Goal: Information Seeking & Learning: Learn about a topic

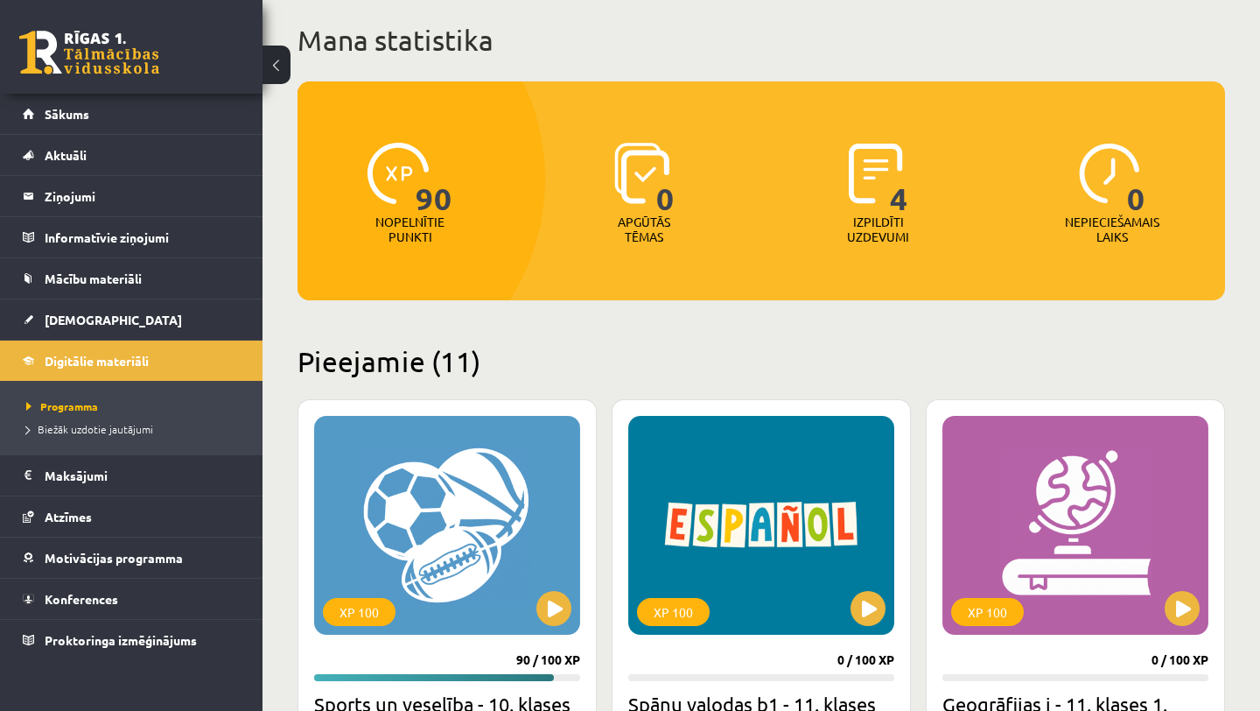
scroll to position [412, 0]
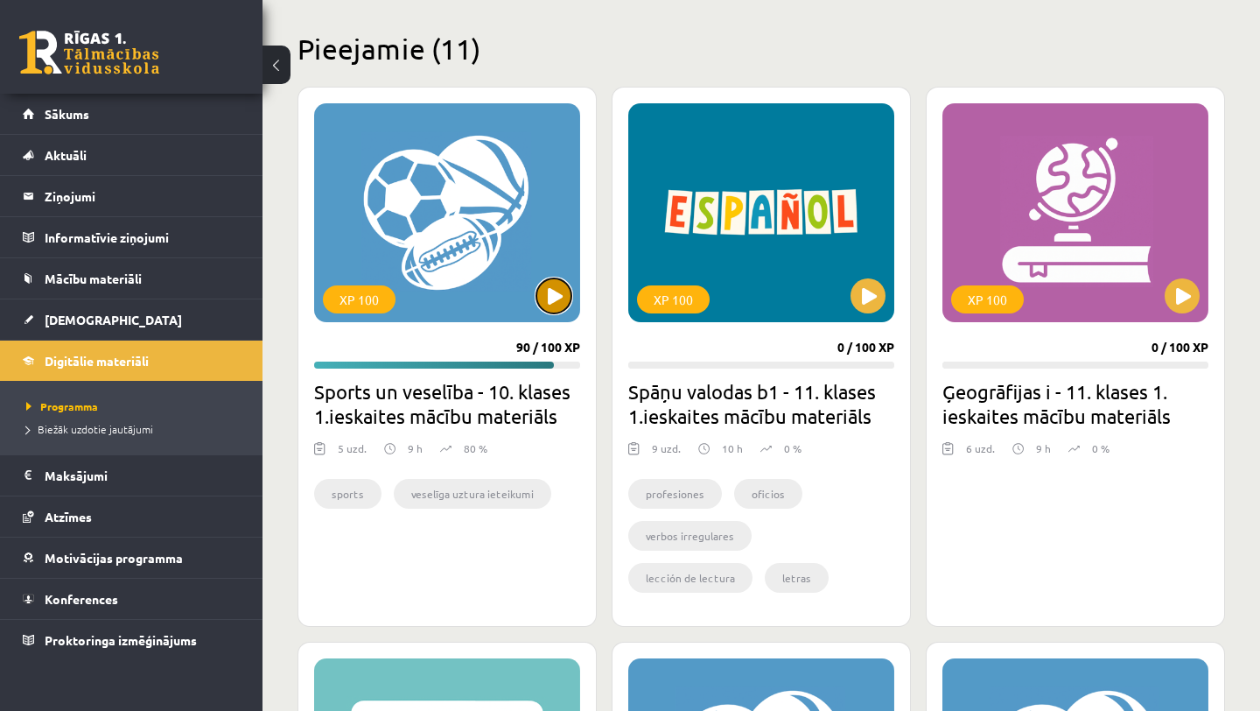
click at [549, 301] on button at bounding box center [554, 295] width 35 height 35
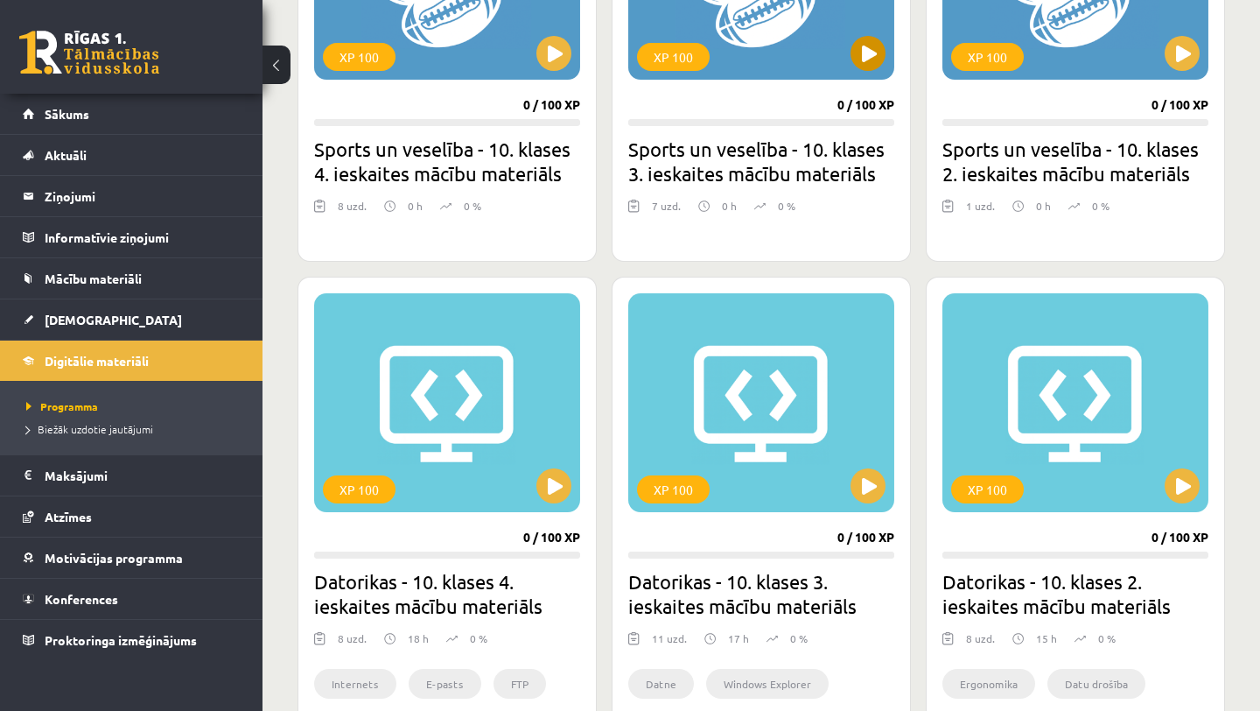
scroll to position [1183, 0]
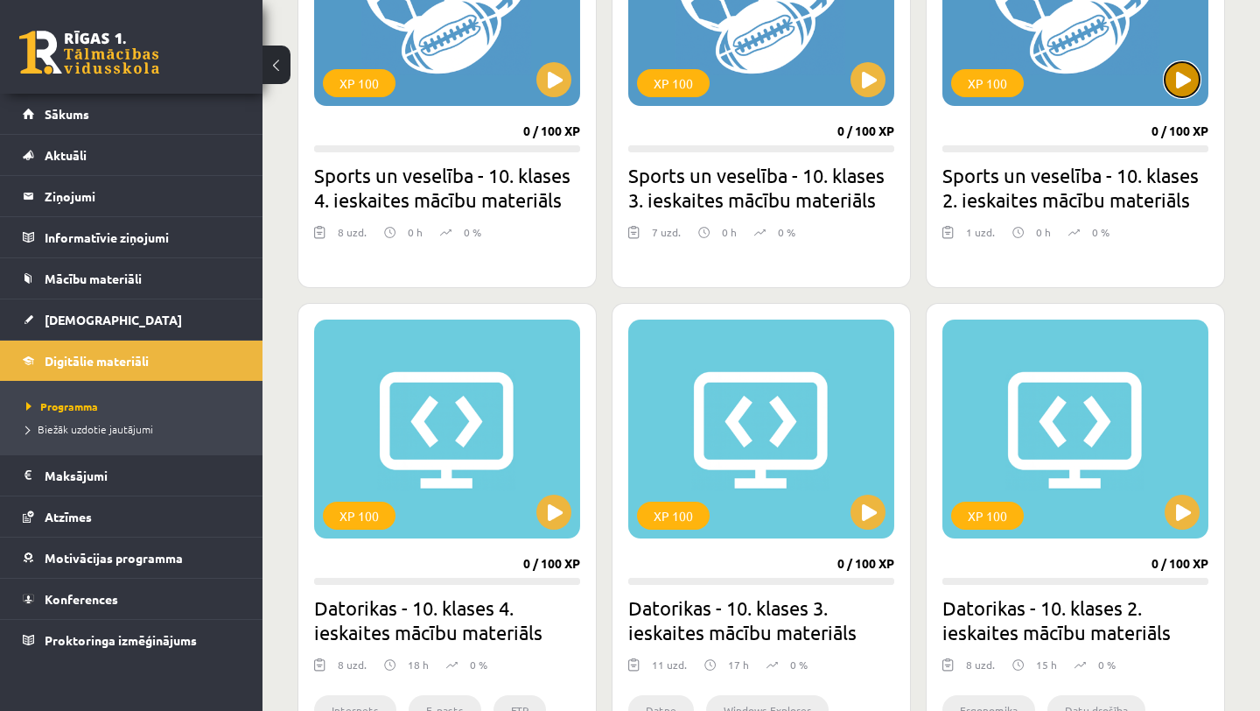
click at [1177, 86] on button at bounding box center [1182, 79] width 35 height 35
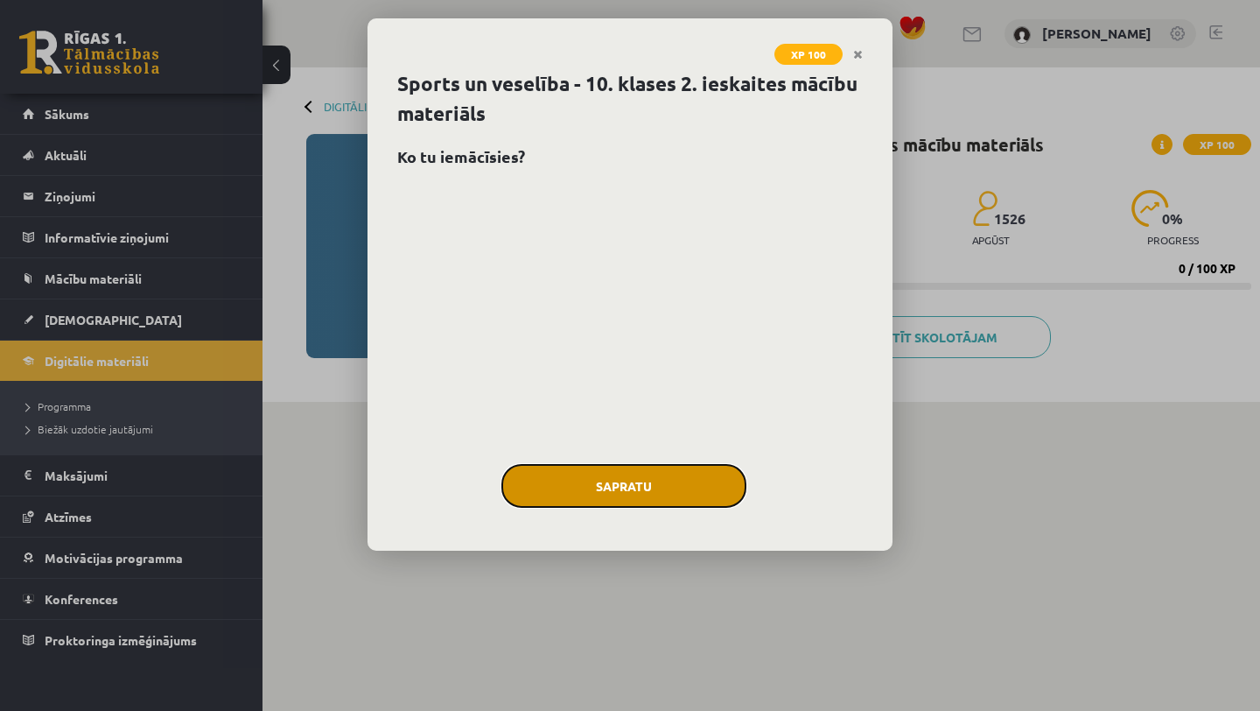
click at [725, 488] on button "Sapratu" at bounding box center [624, 486] width 245 height 44
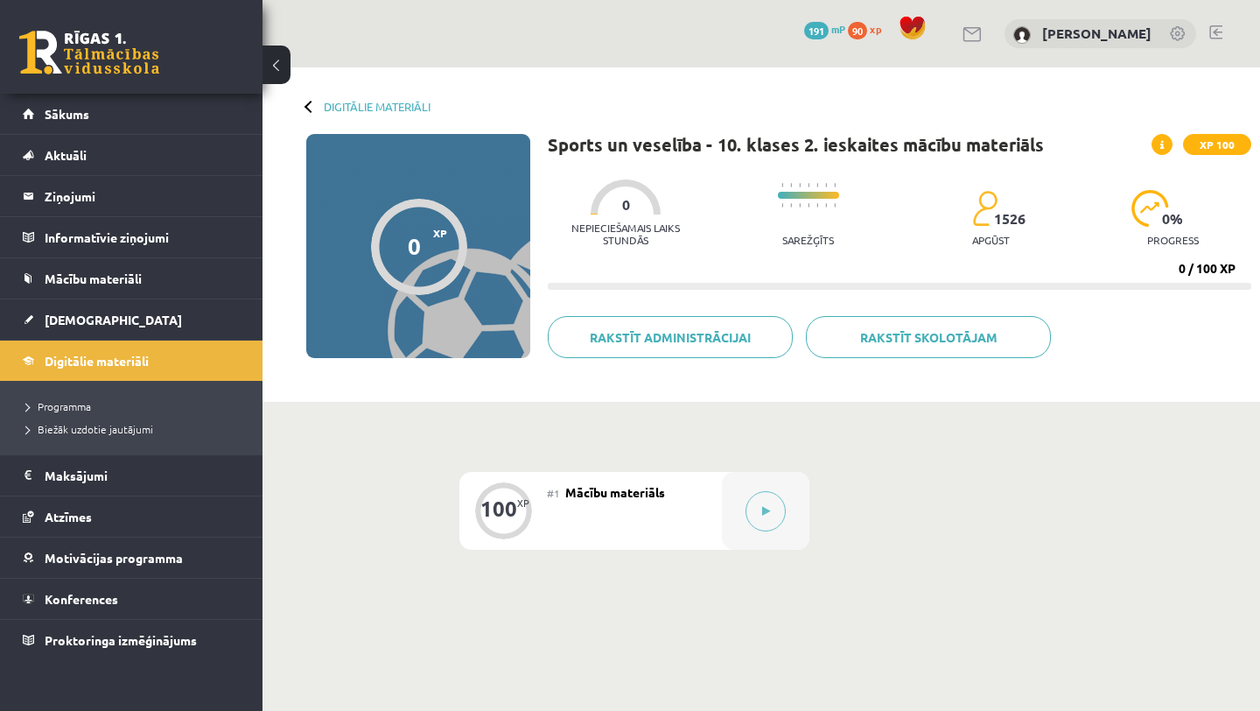
scroll to position [39, 0]
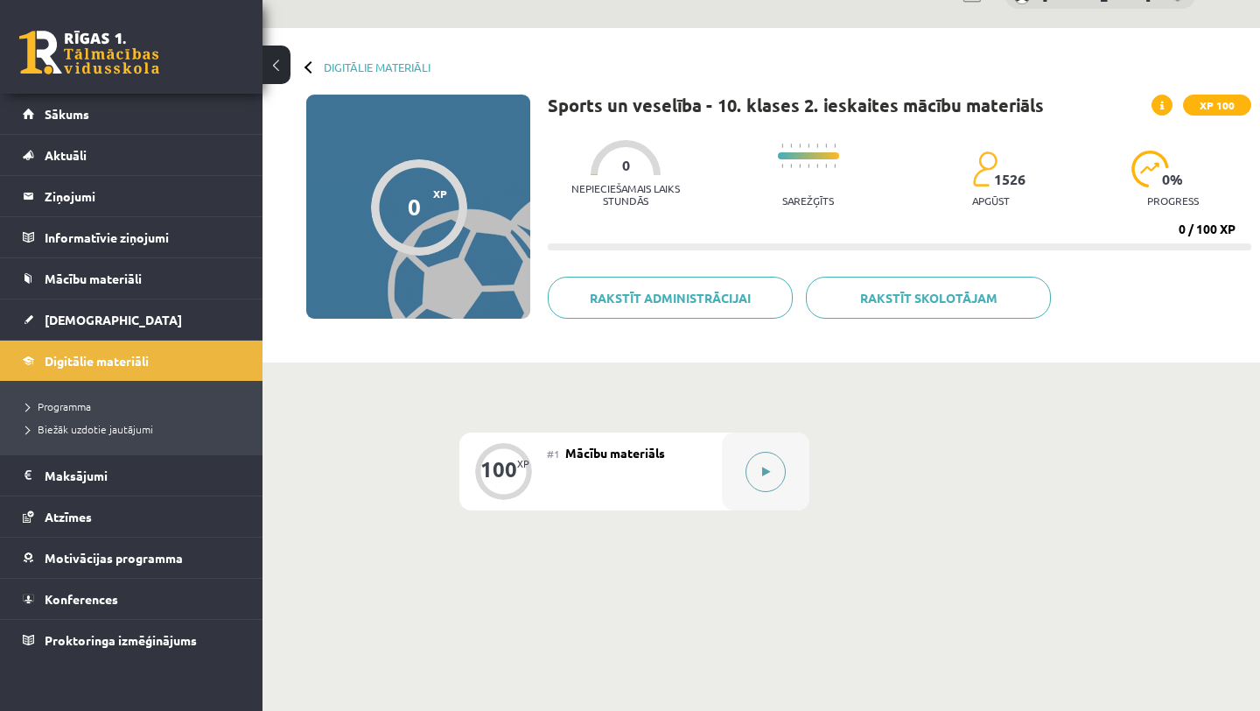
click at [756, 477] on button at bounding box center [766, 472] width 40 height 40
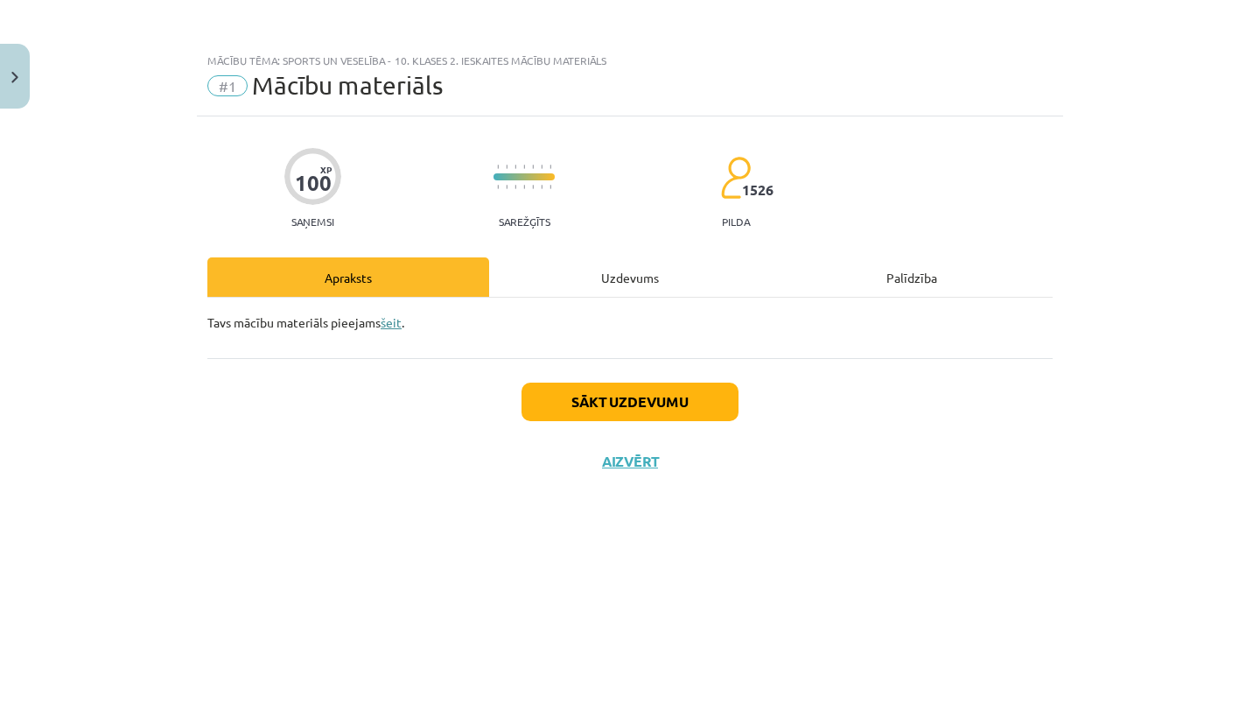
click at [390, 324] on link "šeit" at bounding box center [391, 322] width 21 height 16
click at [718, 392] on button "Sākt uzdevumu" at bounding box center [630, 401] width 217 height 39
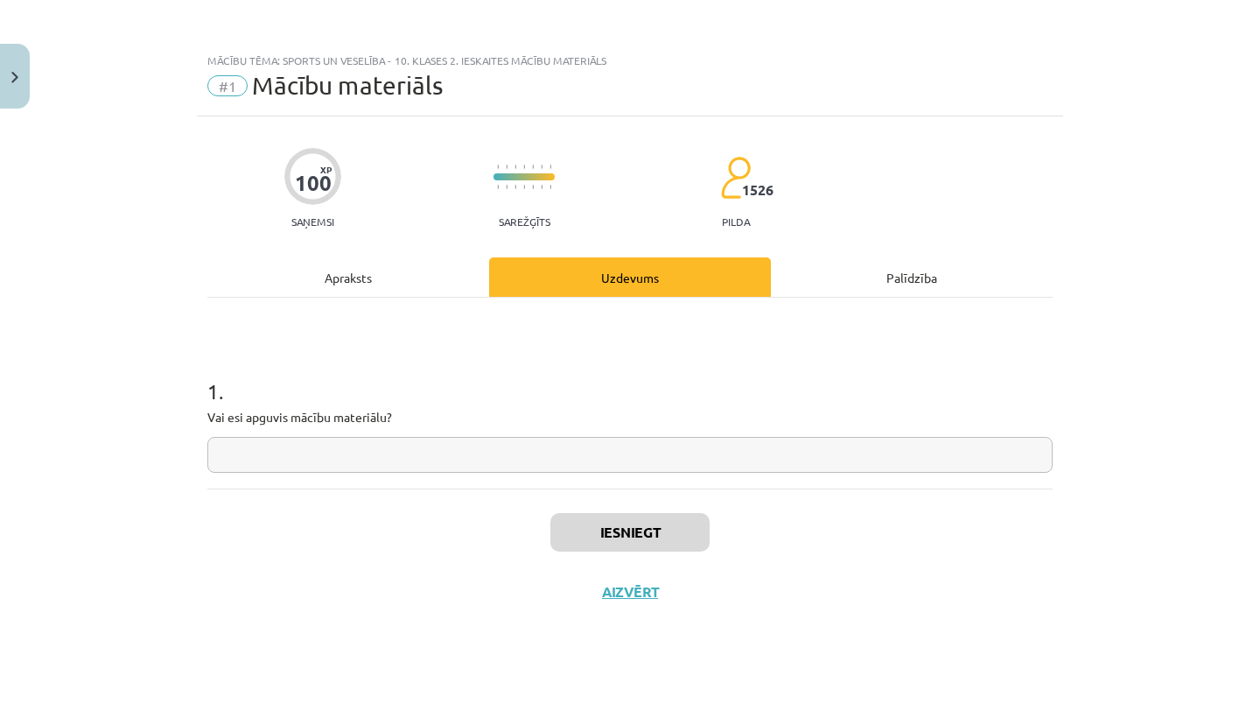
click at [672, 461] on input "text" at bounding box center [629, 455] width 845 height 36
type input "**"
click at [660, 524] on button "Iesniegt" at bounding box center [630, 532] width 159 height 39
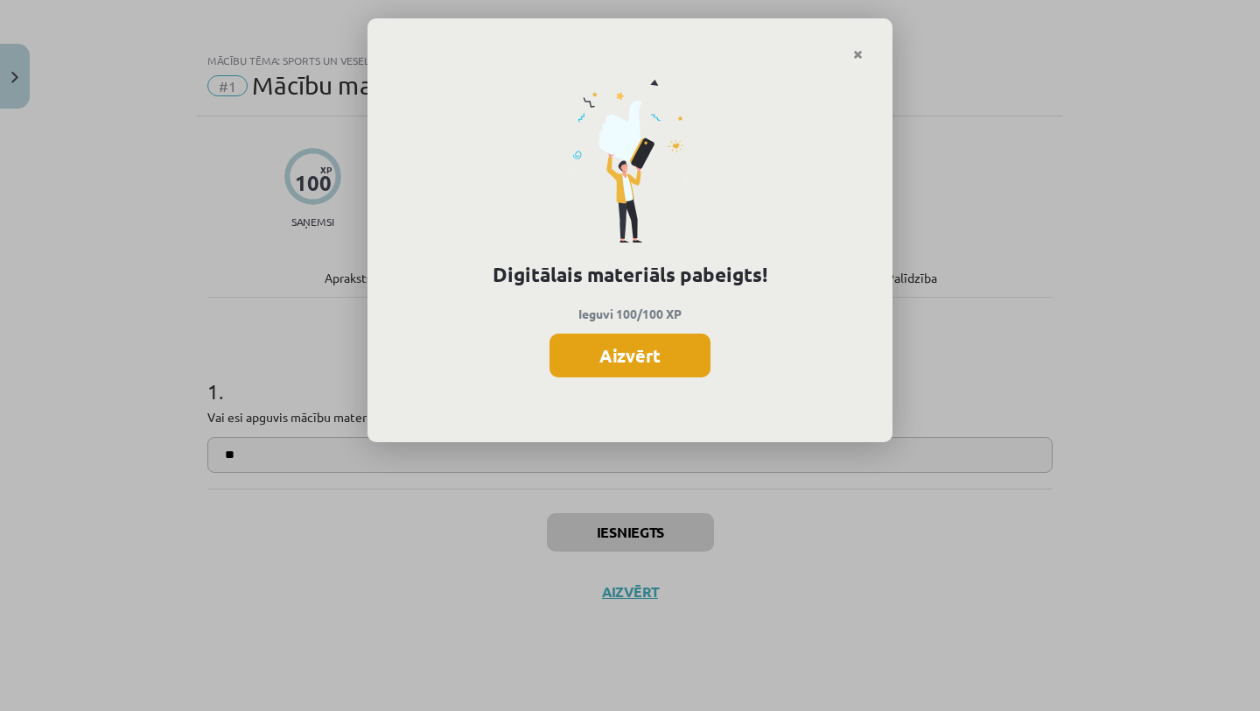
click at [660, 341] on button "Aizvērt" at bounding box center [630, 355] width 161 height 44
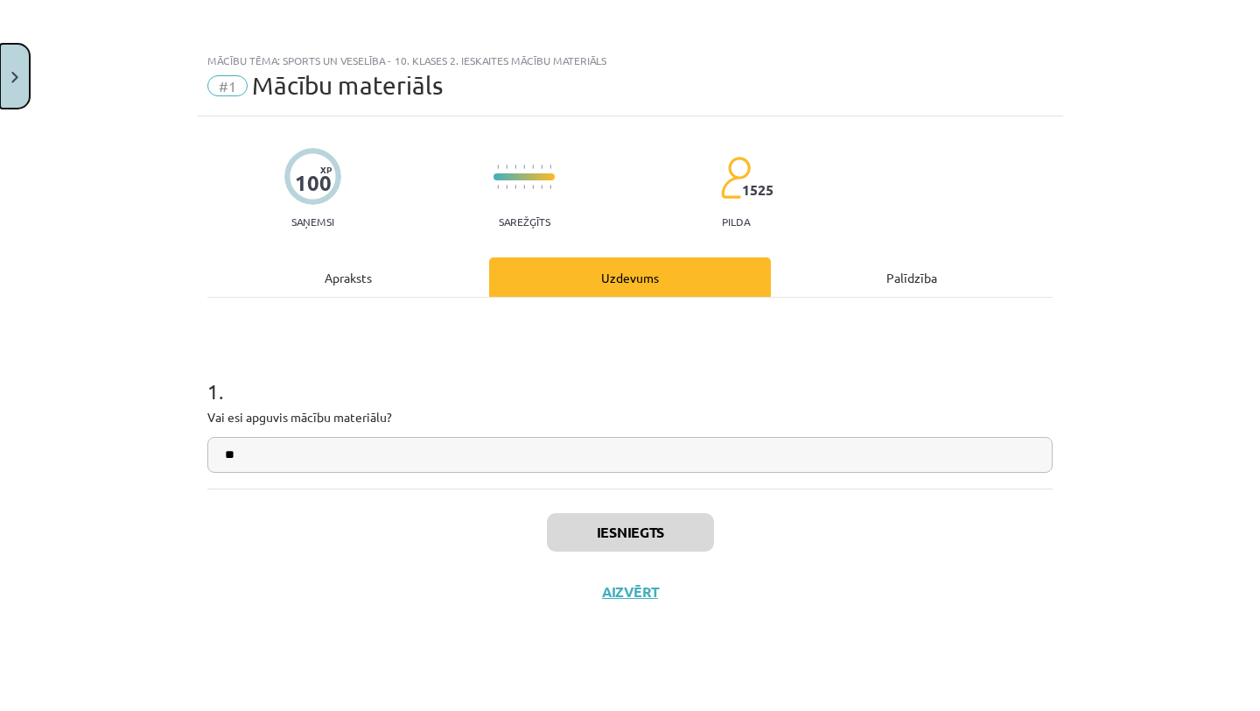
click at [9, 95] on button "Close" at bounding box center [15, 76] width 30 height 65
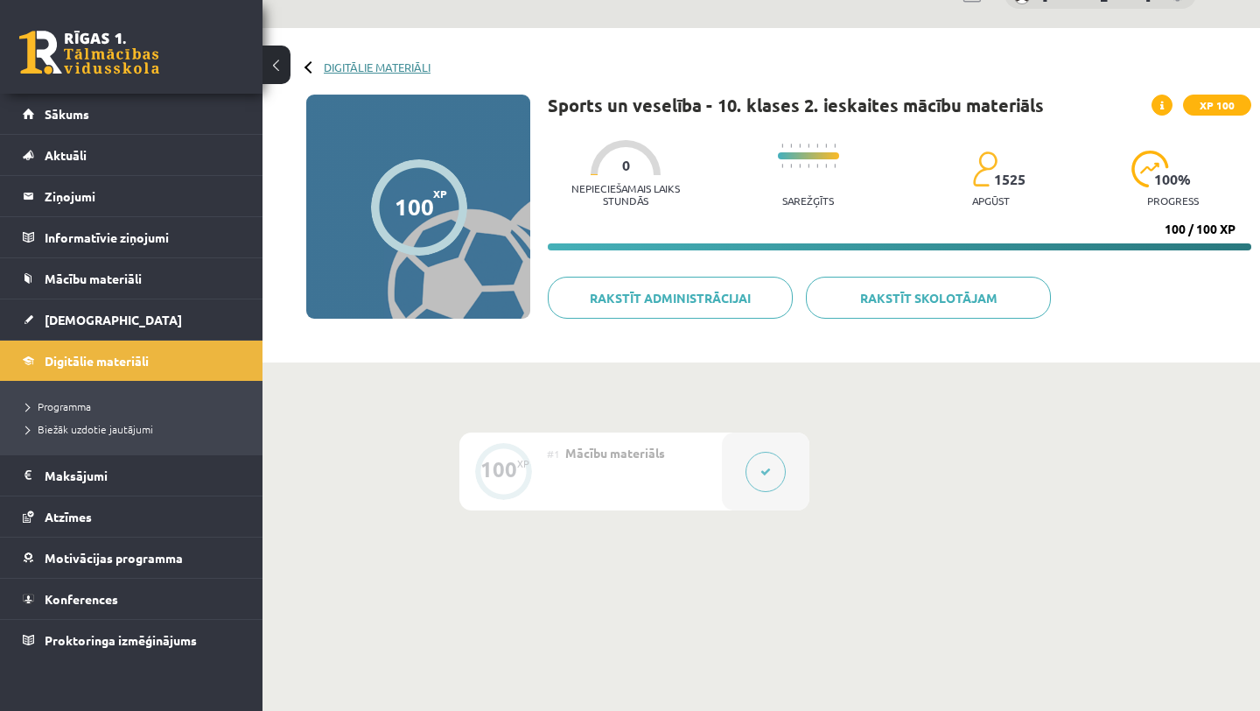
click at [329, 68] on link "Digitālie materiāli" at bounding box center [377, 66] width 107 height 13
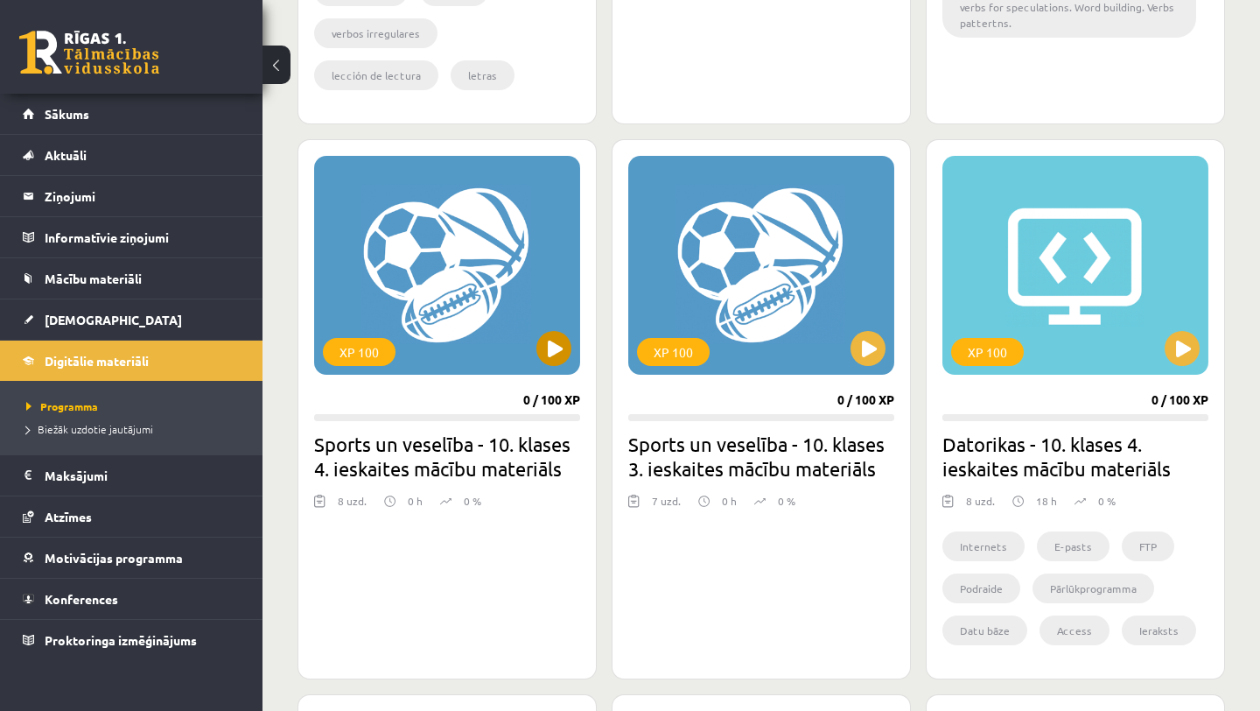
scroll to position [916, 0]
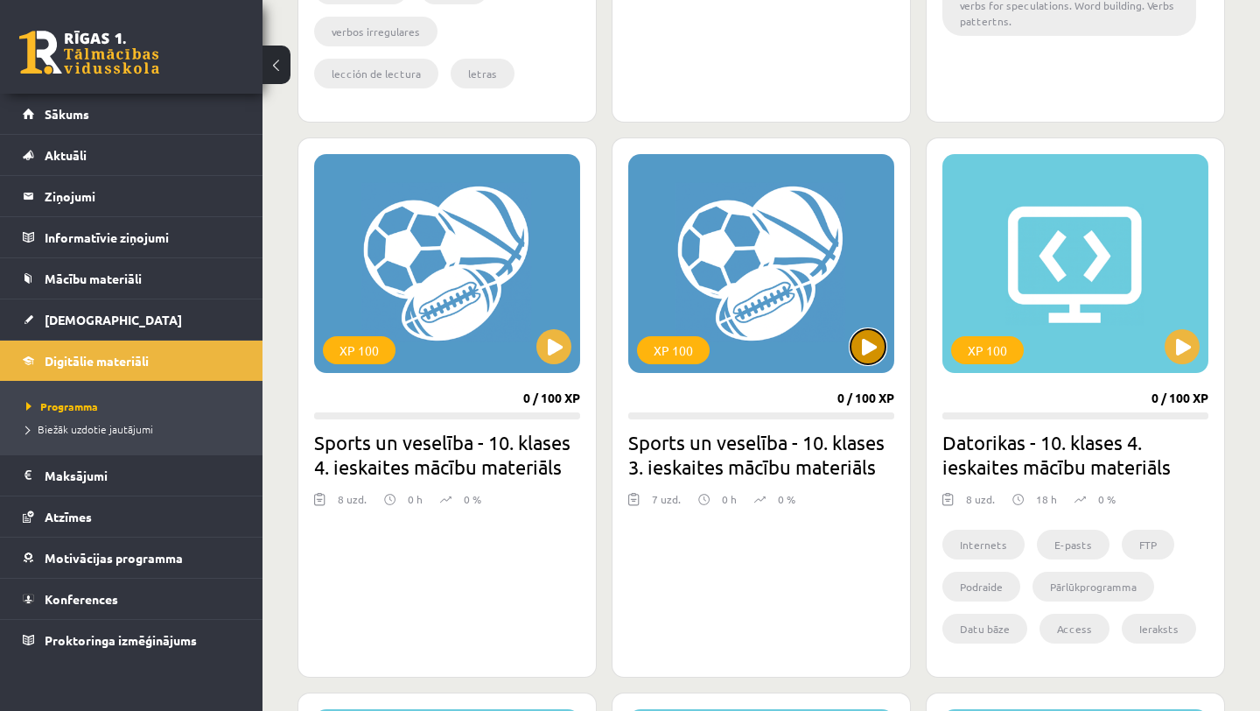
click at [875, 353] on button at bounding box center [868, 346] width 35 height 35
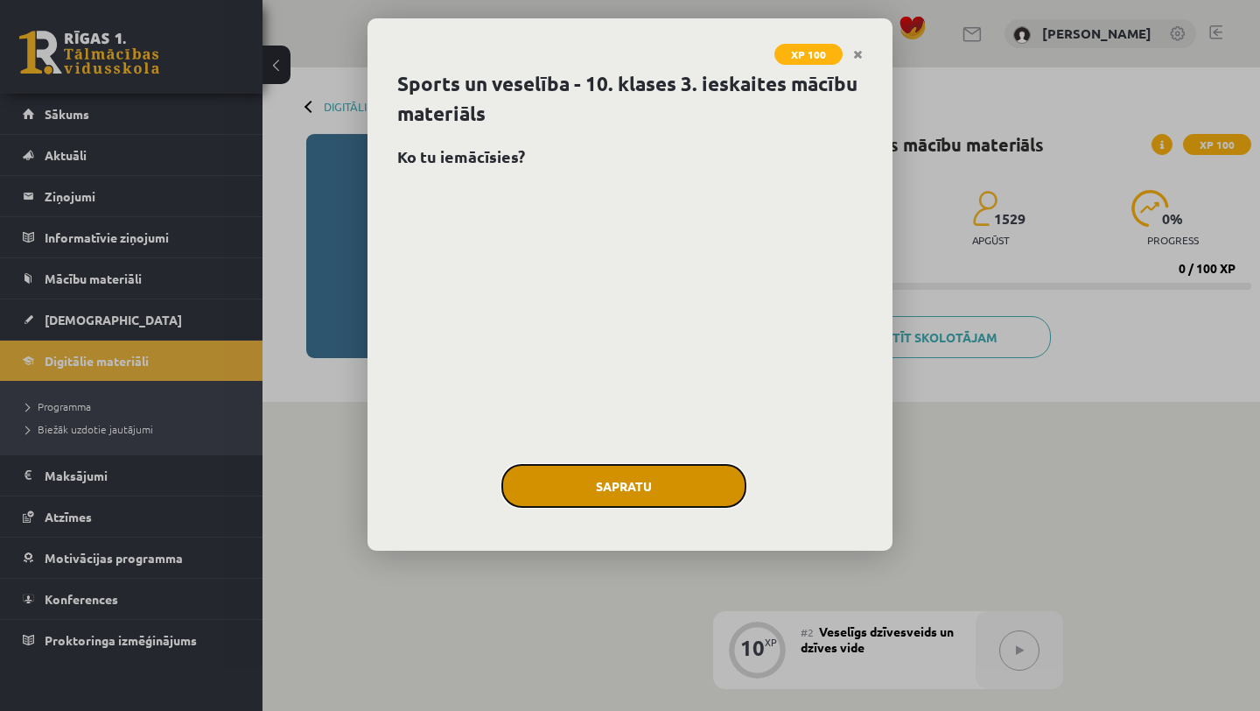
click at [725, 480] on button "Sapratu" at bounding box center [624, 486] width 245 height 44
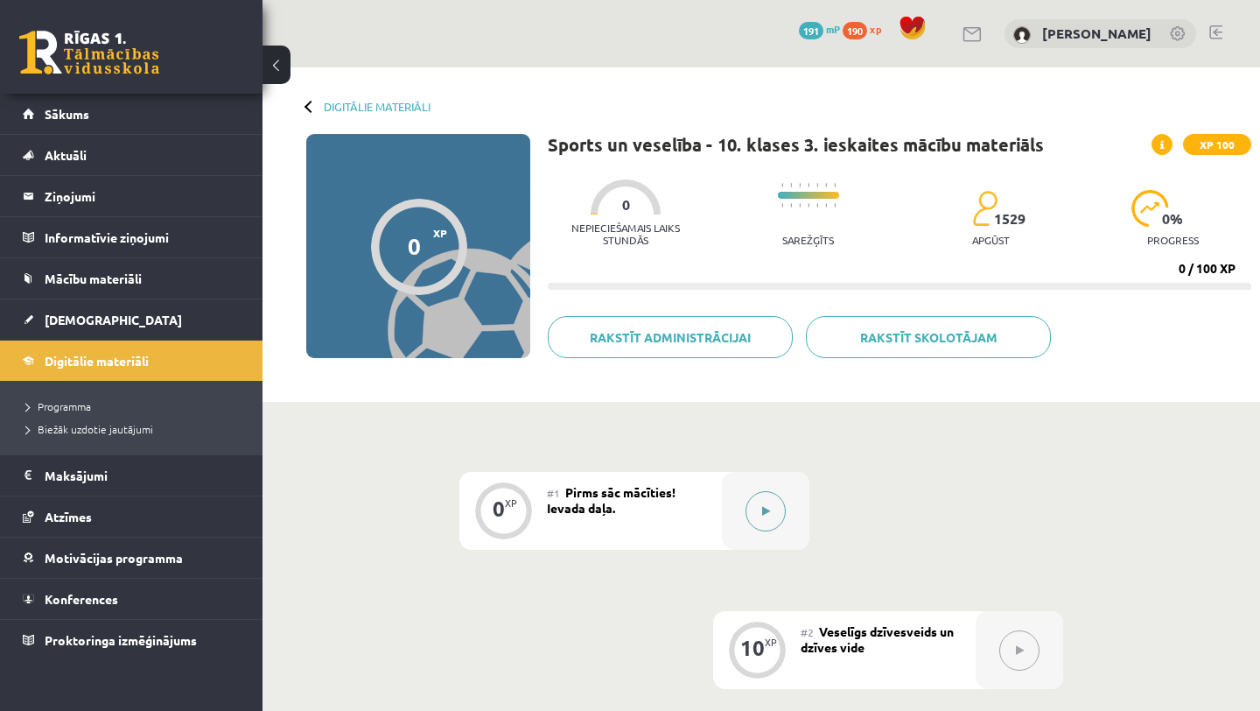
click at [781, 534] on div at bounding box center [766, 511] width 88 height 78
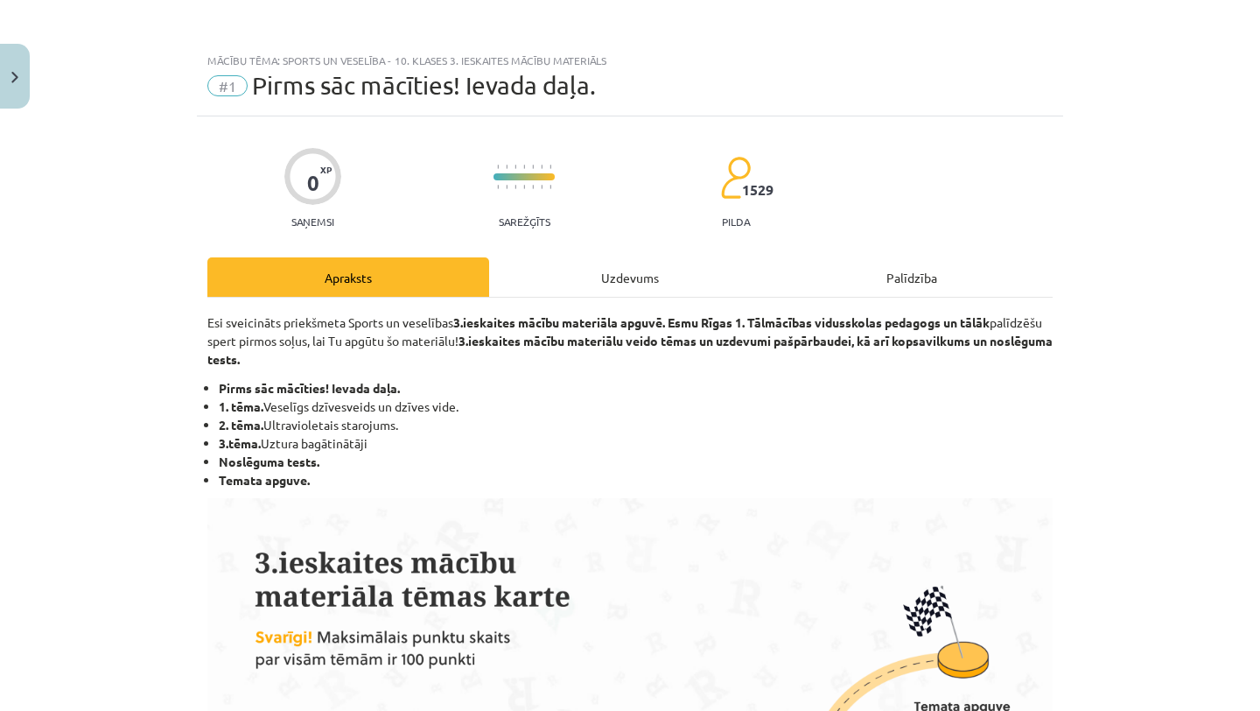
click at [638, 269] on div "Uzdevums" at bounding box center [630, 276] width 282 height 39
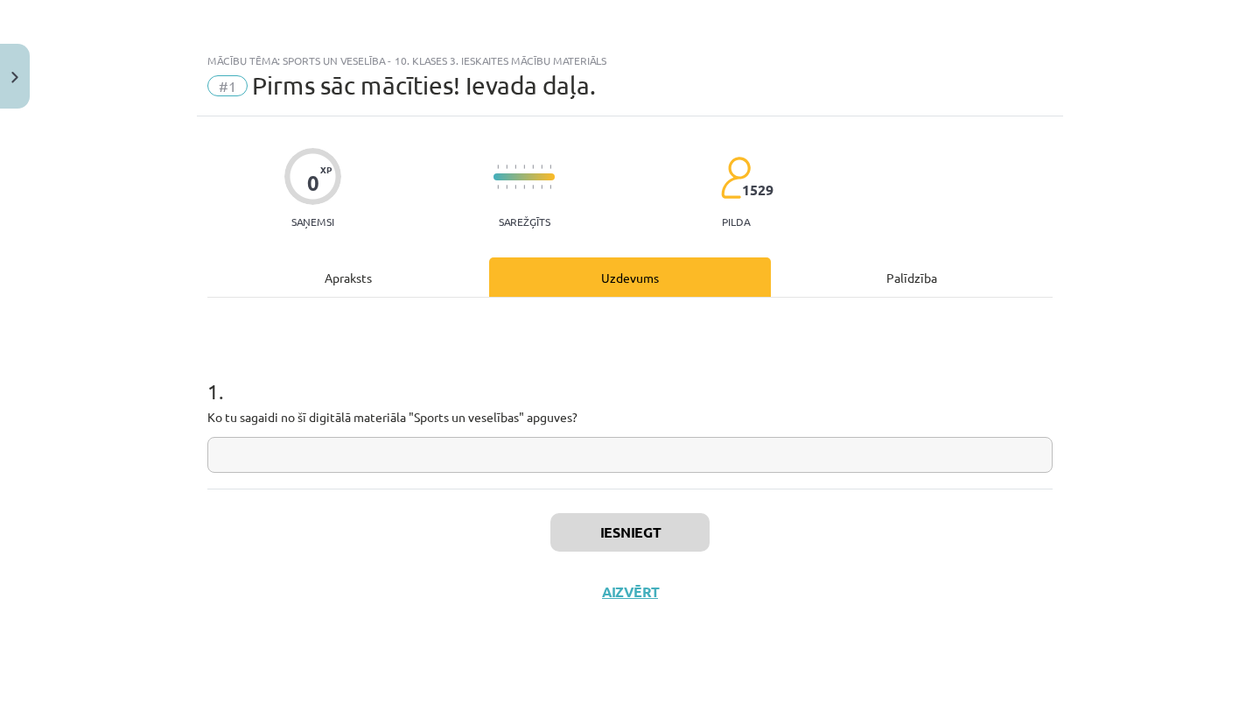
click at [496, 467] on input "text" at bounding box center [629, 455] width 845 height 36
type input "********"
click at [575, 521] on button "Iesniegt" at bounding box center [630, 532] width 159 height 39
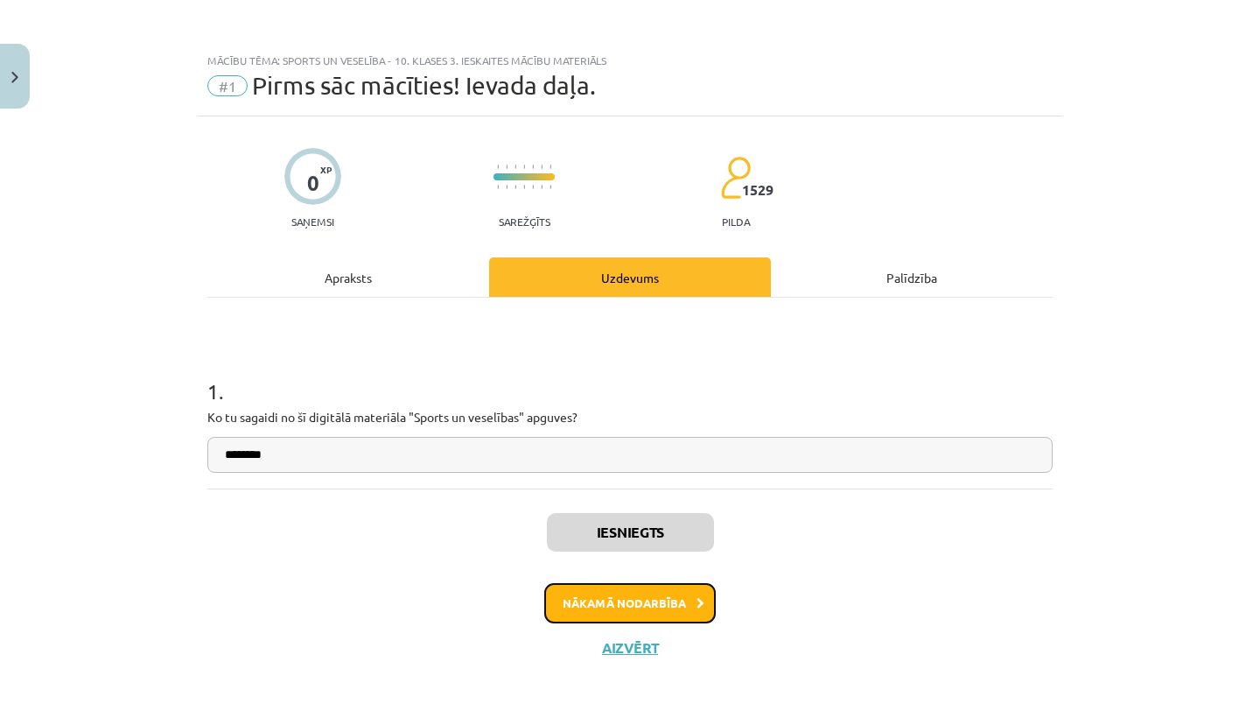
click at [616, 604] on button "Nākamā nodarbība" at bounding box center [630, 603] width 172 height 40
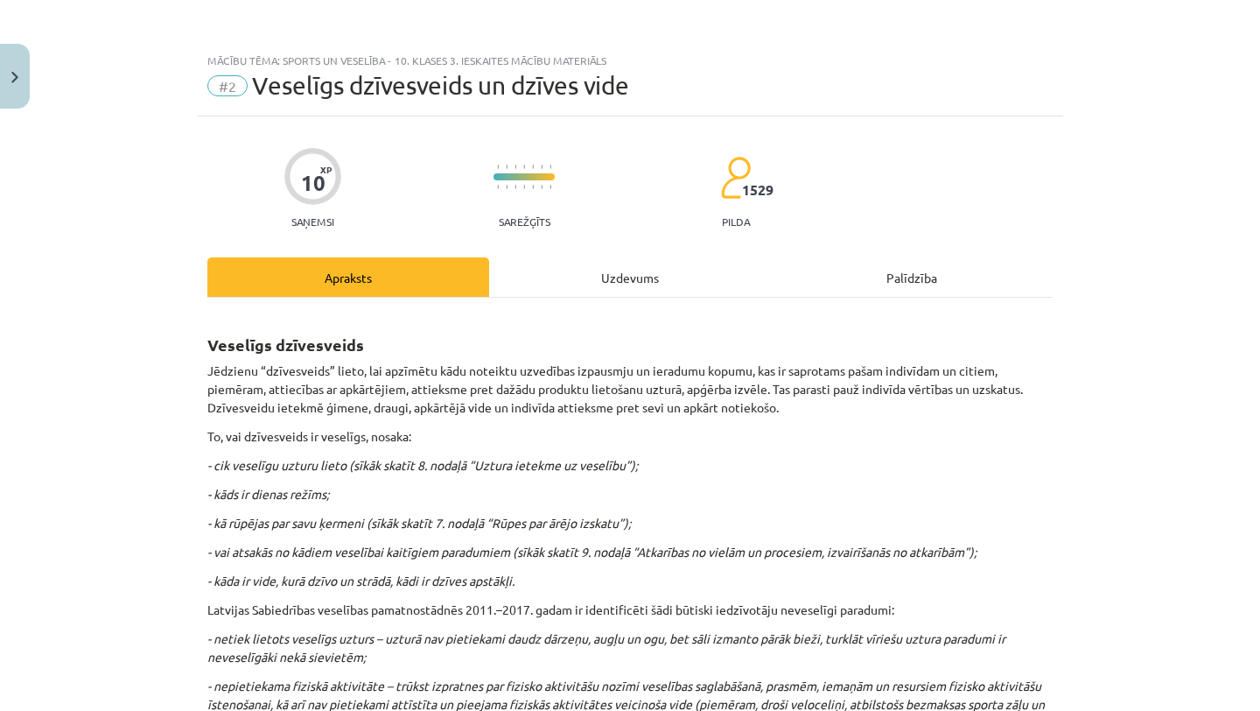
scroll to position [10, 0]
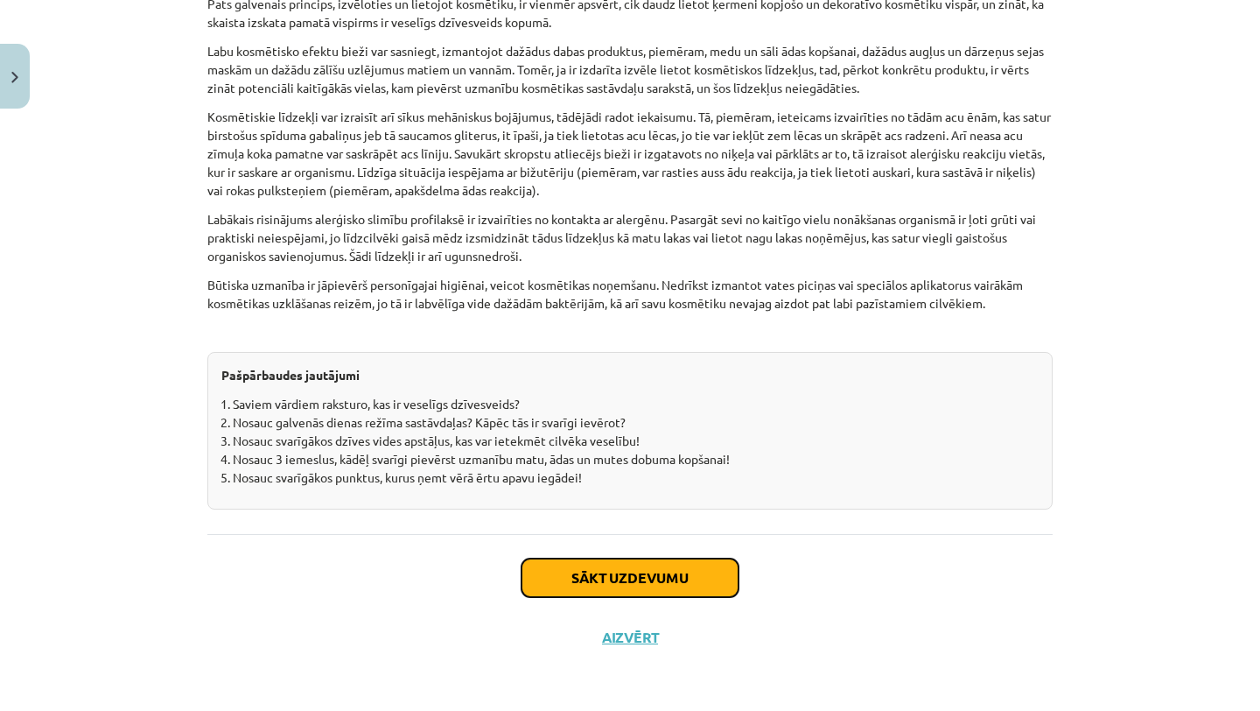
click at [600, 577] on button "Sākt uzdevumu" at bounding box center [630, 577] width 217 height 39
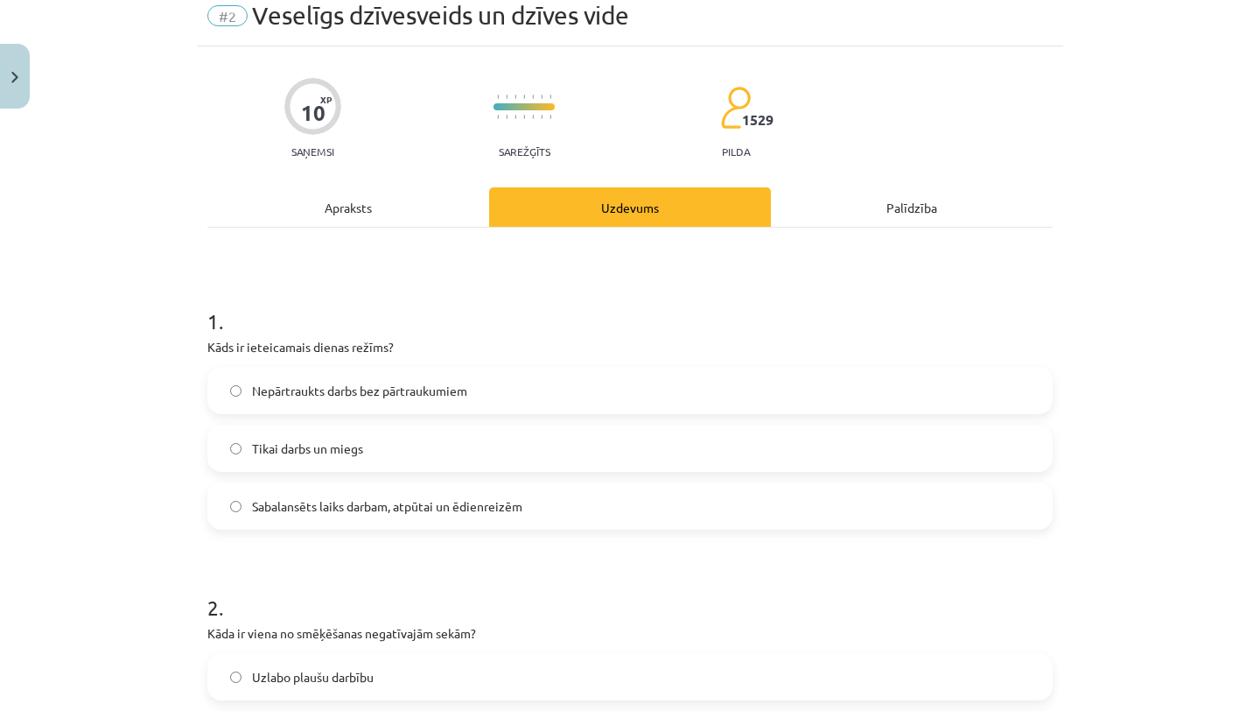
scroll to position [44, 0]
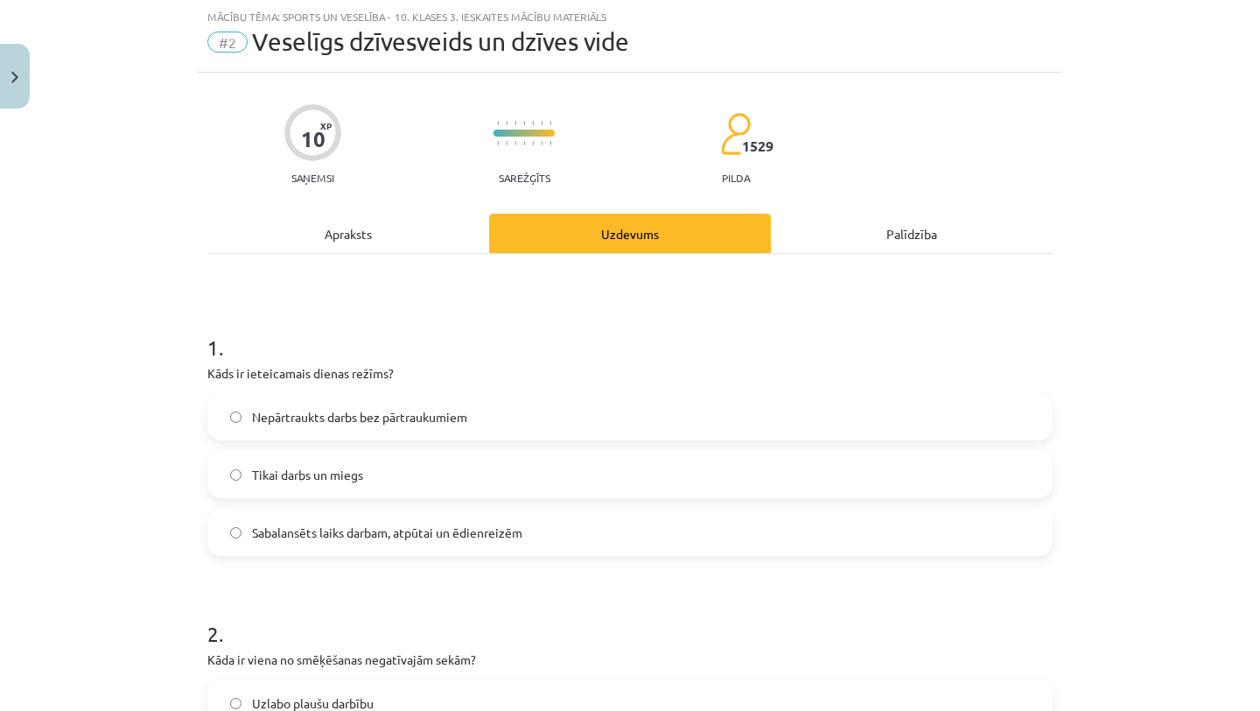
click at [590, 530] on label "Sabalansēts laiks darbam, atpūtai un ēdienreizēm" at bounding box center [630, 532] width 842 height 44
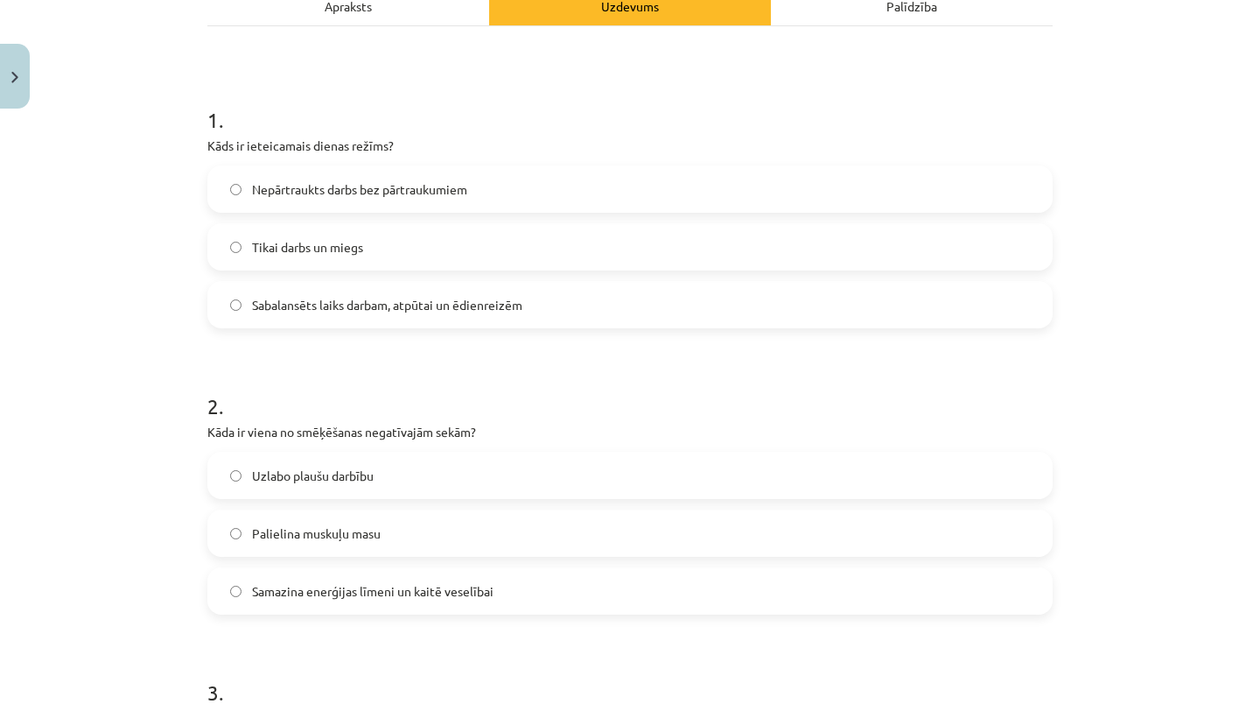
scroll to position [276, 0]
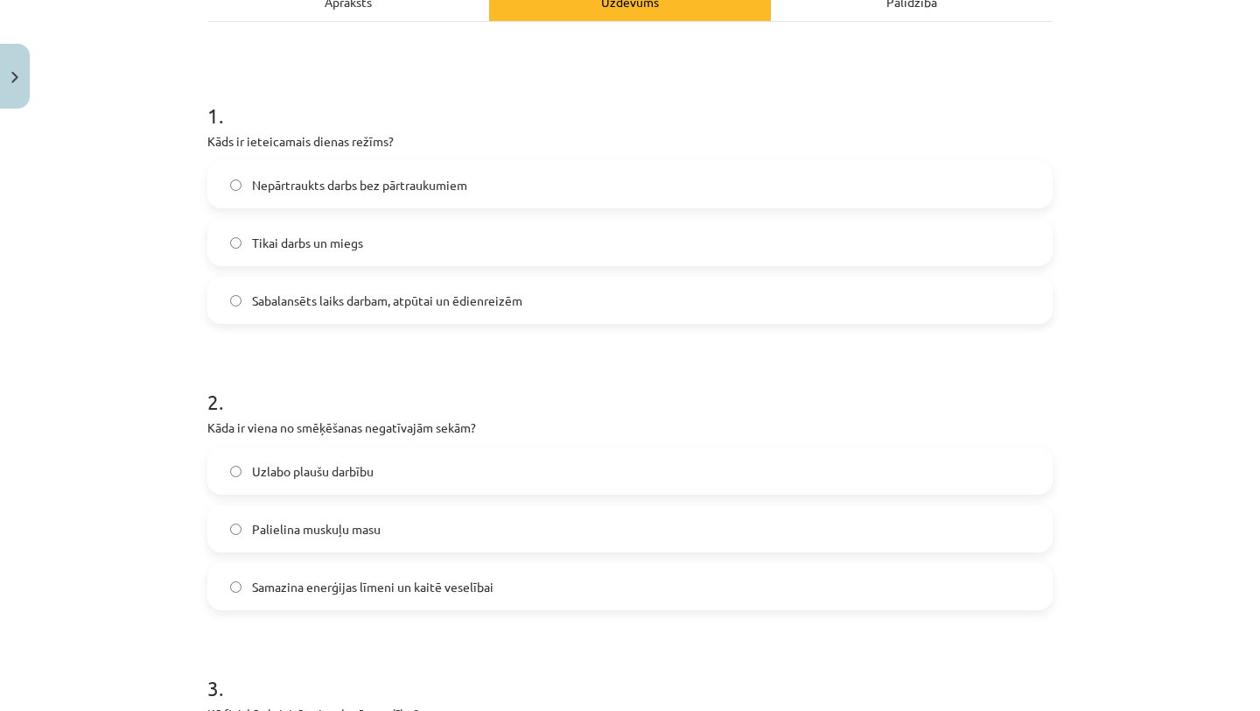
click at [574, 572] on label "Samazina enerģijas līmeni un kaitē veselībai" at bounding box center [630, 587] width 842 height 44
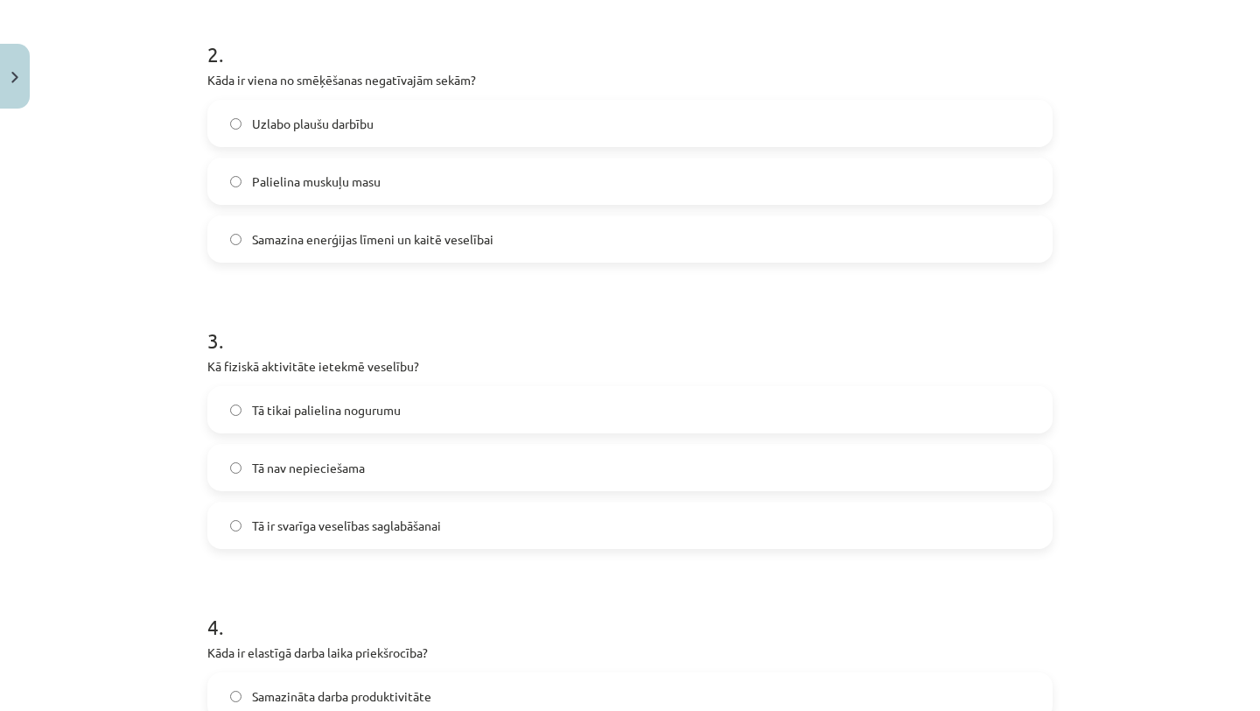
click at [581, 525] on label "Tā ir svarīga veselības saglabāšanai" at bounding box center [630, 525] width 842 height 44
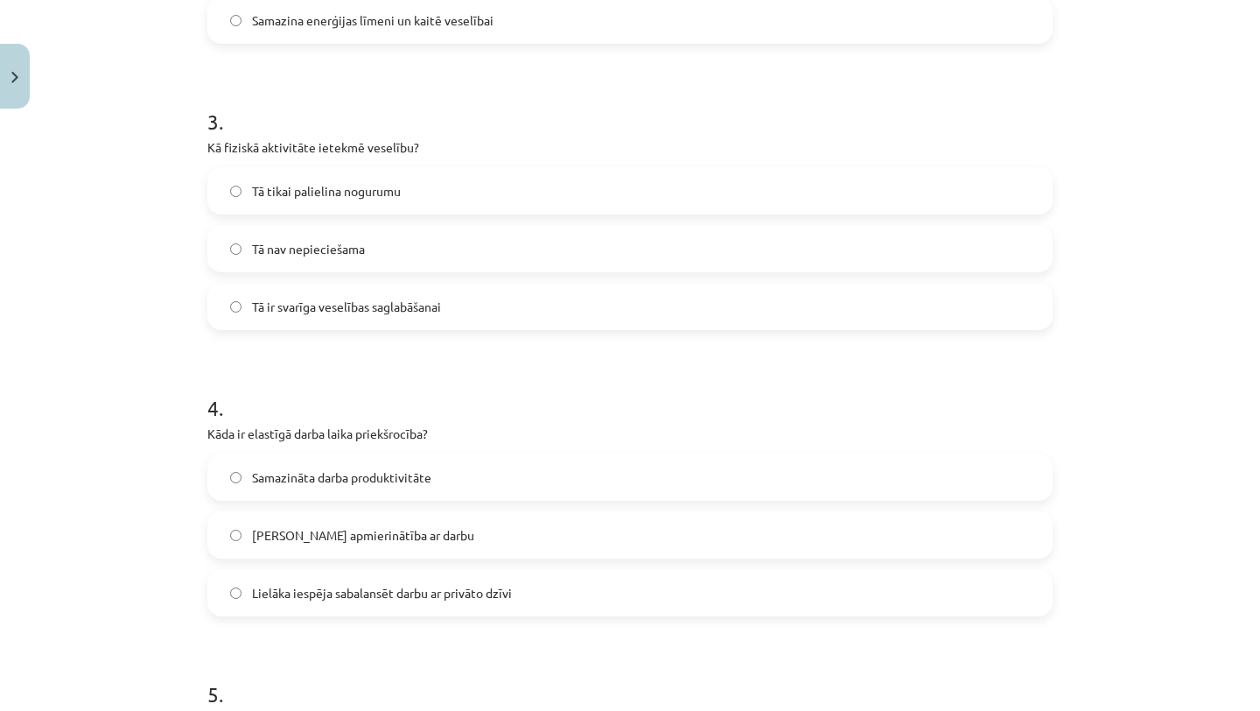
scroll to position [844, 0]
click at [546, 593] on label "Lielāka iespēja sabalansēt darbu ar privāto dzīvi" at bounding box center [630, 591] width 842 height 44
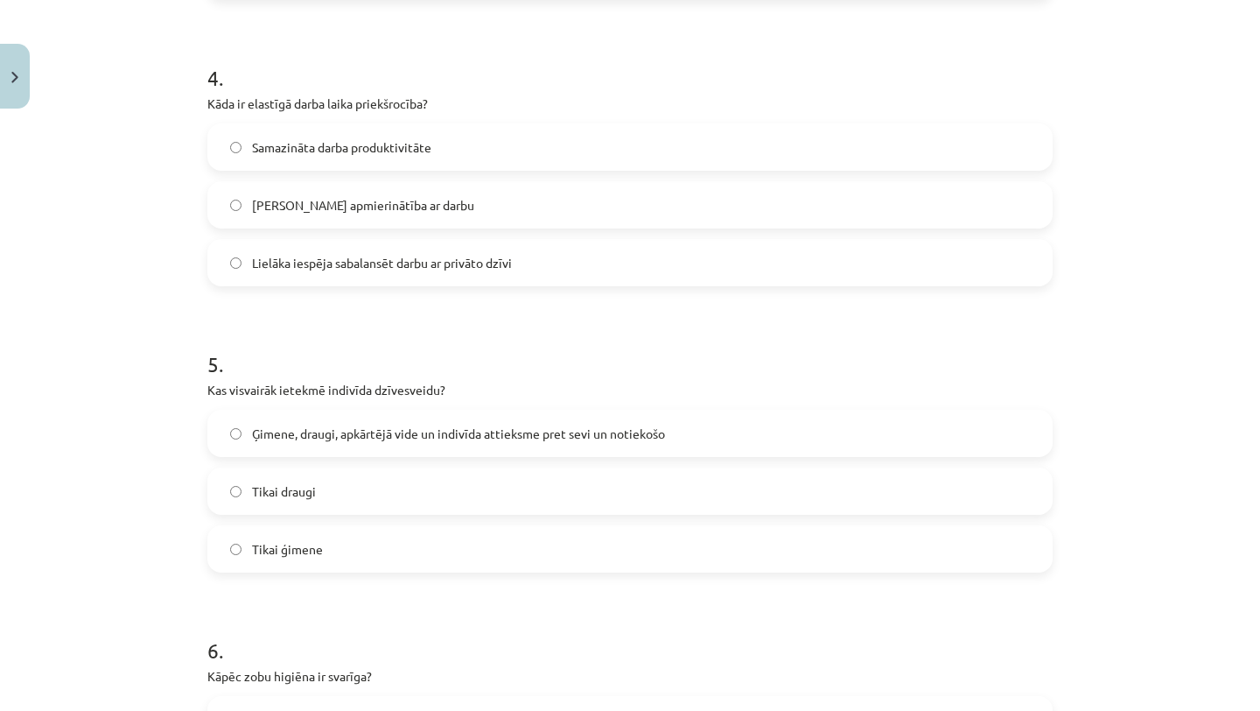
scroll to position [1179, 0]
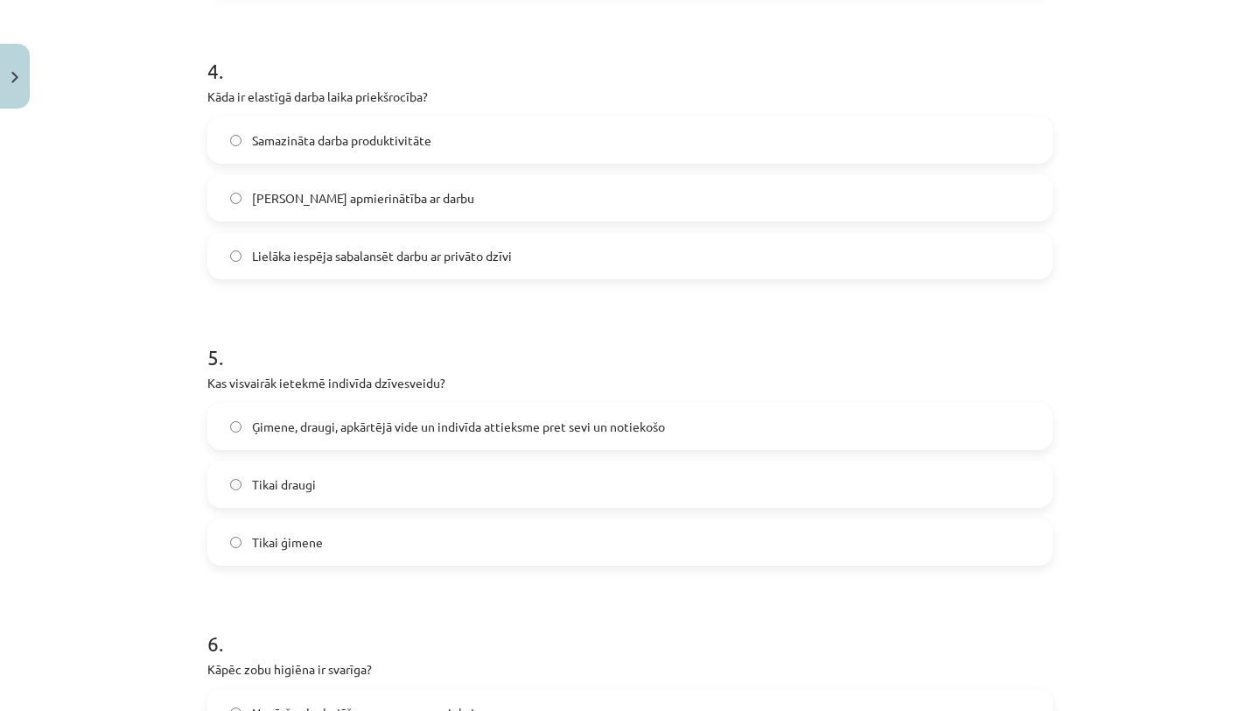
click at [585, 447] on label "Ģimene, draugi, apkārtējā vide un indivīda attieksme pret sevi un notiekošo" at bounding box center [630, 426] width 842 height 44
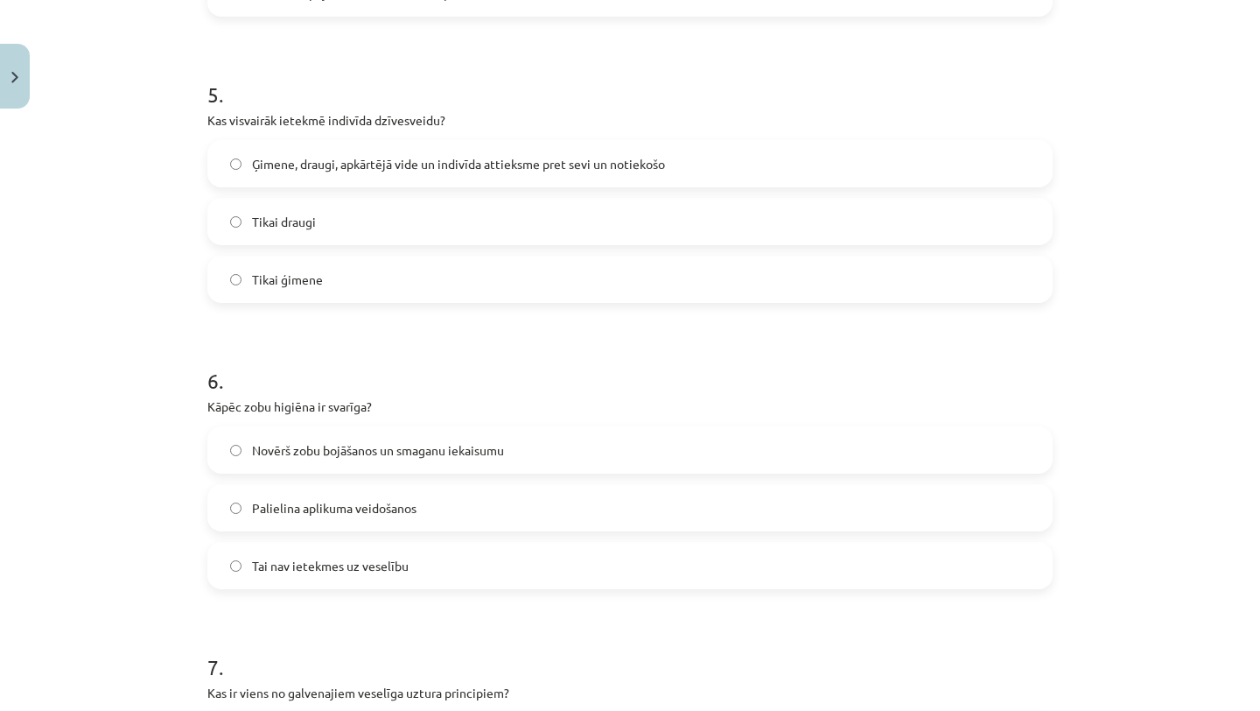
scroll to position [1480, 0]
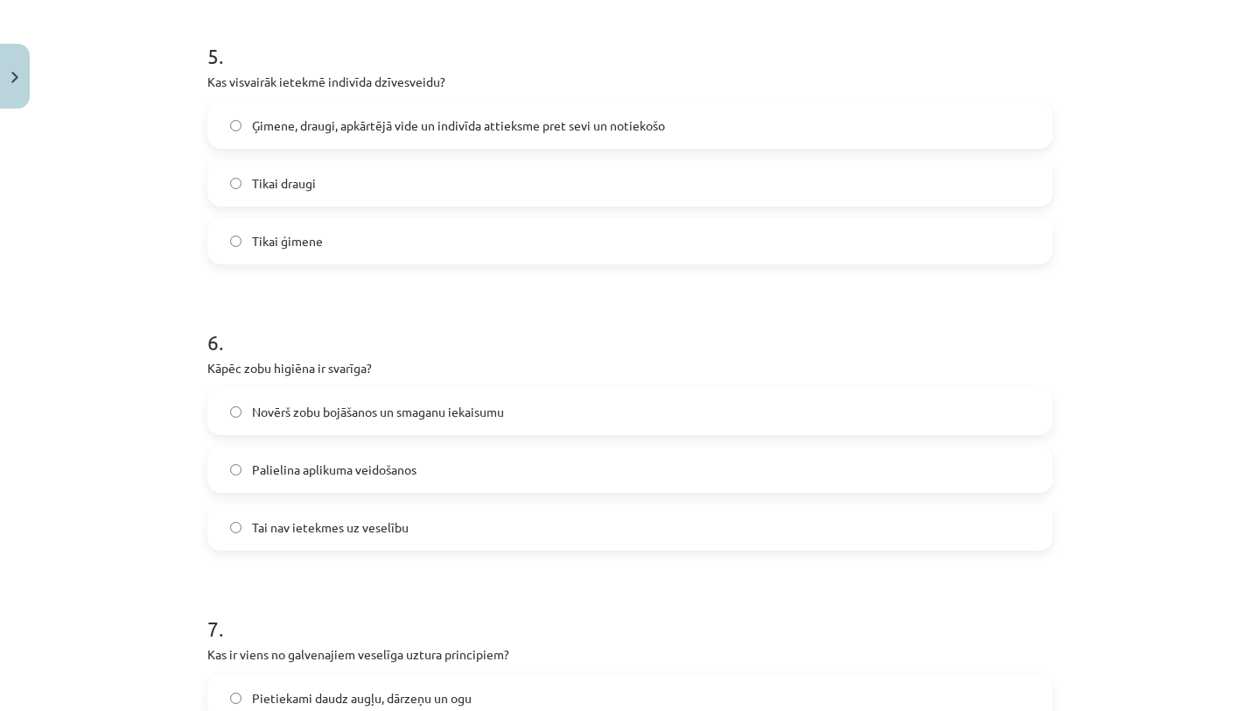
click at [581, 406] on label "Novērš zobu bojāšanos un smaganu iekaisumu" at bounding box center [630, 411] width 842 height 44
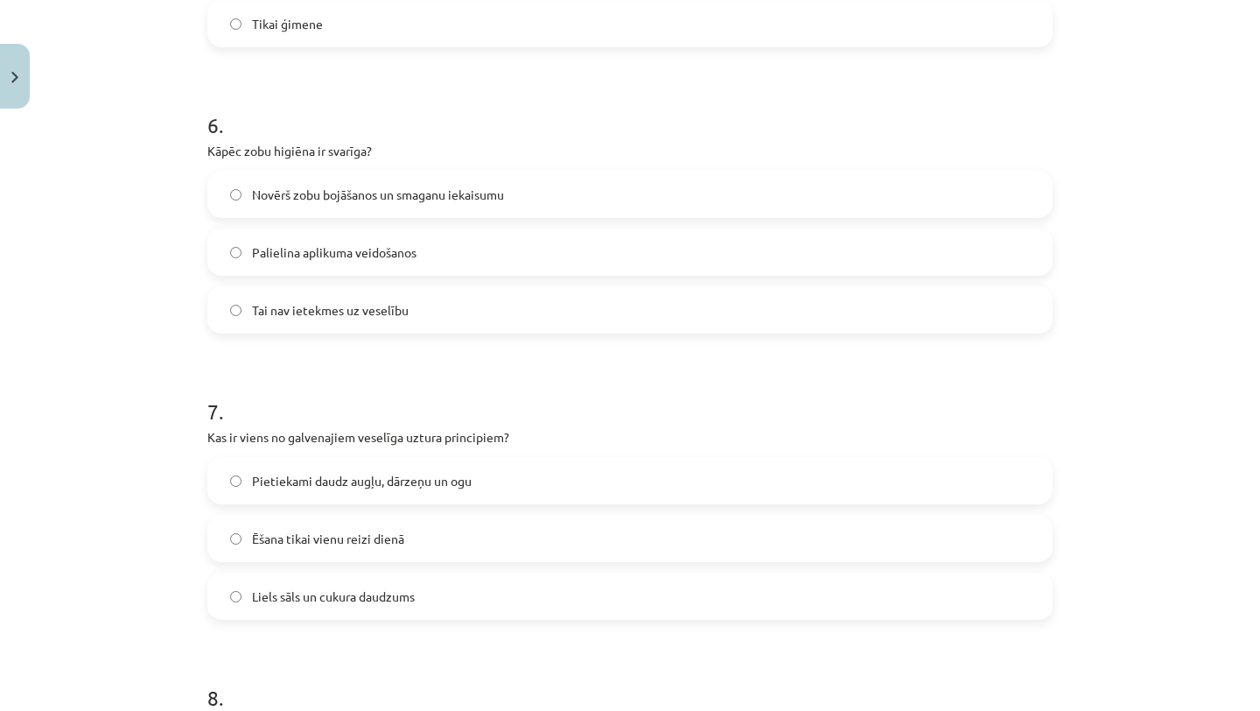
scroll to position [1706, 0]
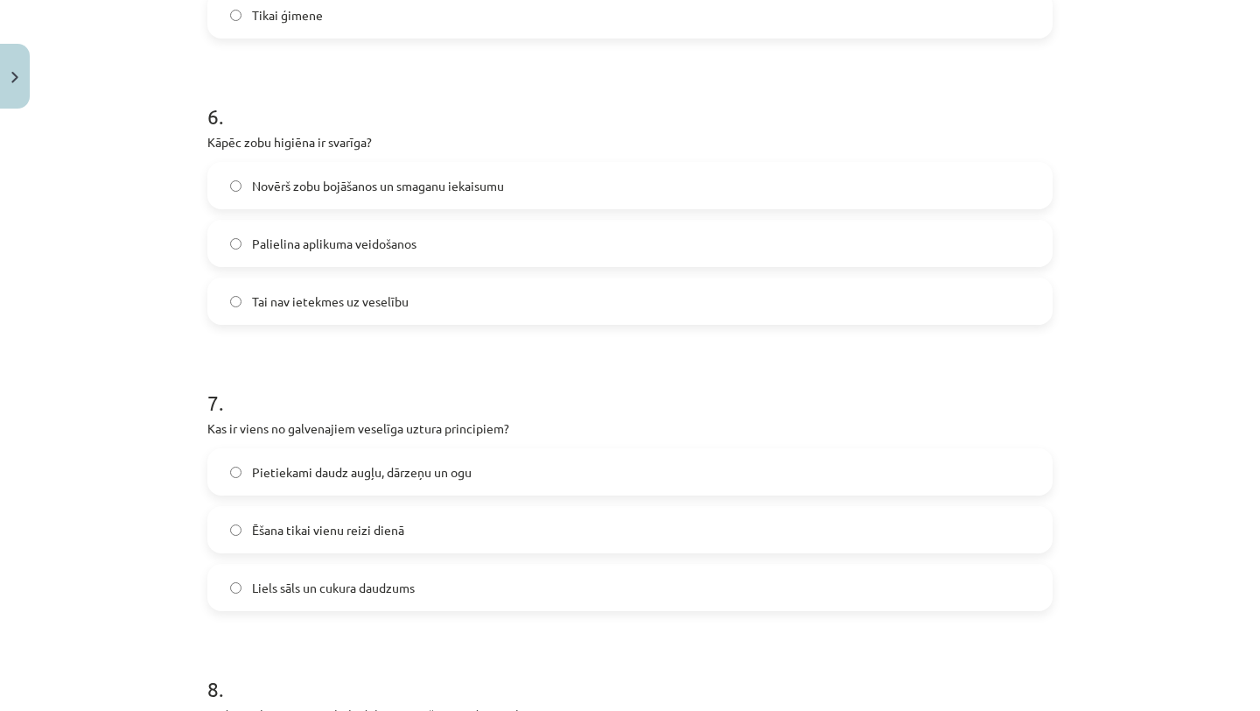
click at [551, 480] on label "Pietiekami daudz augļu, dārzeņu un ogu" at bounding box center [630, 472] width 842 height 44
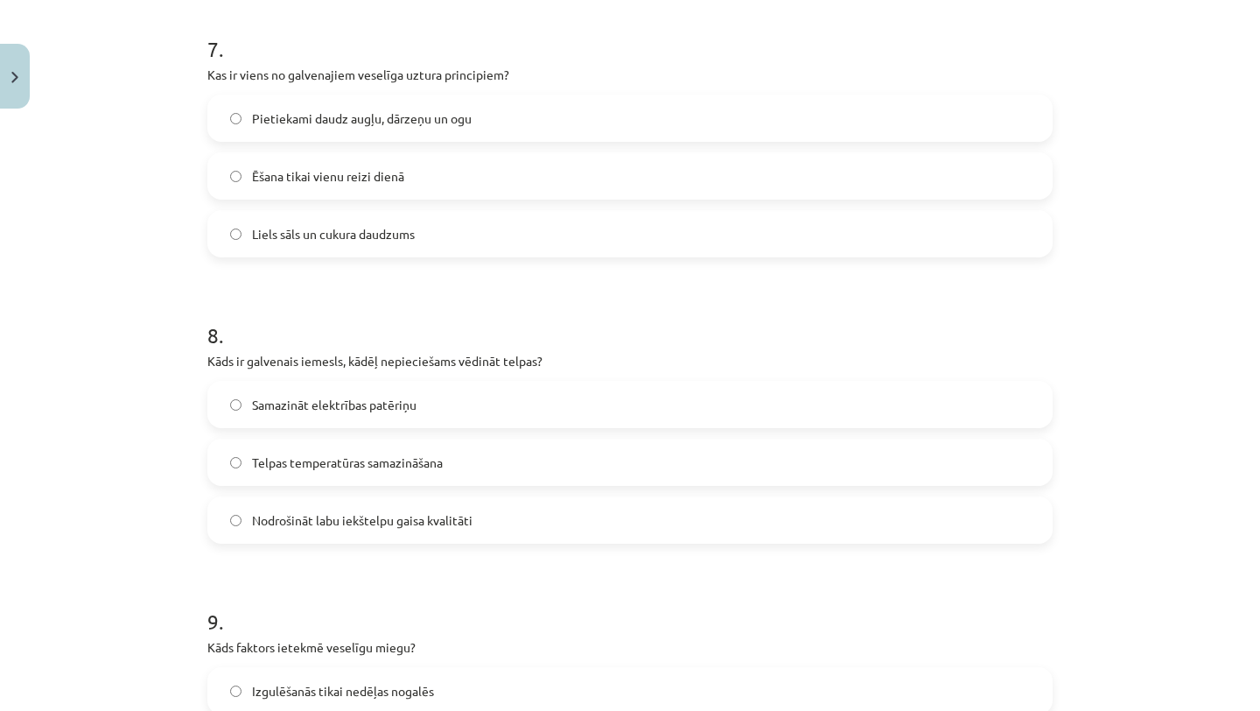
scroll to position [2055, 0]
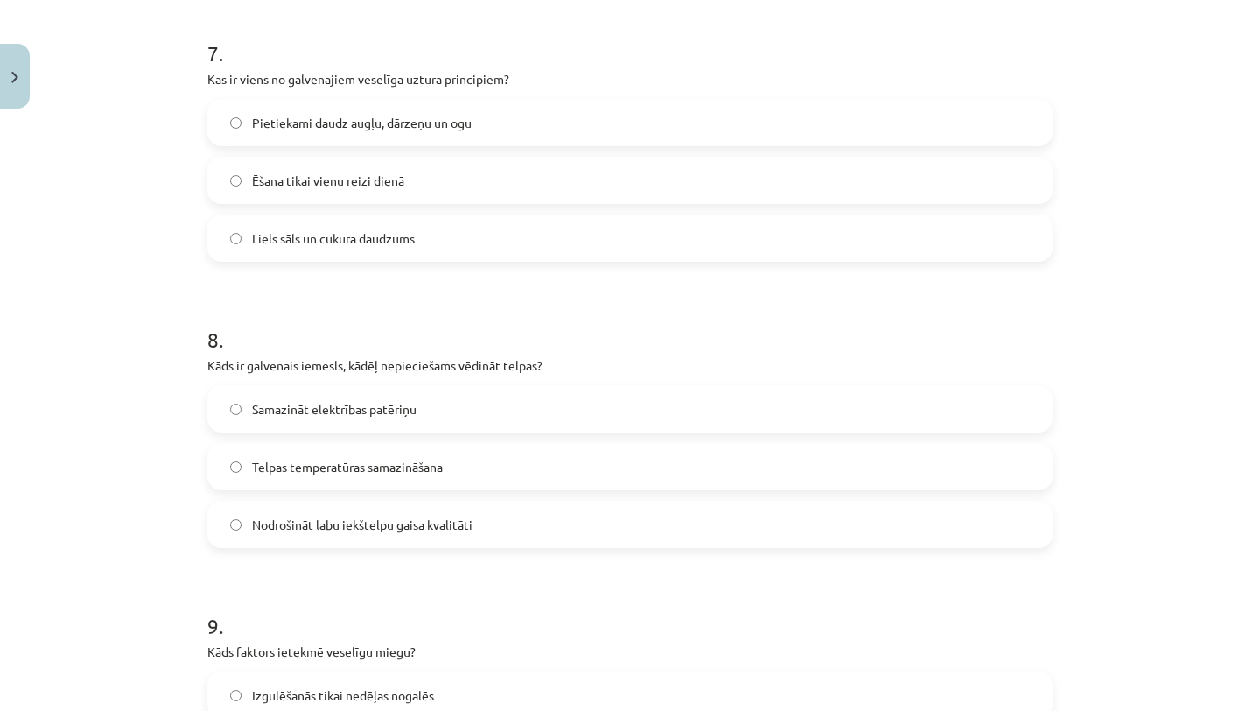
click at [541, 521] on label "Nodrošināt labu iekštelpu gaisa kvalitāti" at bounding box center [630, 524] width 842 height 44
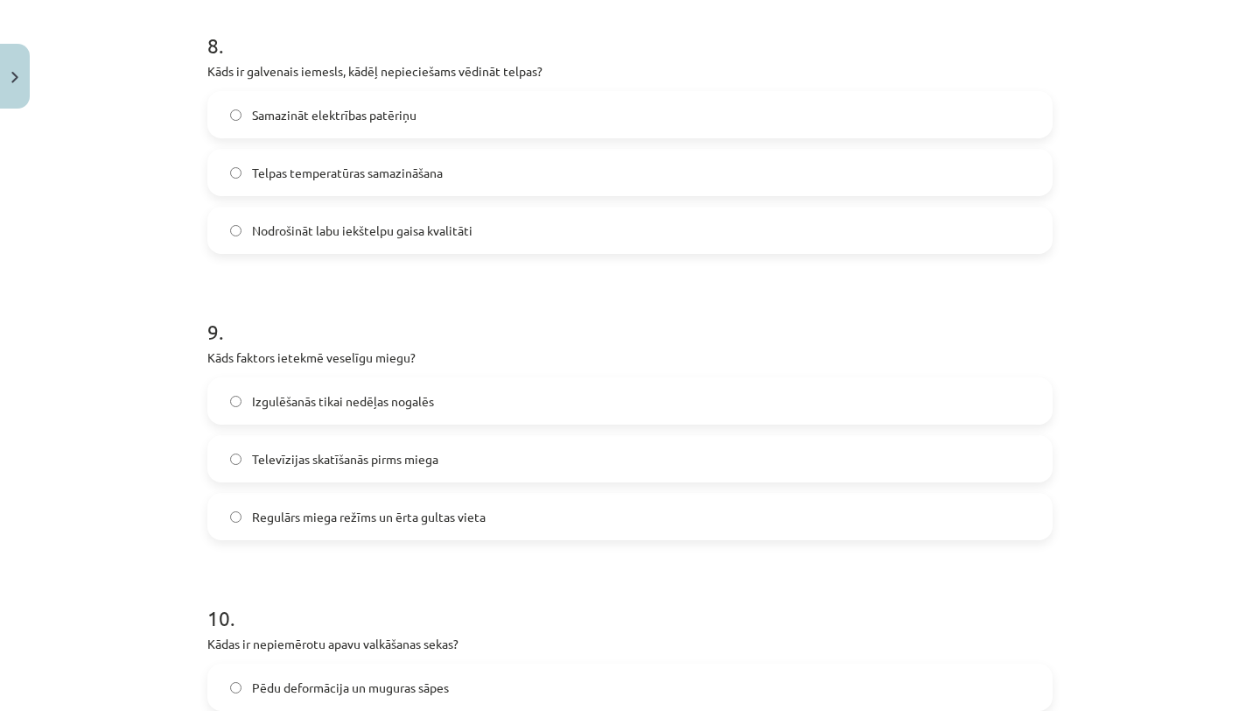
scroll to position [2347, 0]
click at [518, 529] on label "Regulārs miega režīms un ērta gultas vieta" at bounding box center [630, 518] width 842 height 44
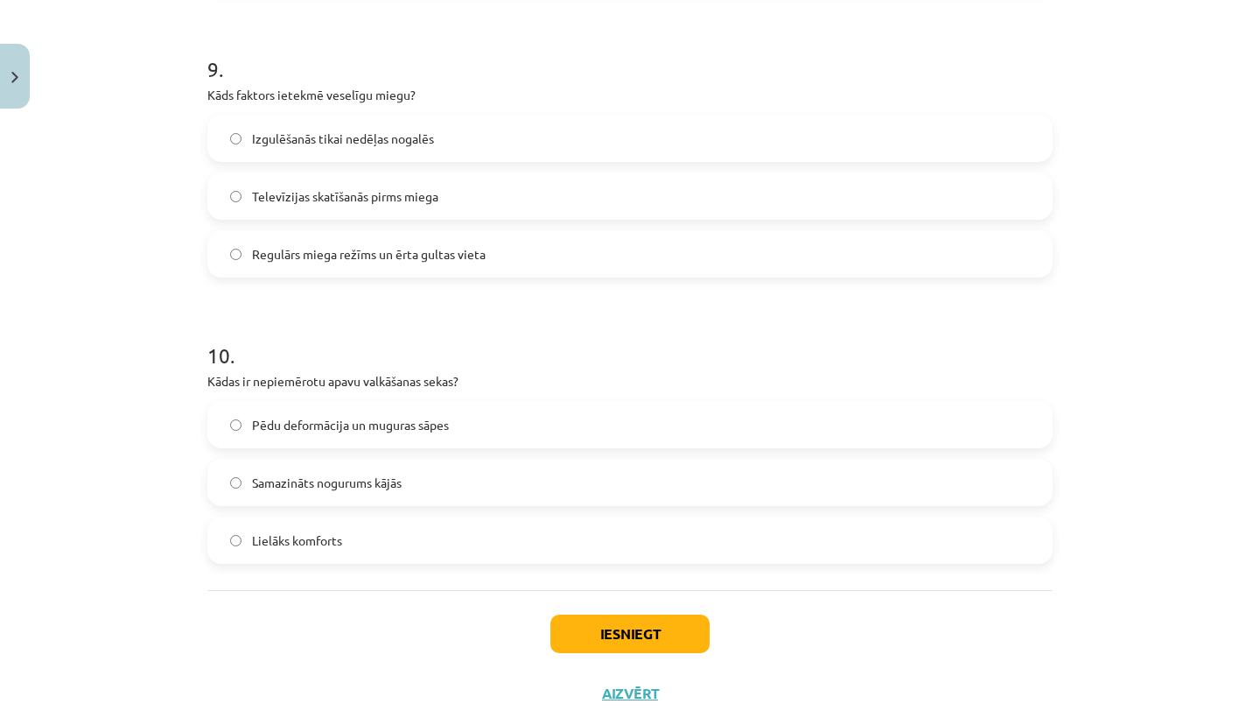
scroll to position [2623, 0]
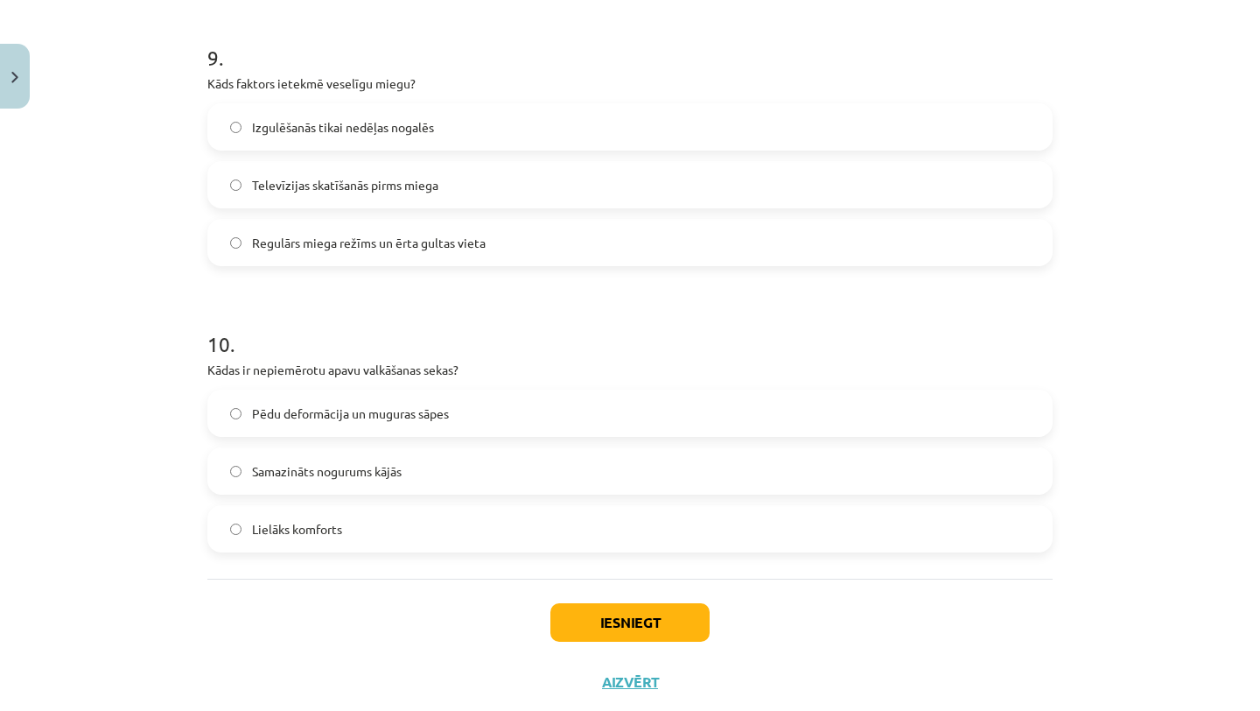
click at [576, 409] on label "Pēdu deformācija un muguras sāpes" at bounding box center [630, 413] width 842 height 44
click at [597, 623] on button "Iesniegt" at bounding box center [630, 622] width 159 height 39
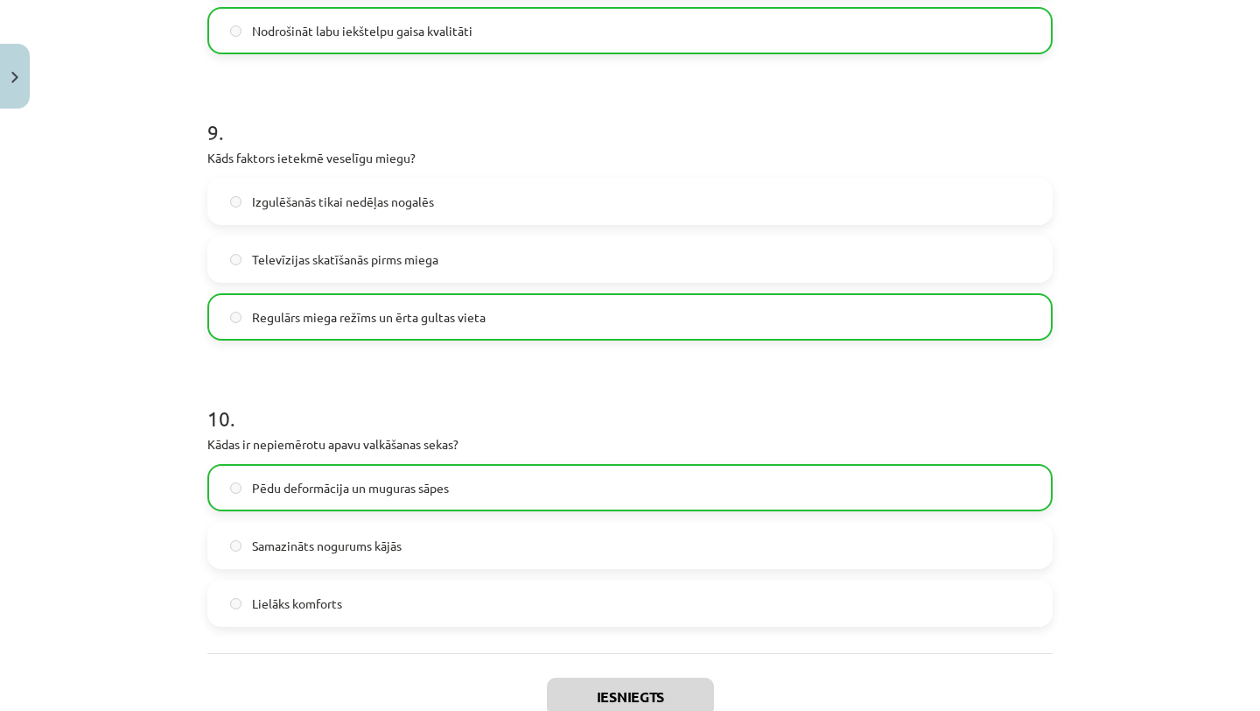
scroll to position [2723, 0]
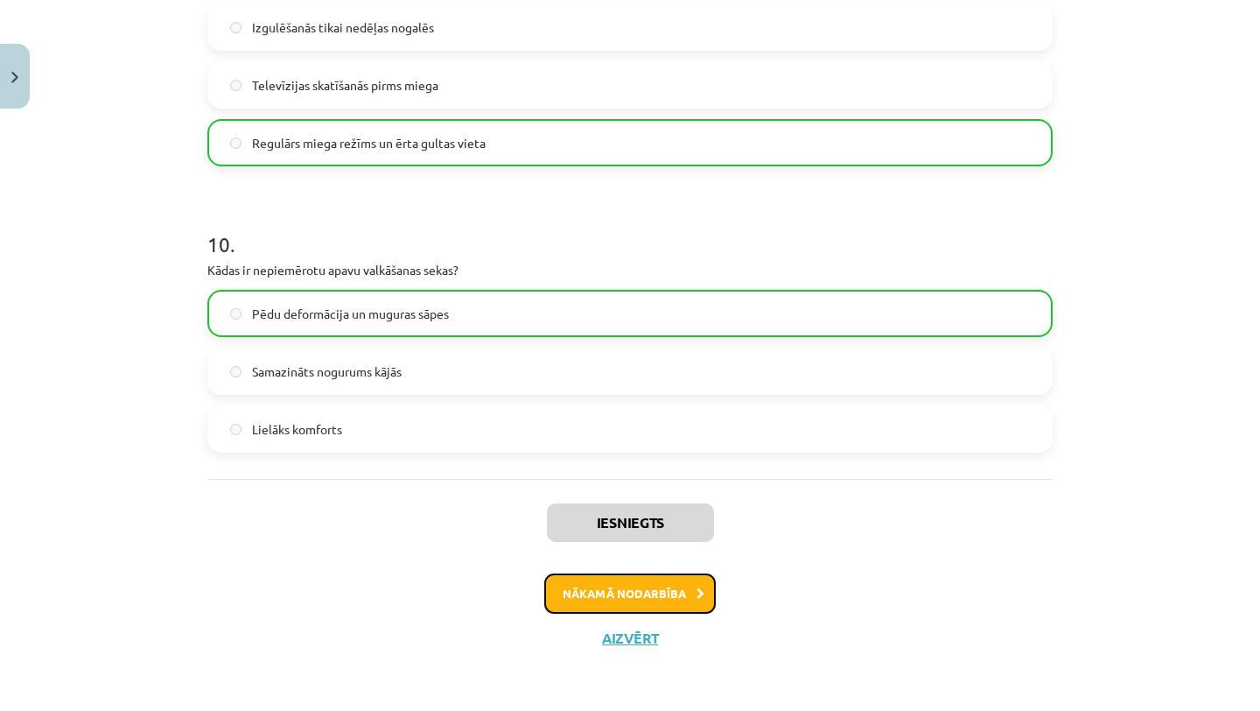
click at [621, 587] on button "Nākamā nodarbība" at bounding box center [630, 593] width 172 height 40
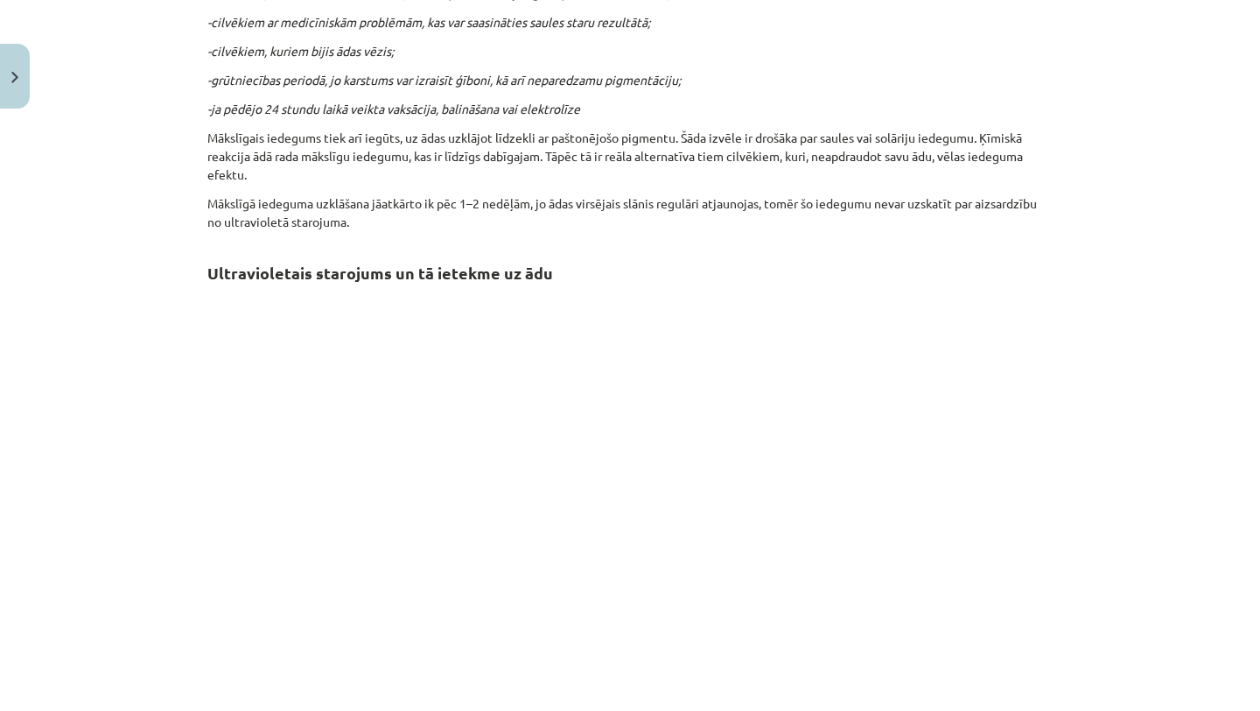
scroll to position [1625, 0]
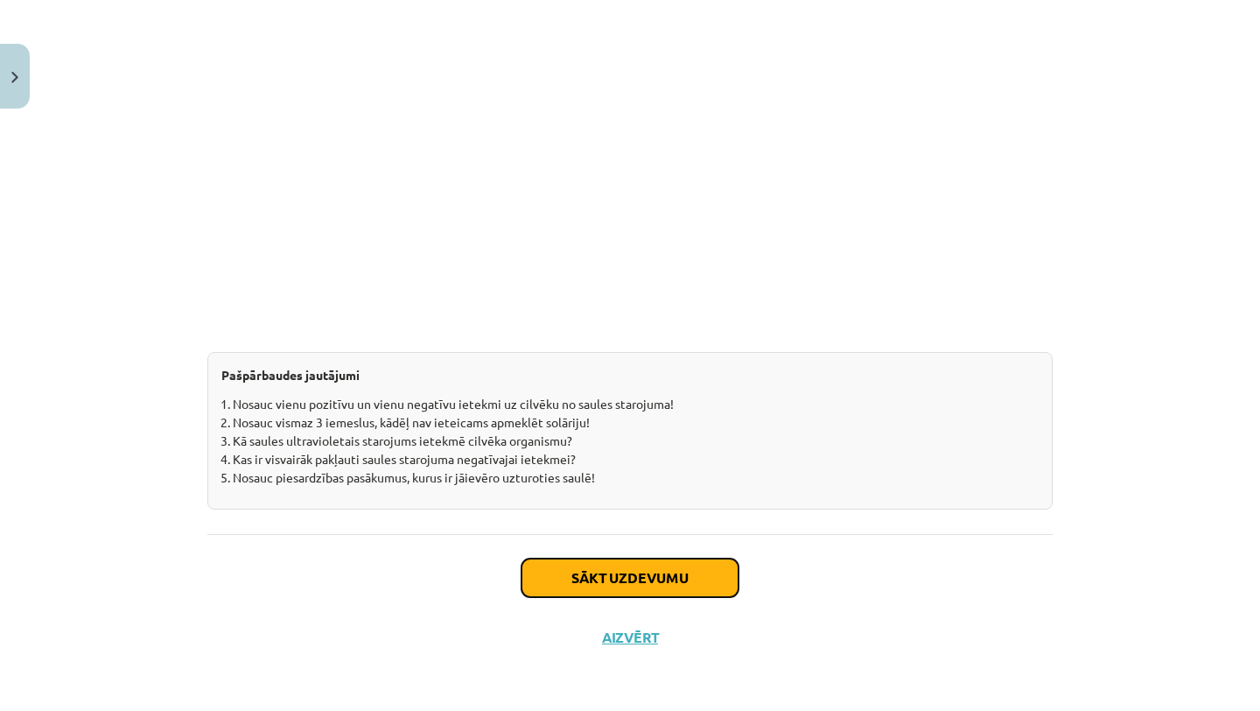
click at [622, 586] on button "Sākt uzdevumu" at bounding box center [630, 577] width 217 height 39
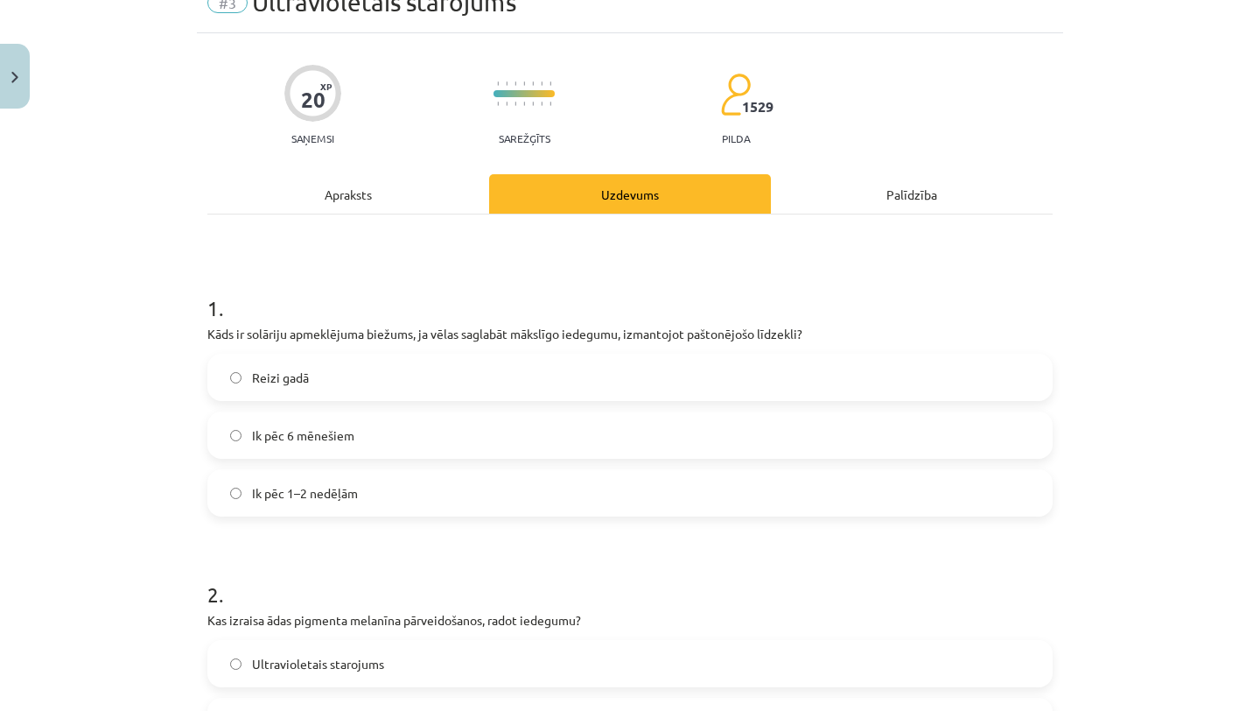
scroll to position [86, 0]
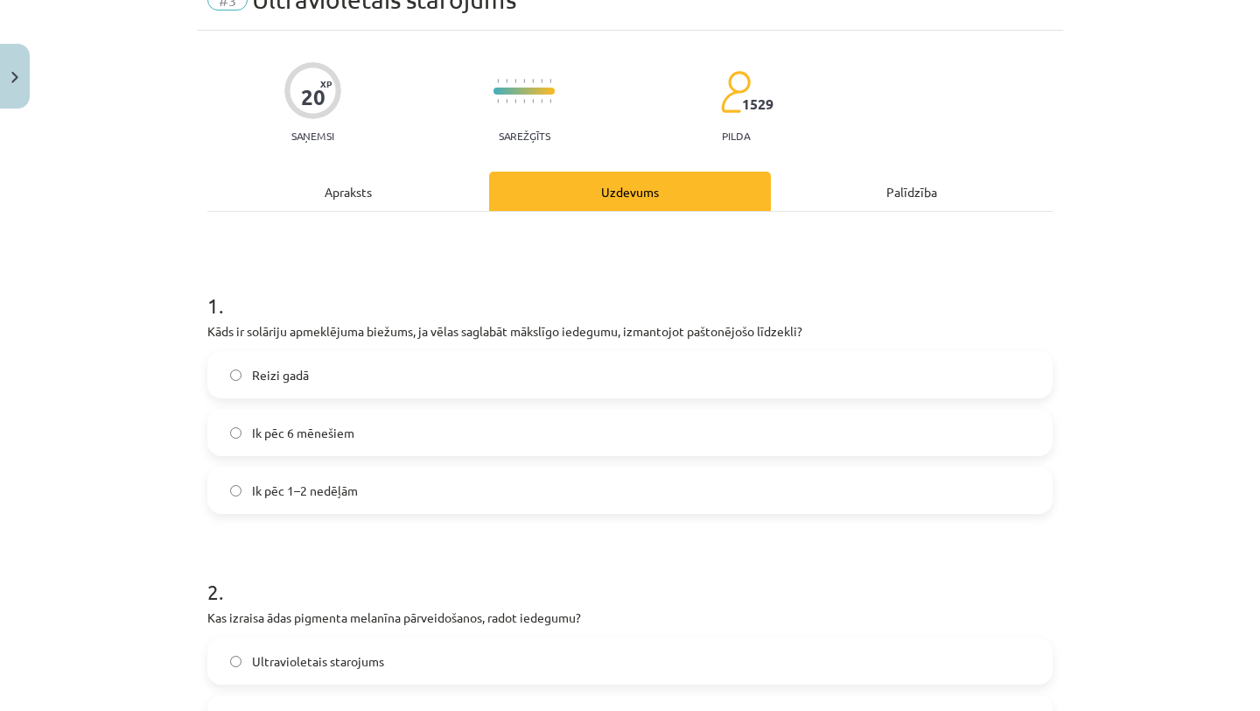
click at [644, 425] on label "Ik pēc 6 mēnešiem" at bounding box center [630, 432] width 842 height 44
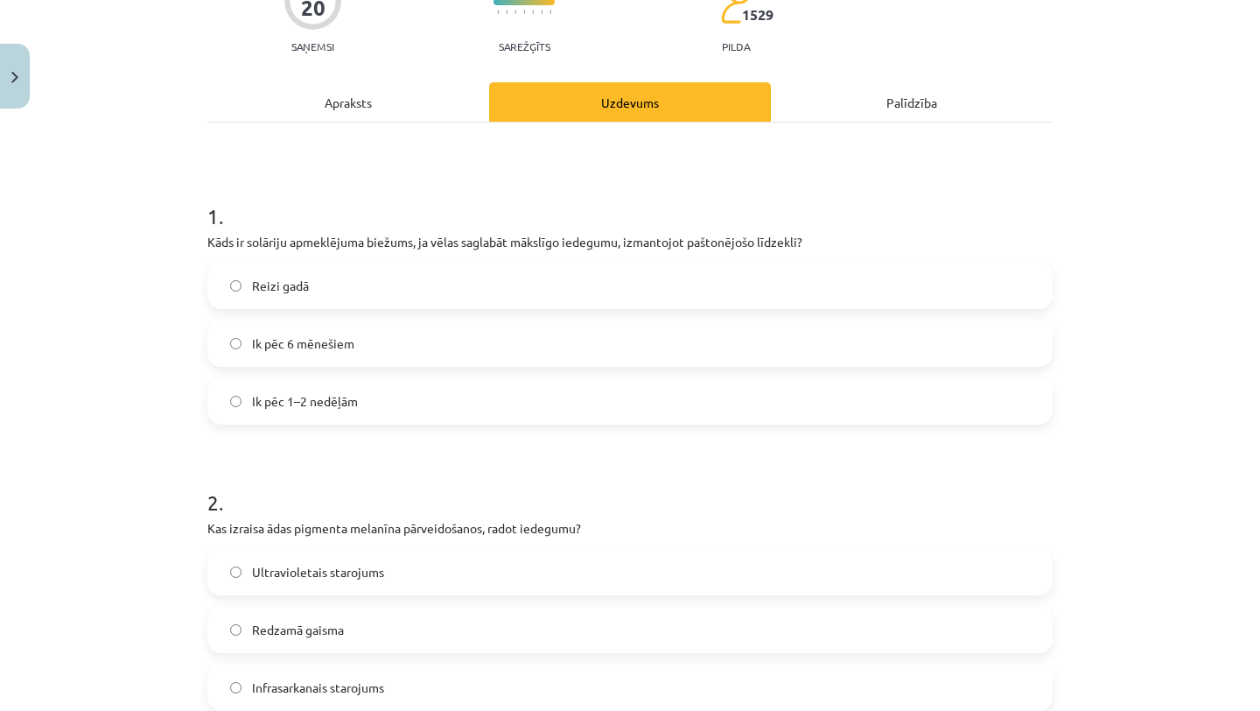
scroll to position [190, 0]
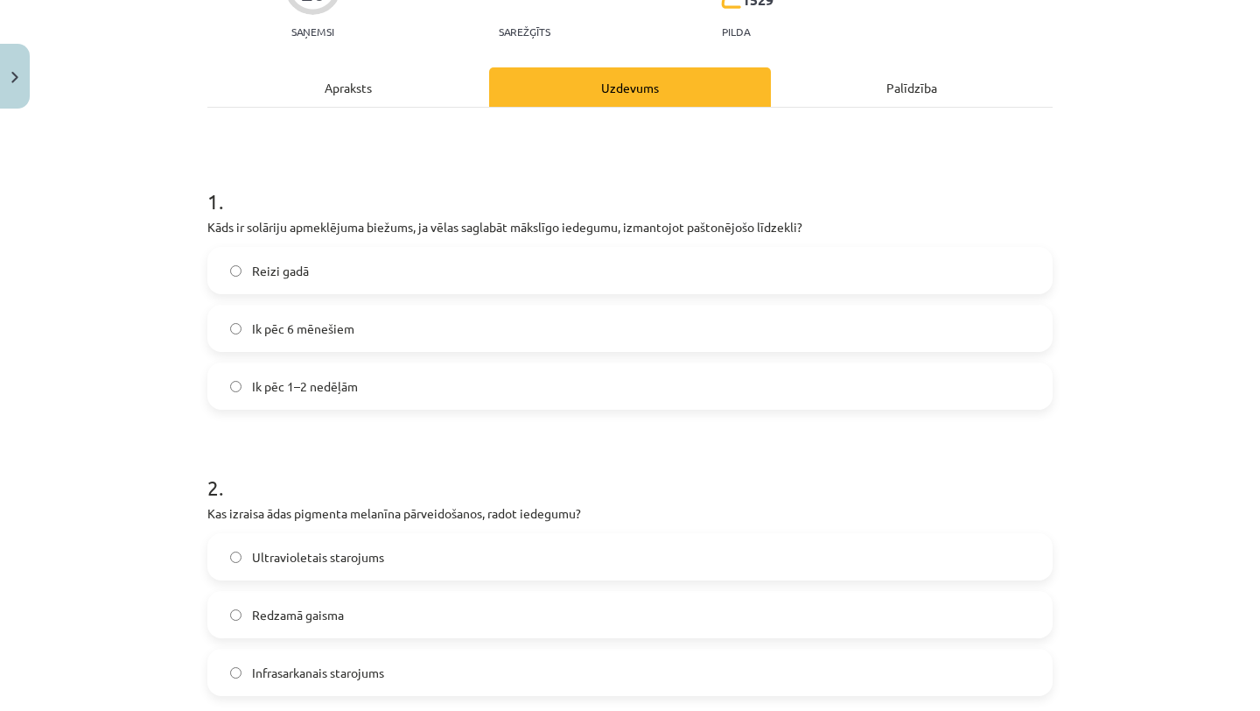
click at [398, 88] on div "Apraksts" at bounding box center [348, 86] width 282 height 39
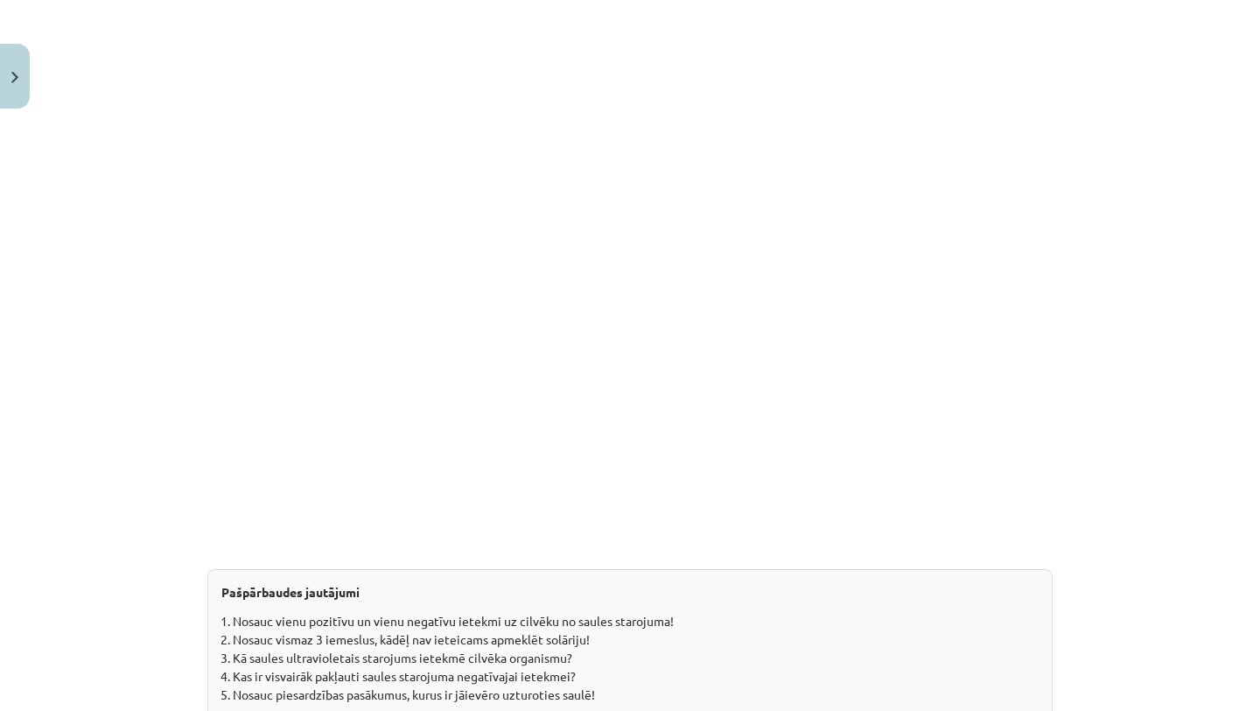
scroll to position [2155, 0]
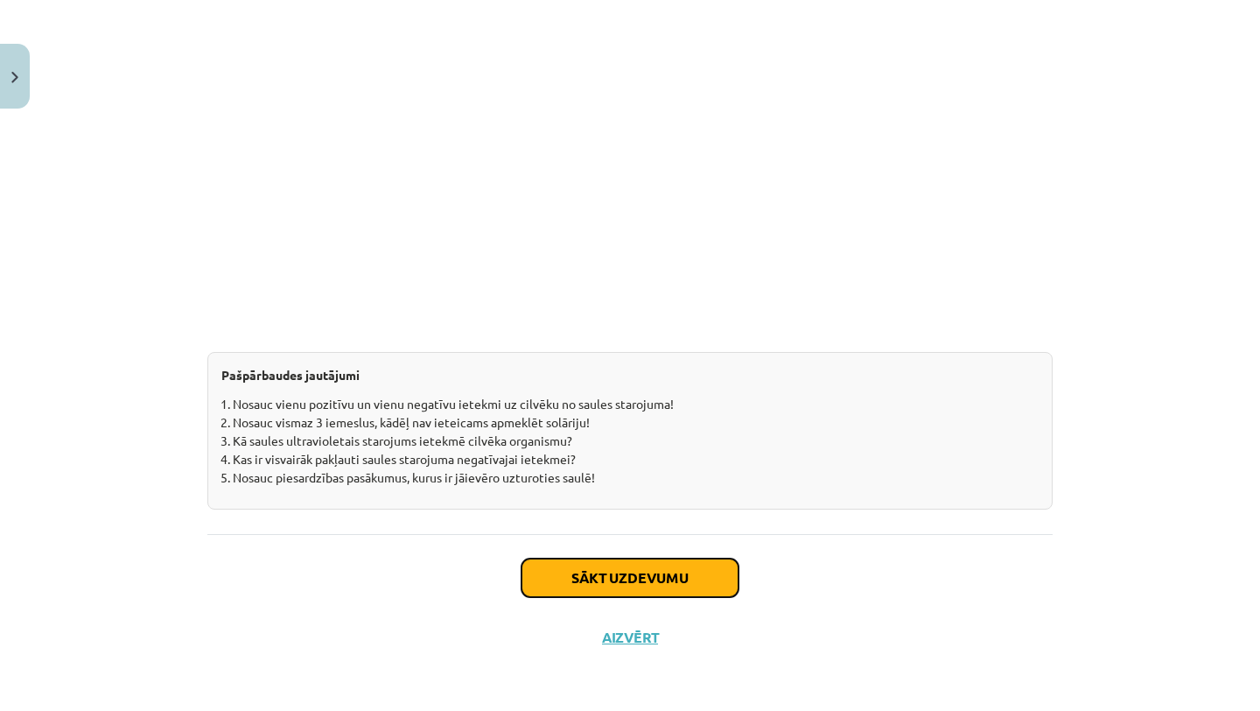
click at [684, 573] on button "Sākt uzdevumu" at bounding box center [630, 577] width 217 height 39
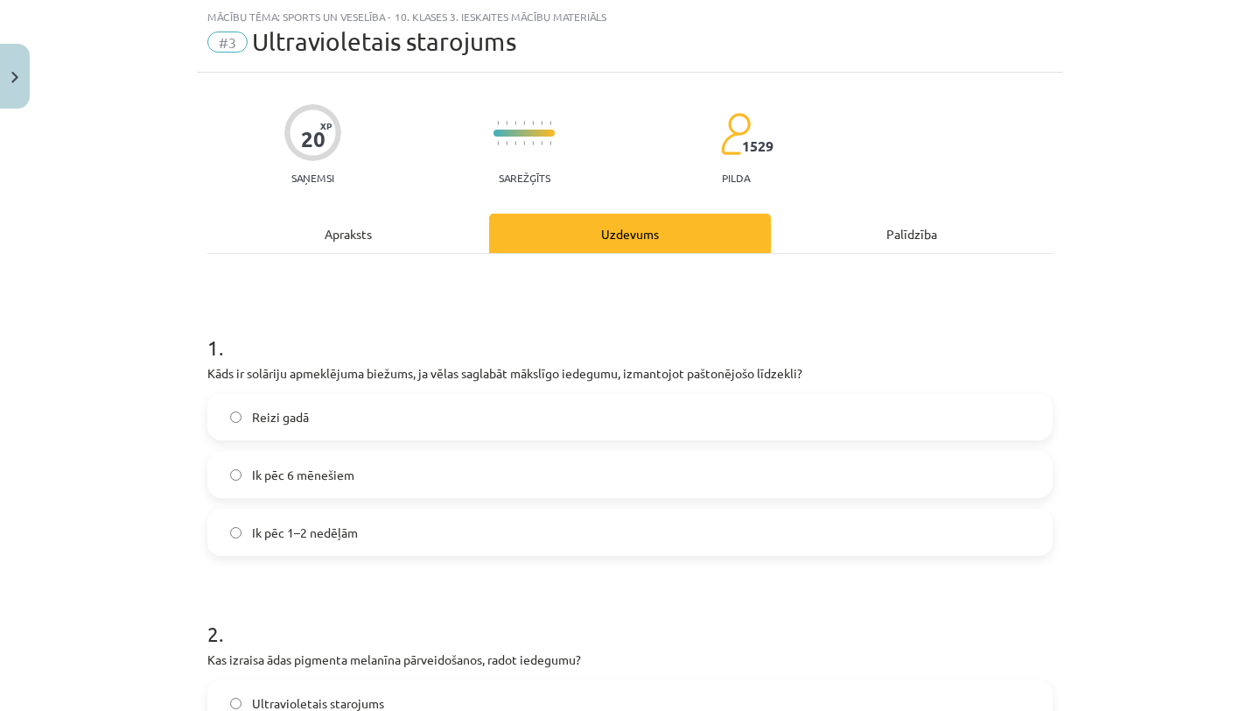
scroll to position [110, 0]
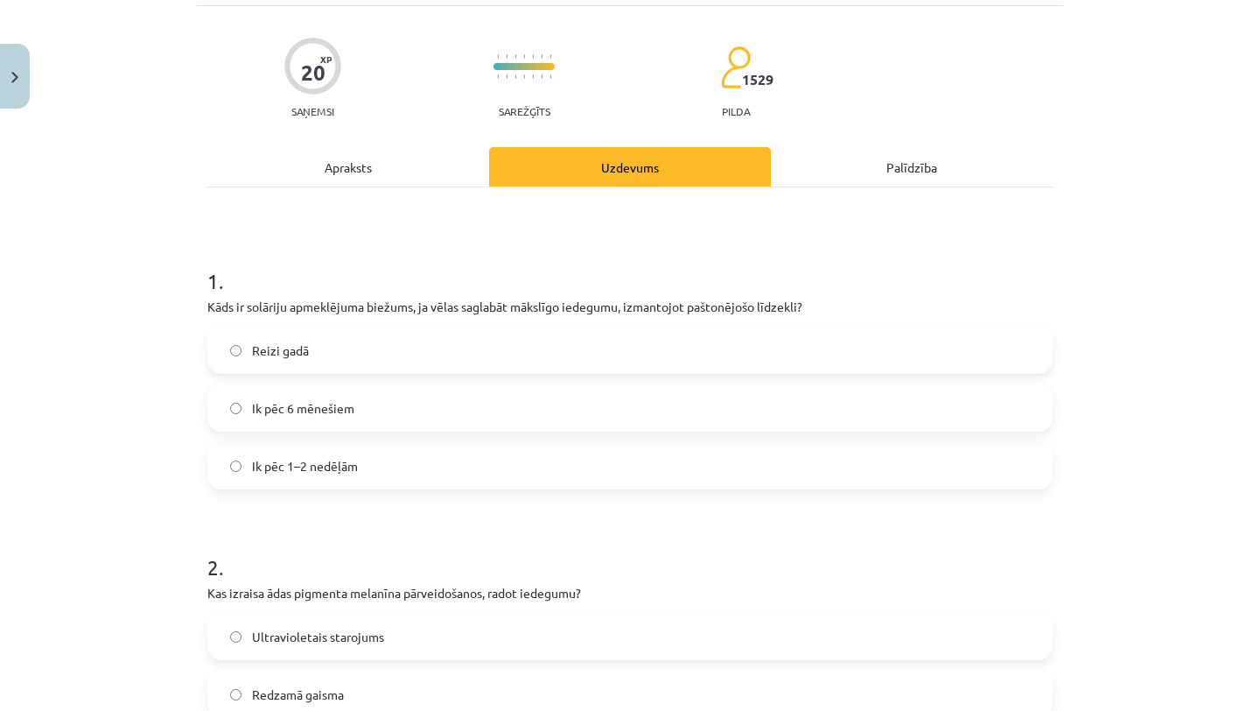
click at [614, 465] on label "Ik pēc 1–2 nedēļām" at bounding box center [630, 466] width 842 height 44
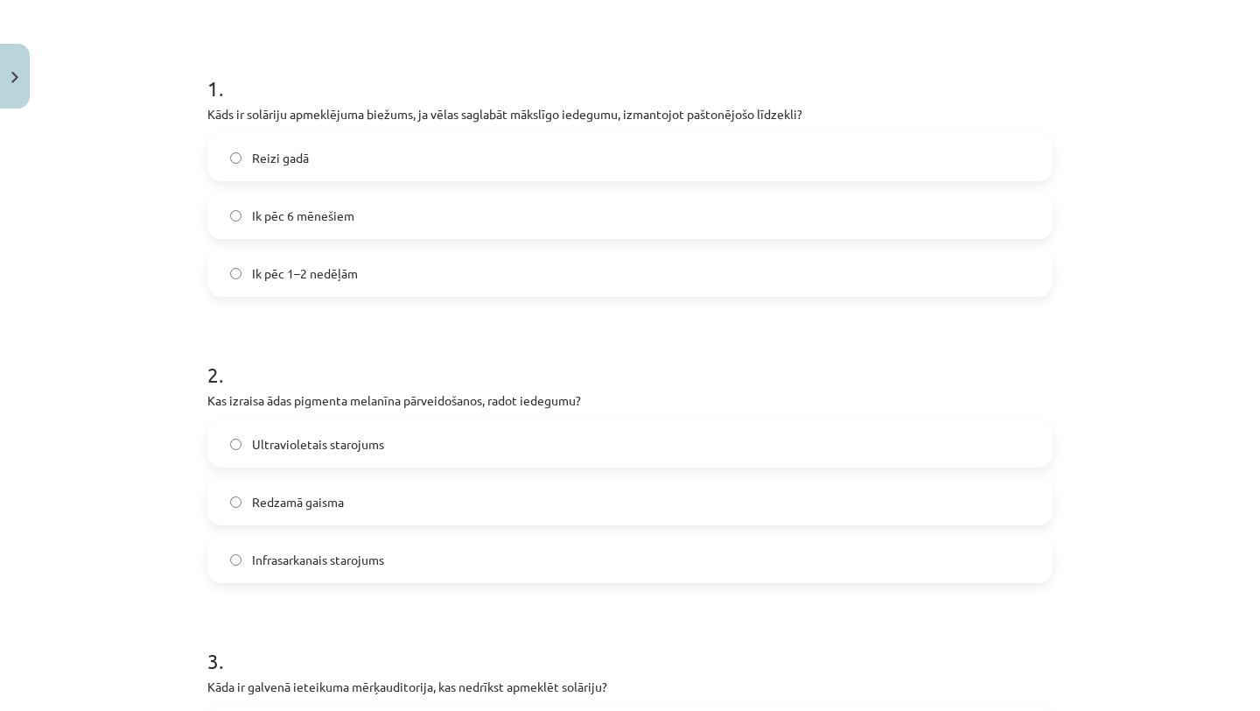
scroll to position [306, 0]
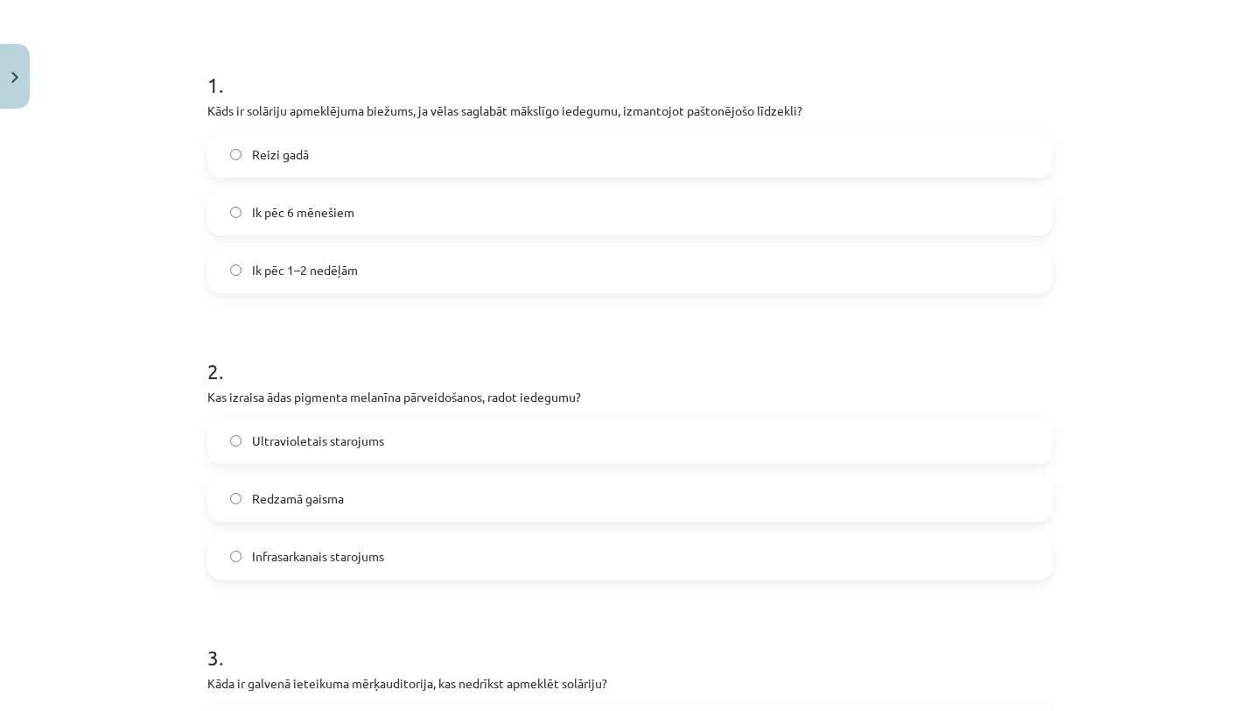
click at [599, 437] on label "Ultravioletais starojums" at bounding box center [630, 440] width 842 height 44
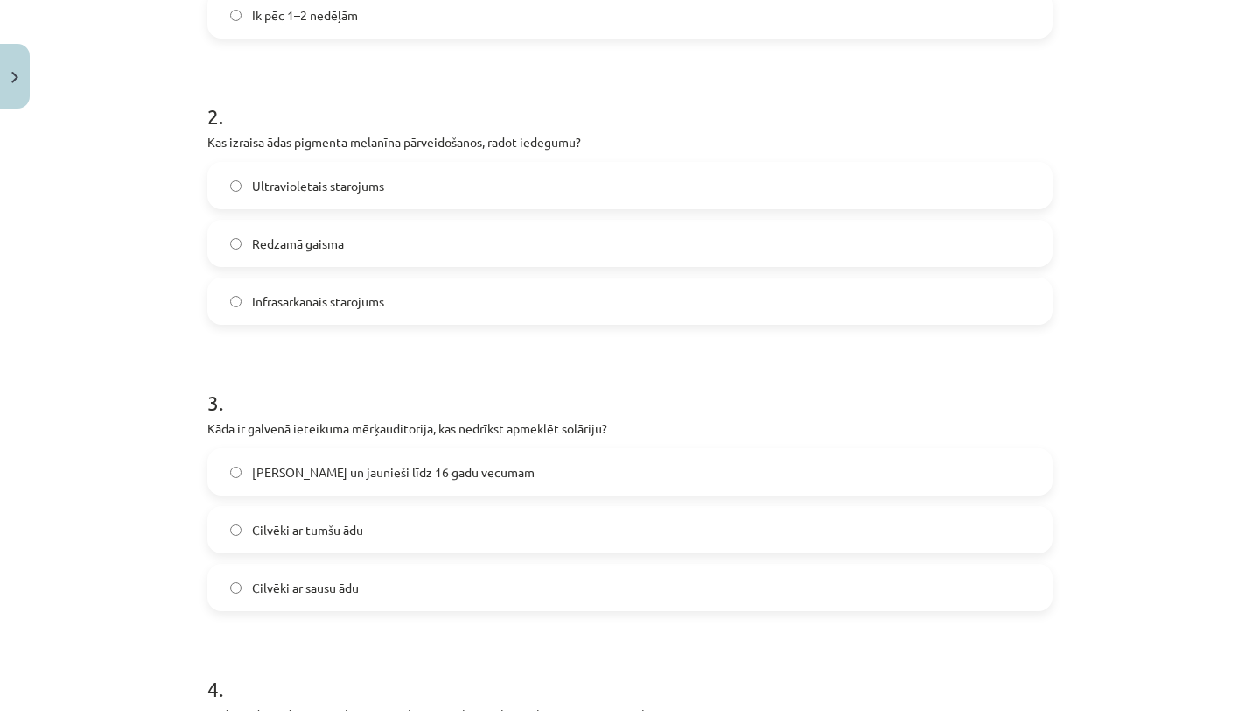
scroll to position [563, 0]
click at [616, 463] on label "Bērni un jaunieši līdz 16 gadu vecumam" at bounding box center [630, 470] width 842 height 44
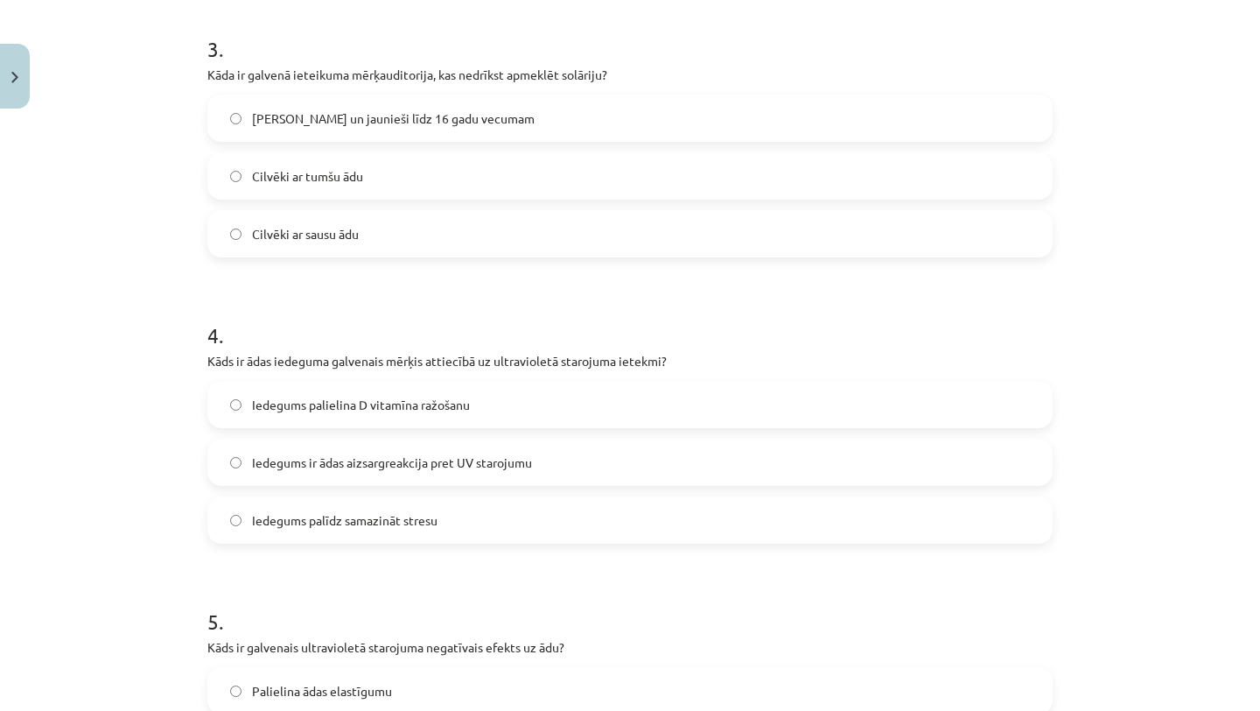
scroll to position [915, 0]
click at [610, 395] on label "Iedegums palielina D vitamīna ražošanu" at bounding box center [630, 404] width 842 height 44
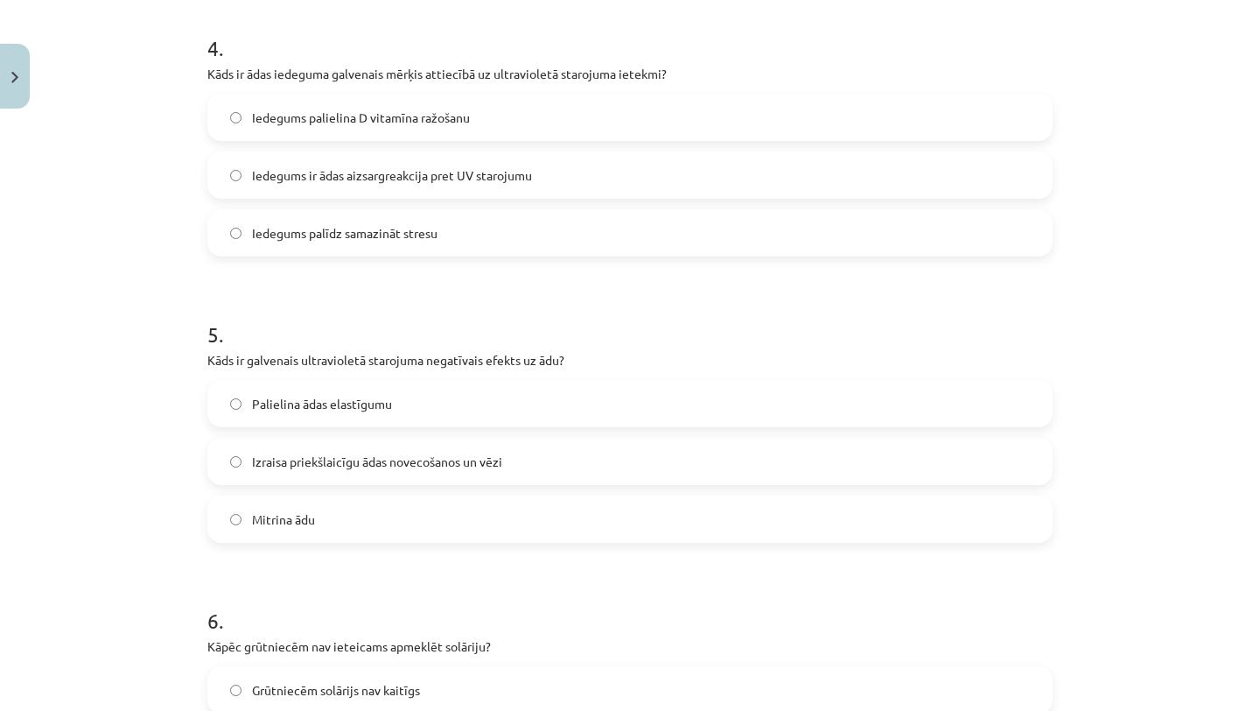
scroll to position [1206, 0]
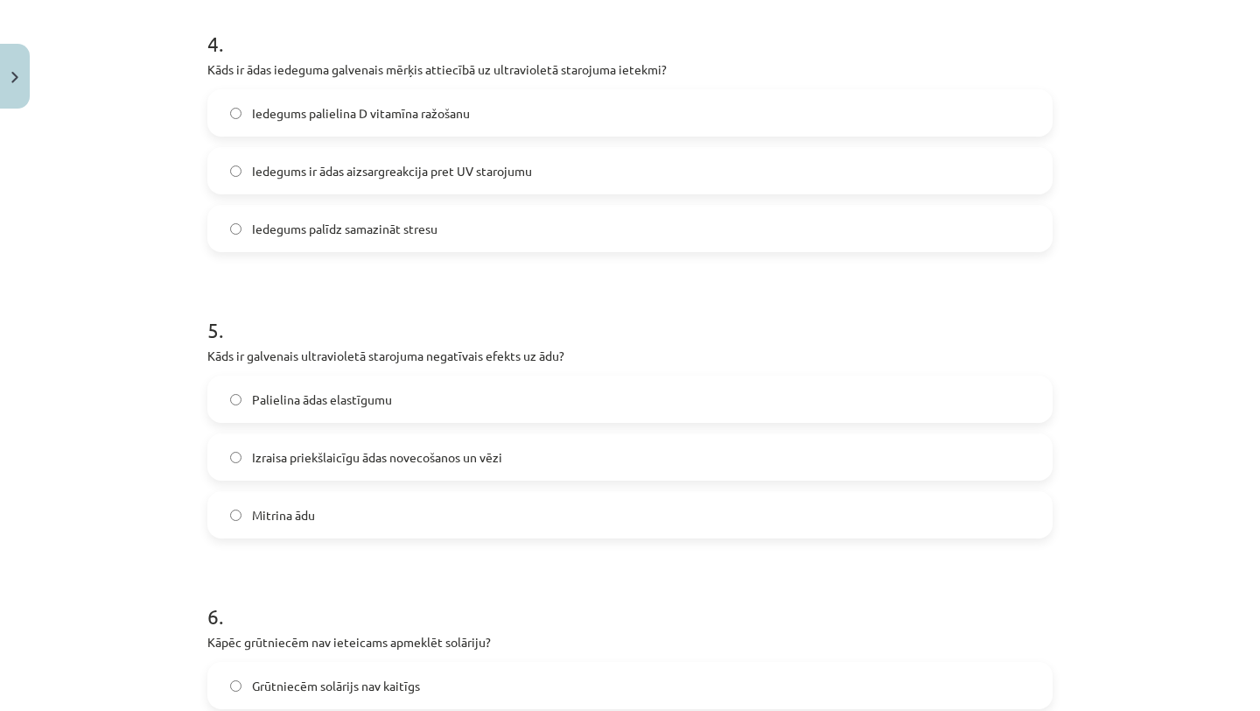
click at [583, 467] on label "Izraisa priekšlaicīgu ādas novecošanos un vēzi" at bounding box center [630, 457] width 842 height 44
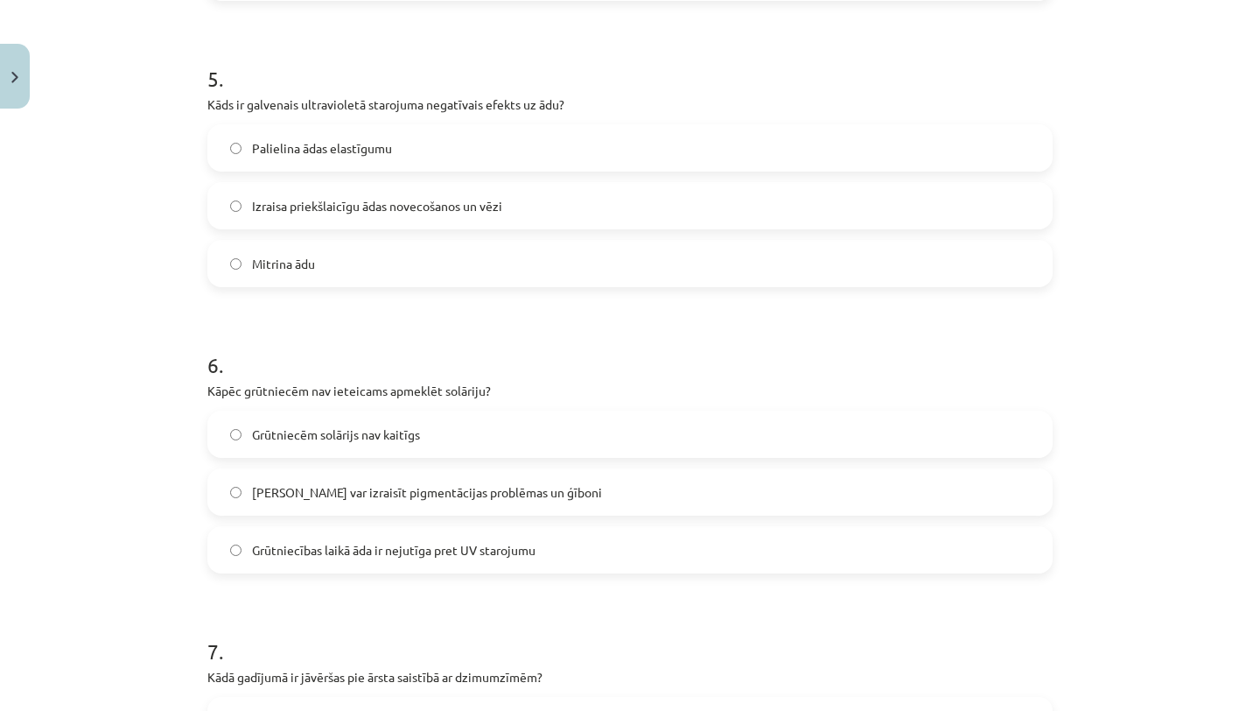
scroll to position [1463, 0]
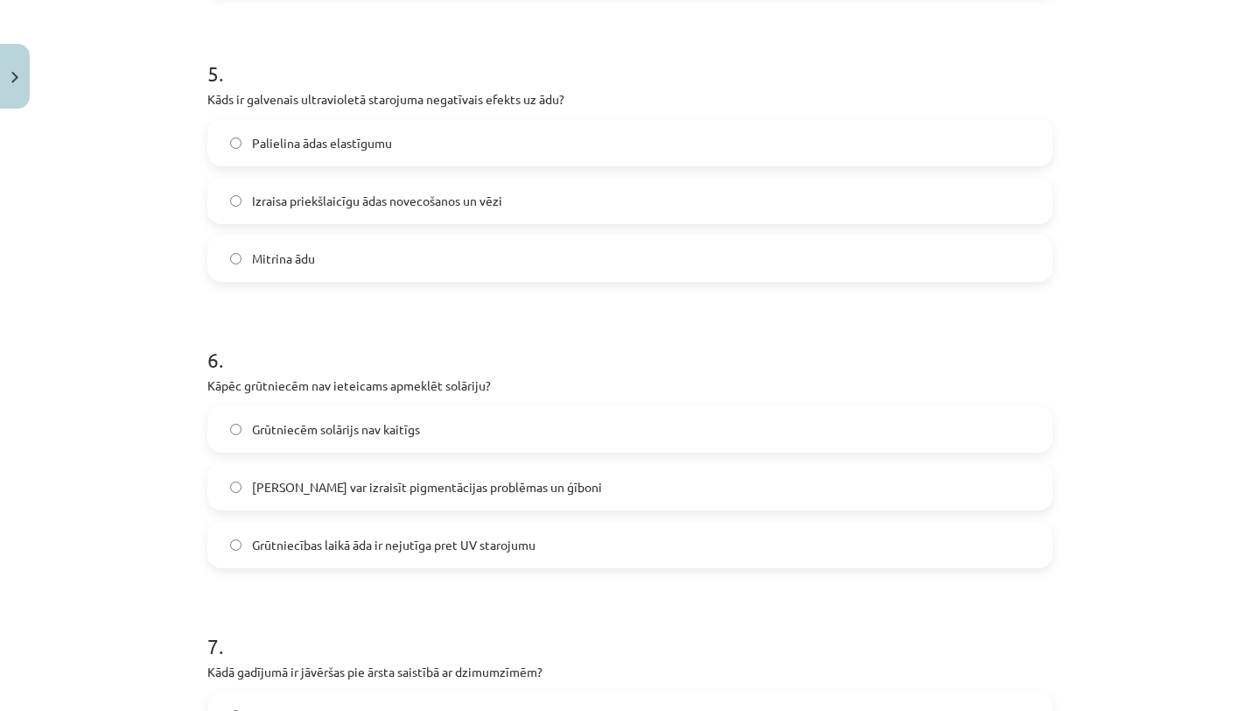
click at [590, 492] on label "Solārijs var izraisīt pigmentācijas problēmas un ģīboni" at bounding box center [630, 487] width 842 height 44
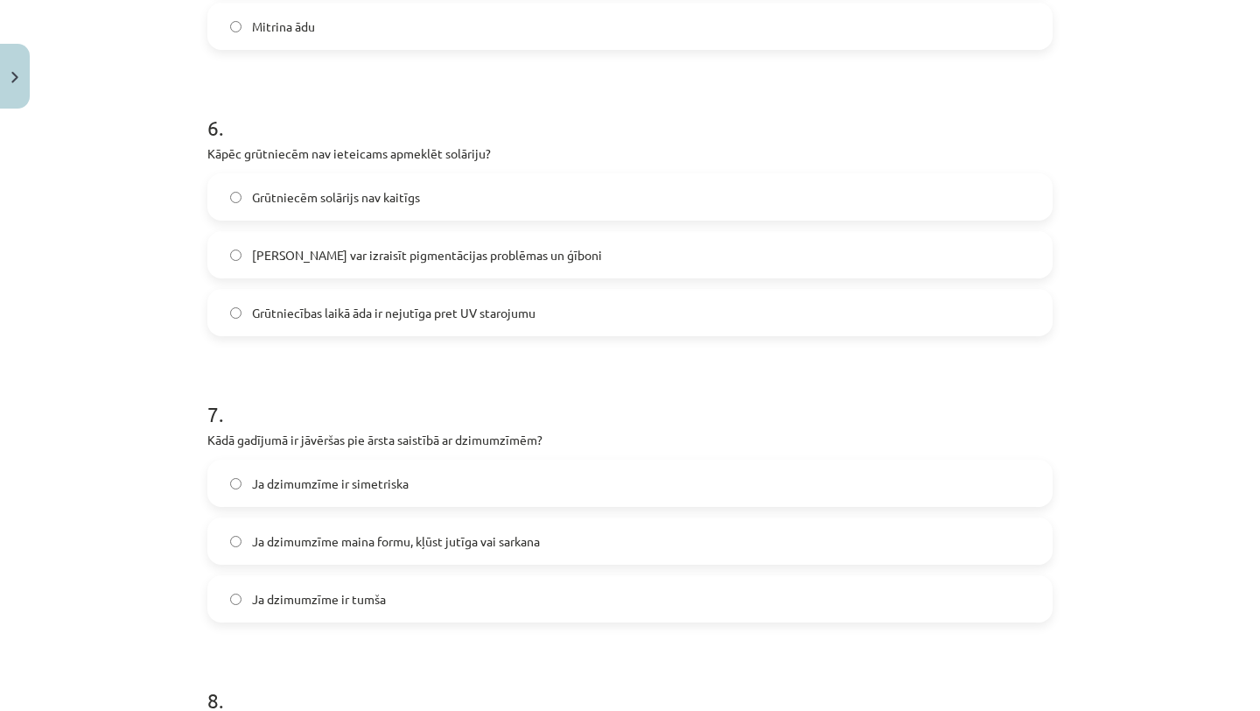
scroll to position [1731, 0]
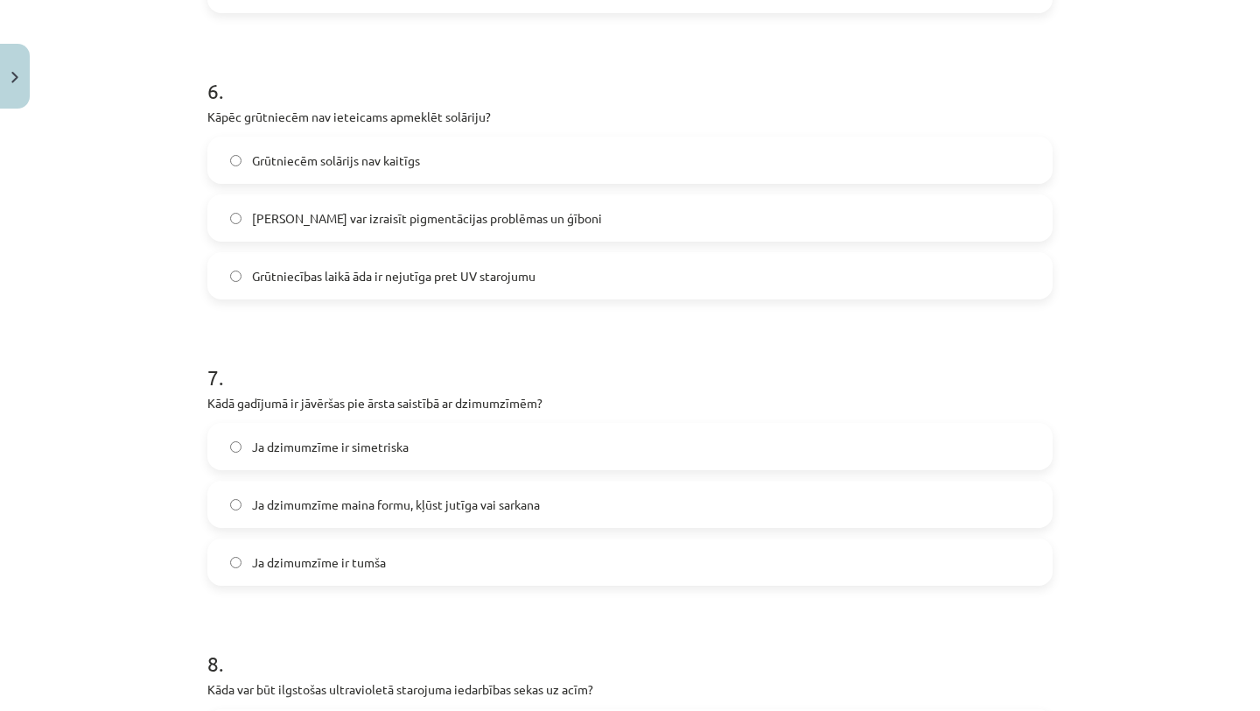
click at [588, 508] on label "Ja dzimumzīme maina formu, kļūst jutīga vai sarkana" at bounding box center [630, 504] width 842 height 44
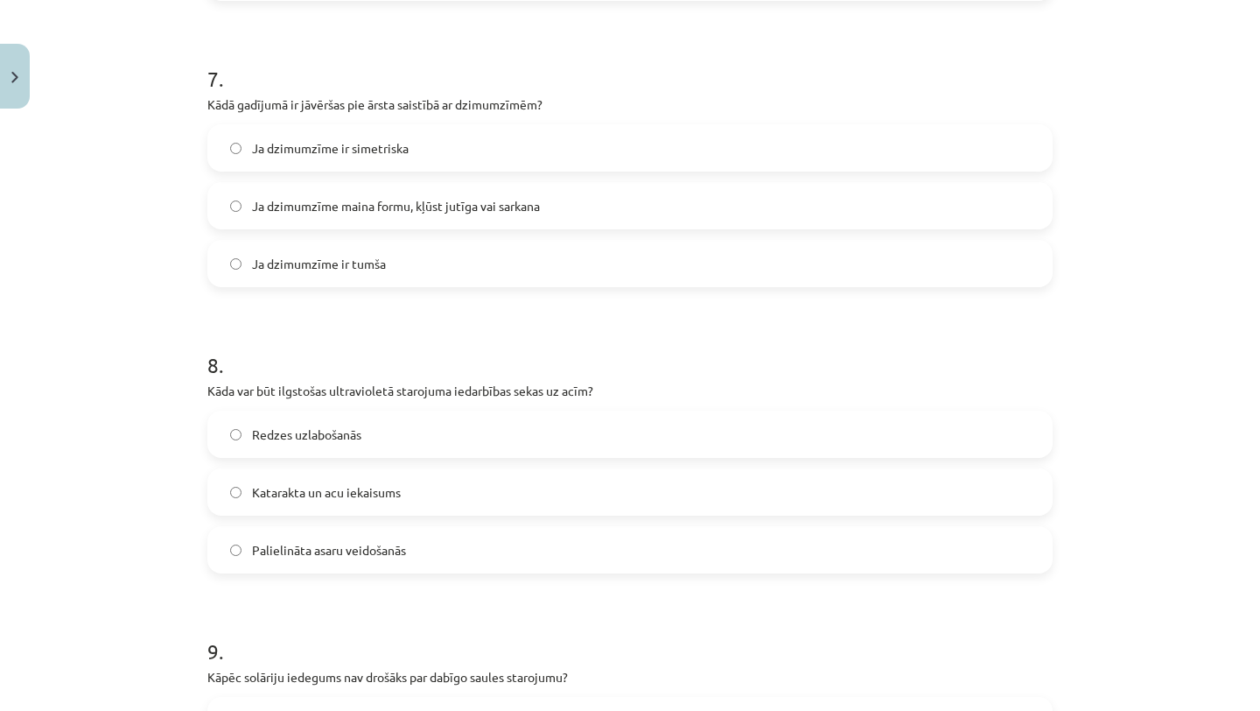
scroll to position [2036, 0]
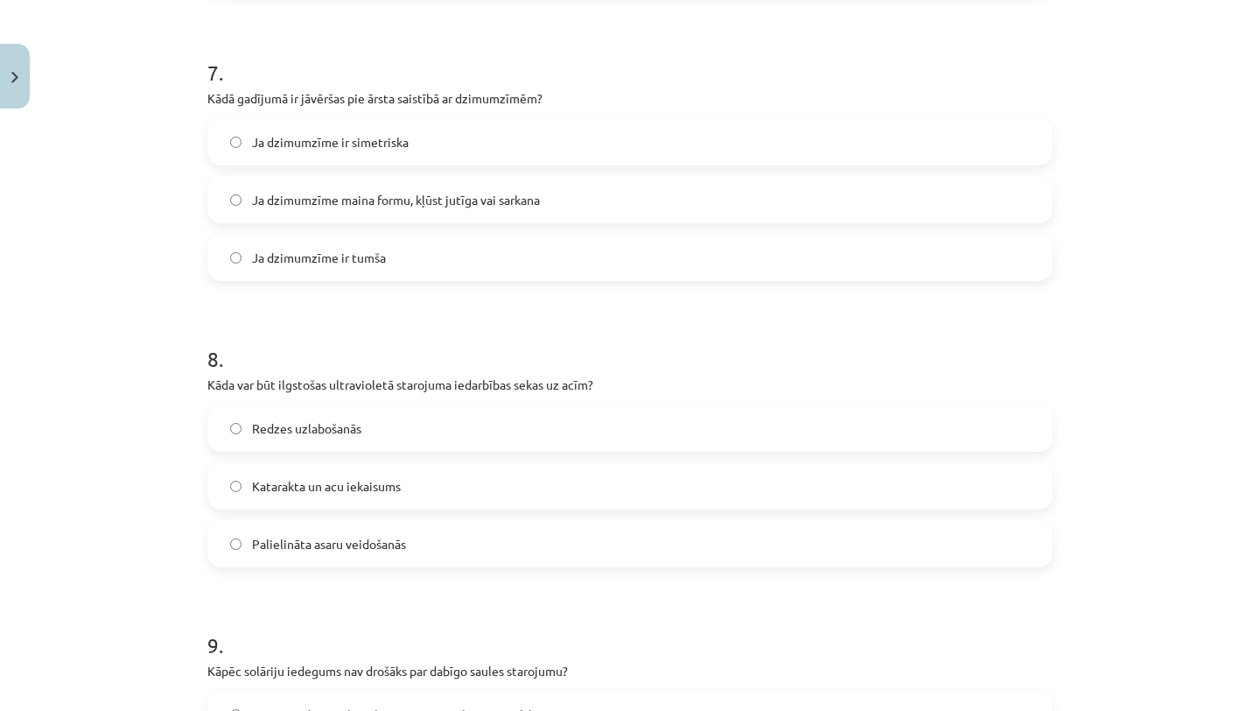
click at [568, 496] on label "Katarakta un acu iekaisums" at bounding box center [630, 486] width 842 height 44
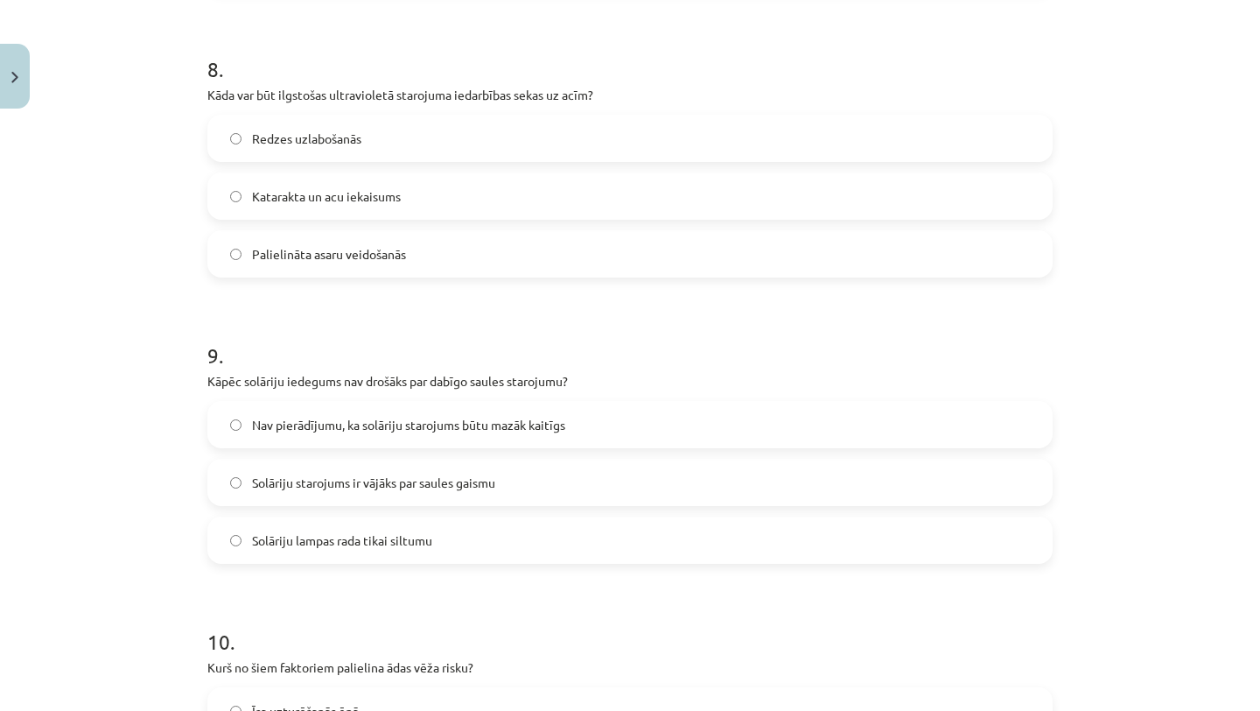
scroll to position [2327, 0]
click at [555, 536] on label "Solāriju lampas rada tikai siltumu" at bounding box center [630, 538] width 842 height 44
click at [565, 495] on label "Solāriju starojums ir vājāks par saules gaismu" at bounding box center [630, 481] width 842 height 44
click at [609, 420] on label "Nav pierādījumu, ka solāriju starojums būtu mazāk kaitīgs" at bounding box center [630, 423] width 842 height 44
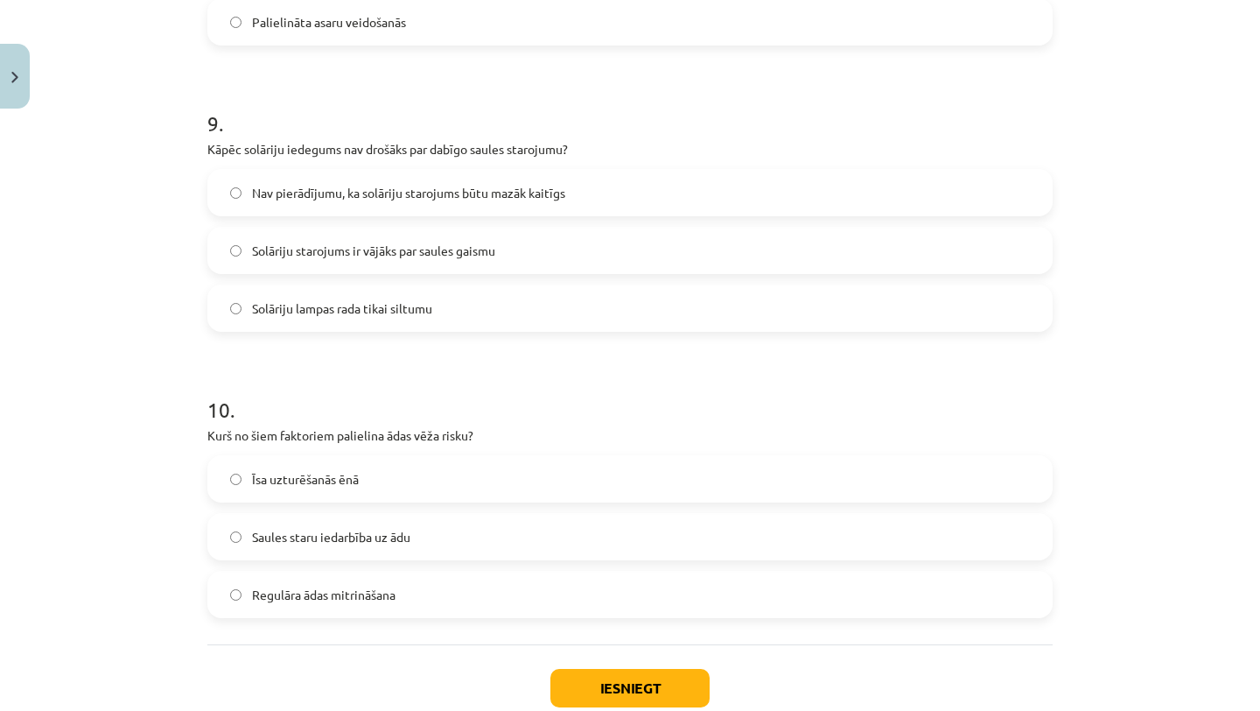
scroll to position [2561, 0]
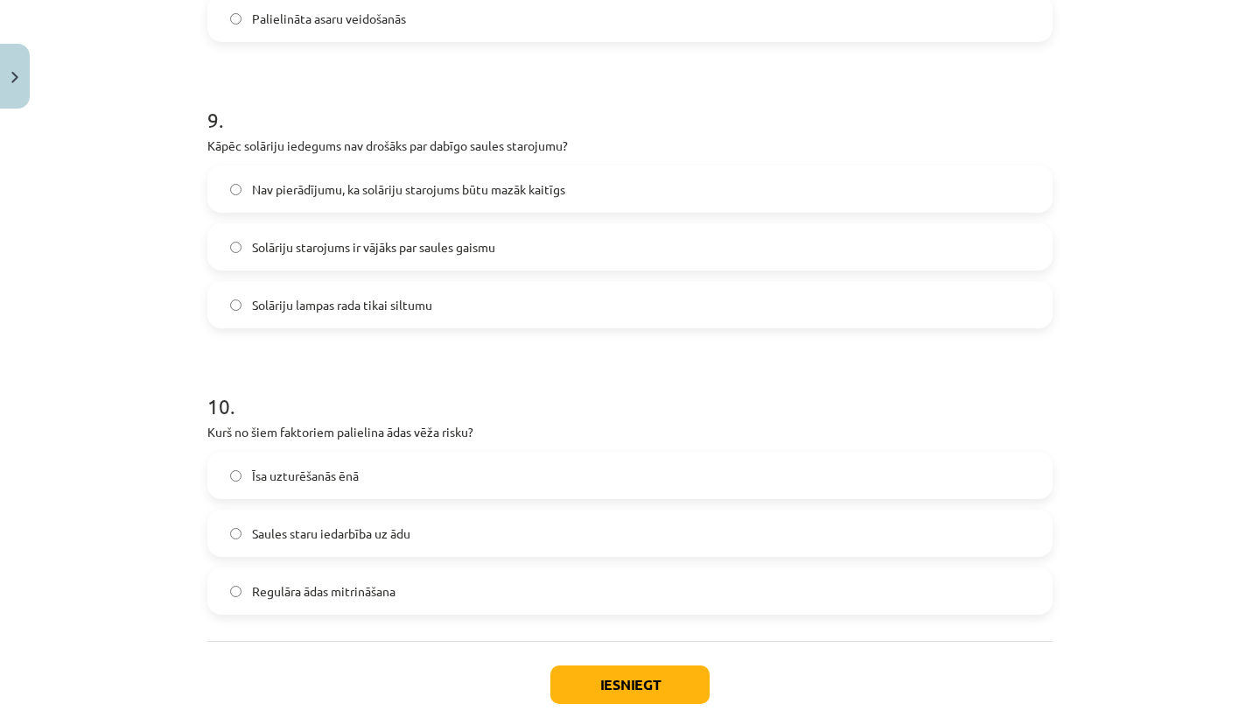
click at [582, 551] on label "Saules staru iedarbība uz ādu" at bounding box center [630, 533] width 842 height 44
click at [619, 686] on button "Iesniegt" at bounding box center [630, 684] width 159 height 39
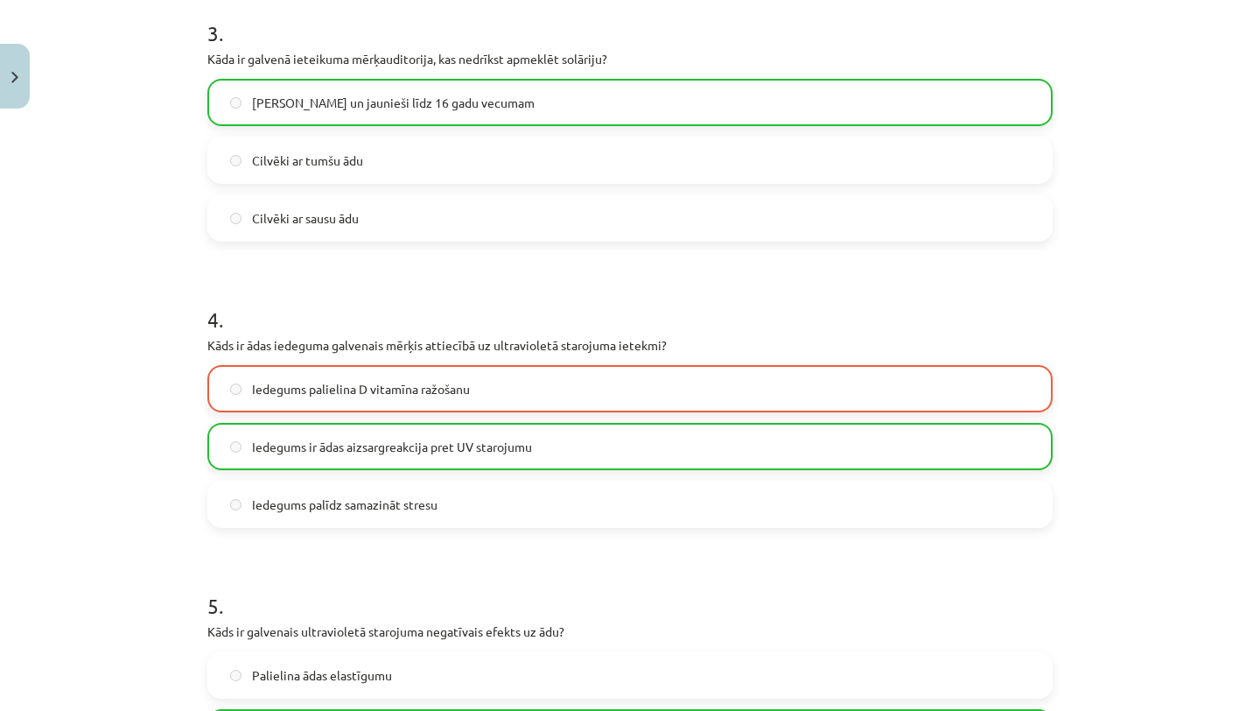
scroll to position [934, 0]
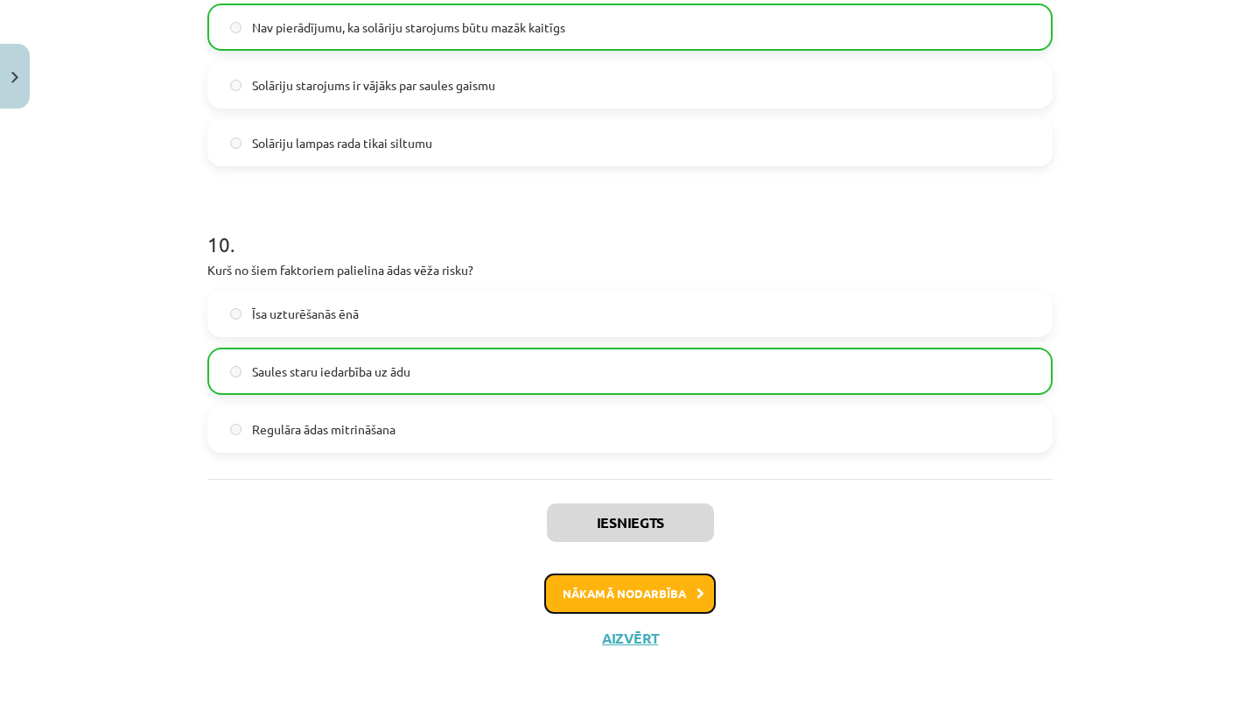
click at [643, 593] on button "Nākamā nodarbība" at bounding box center [630, 593] width 172 height 40
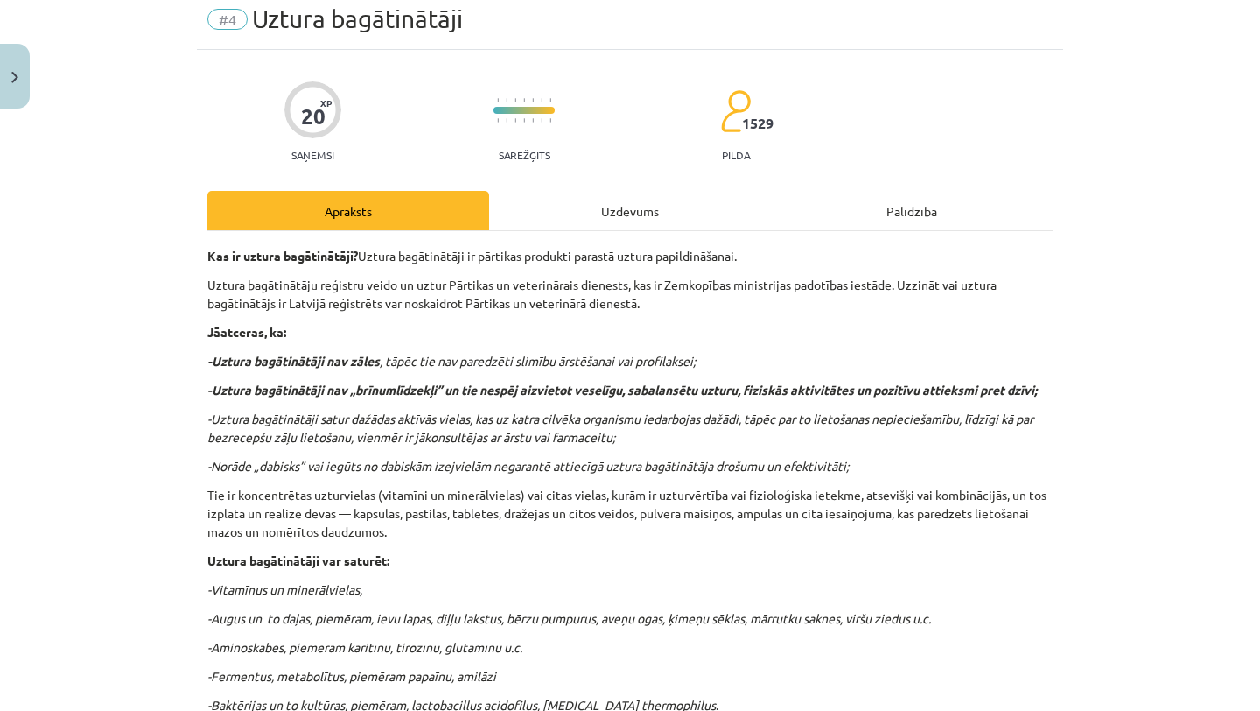
scroll to position [44, 0]
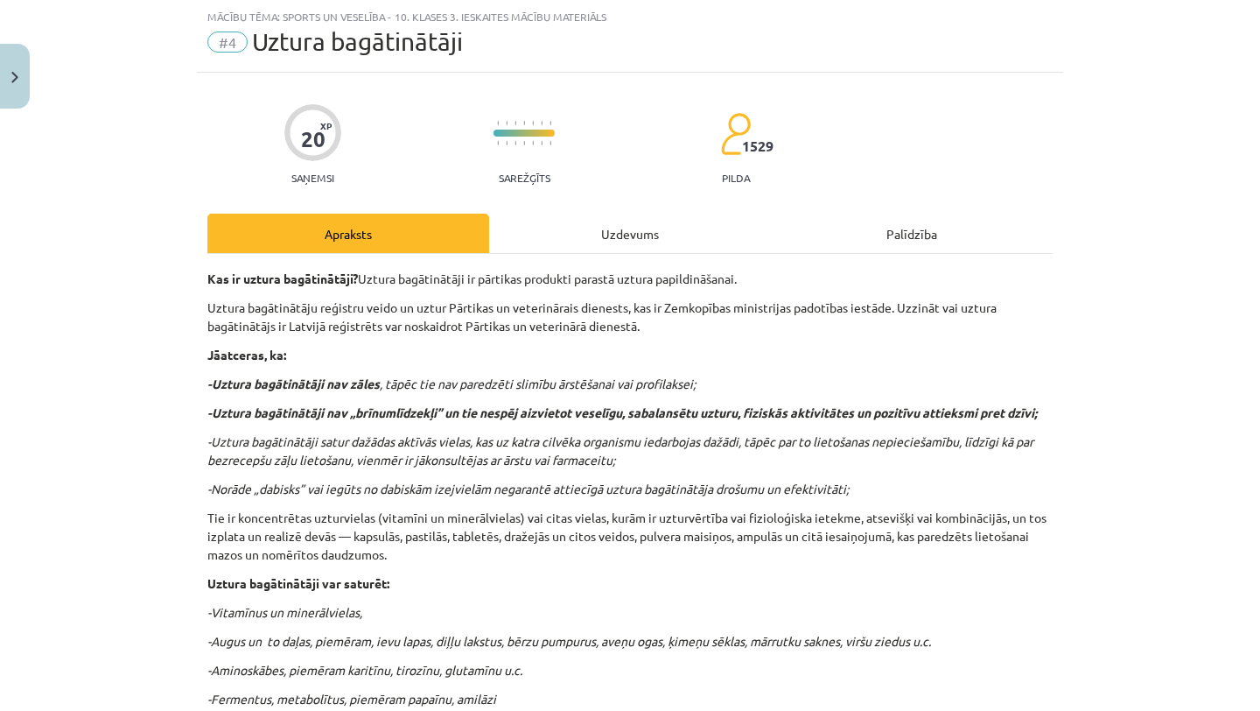
click at [633, 231] on div "Uzdevums" at bounding box center [630, 233] width 282 height 39
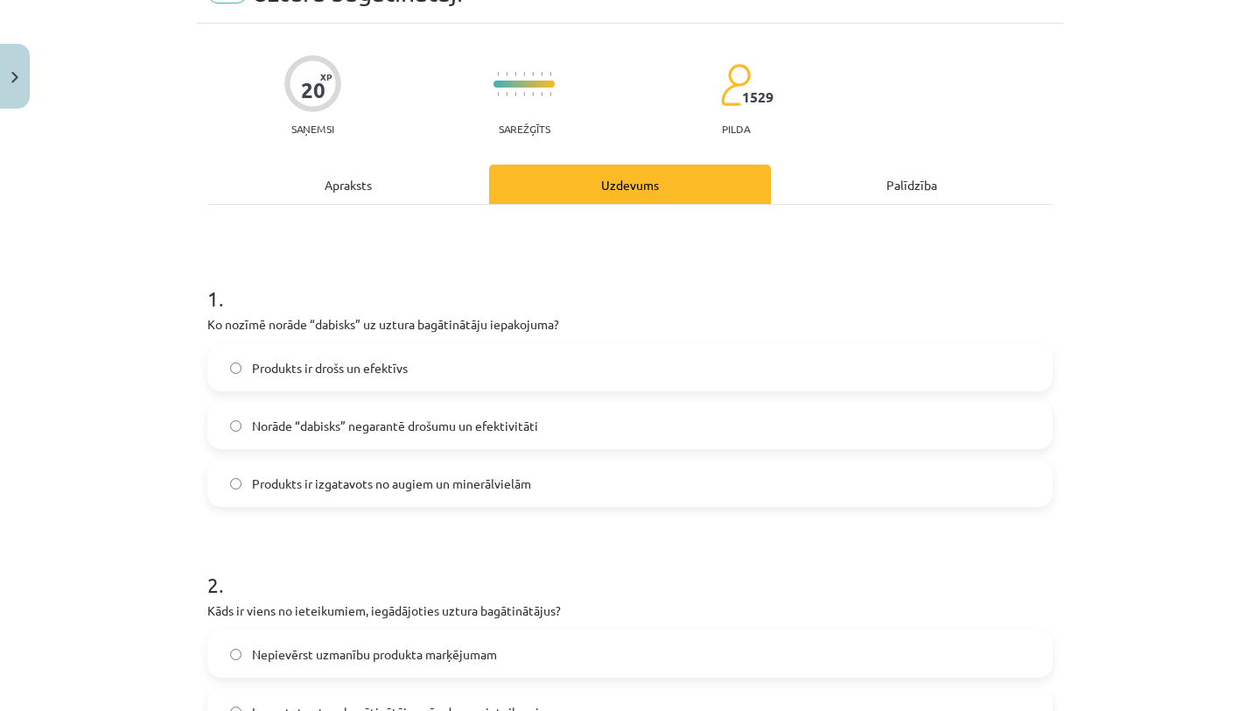
scroll to position [94, 0]
click at [427, 174] on div "Apraksts" at bounding box center [348, 183] width 282 height 39
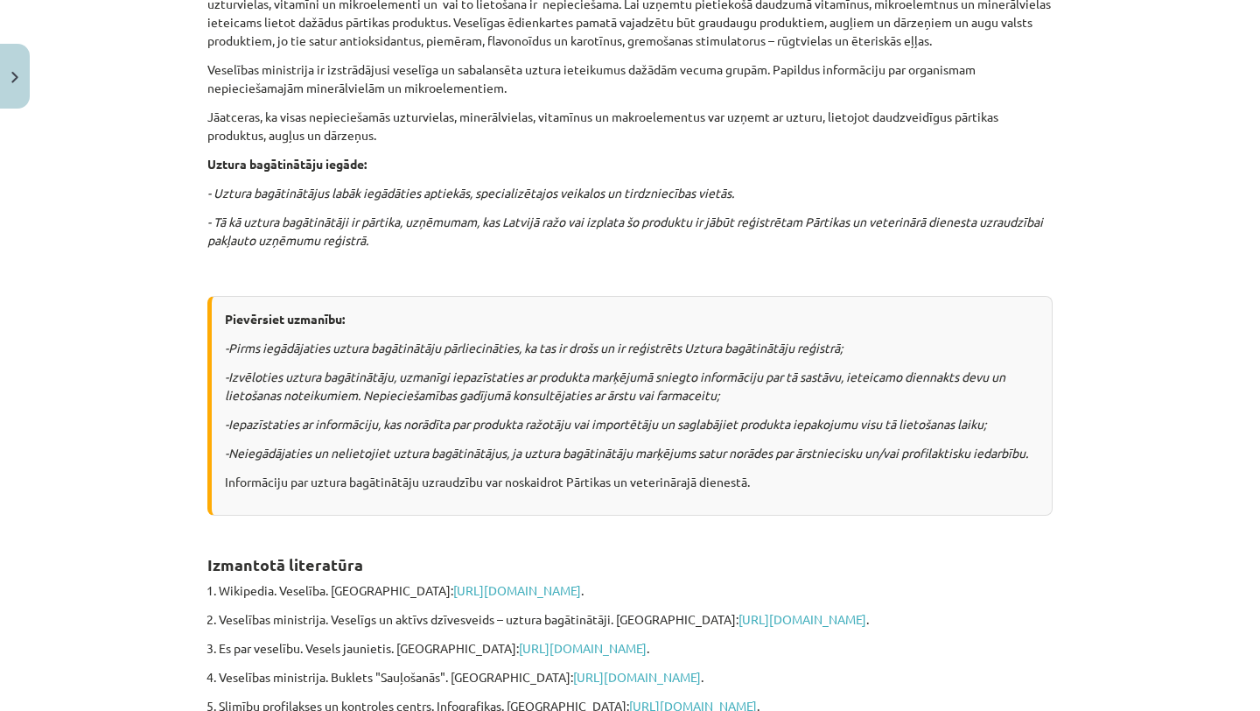
scroll to position [1308, 0]
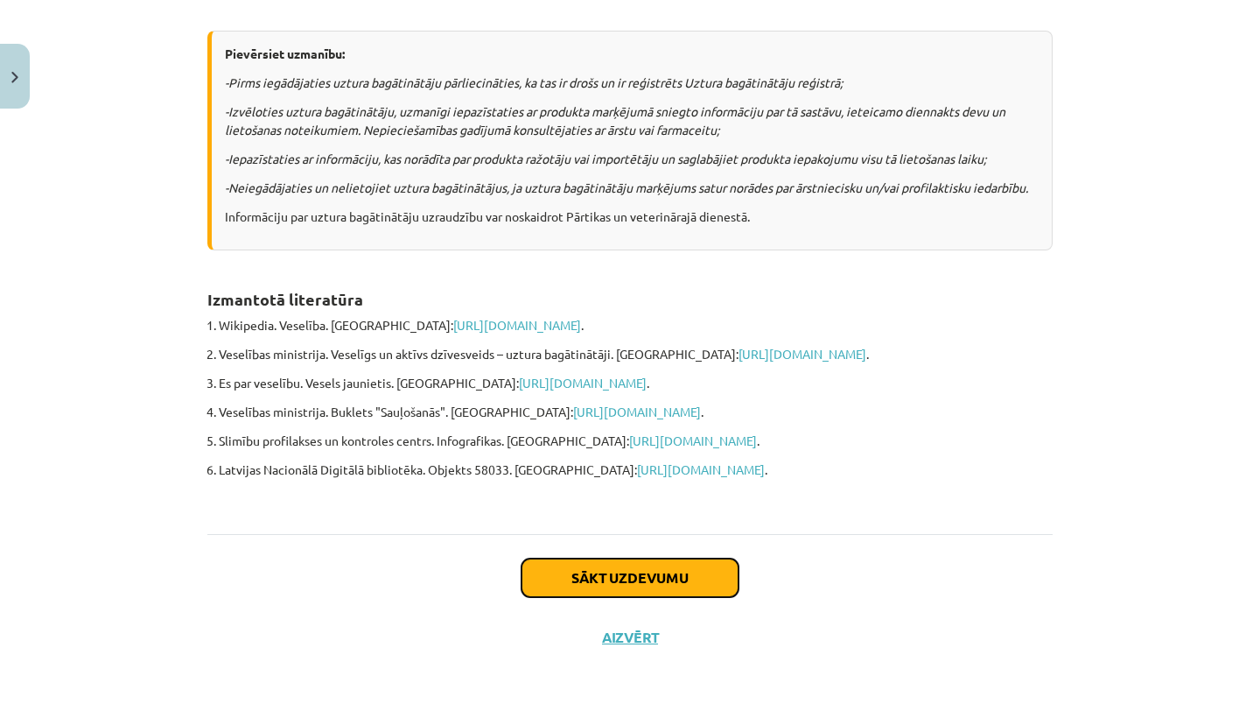
click at [656, 572] on button "Sākt uzdevumu" at bounding box center [630, 577] width 217 height 39
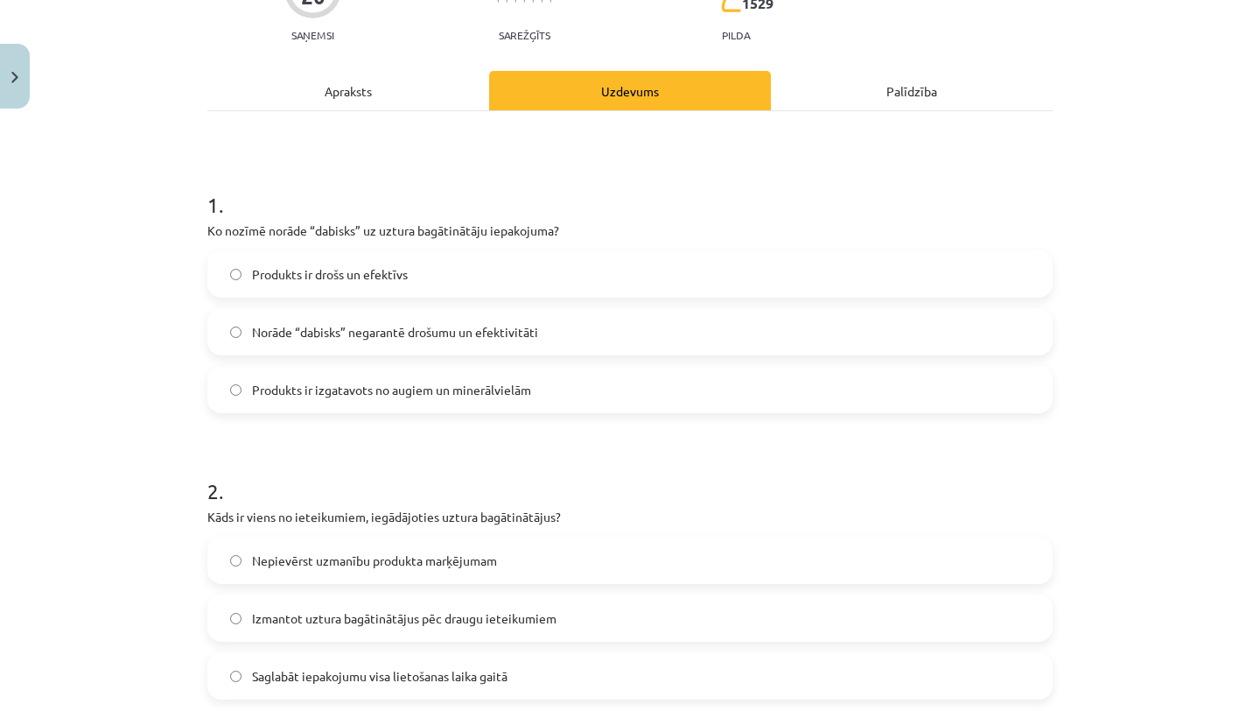
scroll to position [193, 0]
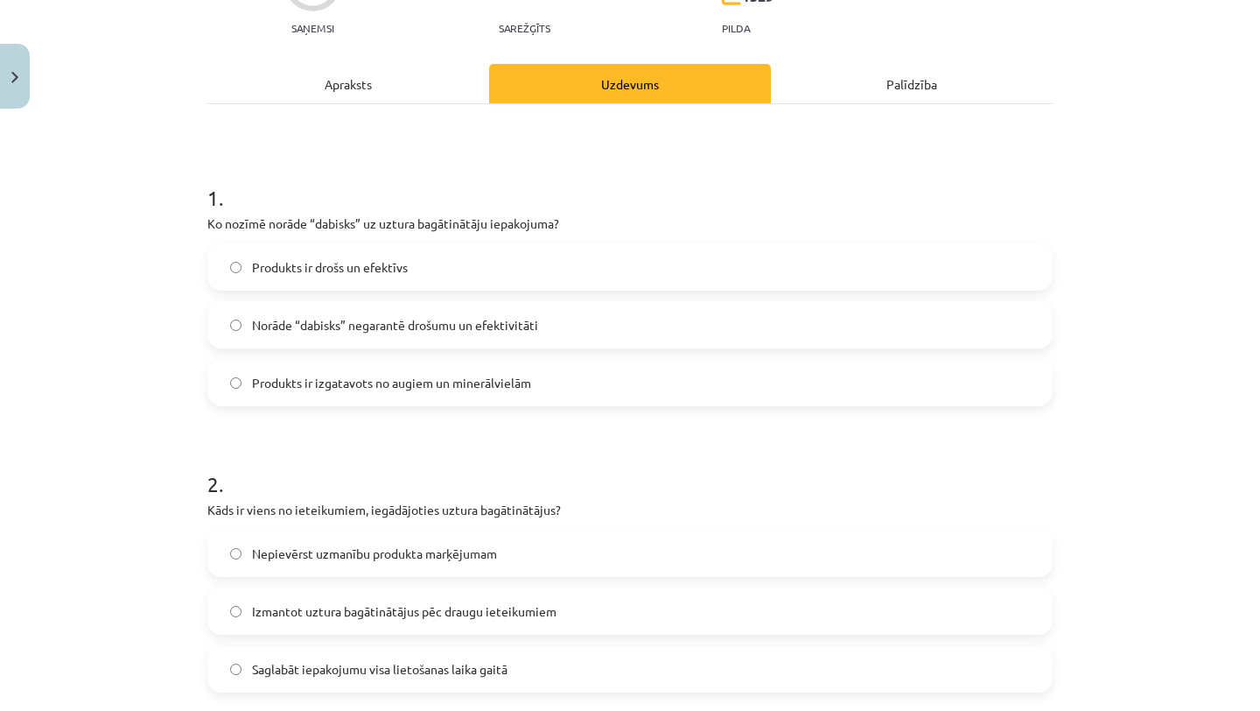
click at [565, 341] on label "Norāde “dabisks” negarantē drošumu un efektivitāti" at bounding box center [630, 325] width 842 height 44
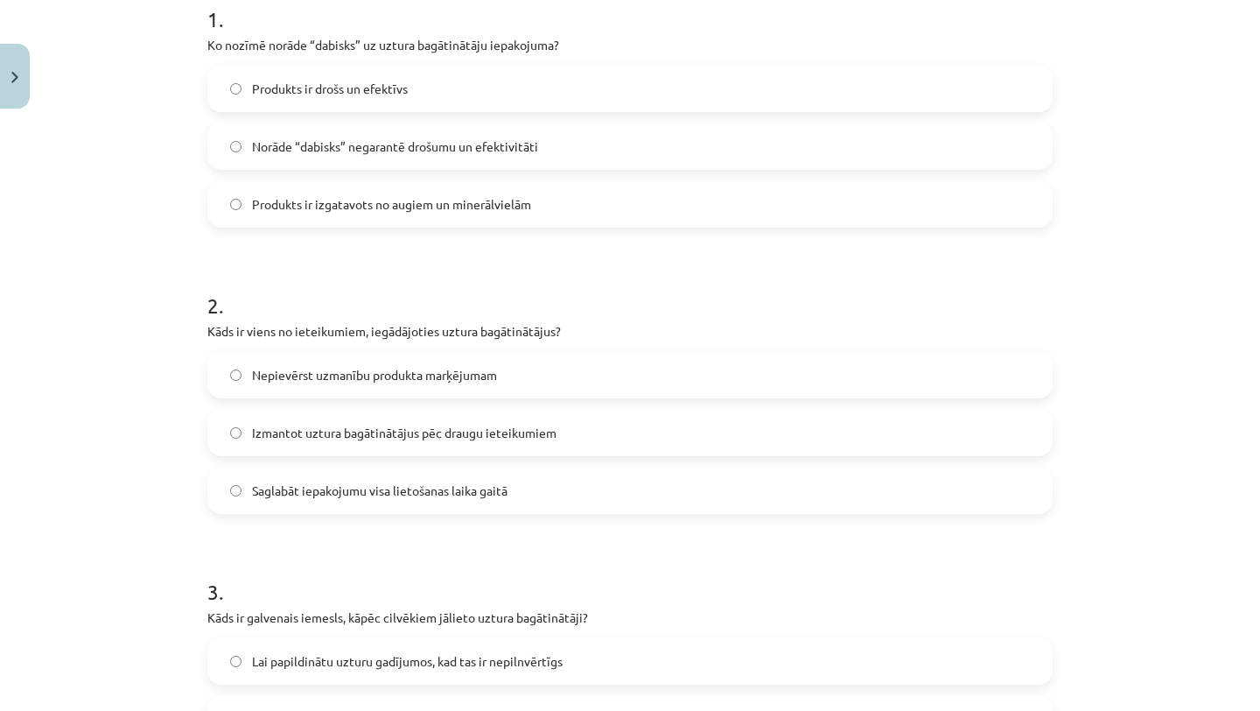
scroll to position [373, 0]
click at [560, 493] on label "Saglabāt iepakojumu visa lietošanas laika gaitā" at bounding box center [630, 489] width 842 height 44
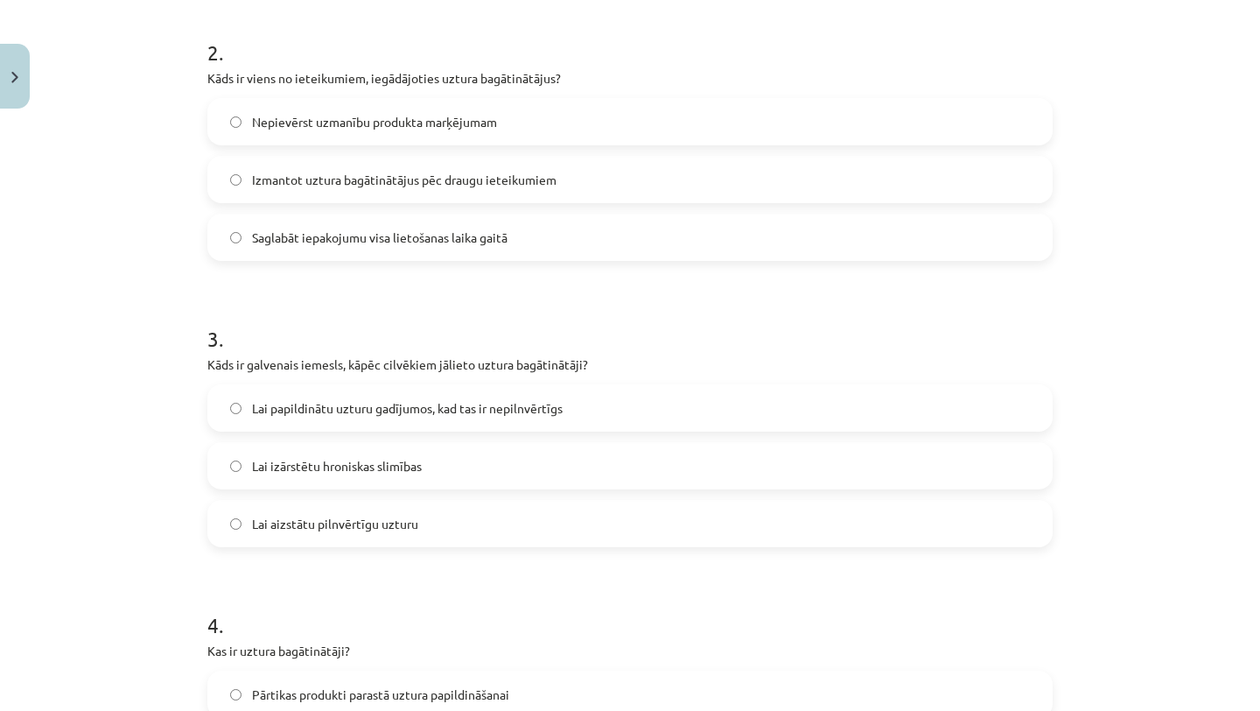
scroll to position [628, 0]
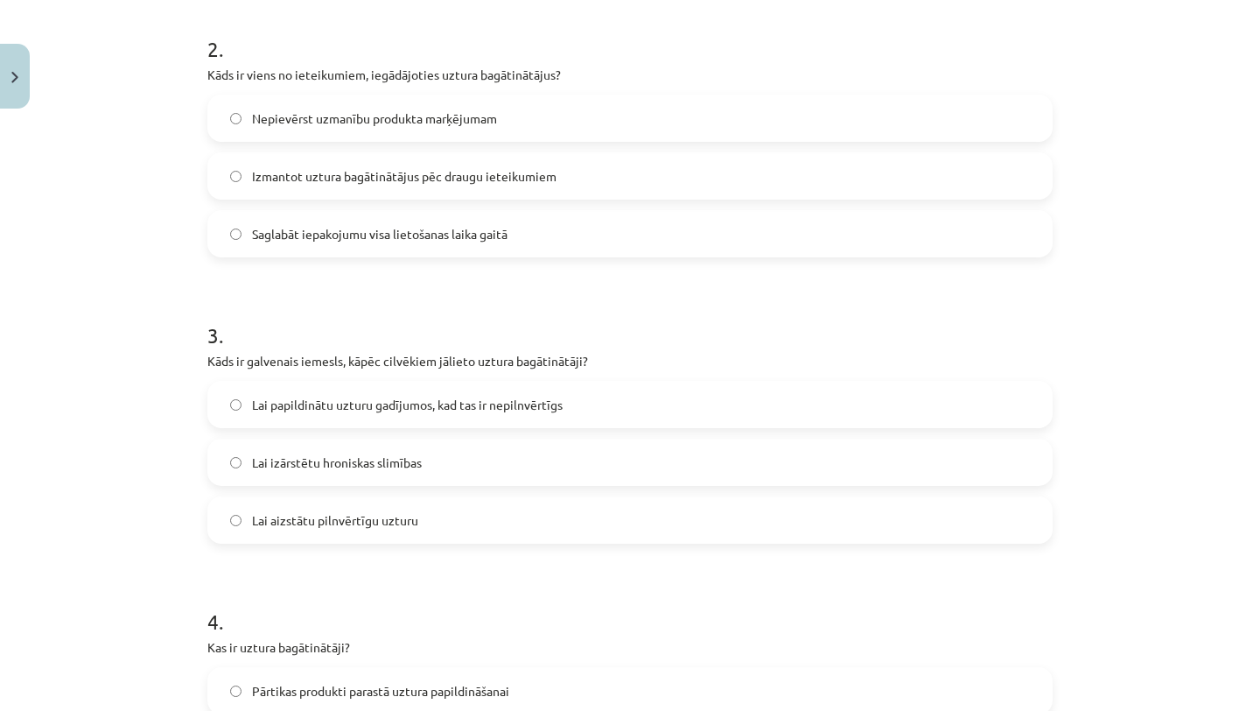
click at [551, 403] on span "Lai papildinātu uzturu gadījumos, kad tas ir nepilnvērtīgs" at bounding box center [407, 405] width 311 height 18
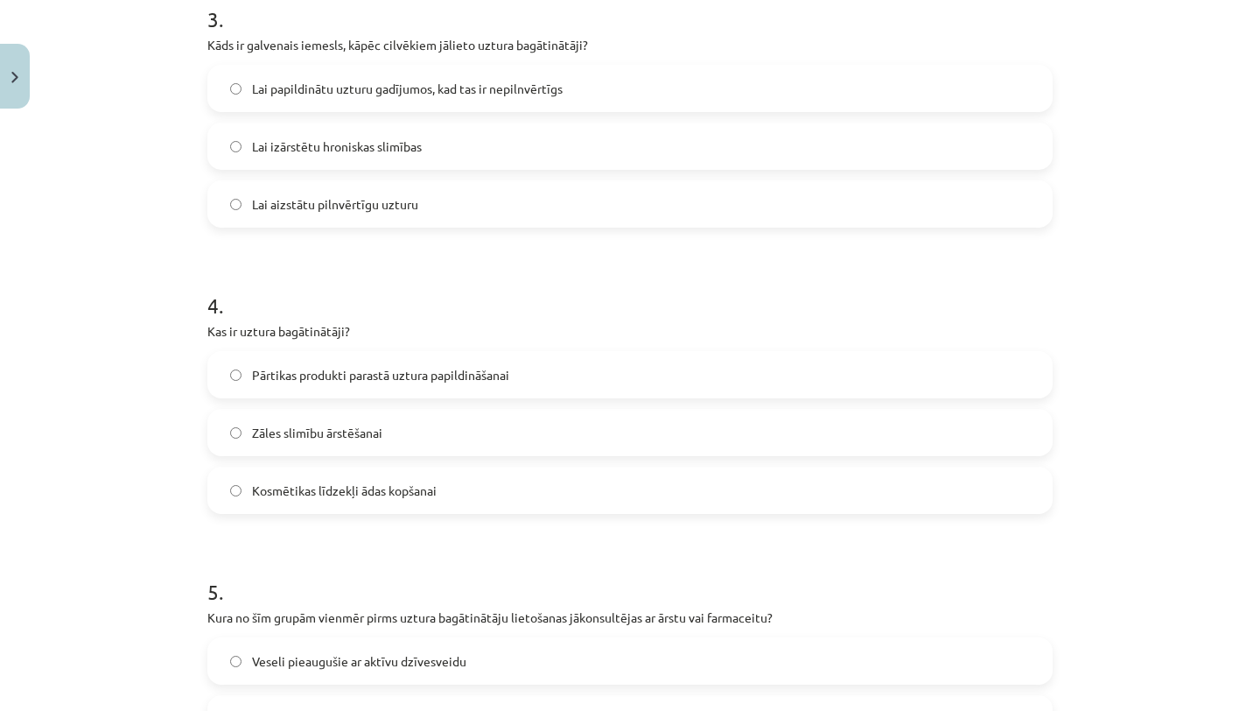
scroll to position [946, 0]
click at [547, 372] on label "Pārtikas produkti parastā uztura papildināšanai" at bounding box center [630, 373] width 842 height 44
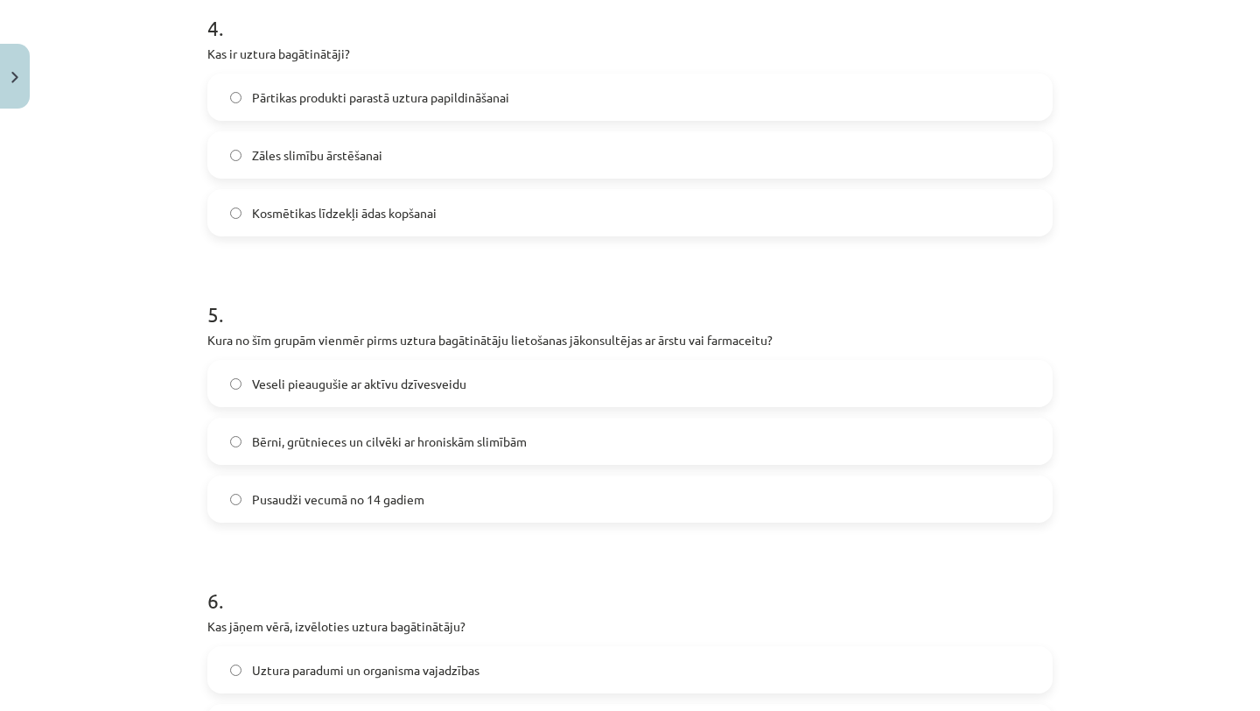
scroll to position [1224, 0]
click at [545, 436] on label "Bērni, grūtnieces un cilvēki ar hroniskām slimībām" at bounding box center [630, 439] width 842 height 44
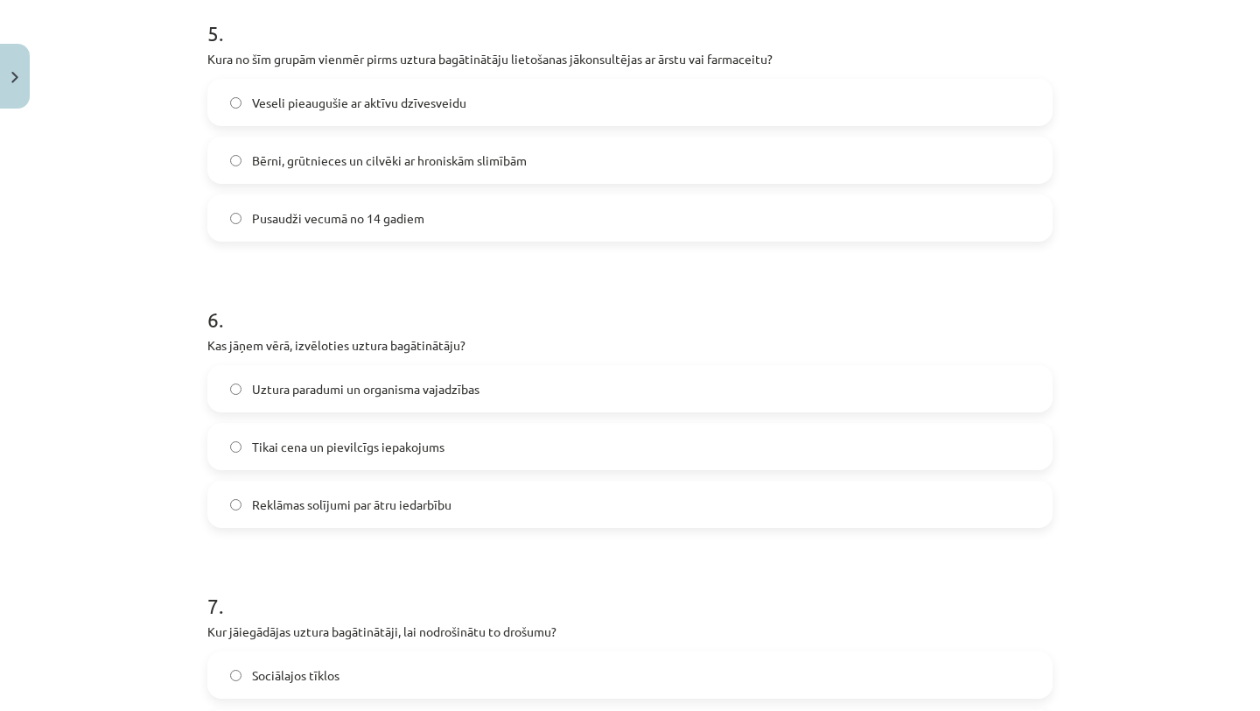
scroll to position [1508, 0]
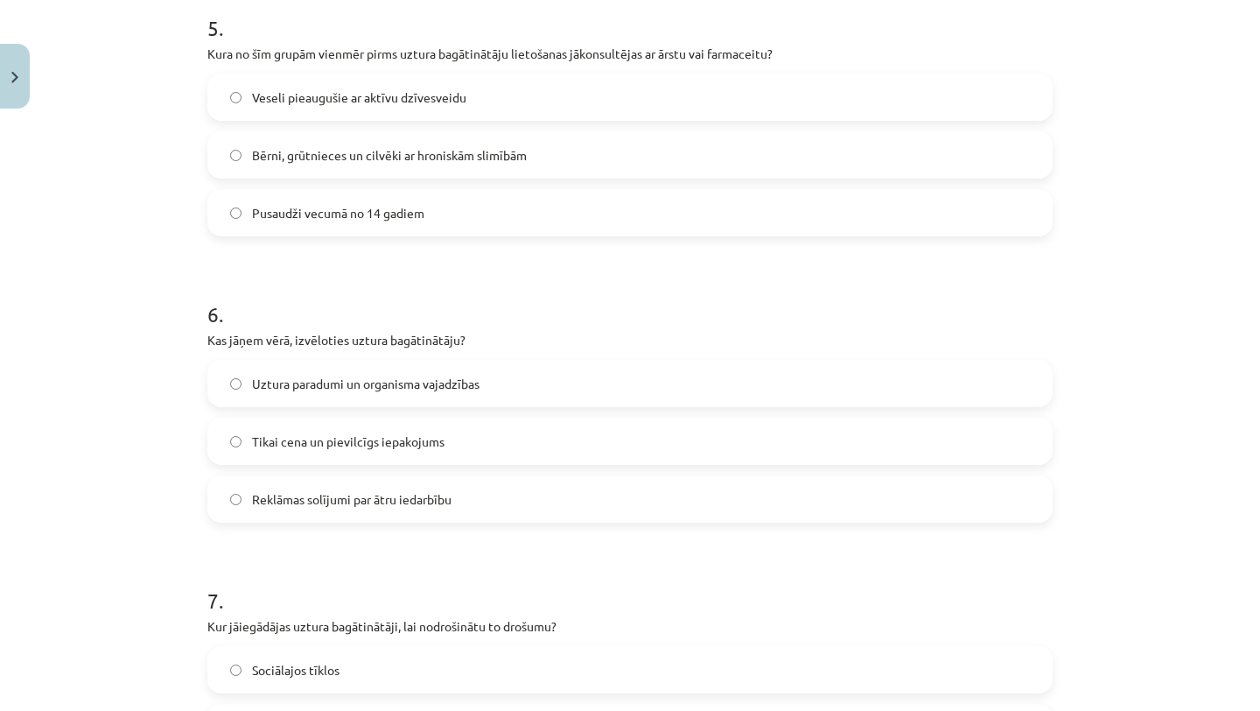
click at [544, 384] on label "Uztura paradumi un organisma vajadzības" at bounding box center [630, 383] width 842 height 44
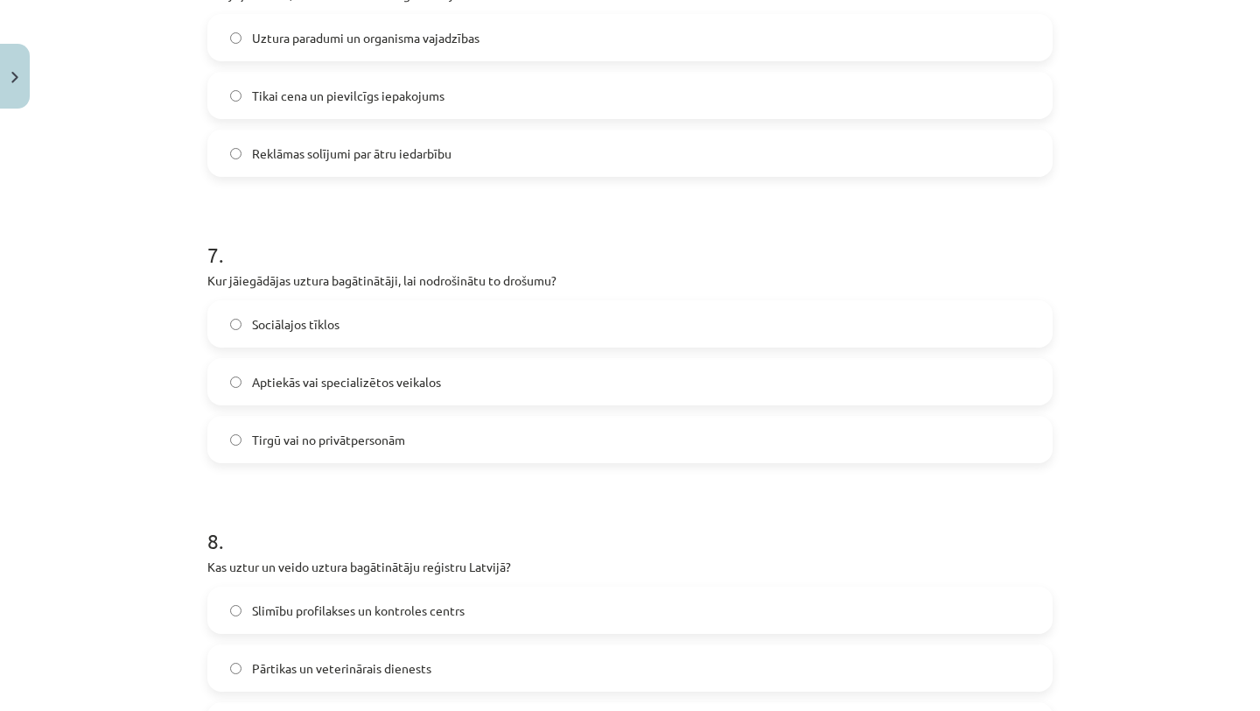
scroll to position [1855, 0]
click at [544, 384] on label "Aptiekās vai specializētos veikalos" at bounding box center [630, 381] width 842 height 44
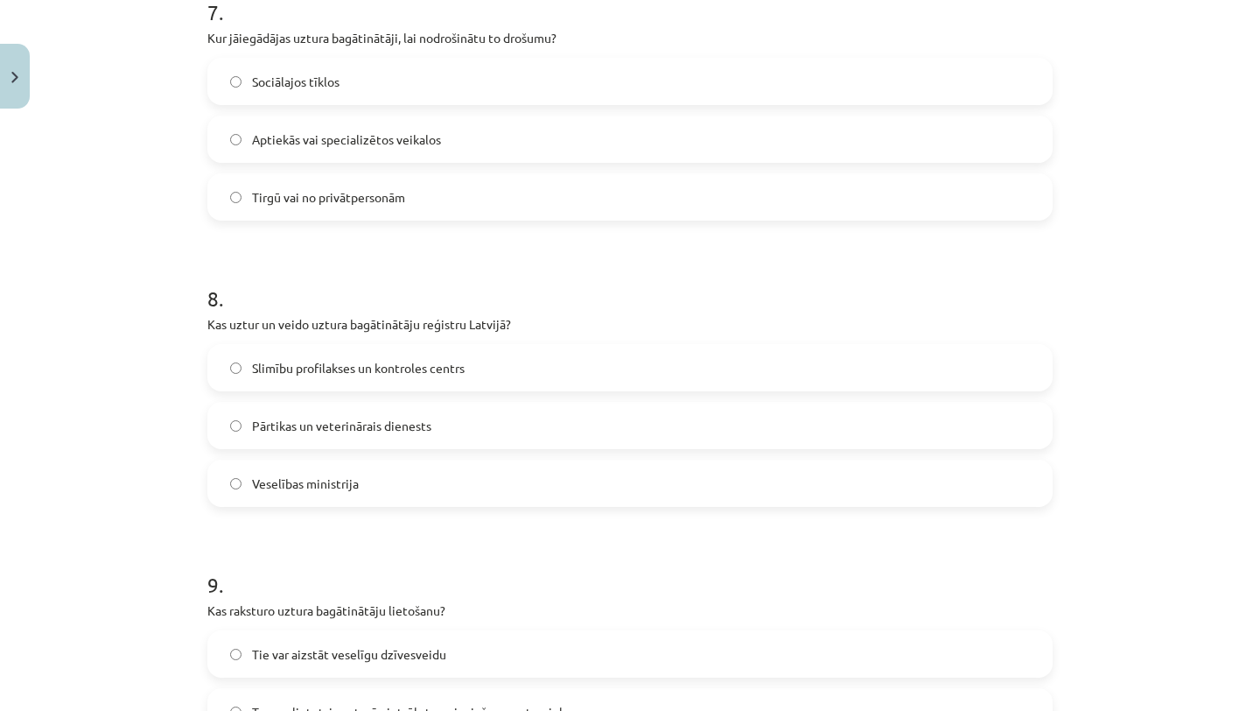
scroll to position [2097, 0]
click at [544, 422] on label "Pārtikas un veterinārais dienests" at bounding box center [630, 425] width 842 height 44
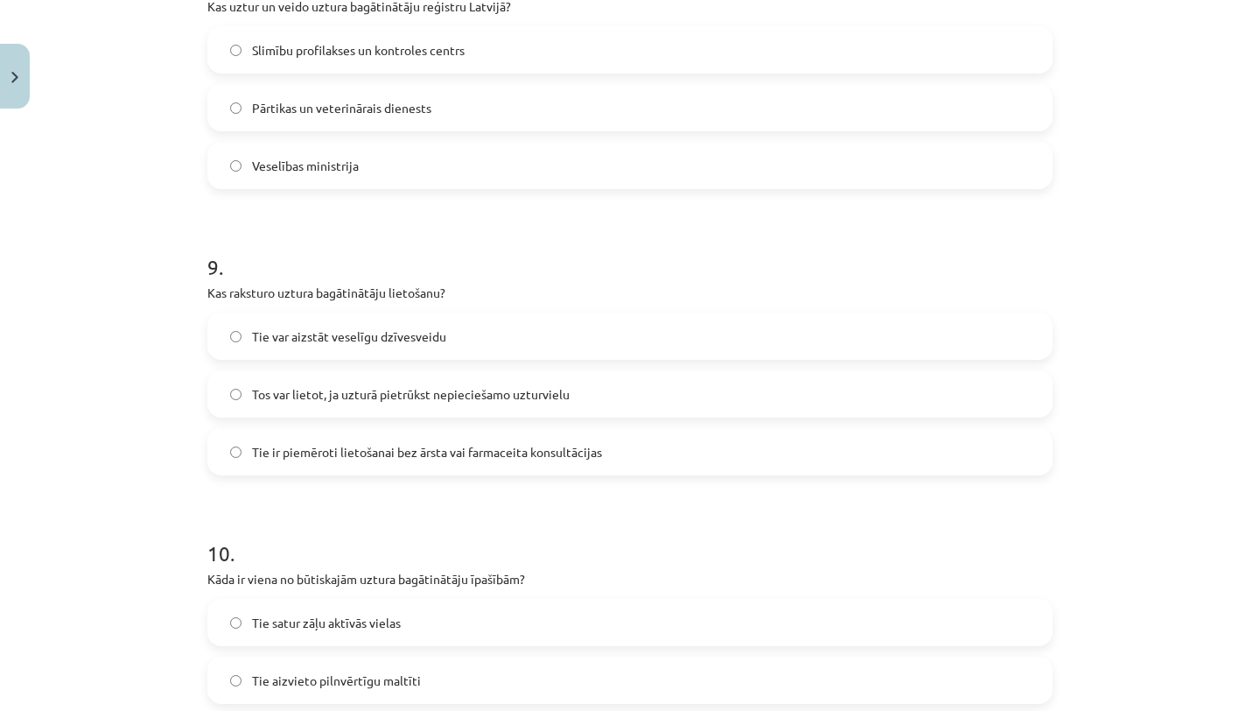
scroll to position [2416, 0]
click at [571, 460] on label "Tie ir piemēroti lietošanai bez ārsta vai farmaceita konsultācijas" at bounding box center [630, 450] width 842 height 44
click at [574, 401] on label "Tos var lietot, ja uzturā pietrūkst nepieciešamo uzturvielu" at bounding box center [630, 392] width 842 height 44
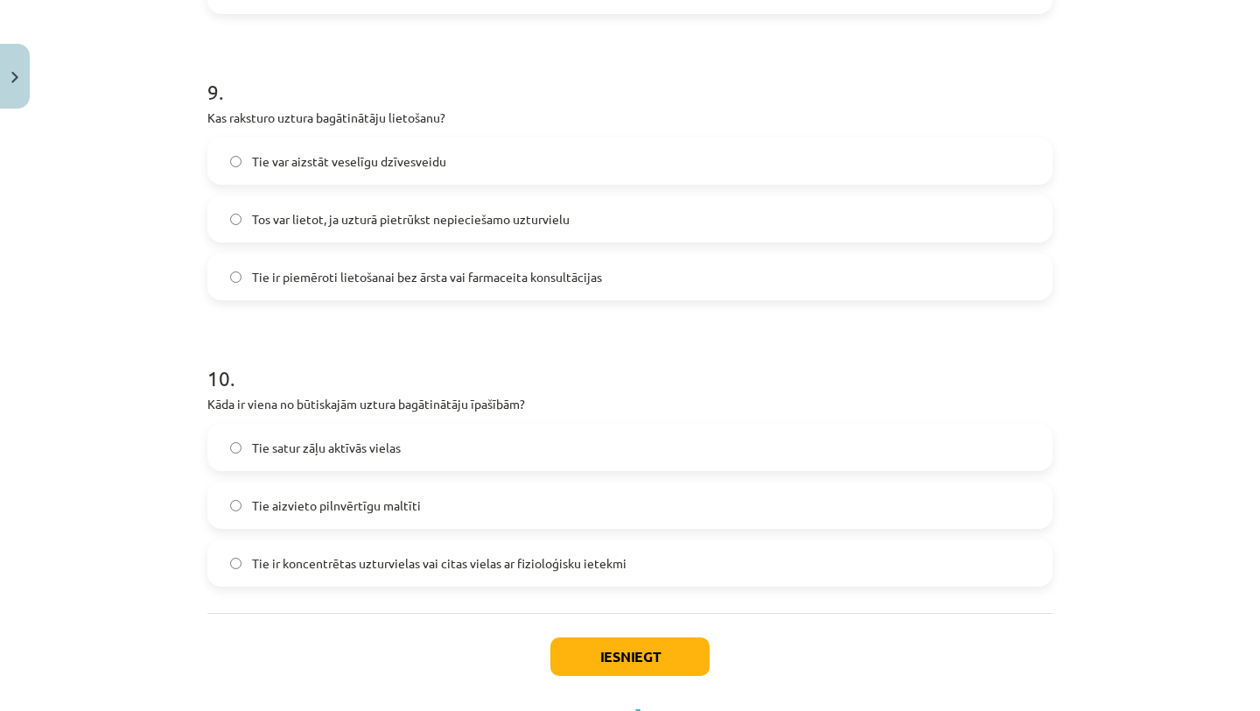
scroll to position [2596, 0]
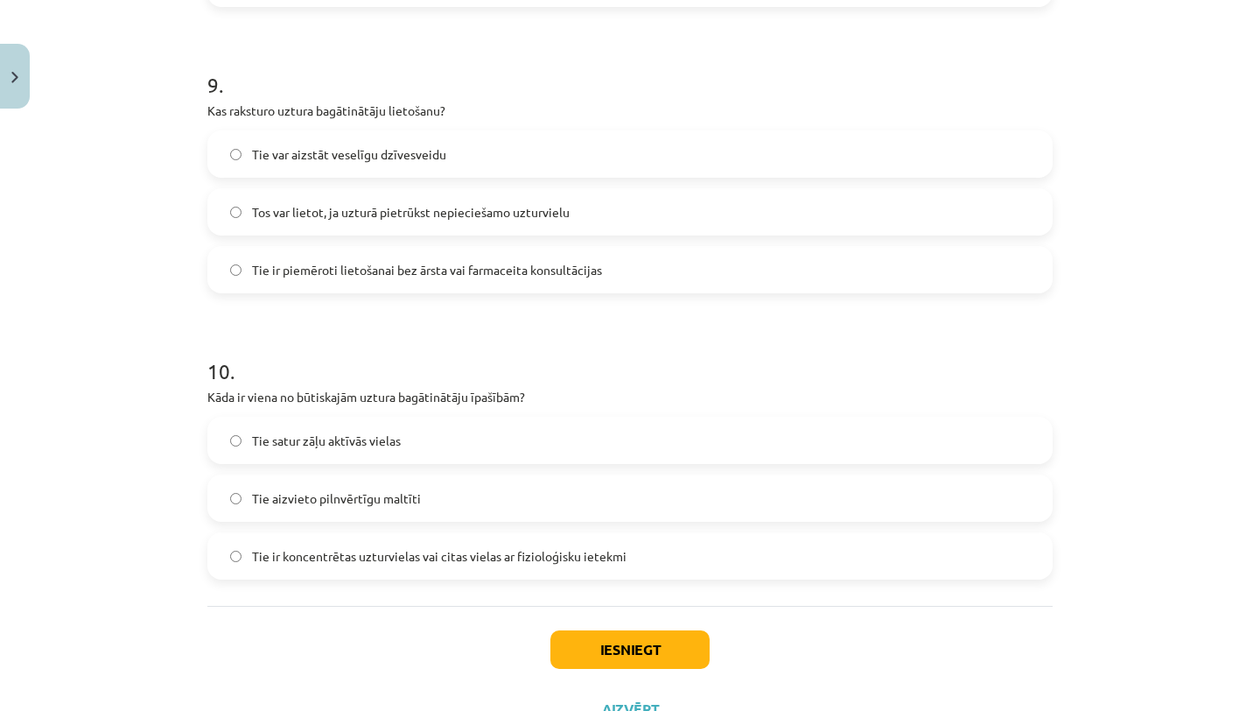
click at [603, 568] on label "Tie ir koncentrētas uzturvielas vai citas vielas ar fizioloģisku ietekmi" at bounding box center [630, 556] width 842 height 44
click at [614, 654] on button "Iesniegt" at bounding box center [630, 649] width 159 height 39
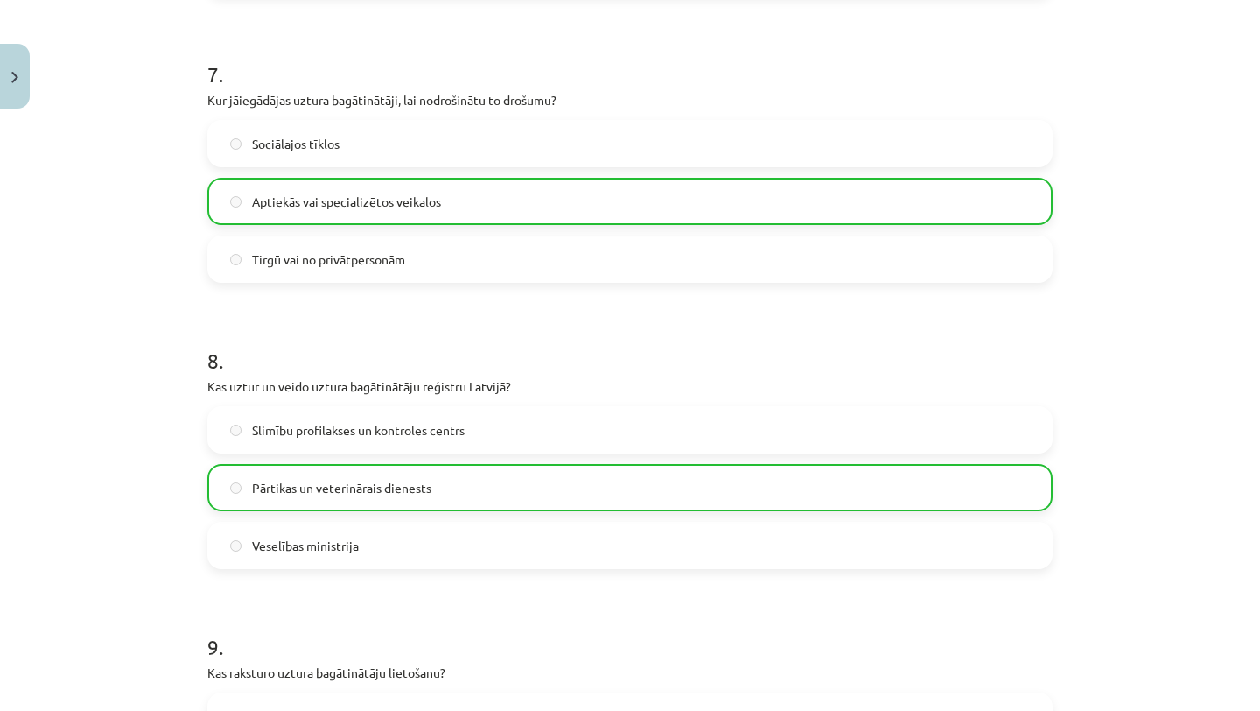
scroll to position [2723, 0]
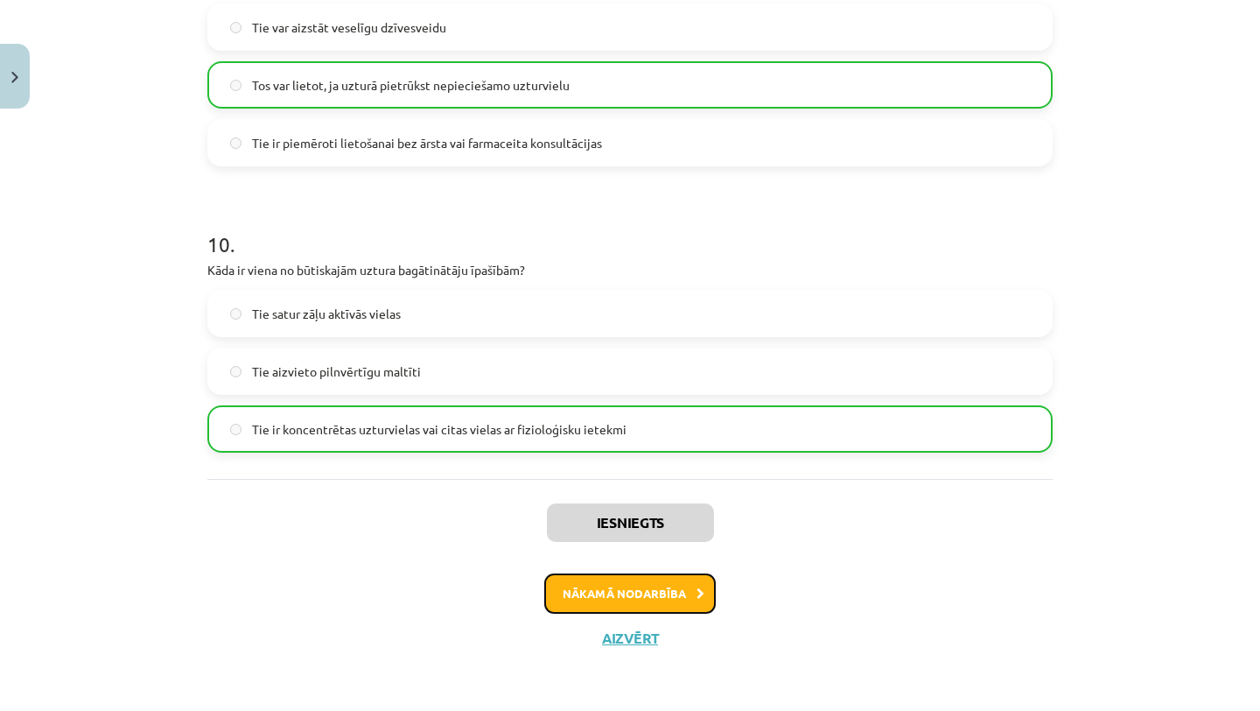
click at [628, 593] on button "Nākamā nodarbība" at bounding box center [630, 593] width 172 height 40
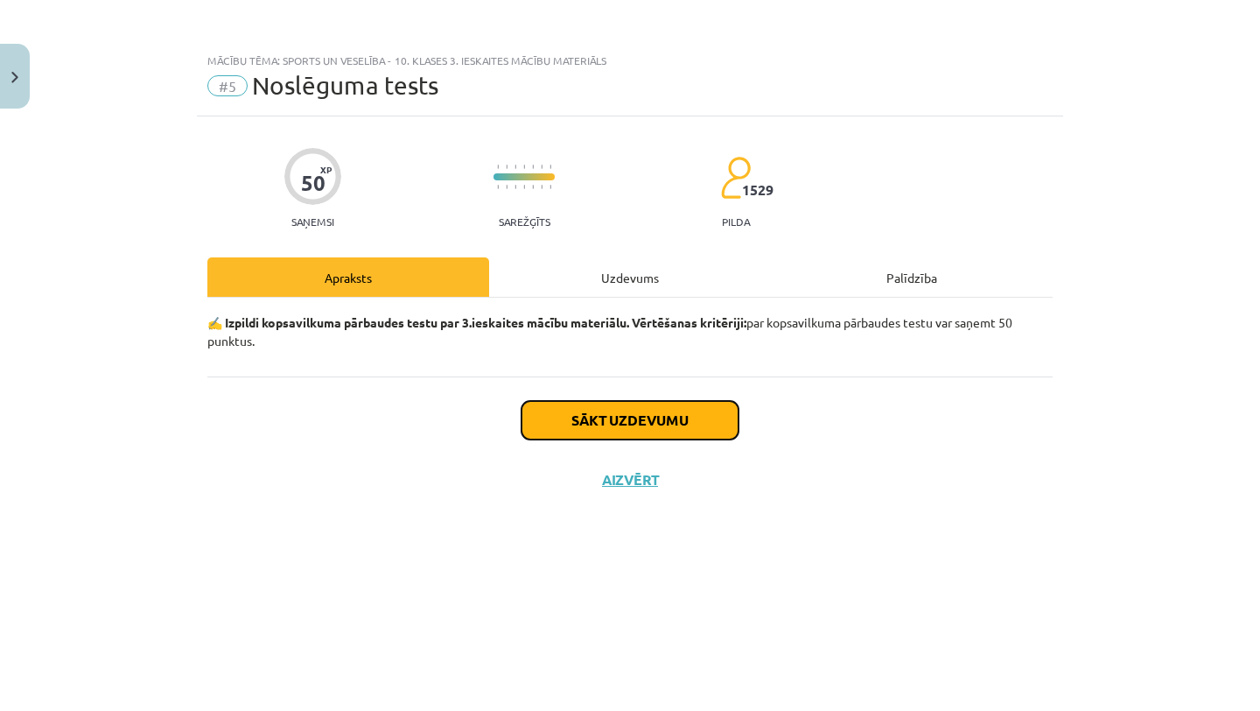
click at [660, 434] on button "Sākt uzdevumu" at bounding box center [630, 420] width 217 height 39
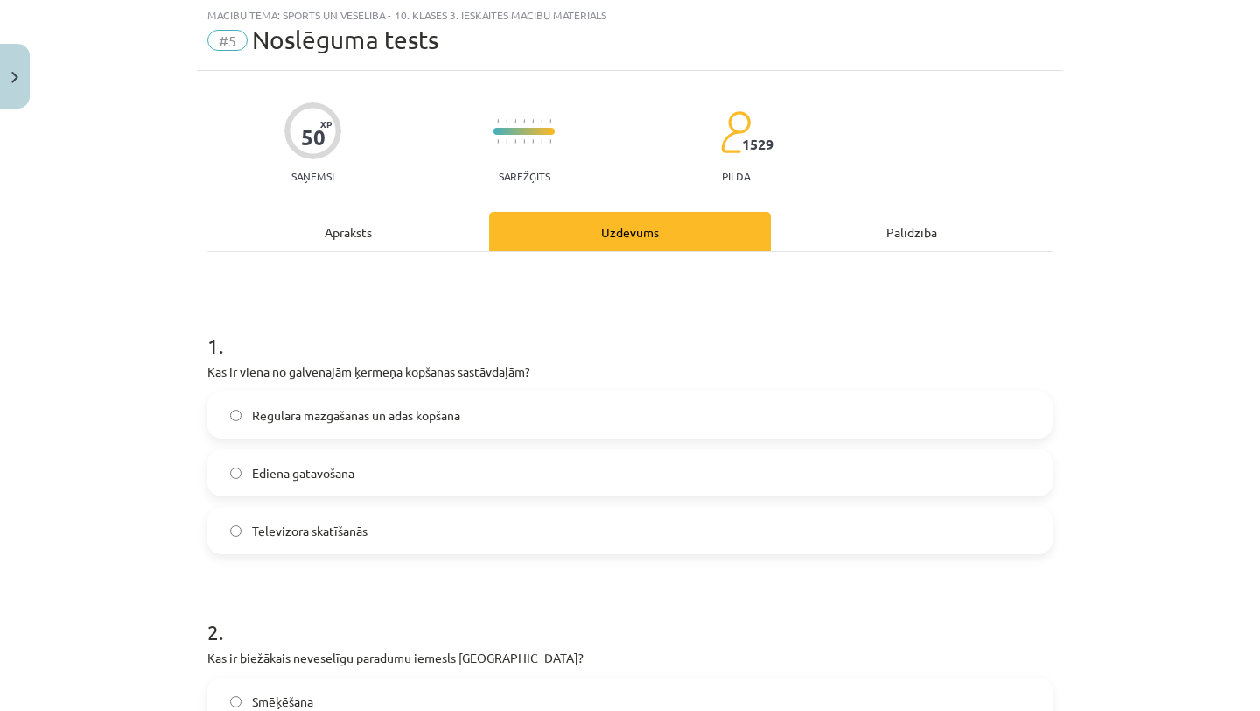
scroll to position [51, 0]
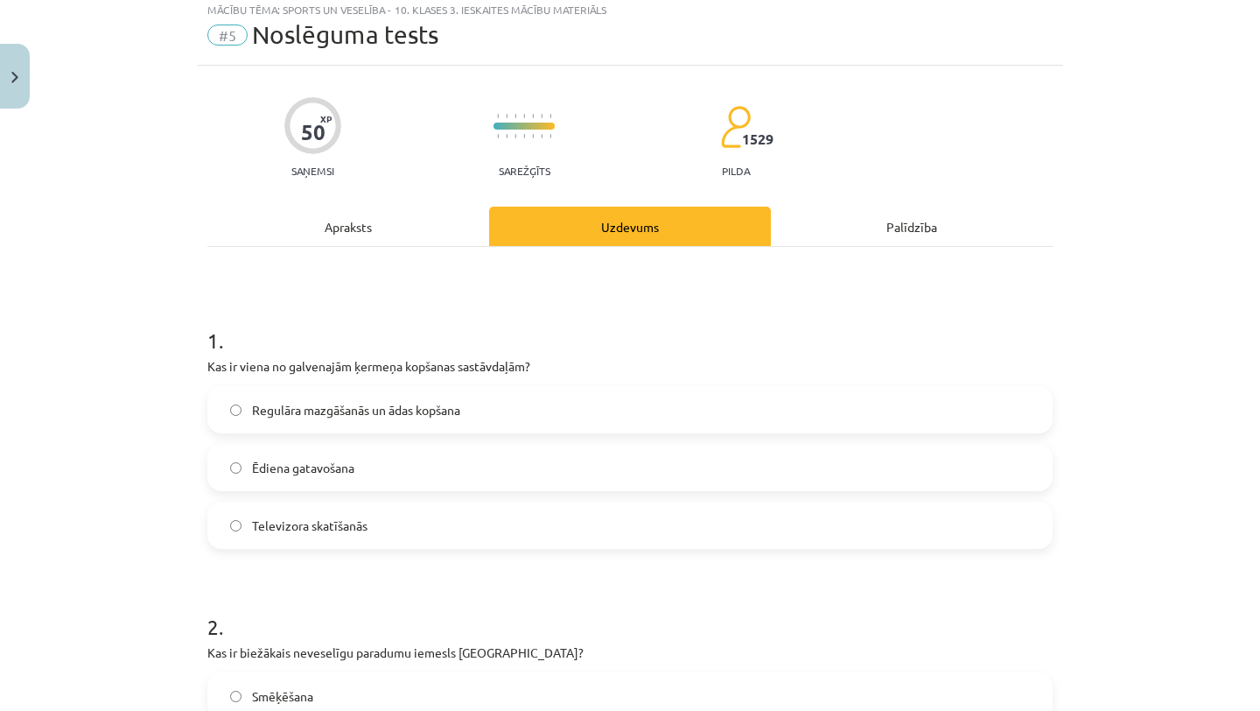
click at [660, 402] on label "Regulāra mazgāšanās un ādas kopšana" at bounding box center [630, 410] width 842 height 44
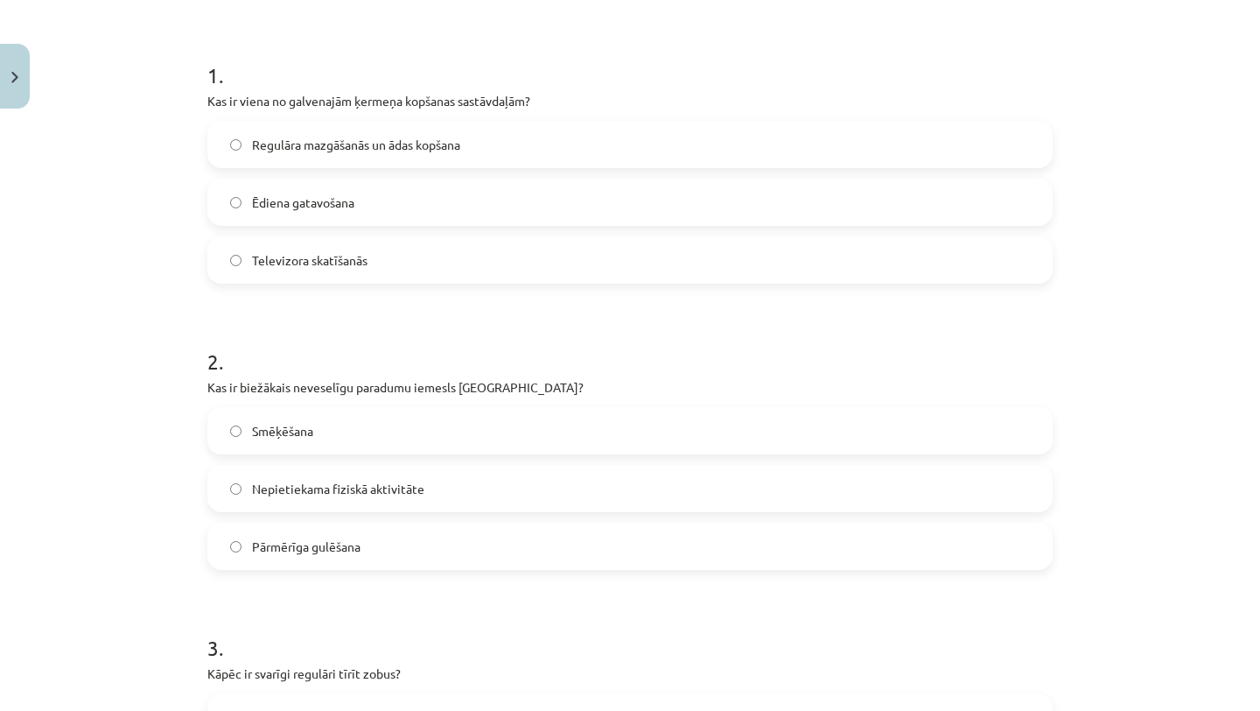
scroll to position [317, 0]
click at [655, 429] on label "Smēķēšana" at bounding box center [630, 430] width 842 height 44
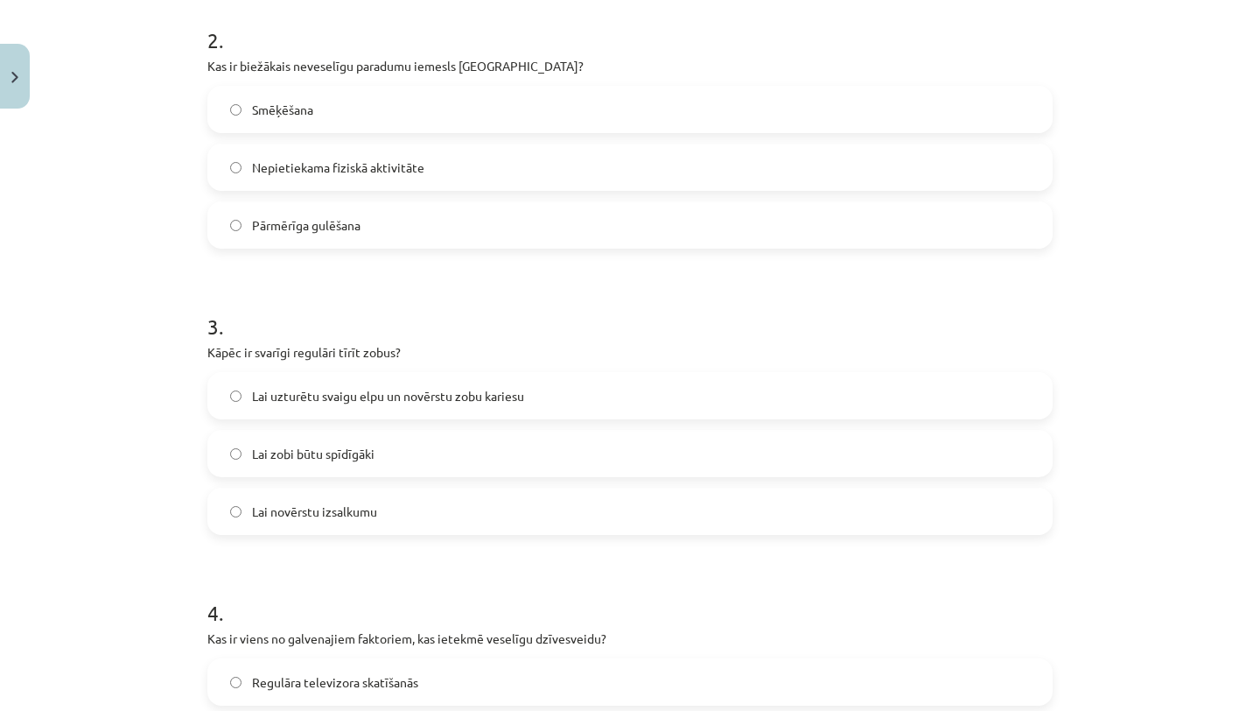
scroll to position [642, 0]
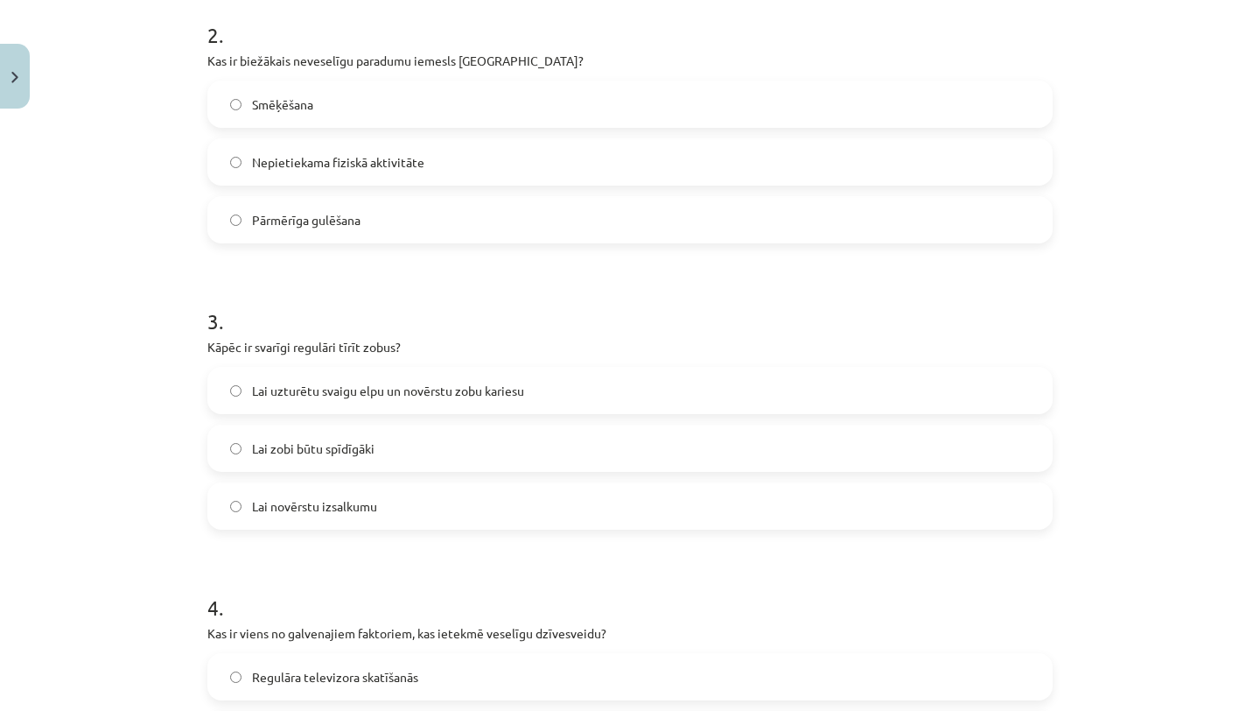
click at [597, 159] on label "Nepietiekama fiziskā aktivitāte" at bounding box center [630, 162] width 842 height 44
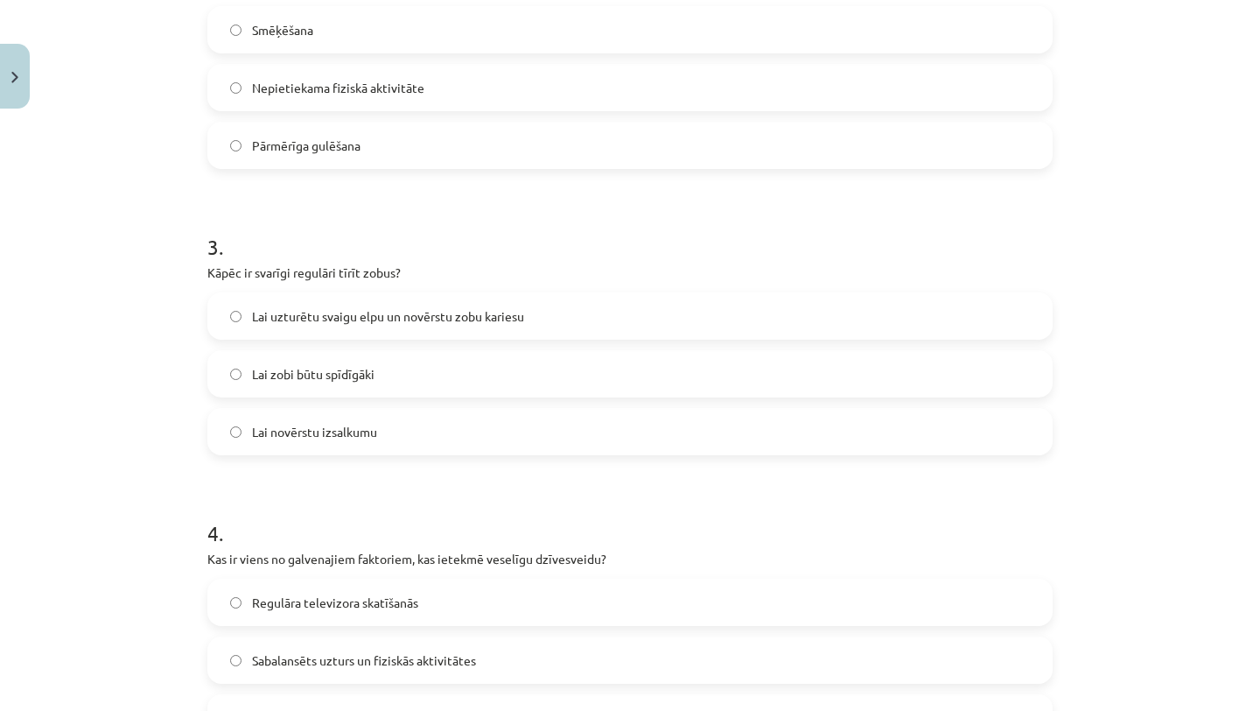
scroll to position [724, 0]
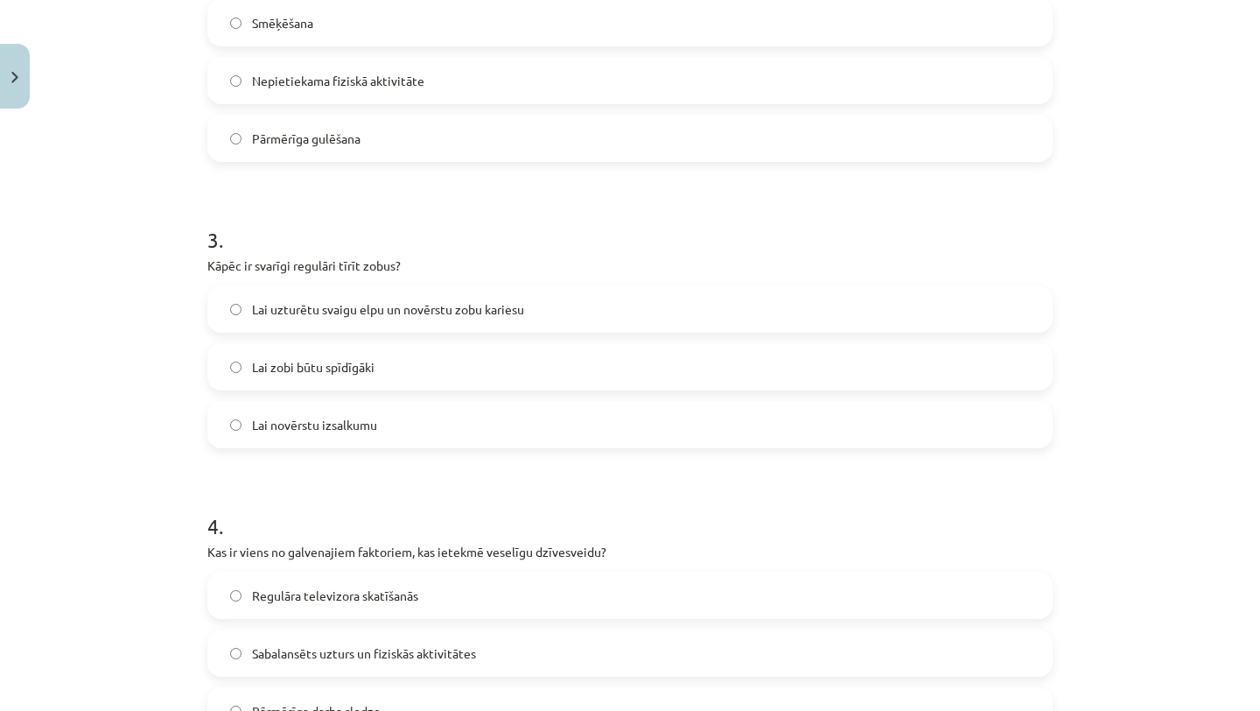
click at [556, 300] on label "Lai uzturētu svaigu elpu un novērstu zobu kariesu" at bounding box center [630, 309] width 842 height 44
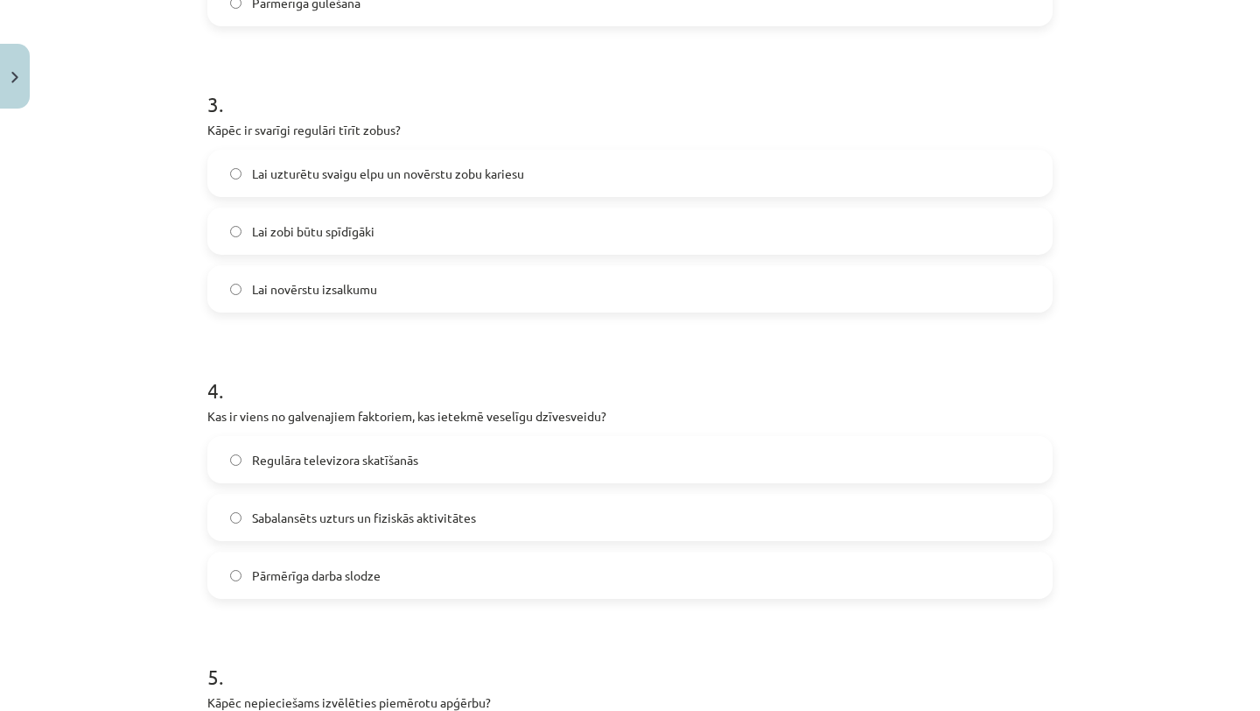
scroll to position [880, 0]
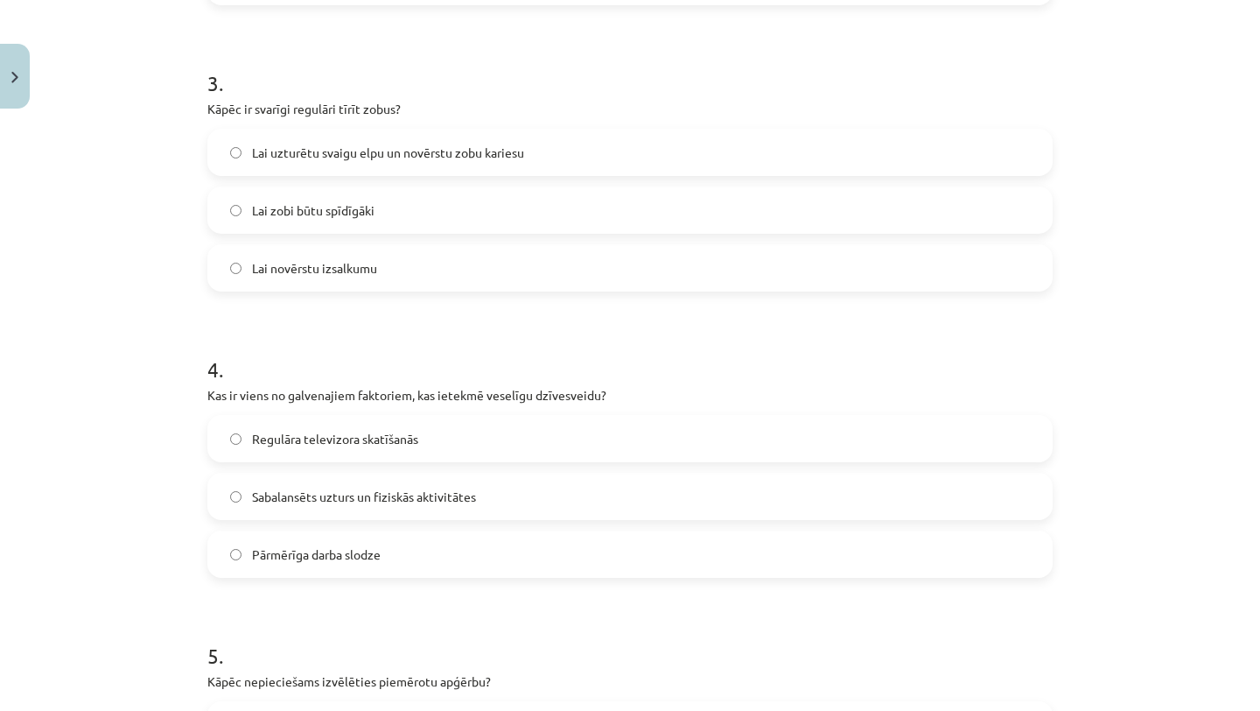
click at [530, 494] on label "Sabalansēts uzturs un fiziskās aktivitātes" at bounding box center [630, 496] width 842 height 44
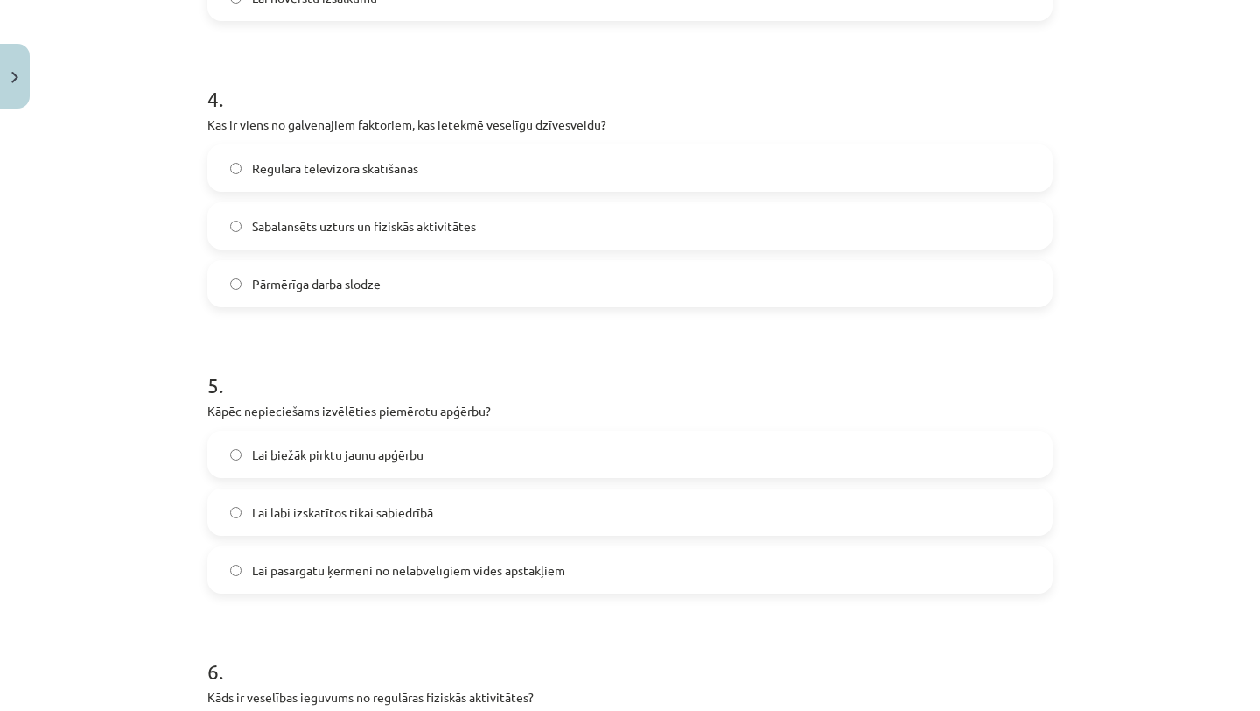
scroll to position [1160, 0]
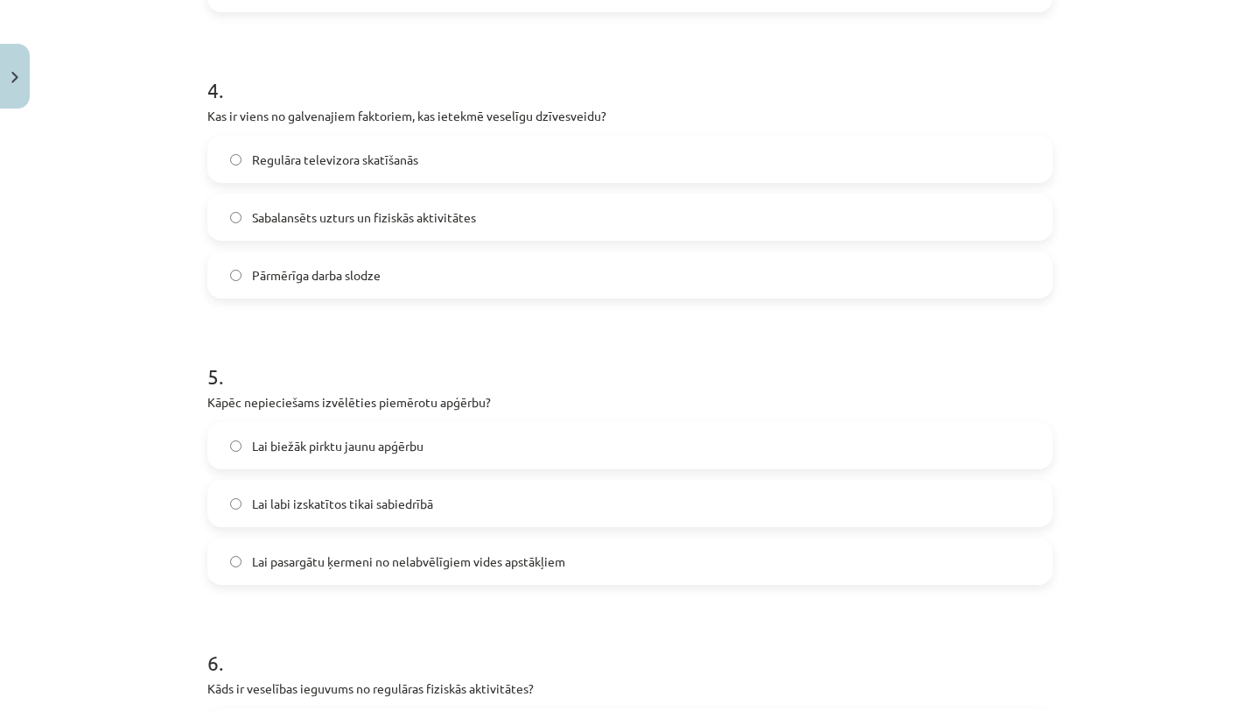
click at [532, 566] on span "Lai pasargātu ķermeni no nelabvēlīgiem vides apstākļiem" at bounding box center [408, 561] width 313 height 18
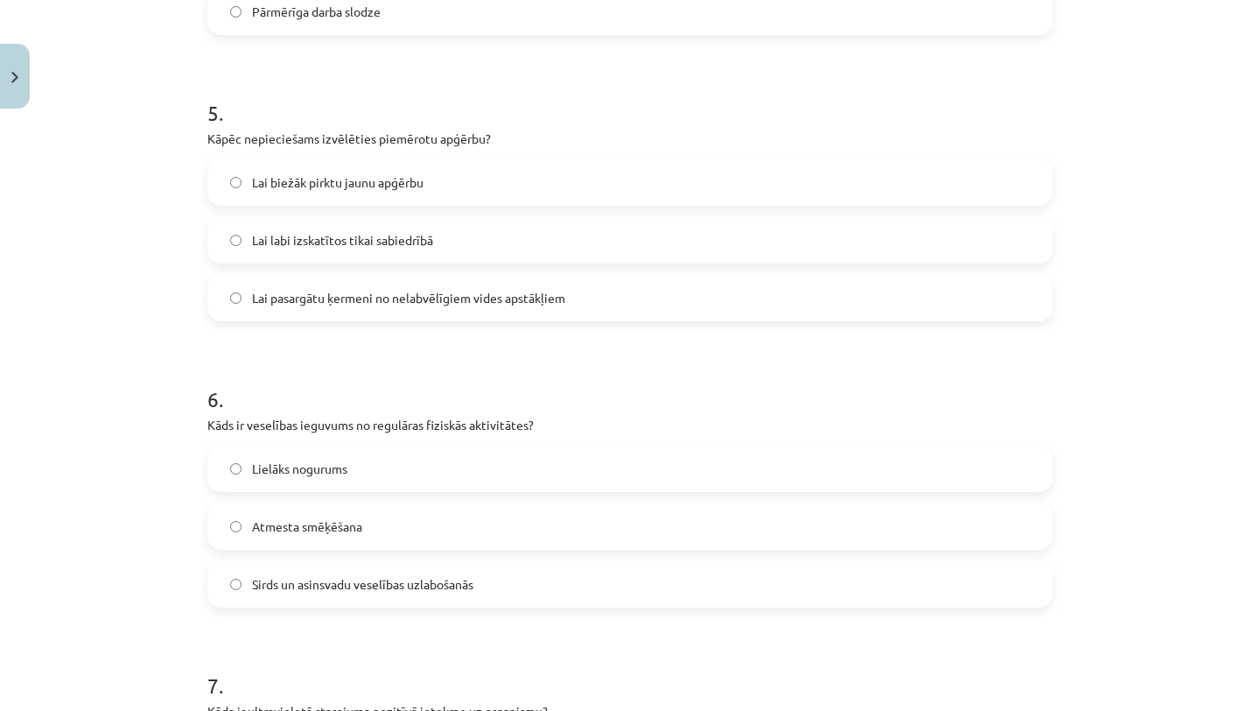
scroll to position [1428, 0]
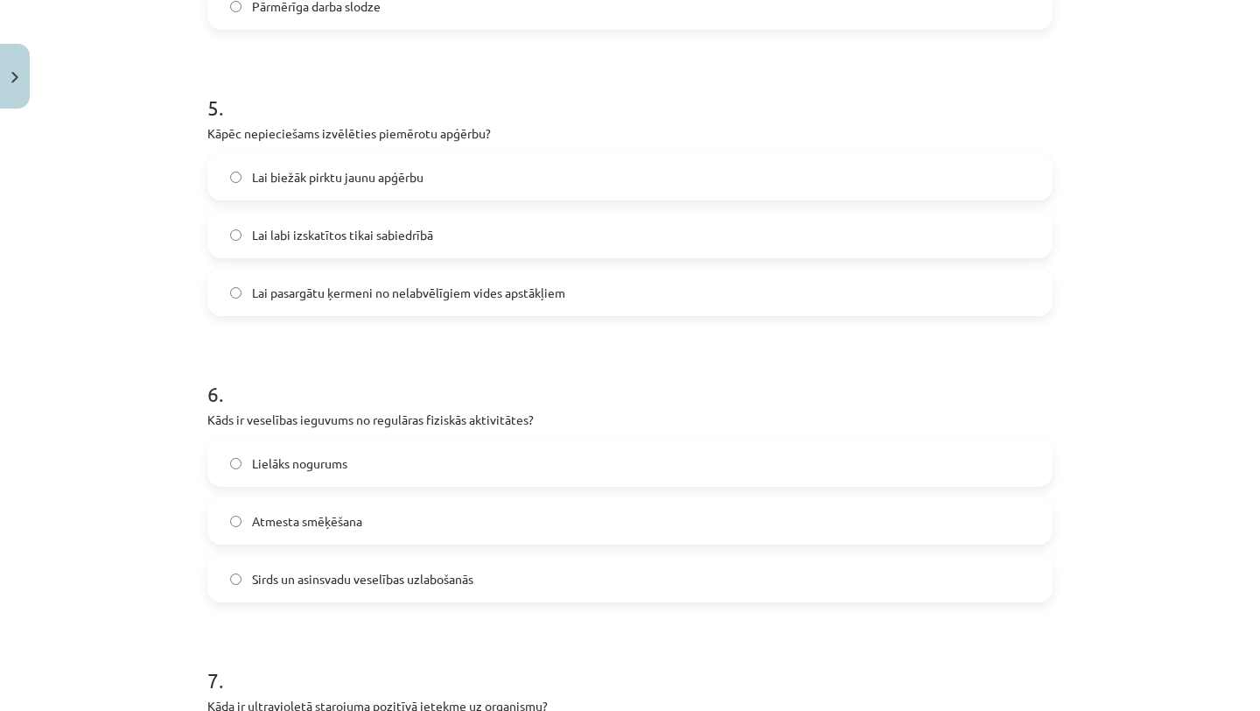
click at [535, 586] on label "Sirds un asinsvadu veselības uzlabošanās" at bounding box center [630, 579] width 842 height 44
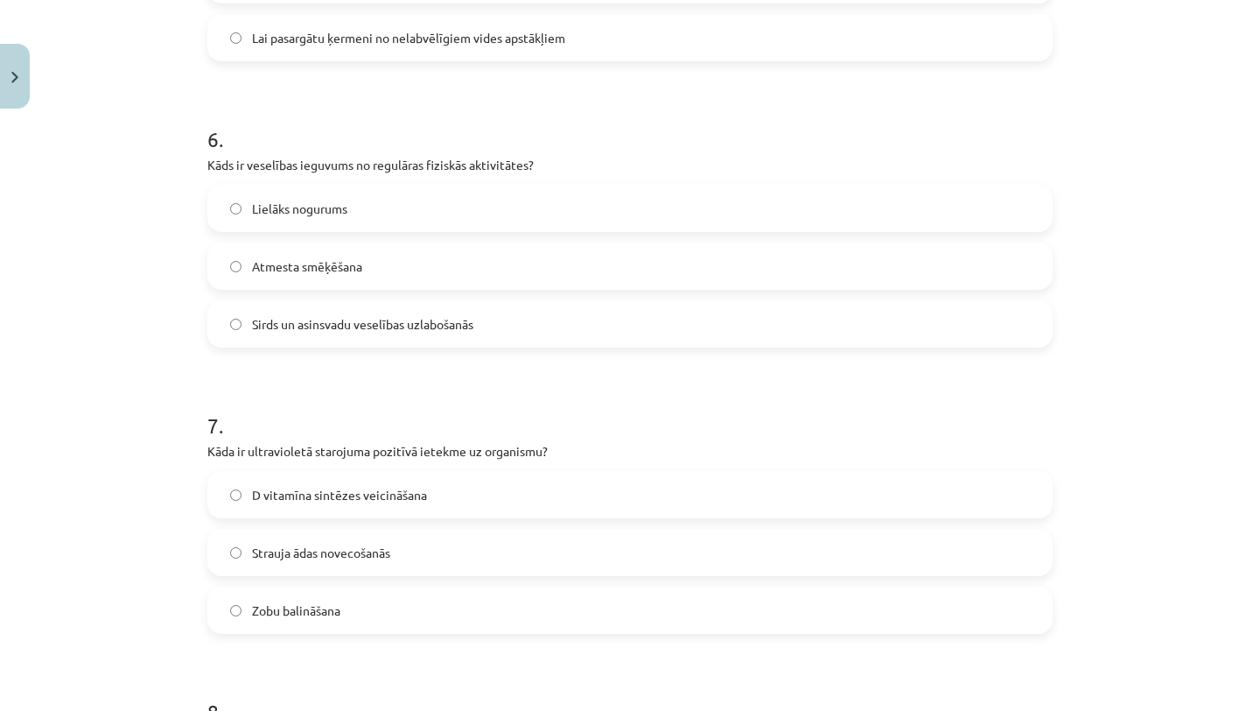
scroll to position [1690, 0]
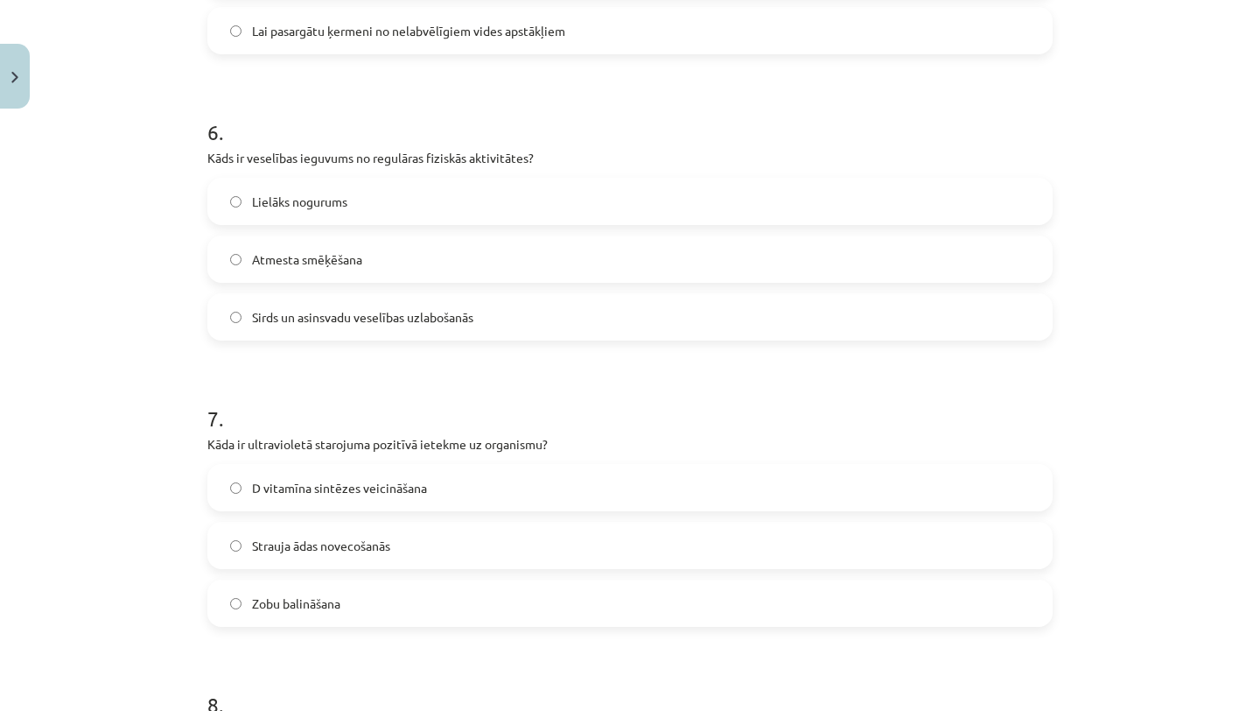
click at [551, 486] on label "D vitamīna sintēzes veicināšana" at bounding box center [630, 488] width 842 height 44
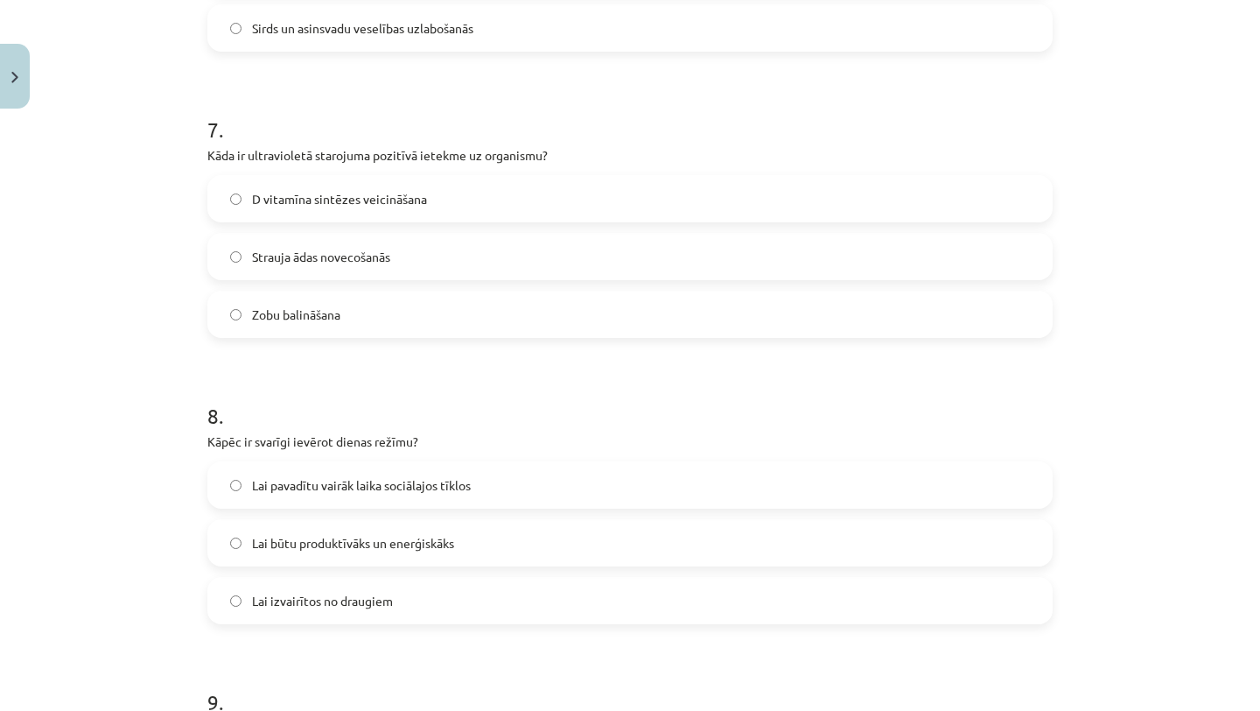
scroll to position [1984, 0]
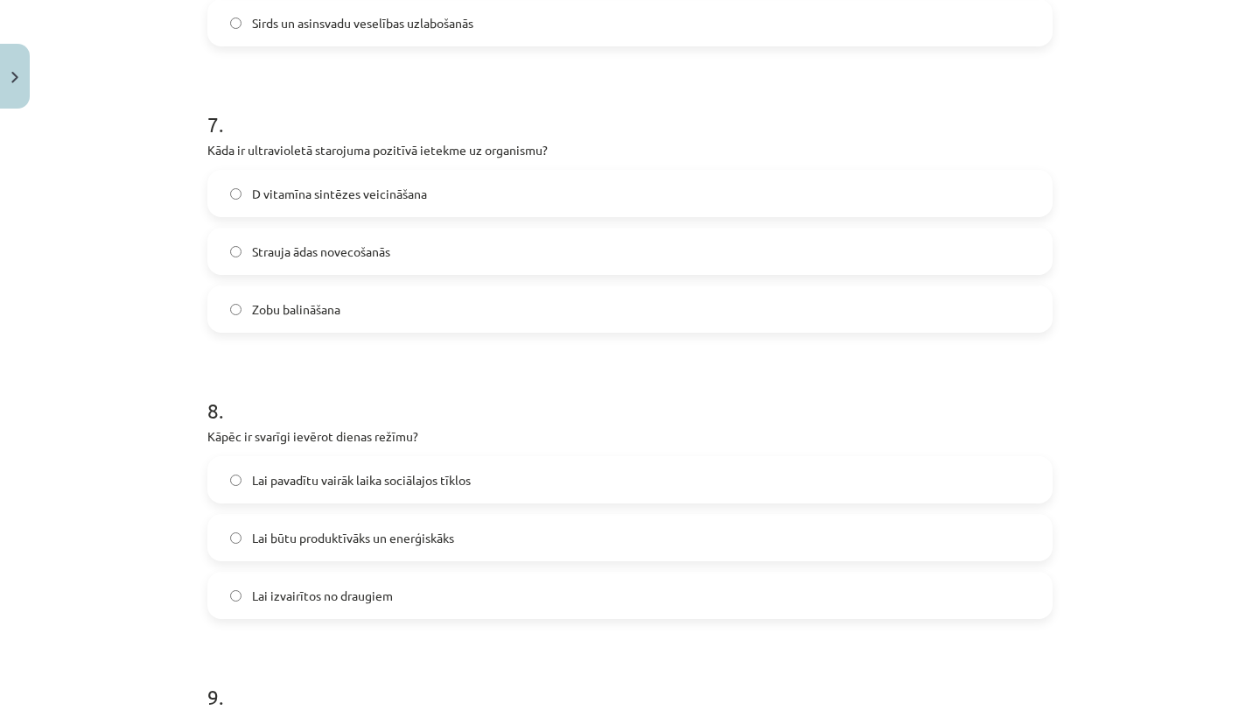
click at [539, 537] on label "Lai būtu produktīvāks un enerģiskāks" at bounding box center [630, 538] width 842 height 44
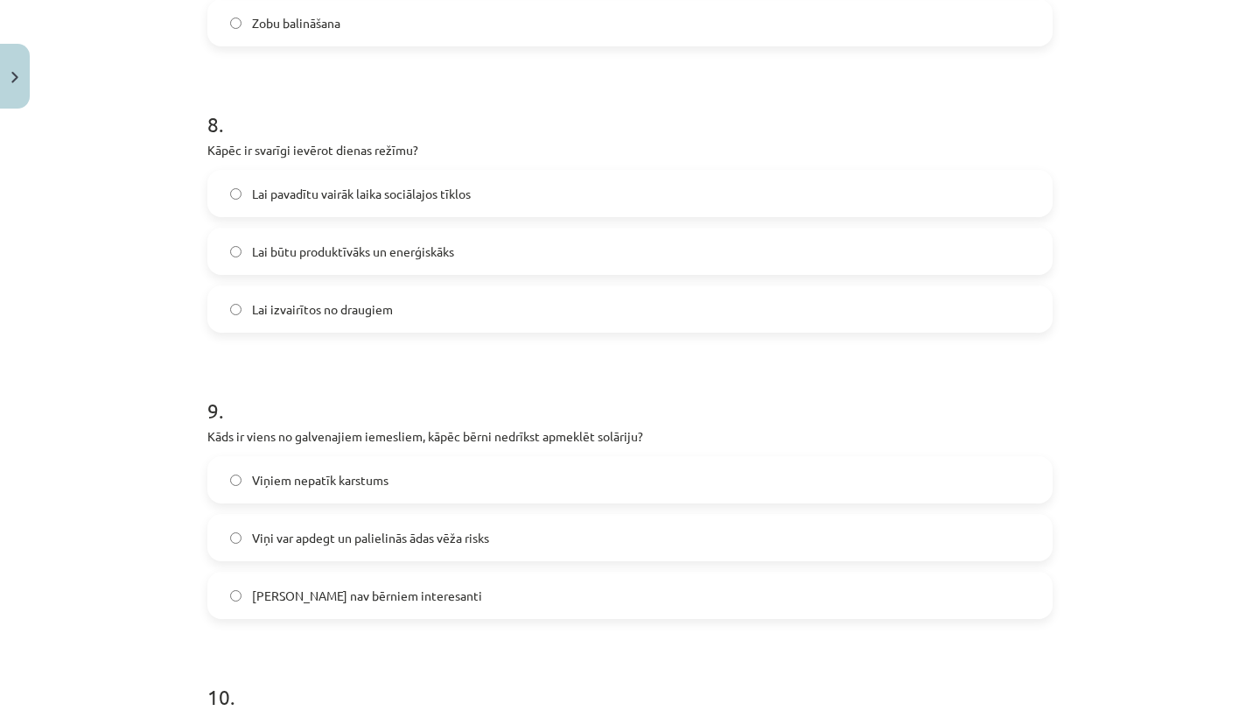
scroll to position [2272, 0]
click at [539, 538] on label "Viņi var apdegt un palielinās ādas vēža risks" at bounding box center [630, 536] width 842 height 44
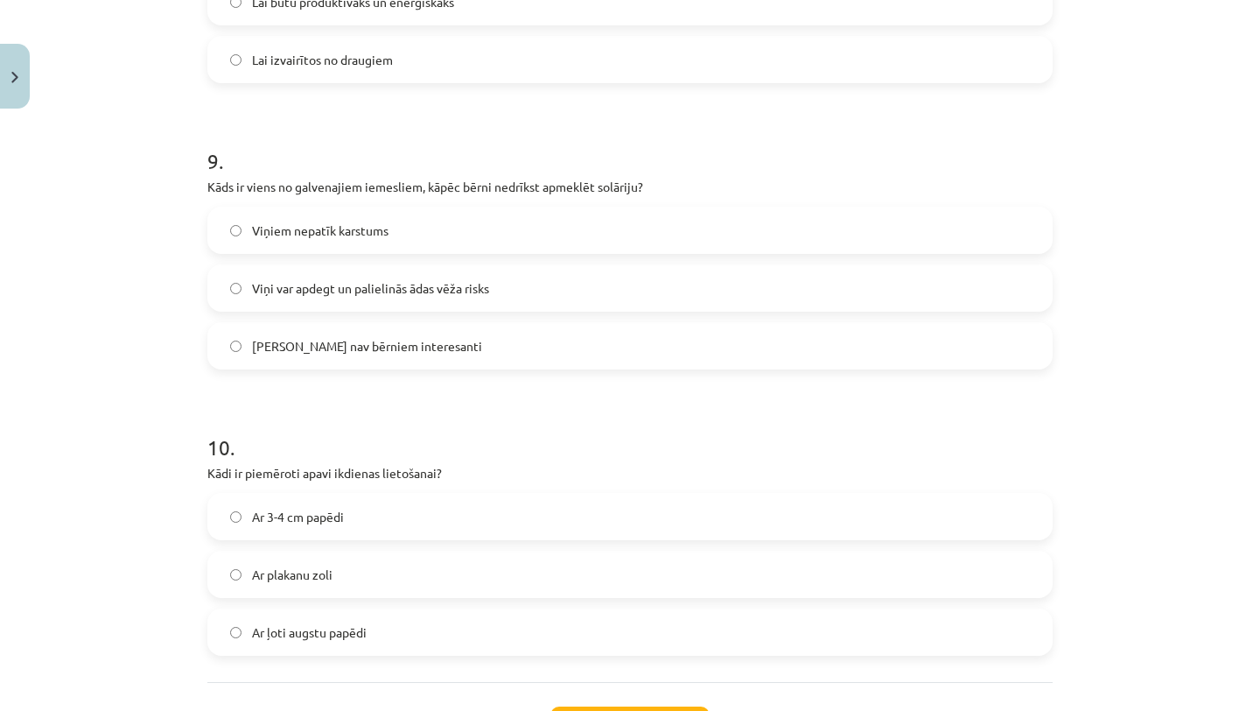
scroll to position [2521, 0]
click at [525, 565] on label "Ar plakanu zoli" at bounding box center [630, 573] width 842 height 44
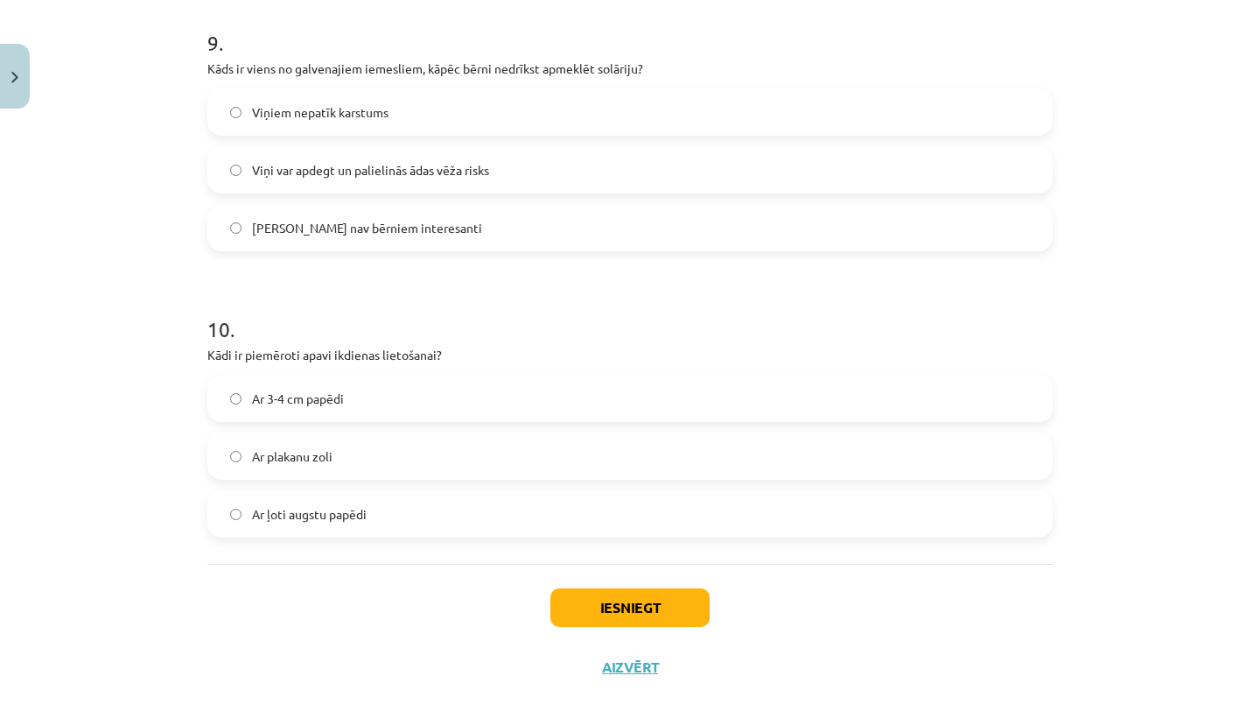
scroll to position [2668, 0]
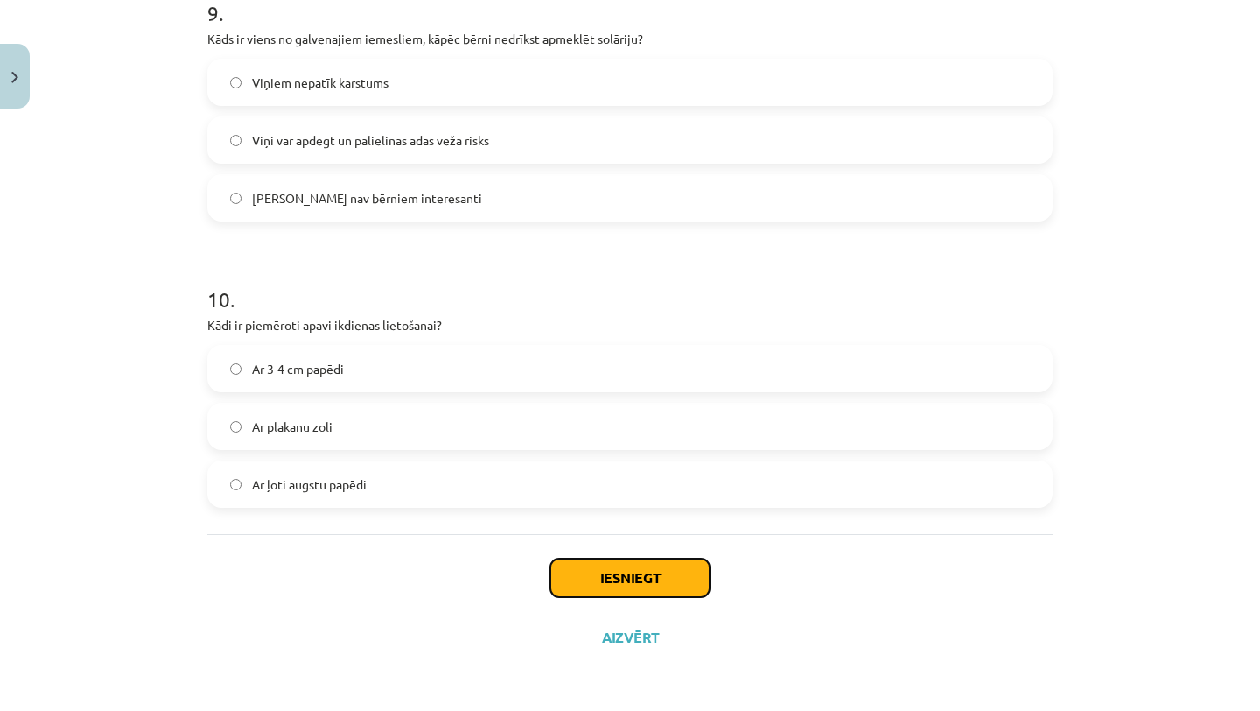
click at [641, 579] on button "Iesniegt" at bounding box center [630, 577] width 159 height 39
click at [641, 580] on button "Iesniegt" at bounding box center [630, 577] width 159 height 39
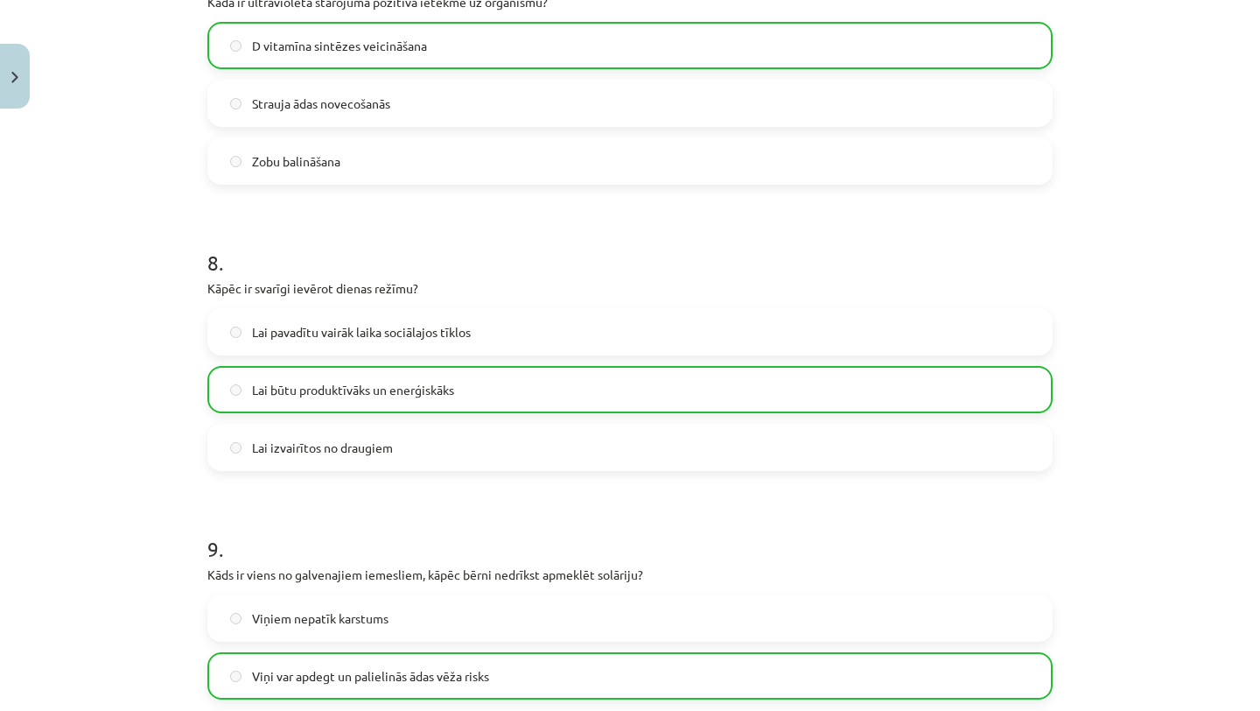
scroll to position [2723, 0]
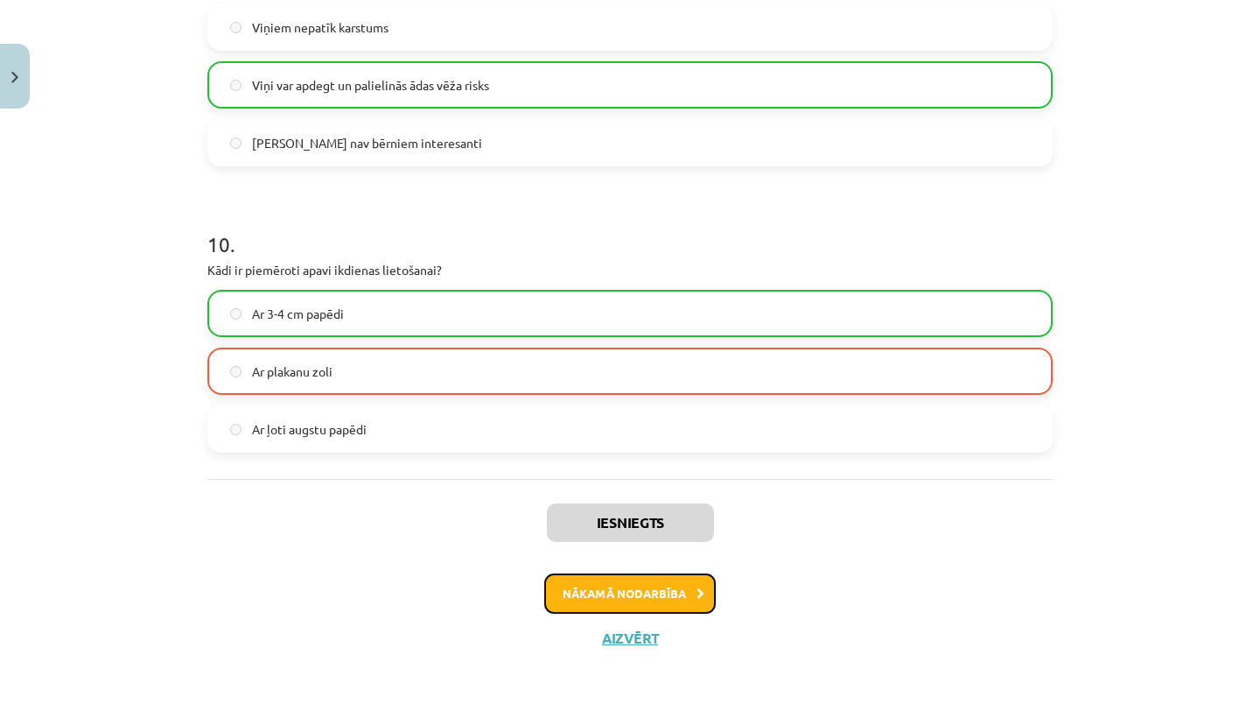
click at [638, 606] on button "Nākamā nodarbība" at bounding box center [630, 593] width 172 height 40
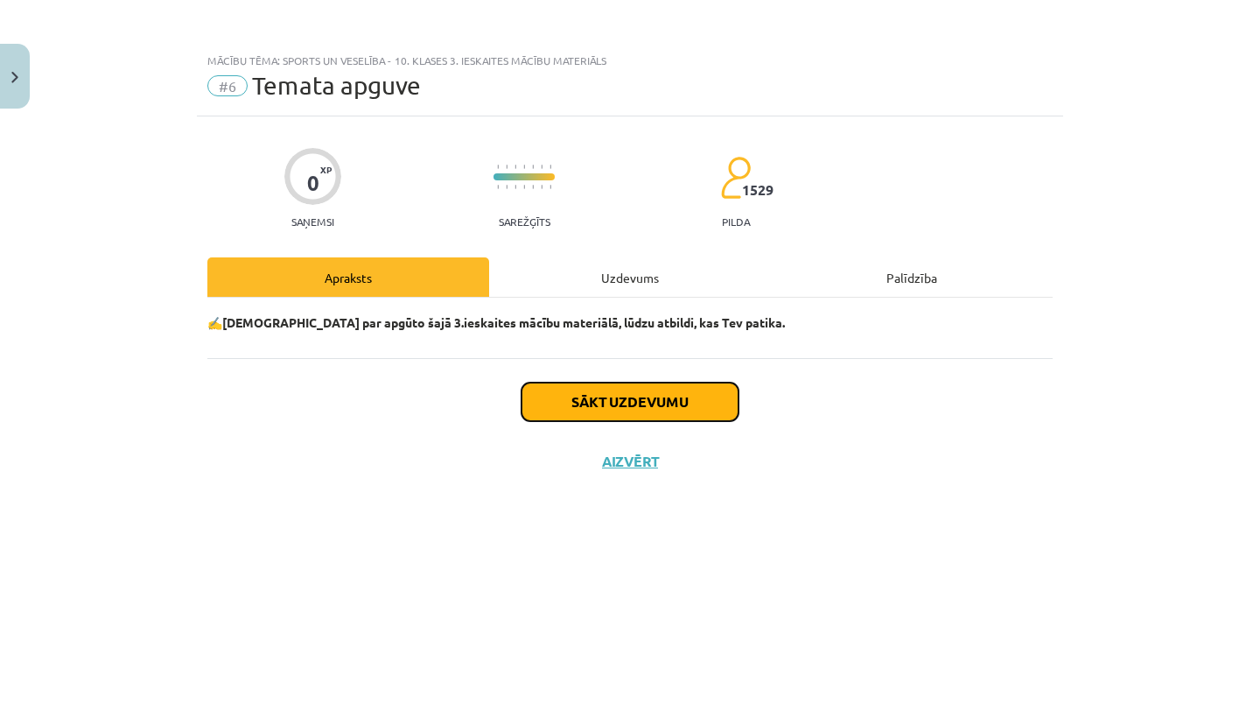
click at [611, 396] on button "Sākt uzdevumu" at bounding box center [630, 401] width 217 height 39
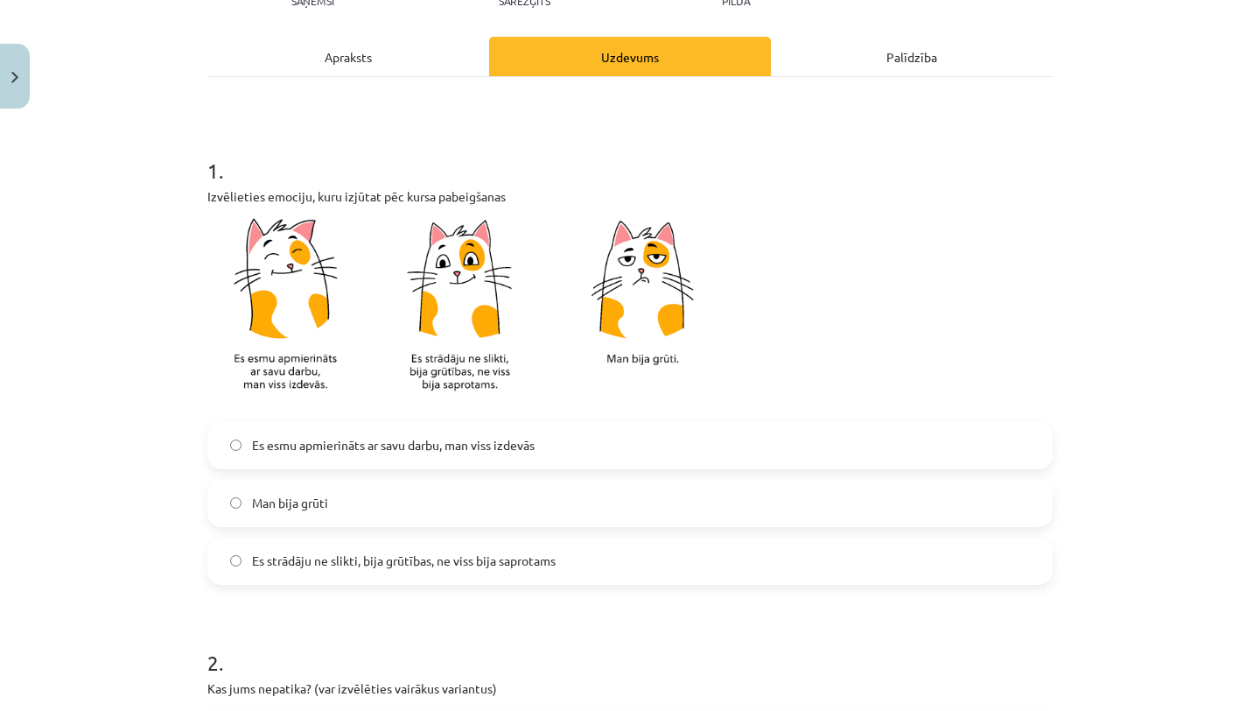
scroll to position [234, 0]
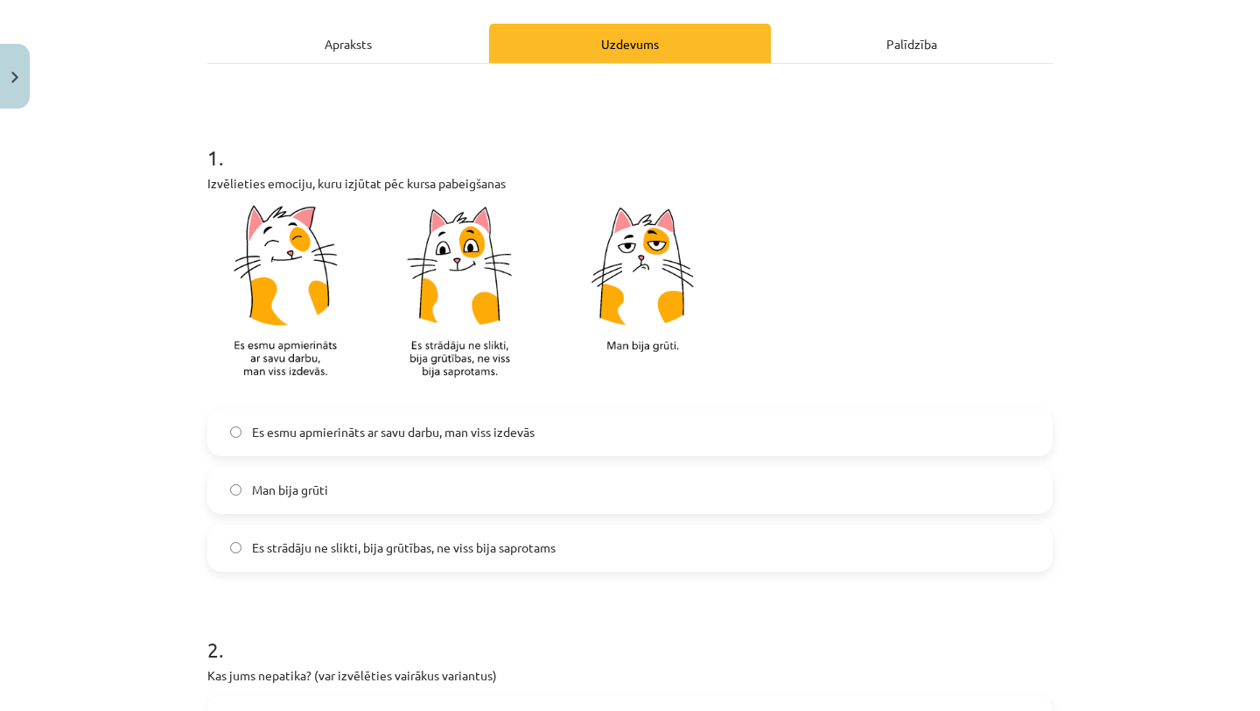
click at [536, 444] on label "Es esmu apmierināts ar savu darbu, man viss izdevās" at bounding box center [630, 432] width 842 height 44
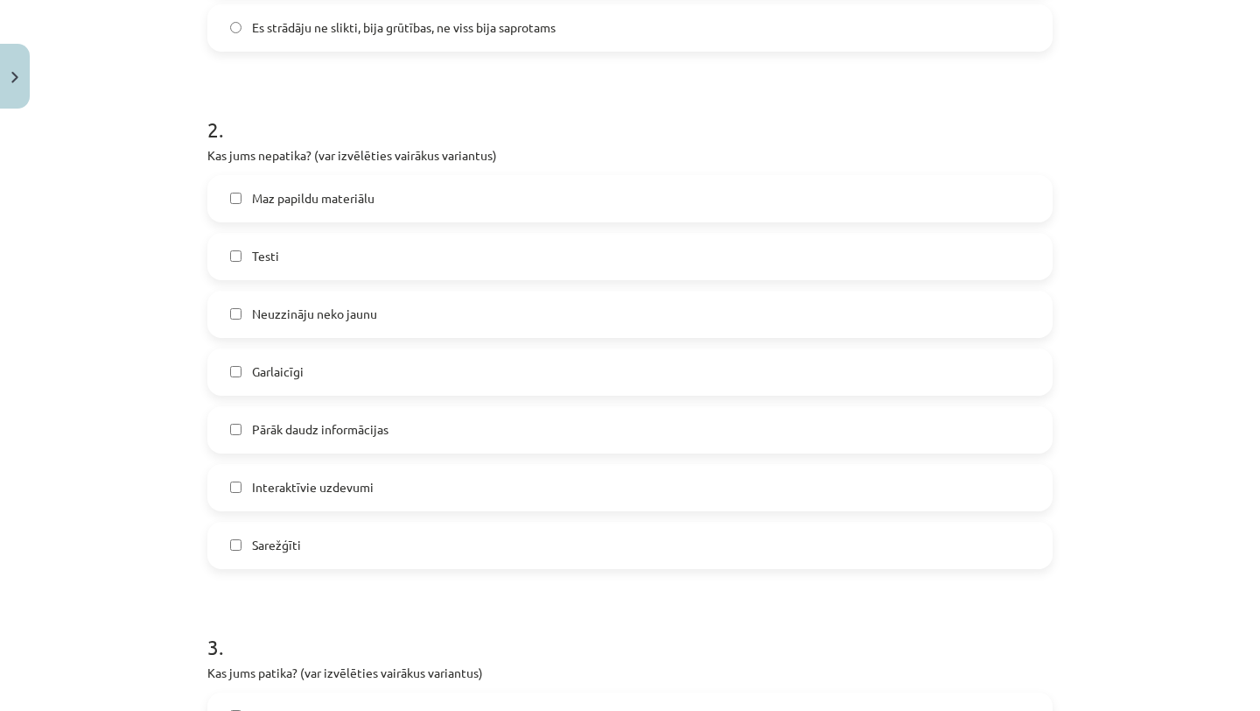
scroll to position [754, 0]
click at [515, 318] on label "Neuzzināju neko jaunu" at bounding box center [630, 313] width 842 height 44
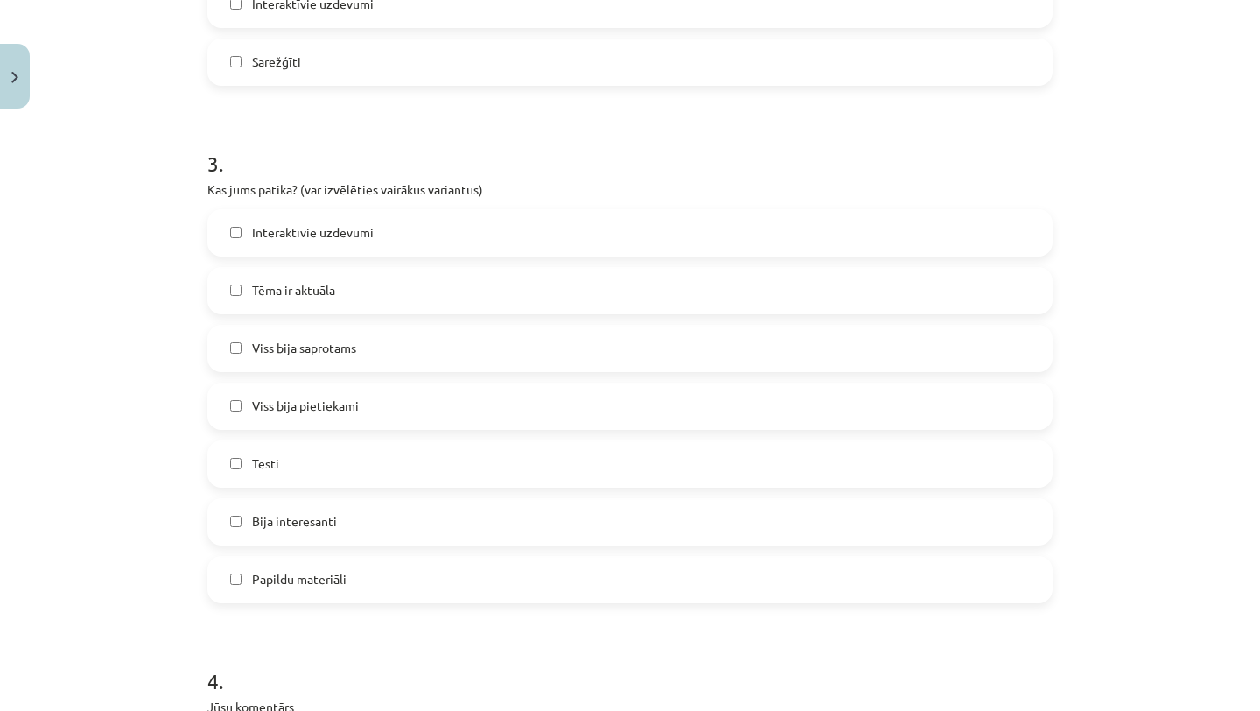
scroll to position [1250, 0]
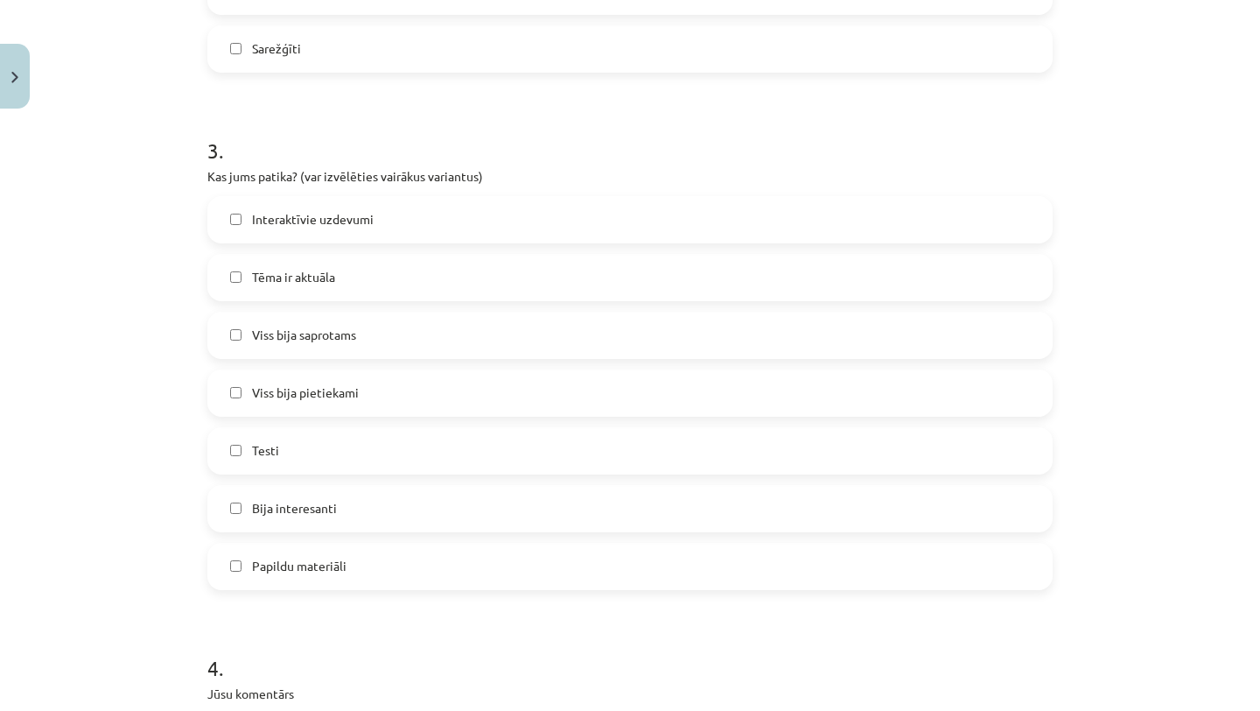
click at [496, 318] on label "Viss bija saprotams" at bounding box center [630, 335] width 842 height 44
click at [495, 268] on label "Tēma ir aktuāla" at bounding box center [630, 278] width 842 height 44
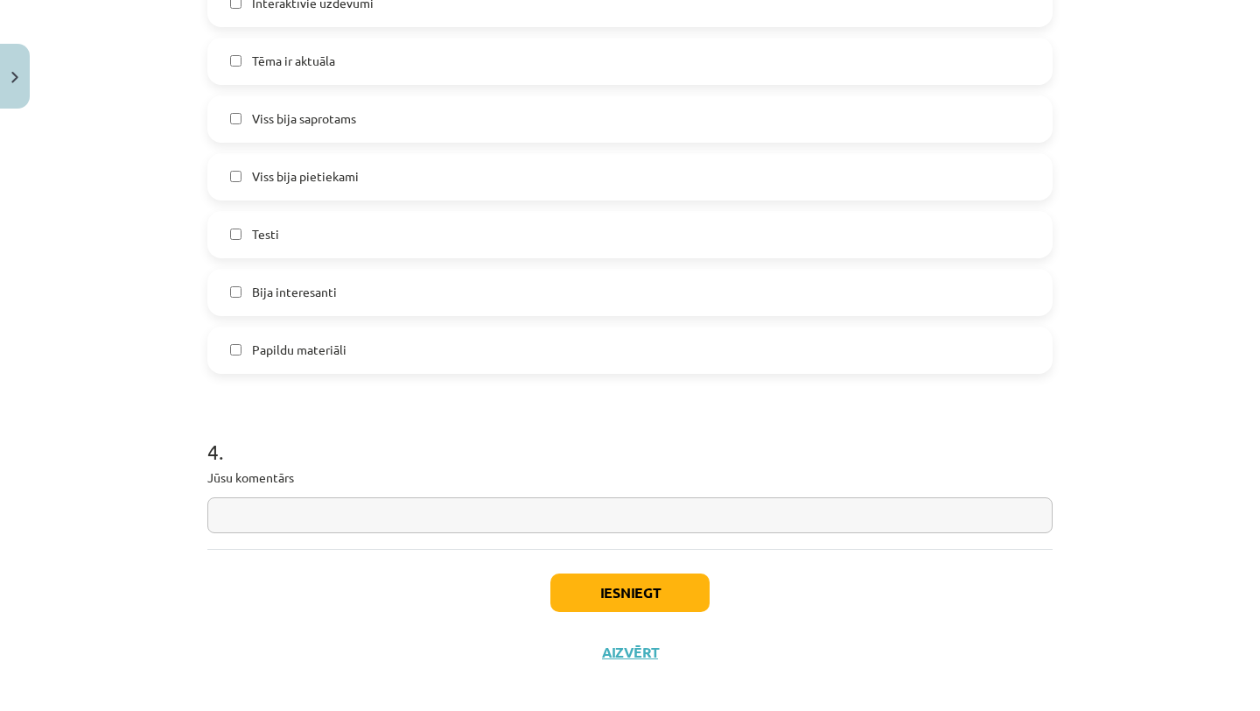
scroll to position [1481, 0]
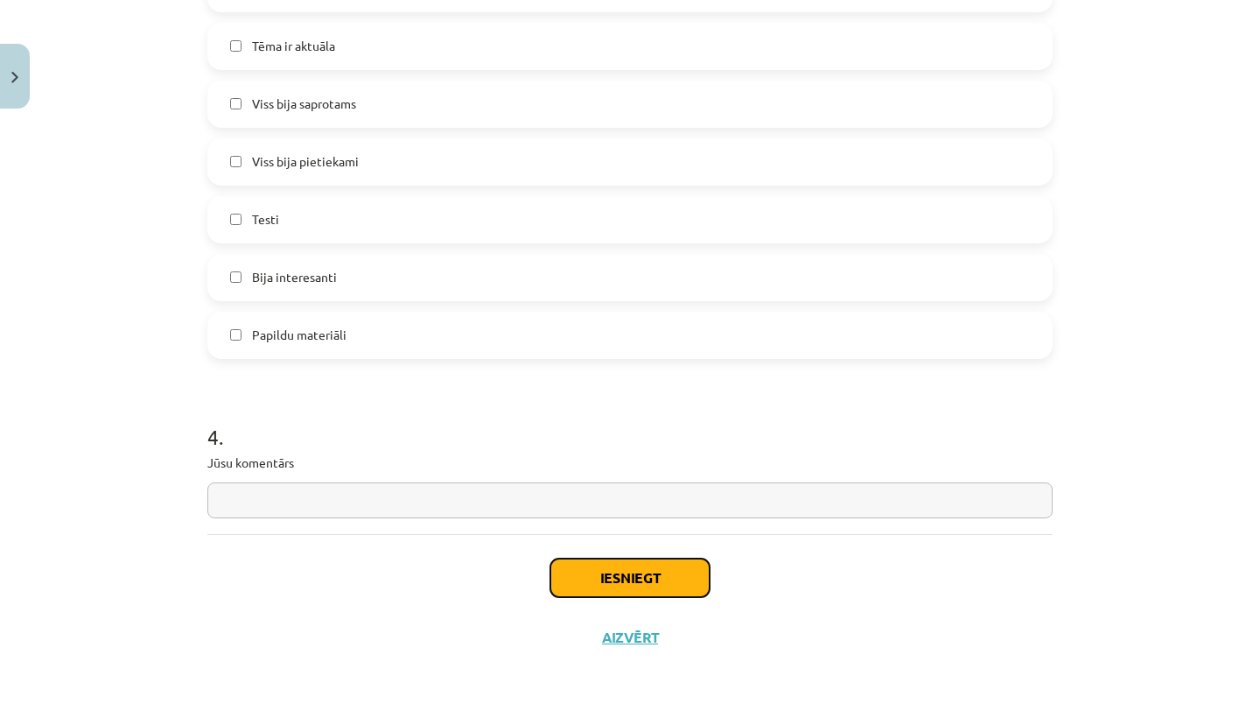
click at [614, 569] on button "Iesniegt" at bounding box center [630, 577] width 159 height 39
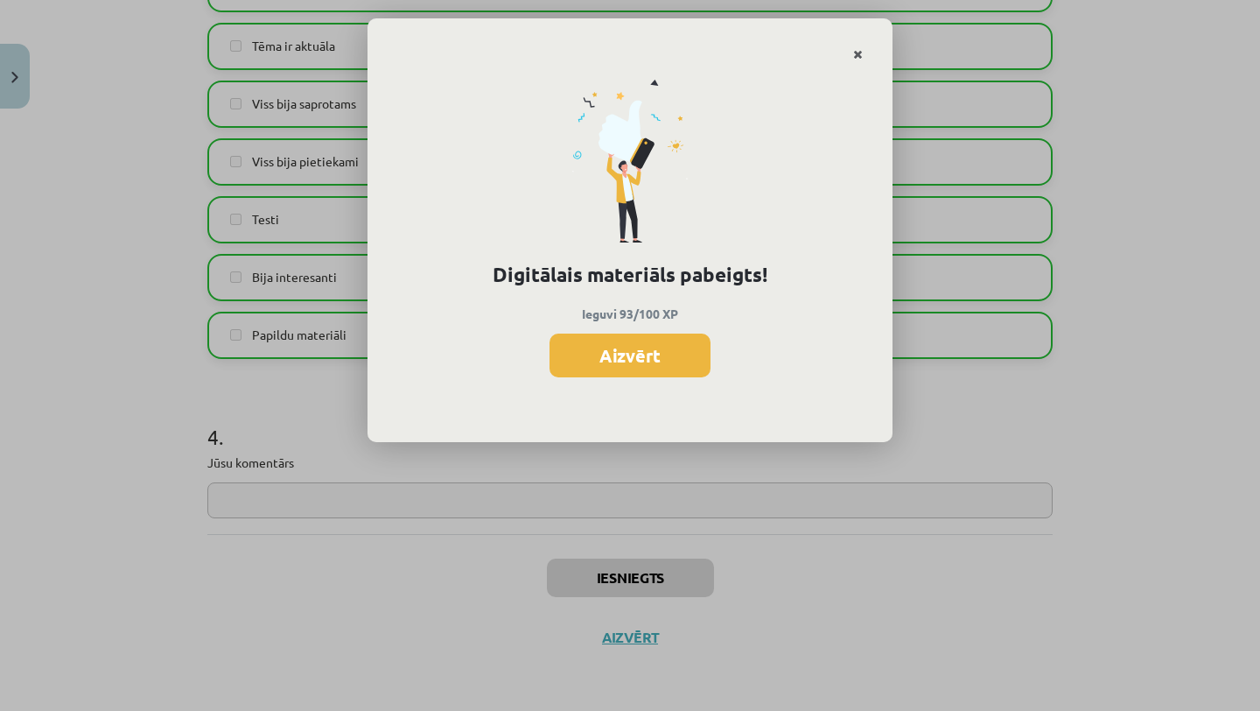
click at [857, 53] on icon "Close" at bounding box center [858, 55] width 10 height 12
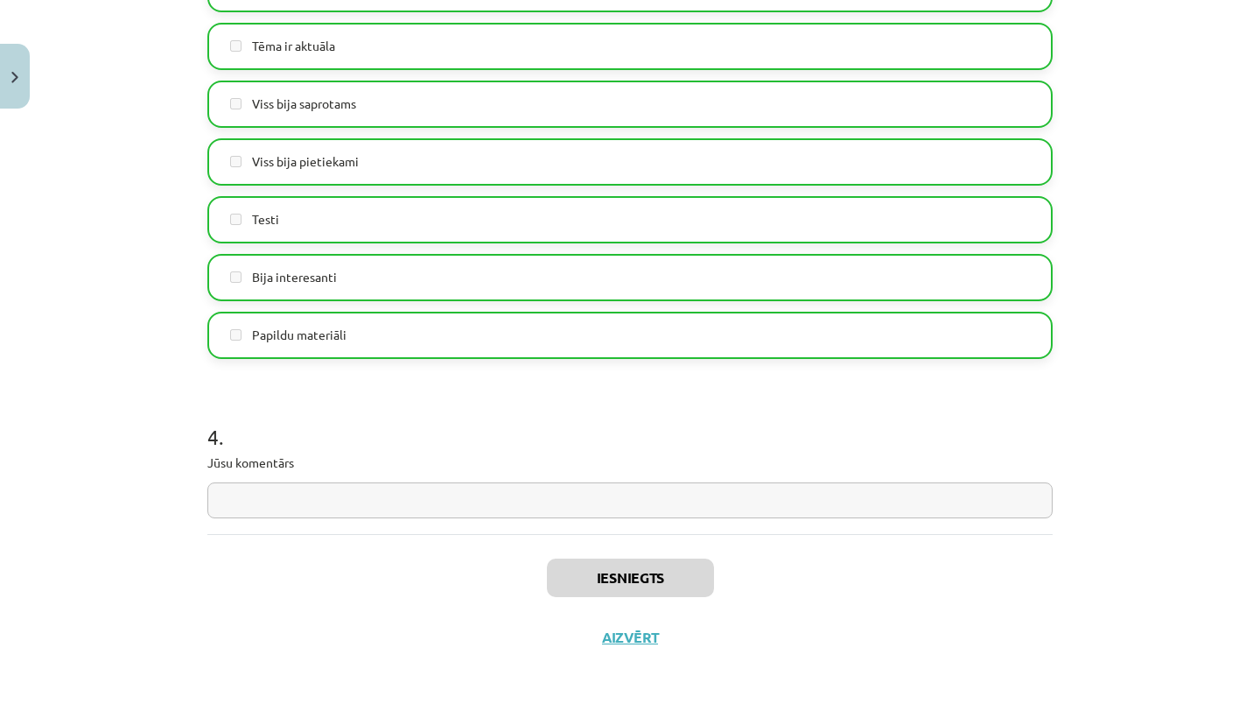
scroll to position [0, 0]
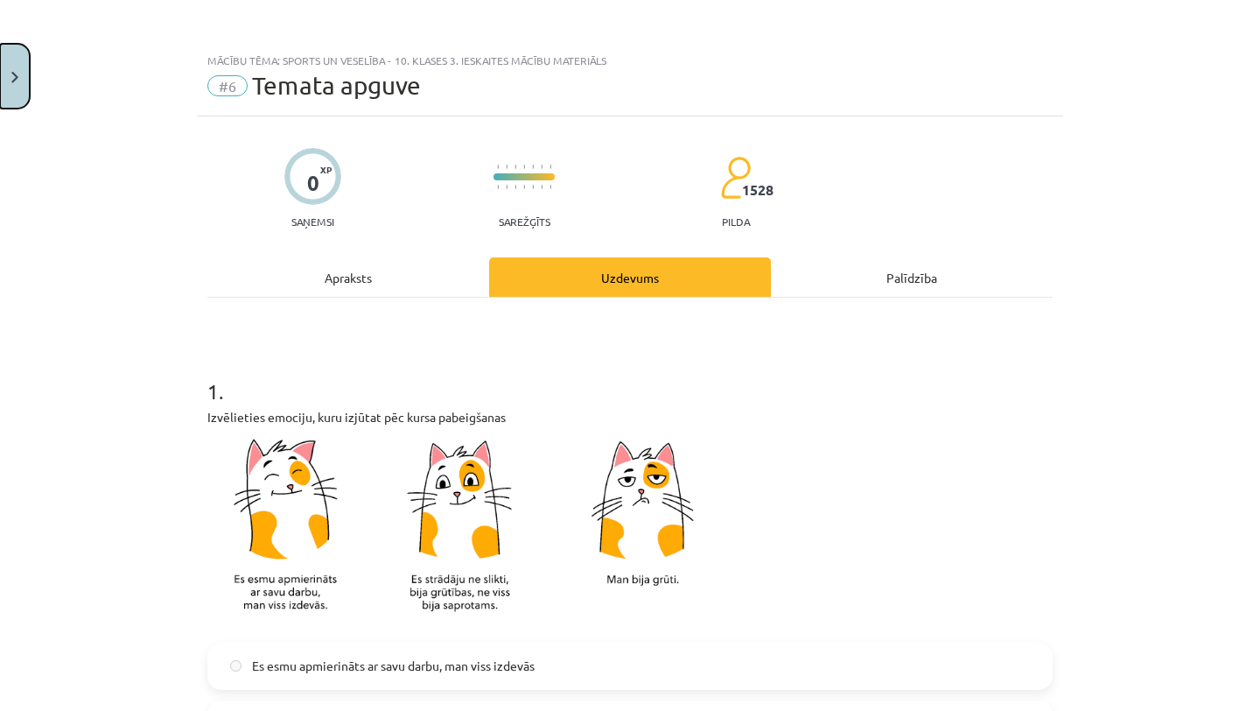
click at [1, 69] on button "Close" at bounding box center [15, 76] width 30 height 65
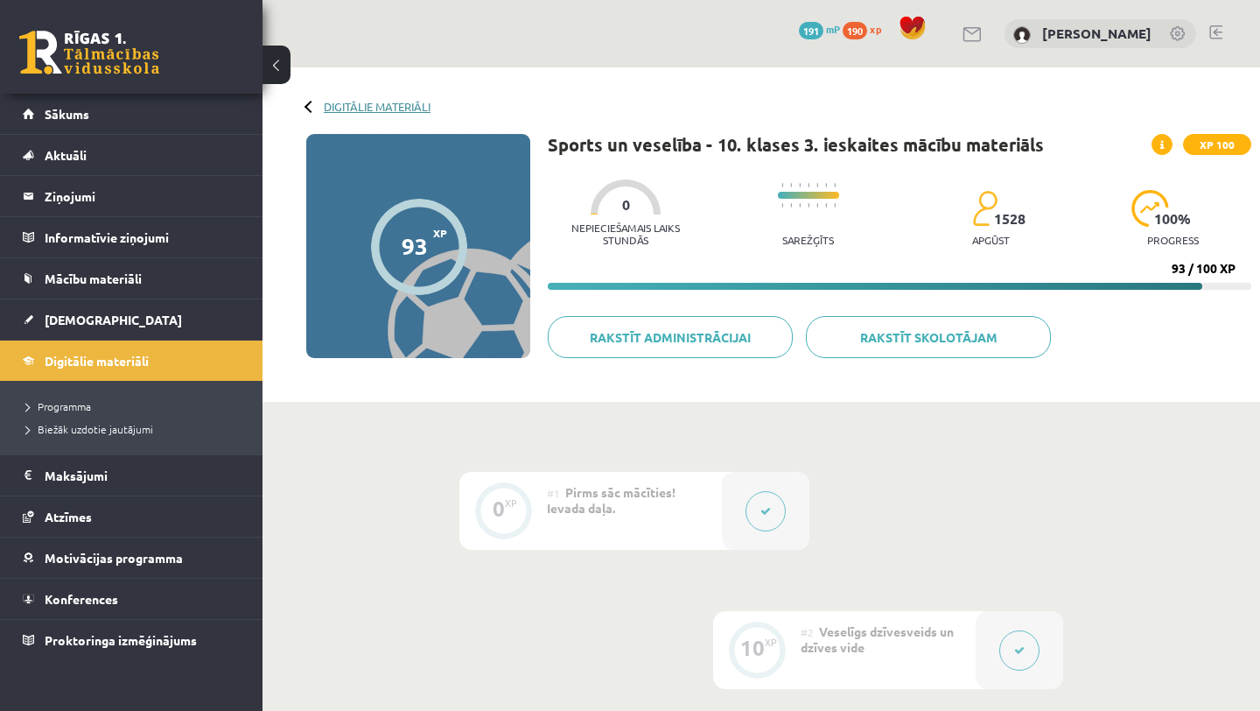
click at [370, 108] on link "Digitālie materiāli" at bounding box center [377, 106] width 107 height 13
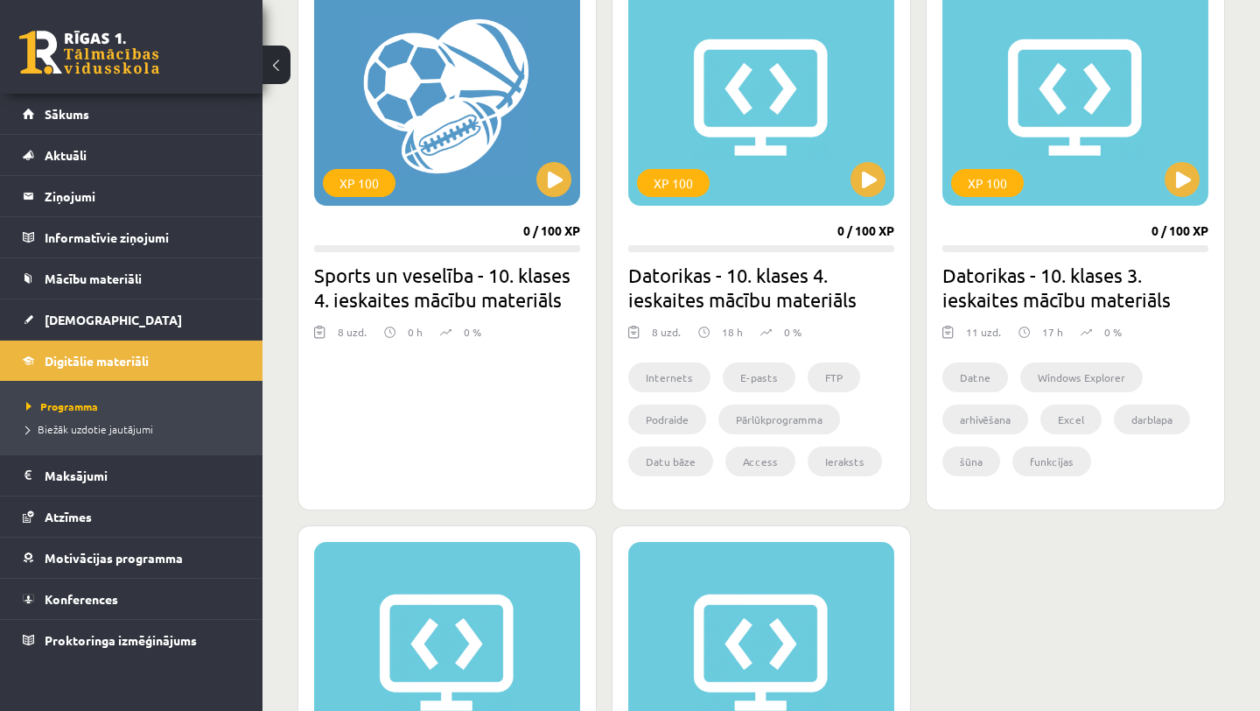
scroll to position [1056, 0]
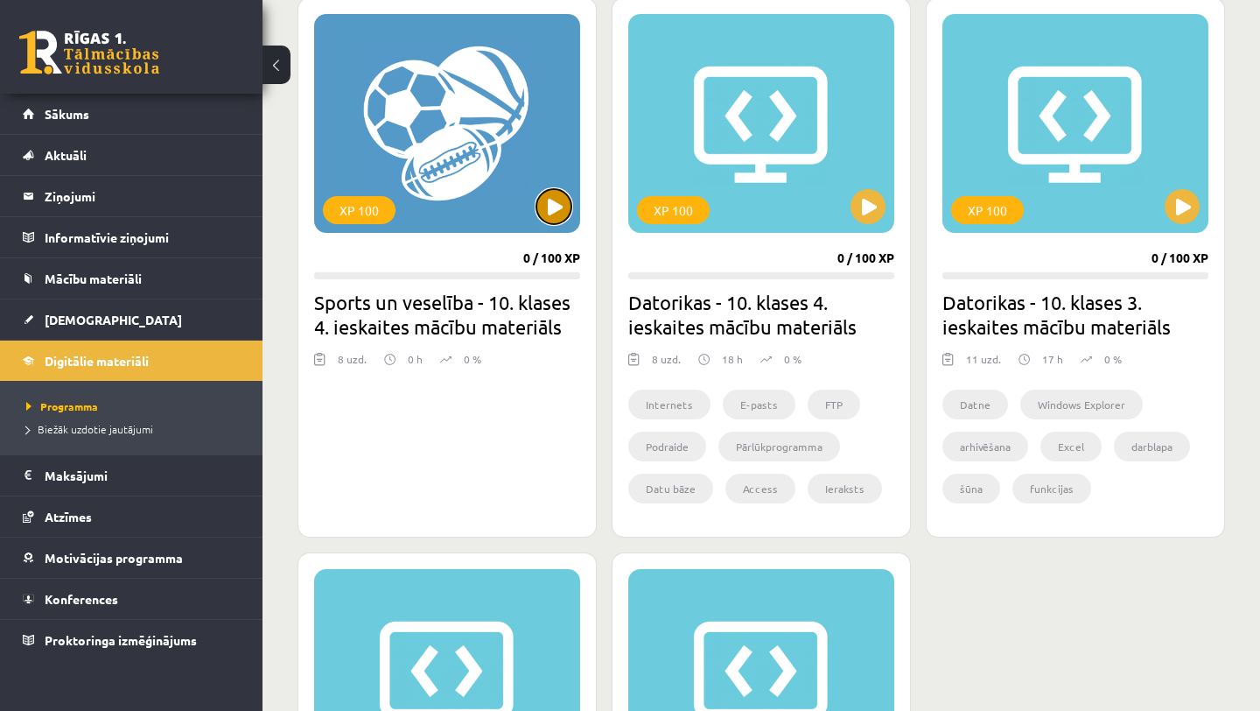
click at [554, 198] on button at bounding box center [554, 206] width 35 height 35
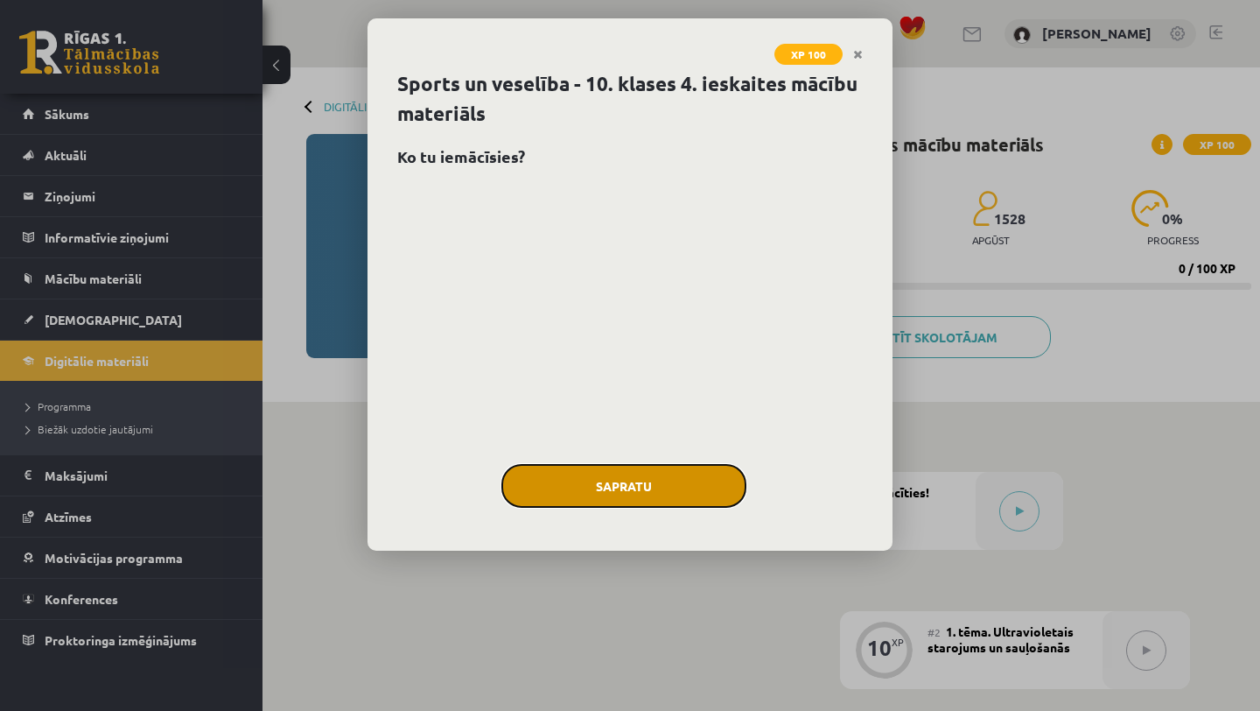
click at [724, 495] on button "Sapratu" at bounding box center [624, 486] width 245 height 44
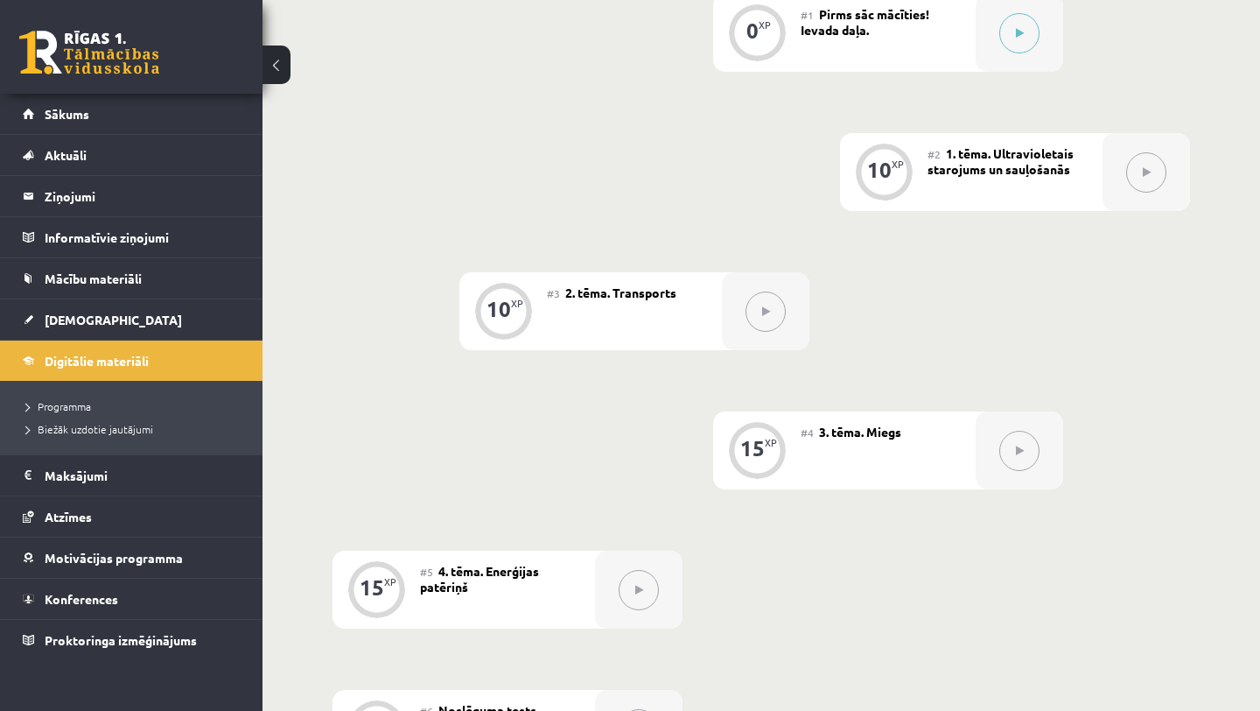
scroll to position [319, 0]
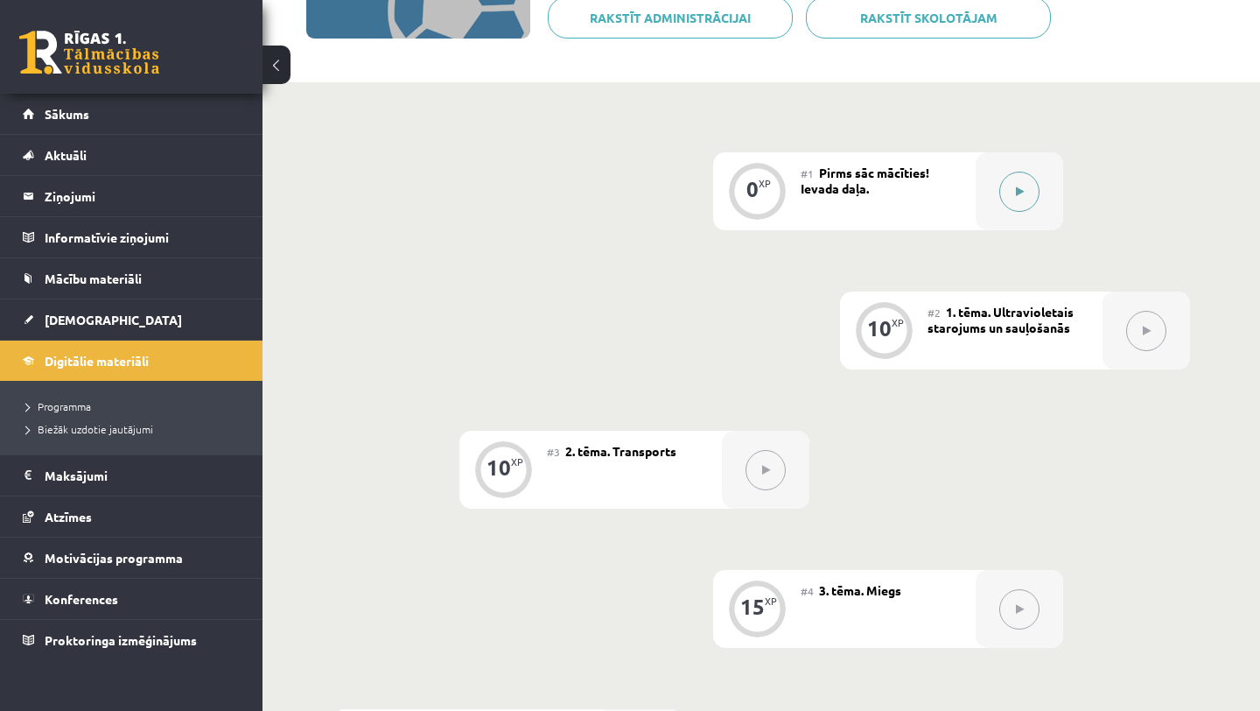
click at [1021, 186] on icon at bounding box center [1020, 191] width 8 height 11
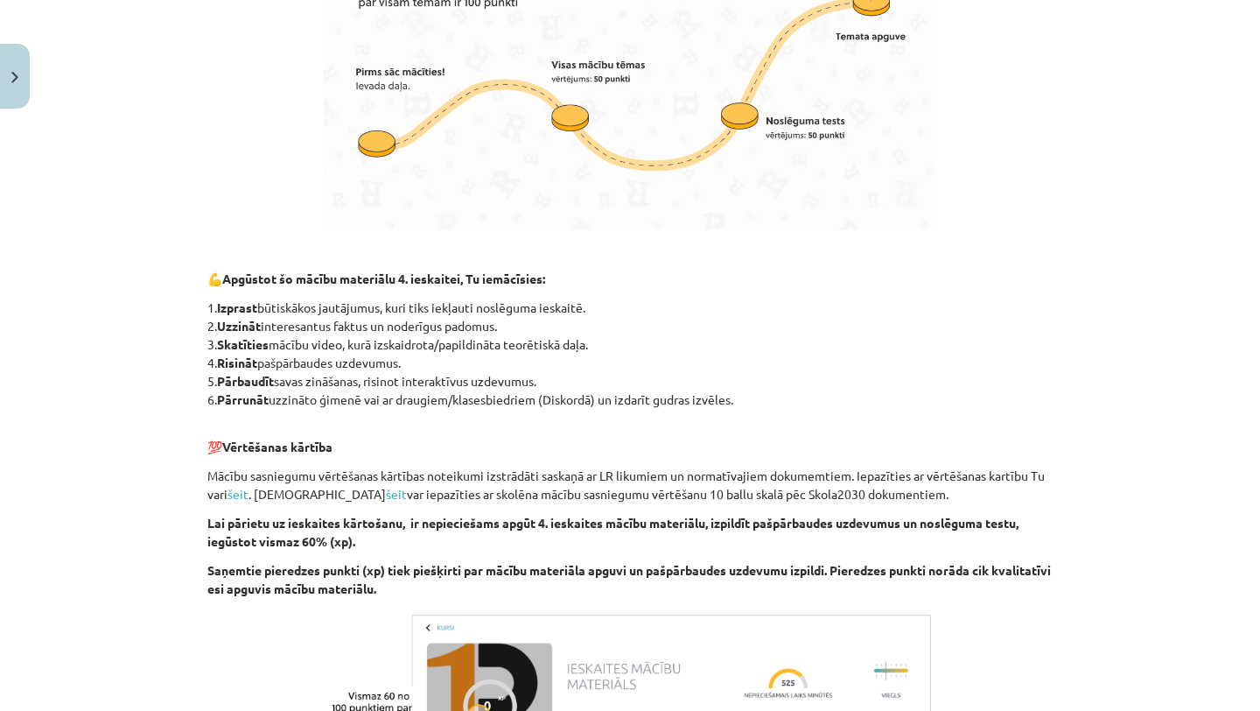
scroll to position [1301, 0]
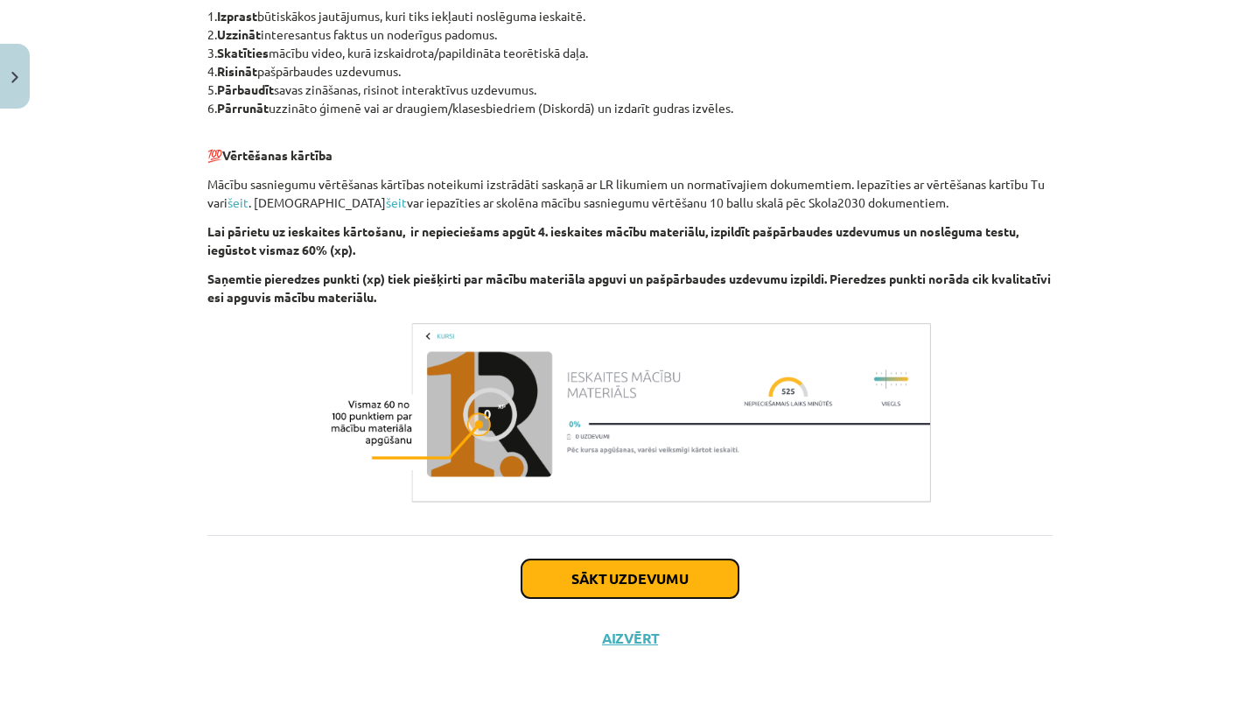
click at [662, 572] on button "Sākt uzdevumu" at bounding box center [630, 578] width 217 height 39
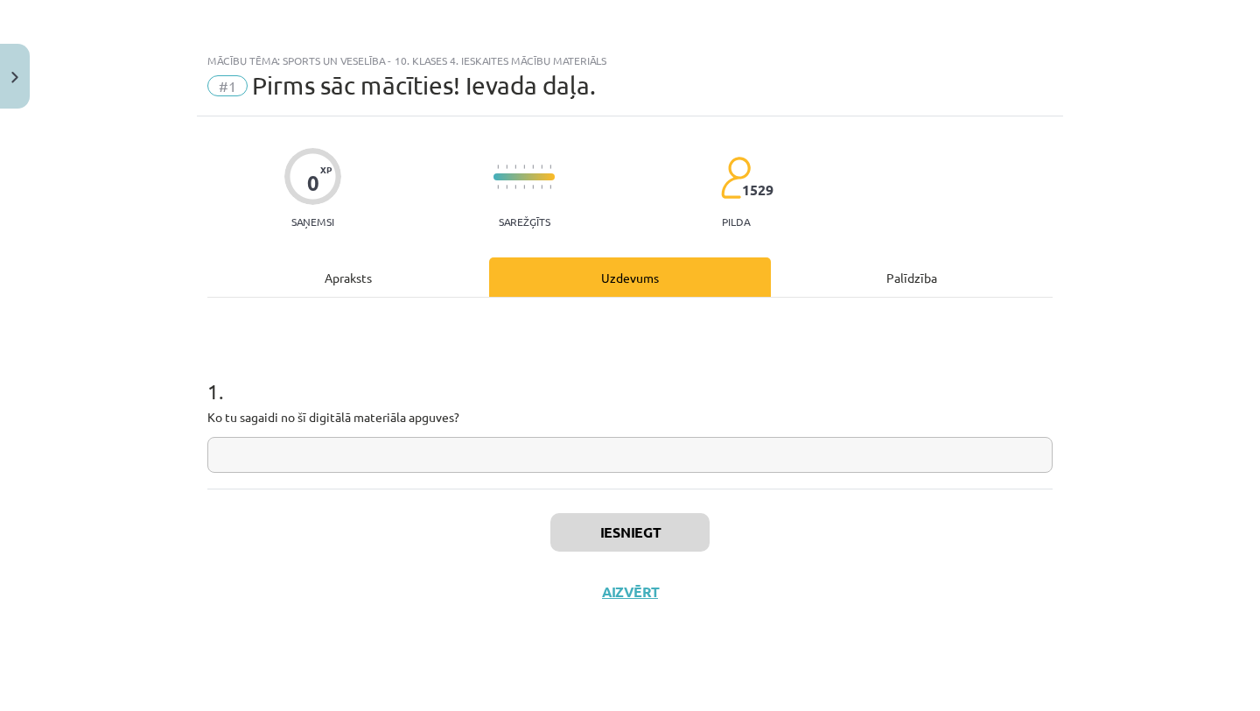
scroll to position [0, 0]
click at [570, 455] on input "text" at bounding box center [629, 455] width 845 height 36
type input "********"
click at [641, 540] on button "Iesniegt" at bounding box center [630, 532] width 159 height 39
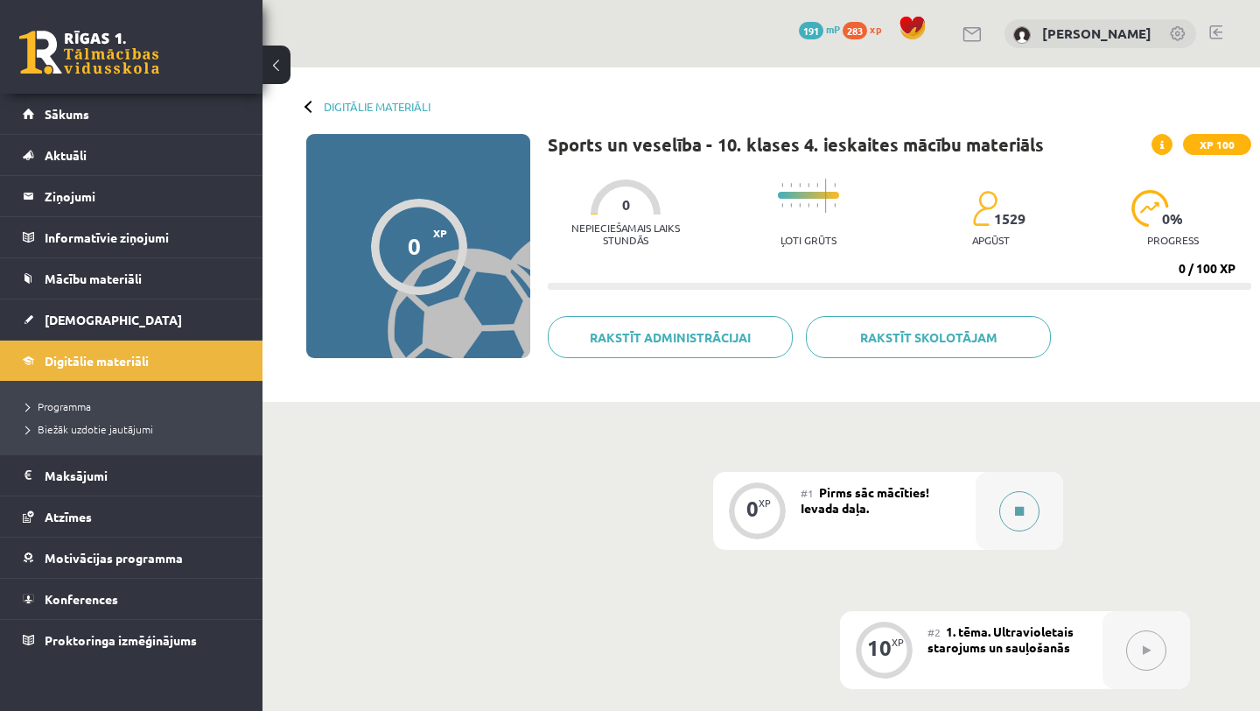
click at [1035, 495] on div at bounding box center [1020, 511] width 88 height 78
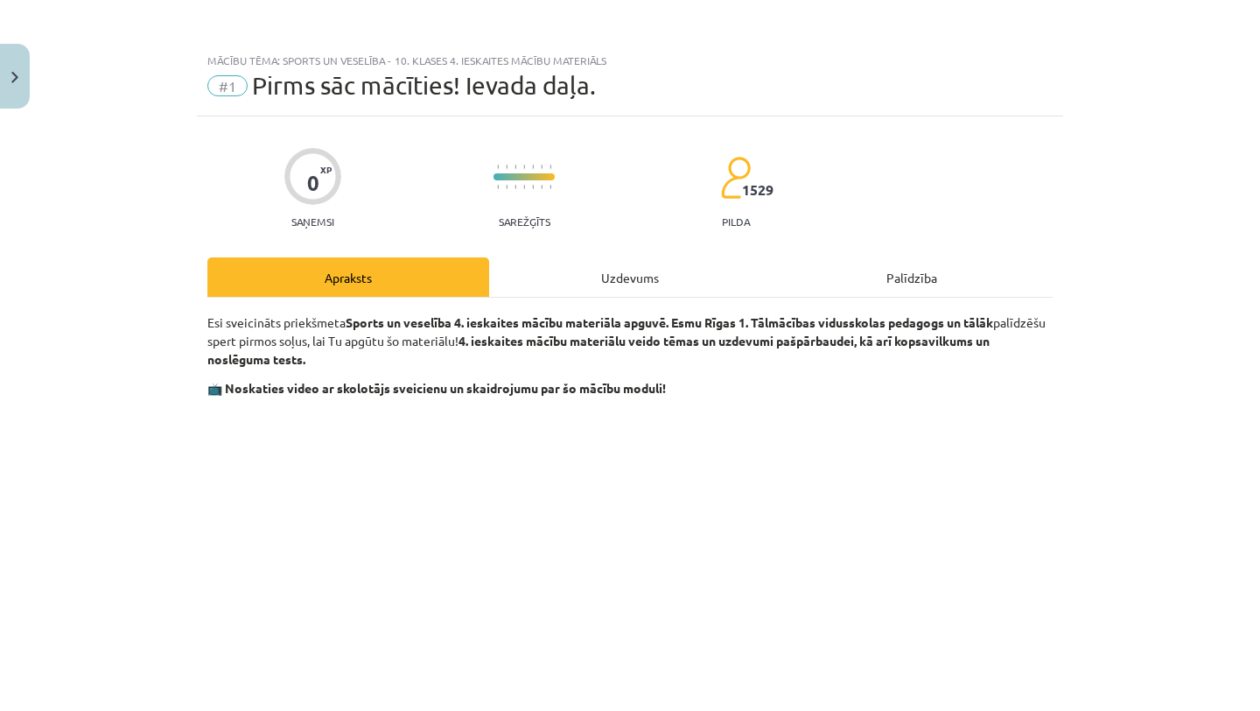
click at [605, 275] on div "Uzdevums" at bounding box center [630, 276] width 282 height 39
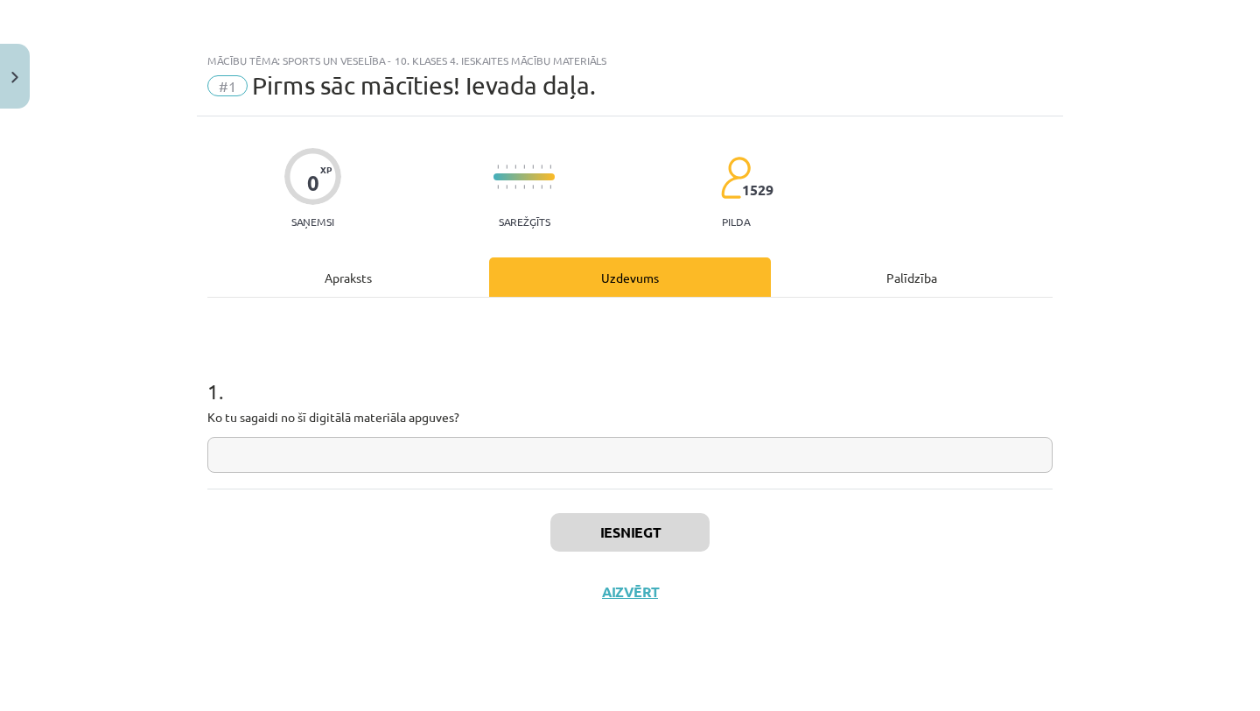
click at [591, 452] on input "text" at bounding box center [629, 455] width 845 height 36
type input "********"
click at [664, 530] on button "Iesniegt" at bounding box center [630, 532] width 159 height 39
click at [1043, 190] on div "0 XP Saņemsi Sarežģīts 1529 pilda" at bounding box center [629, 182] width 845 height 90
click at [660, 530] on button "Iesniegt" at bounding box center [630, 532] width 159 height 39
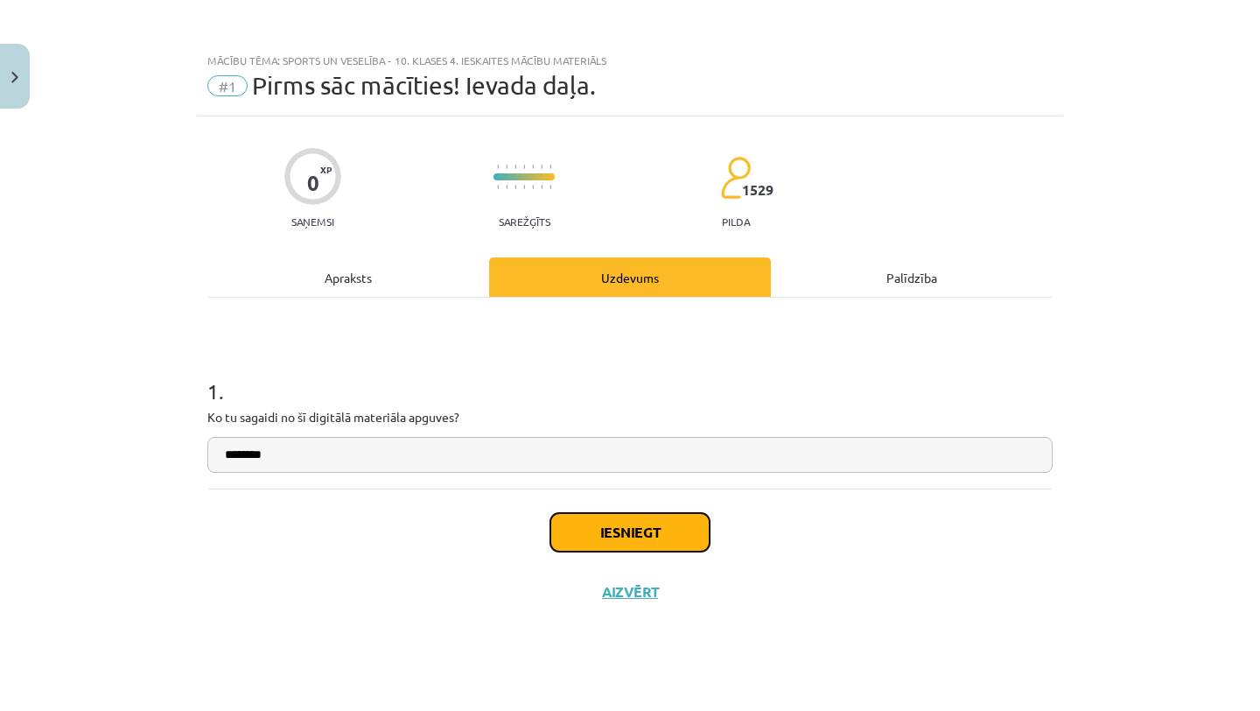
click at [659, 530] on button "Iesniegt" at bounding box center [630, 532] width 159 height 39
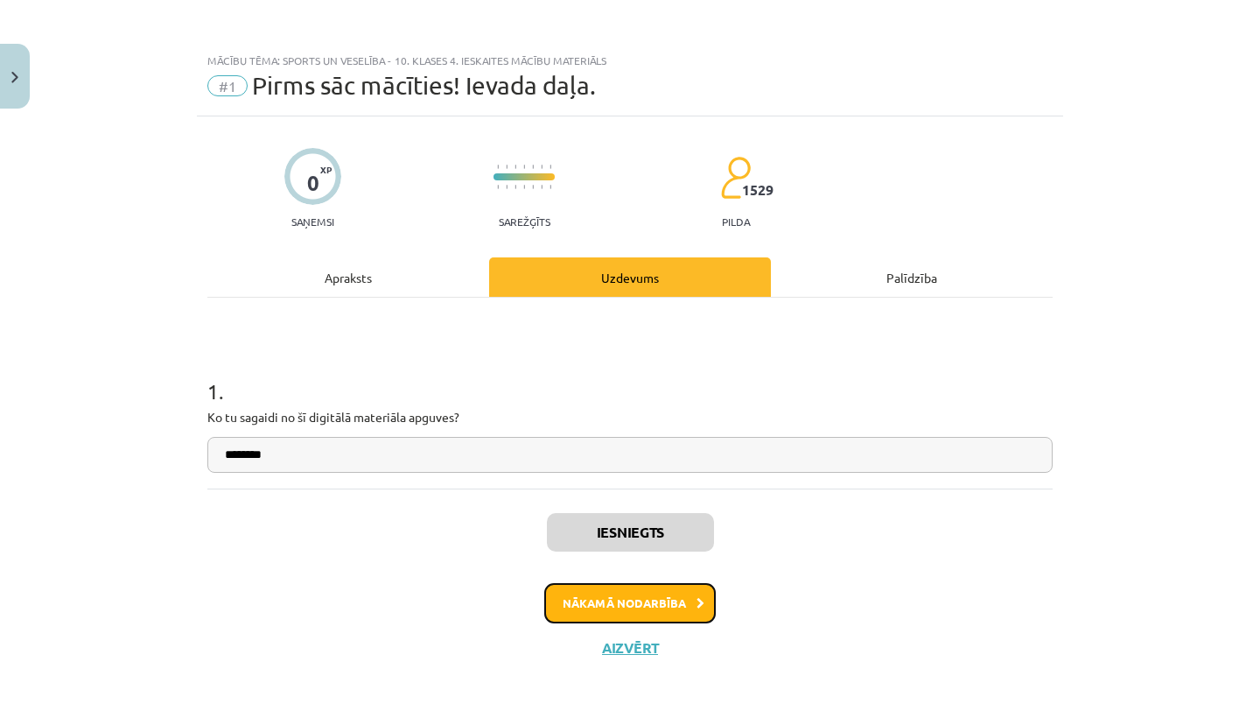
click at [635, 593] on button "Nākamā nodarbība" at bounding box center [630, 603] width 172 height 40
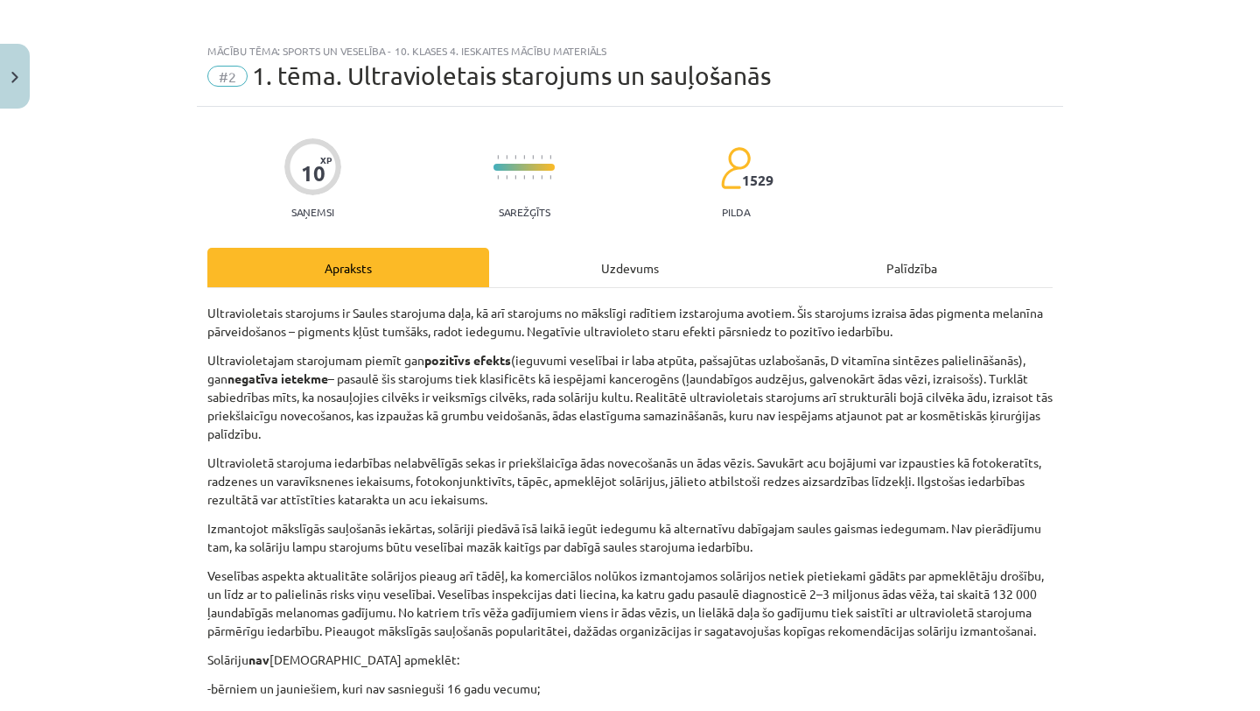
click at [641, 268] on div "Uzdevums" at bounding box center [630, 267] width 282 height 39
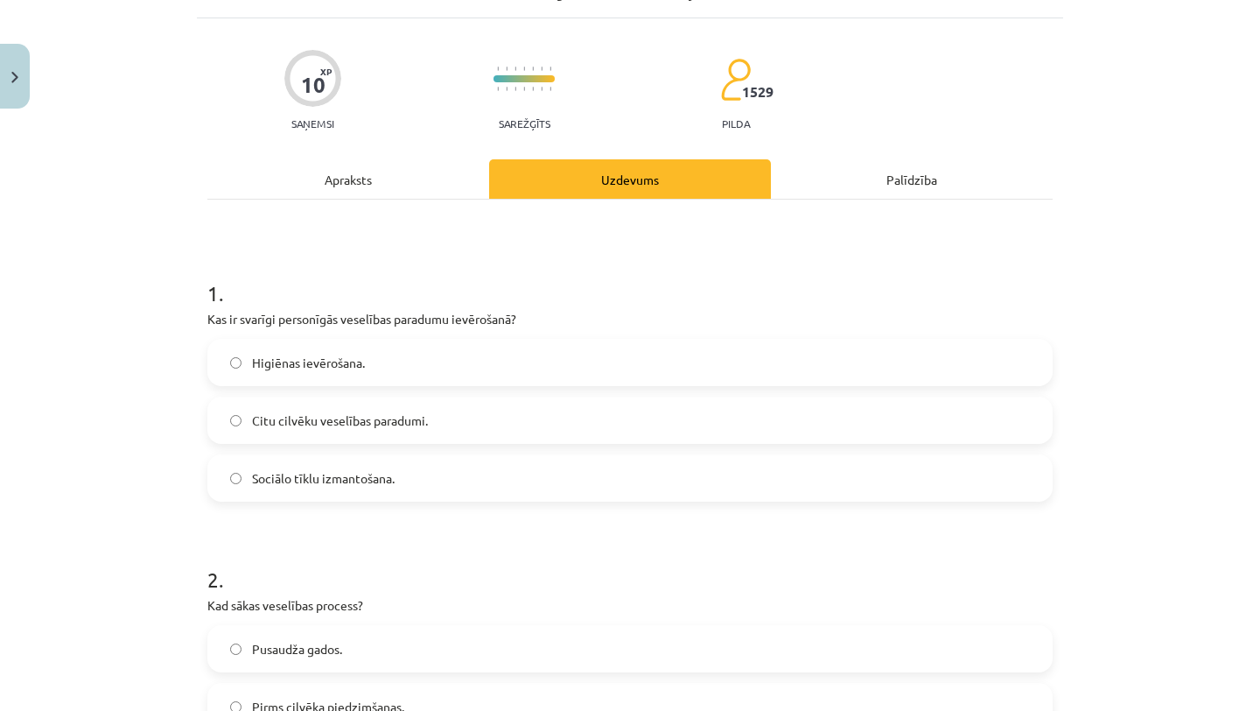
scroll to position [102, 0]
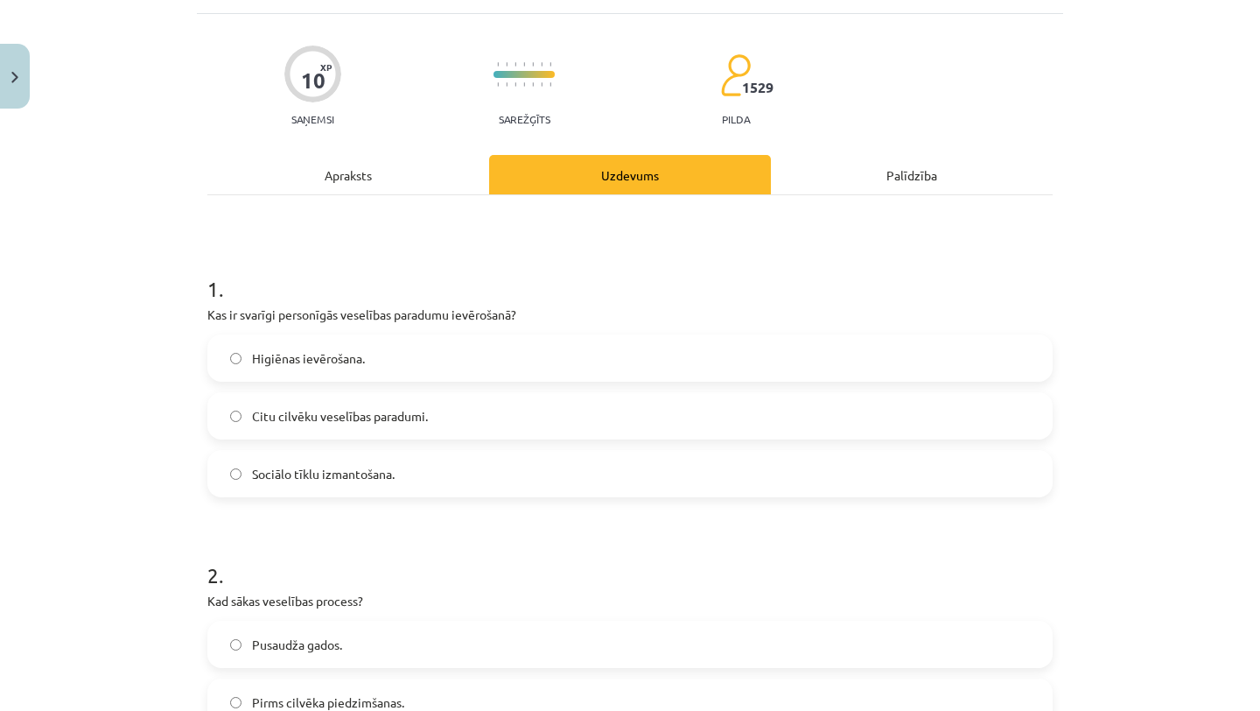
click at [365, 164] on div "Apraksts" at bounding box center [348, 174] width 282 height 39
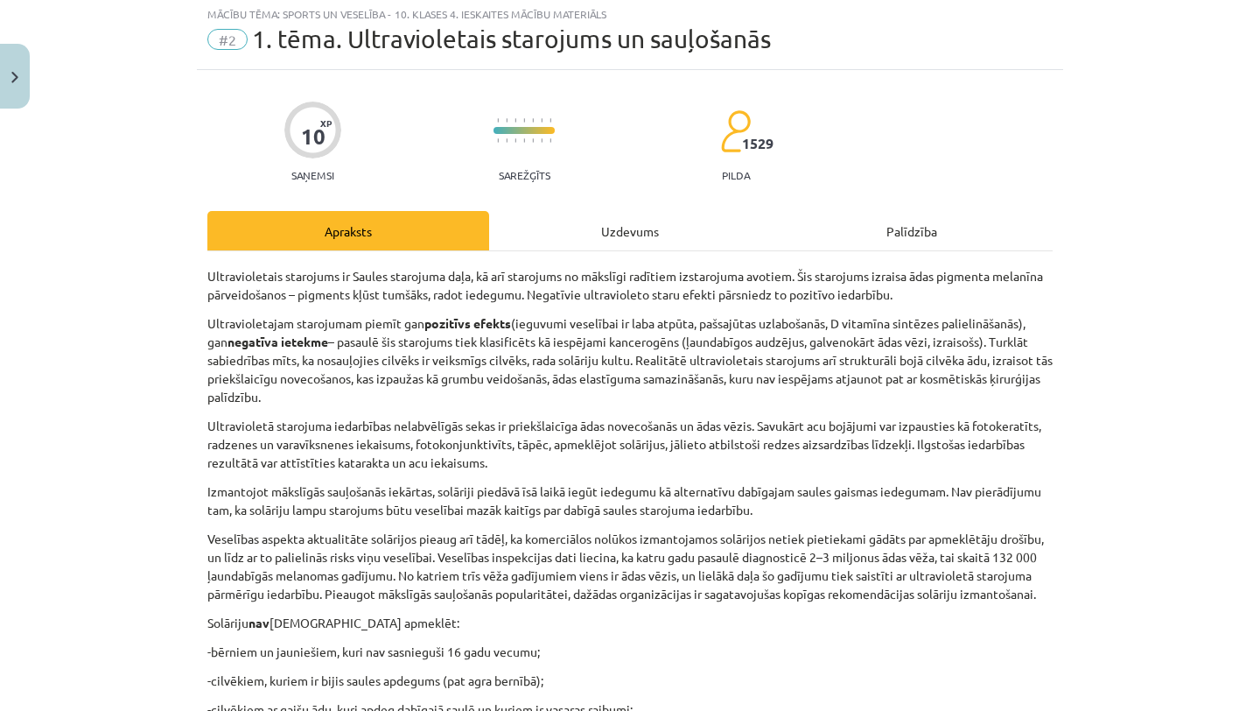
click at [617, 222] on div "Uzdevums" at bounding box center [630, 230] width 282 height 39
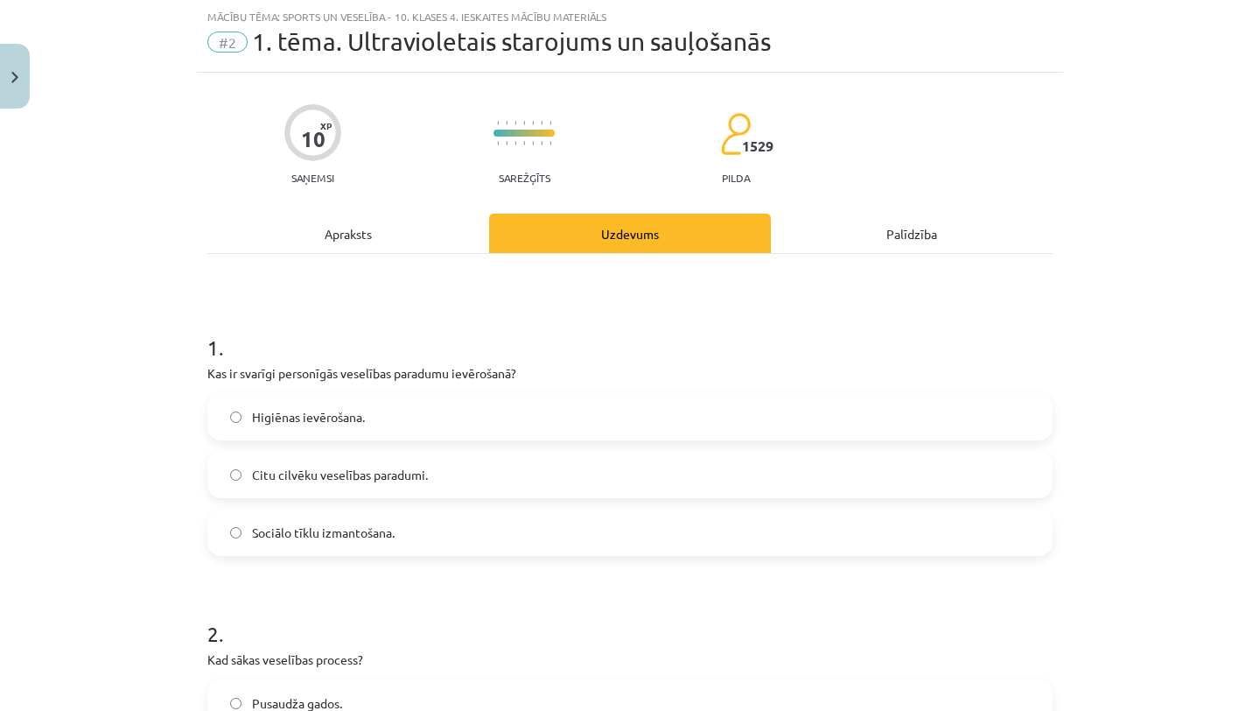
click at [517, 389] on div "1 . Kas ir svarīgi personīgās veselības paradumu ievērošanā? Higiēnas ievērošan…" at bounding box center [629, 430] width 845 height 251
click at [509, 421] on label "Higiēnas ievērošana." at bounding box center [630, 417] width 842 height 44
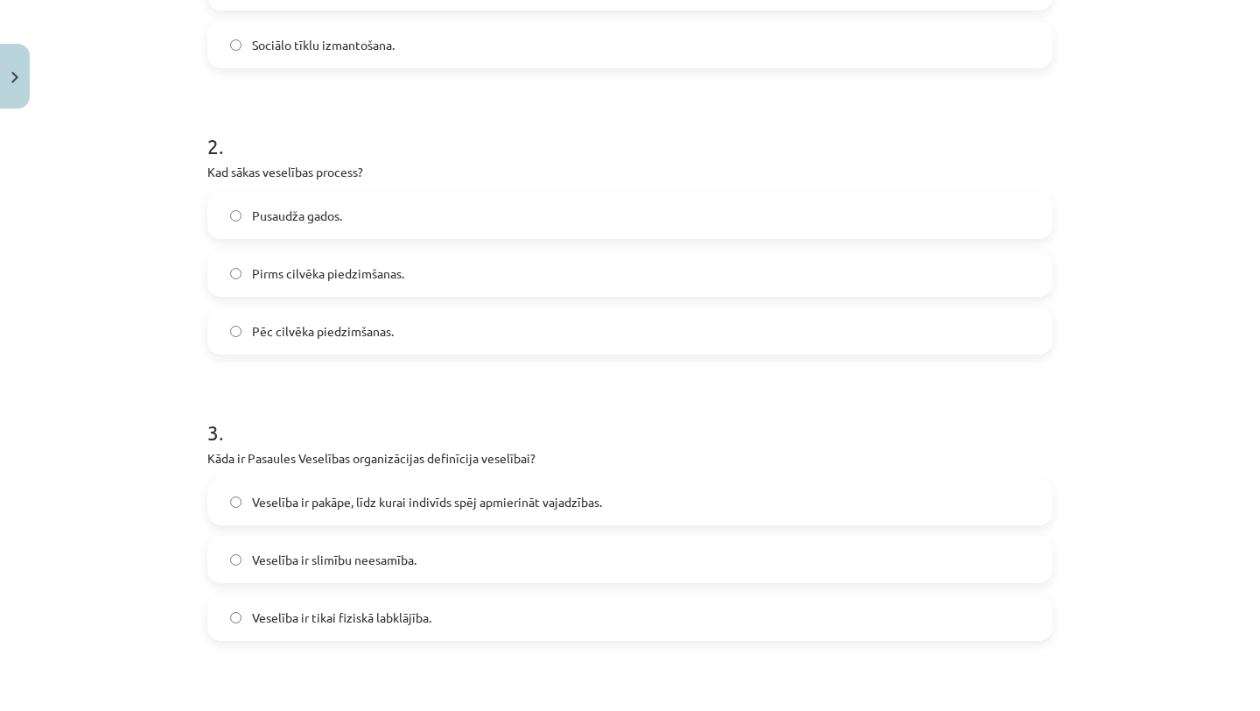
scroll to position [536, 0]
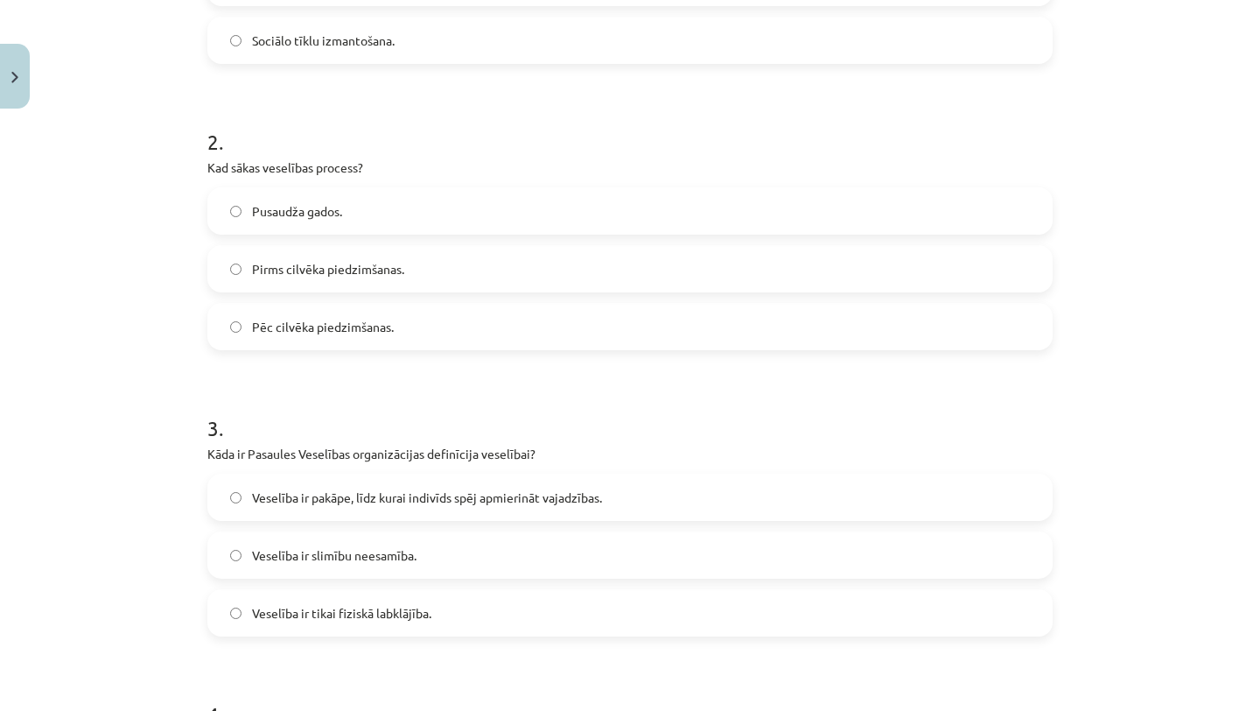
click at [486, 263] on label "Pirms cilvēka piedzimšanas." at bounding box center [630, 269] width 842 height 44
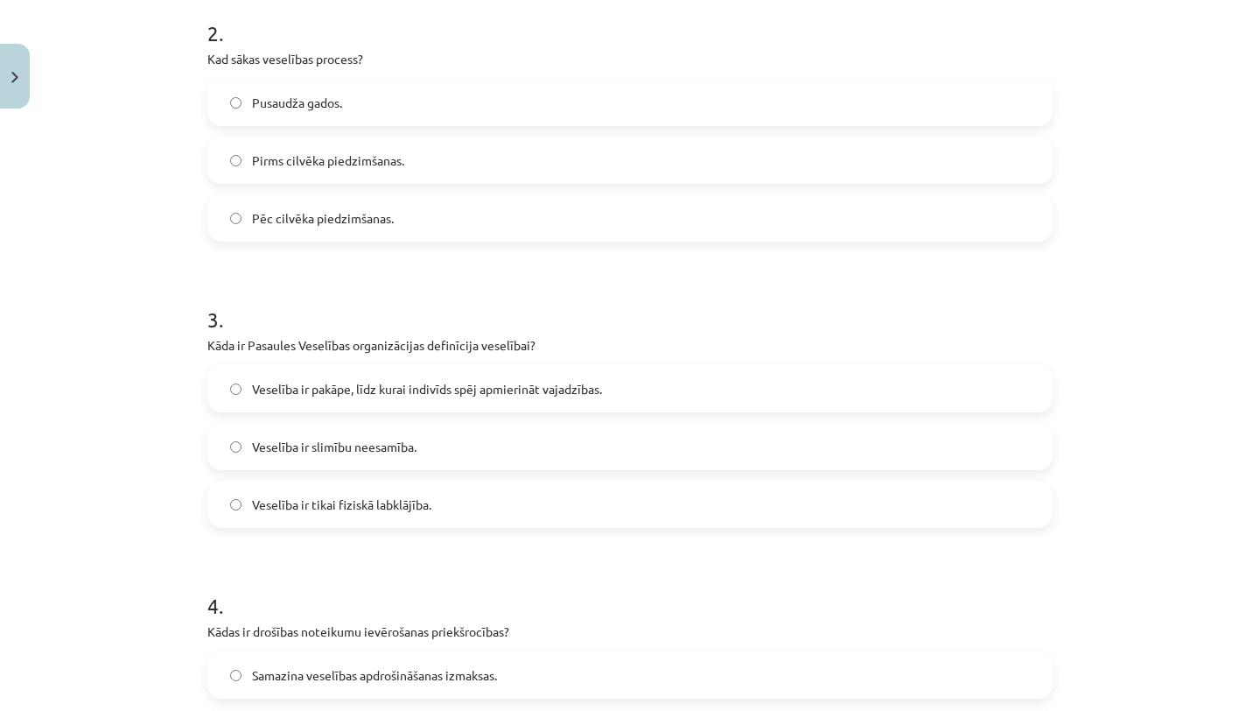
scroll to position [646, 0]
click at [501, 383] on span "Veselība ir pakāpe, līdz kurai indivīds spēj apmierināt vajadzības." at bounding box center [427, 387] width 350 height 18
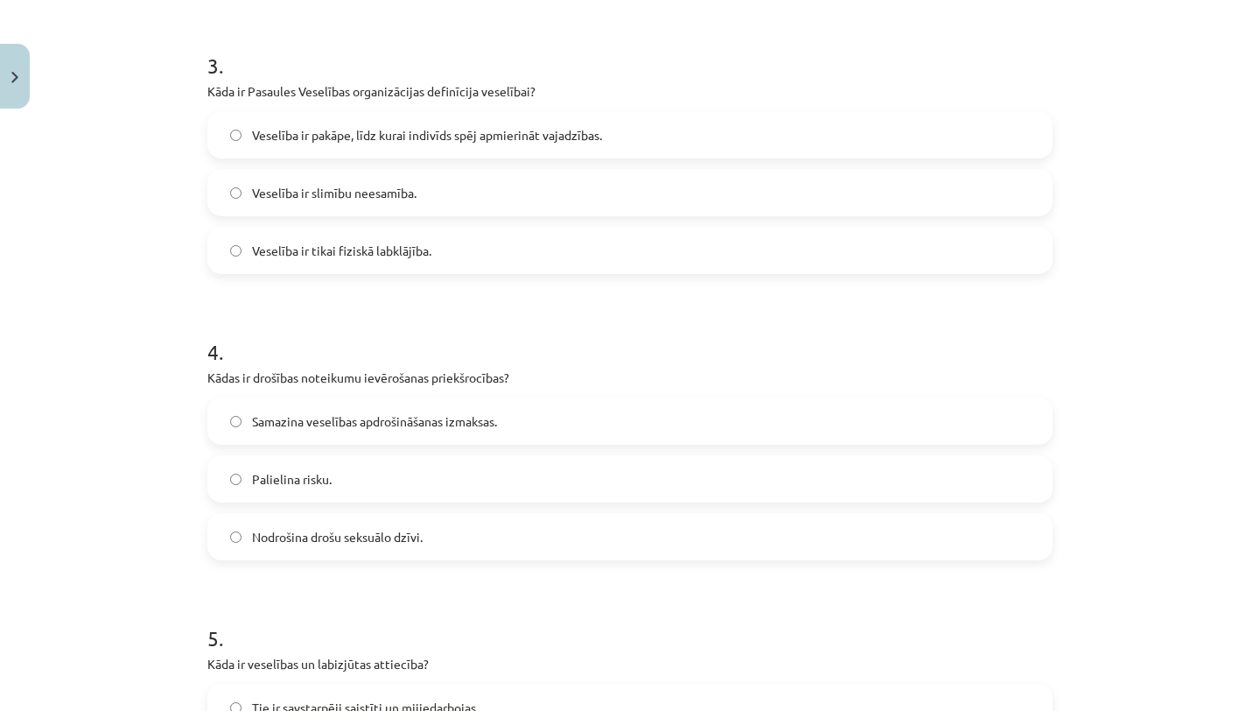
scroll to position [903, 0]
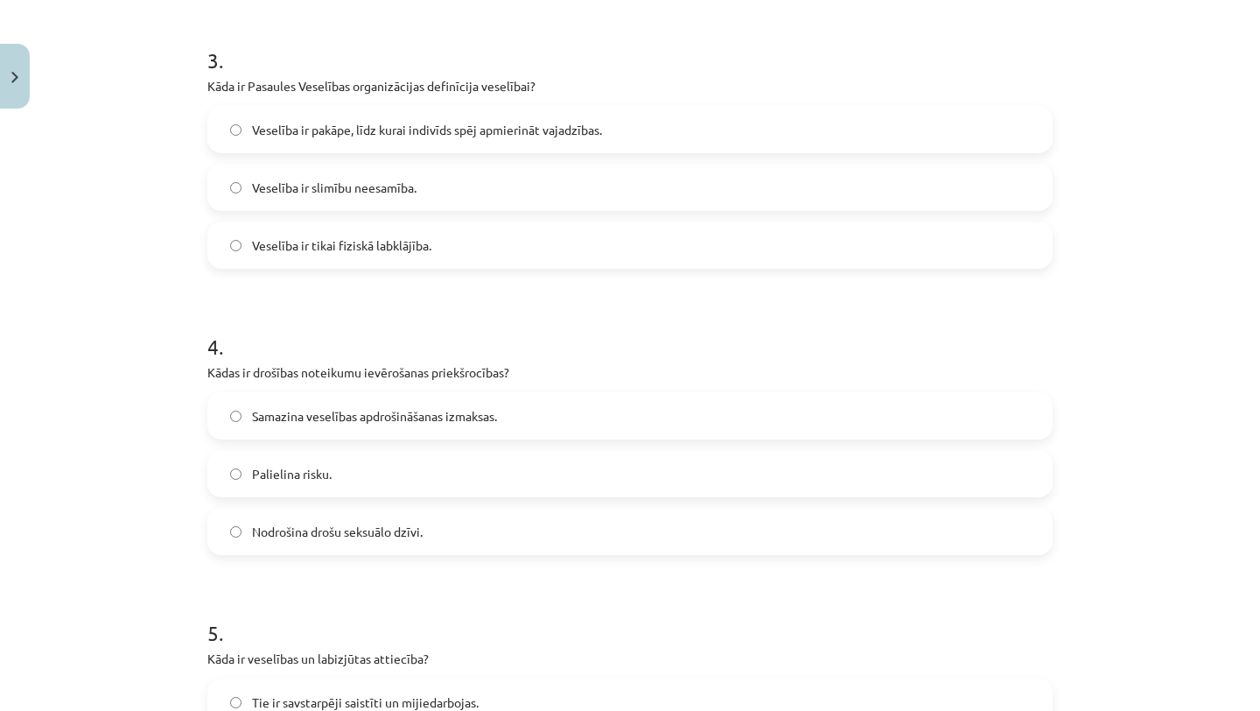
click at [522, 525] on label "Nodrošina drošu seksuālo dzīvi." at bounding box center [630, 531] width 842 height 44
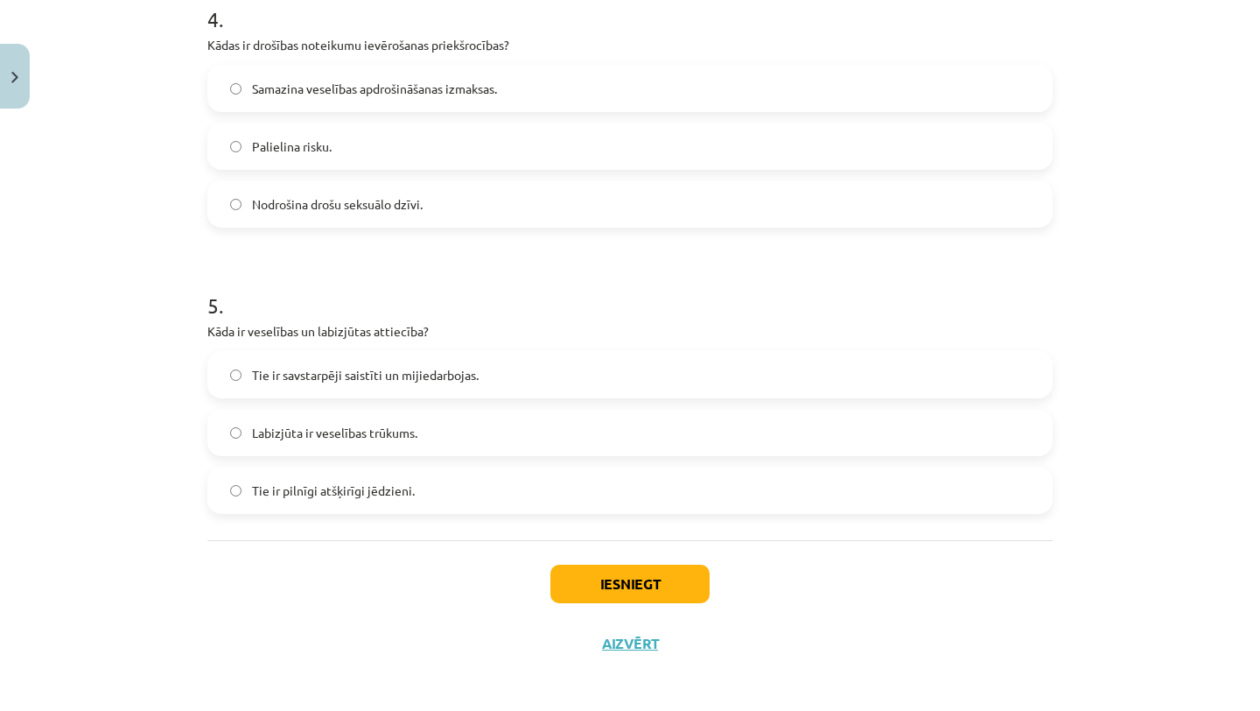
scroll to position [1232, 0]
click at [514, 375] on label "Tie ir savstarpēji saistīti un mijiedarbojas." at bounding box center [630, 373] width 842 height 44
click at [591, 571] on button "Iesniegt" at bounding box center [630, 582] width 159 height 39
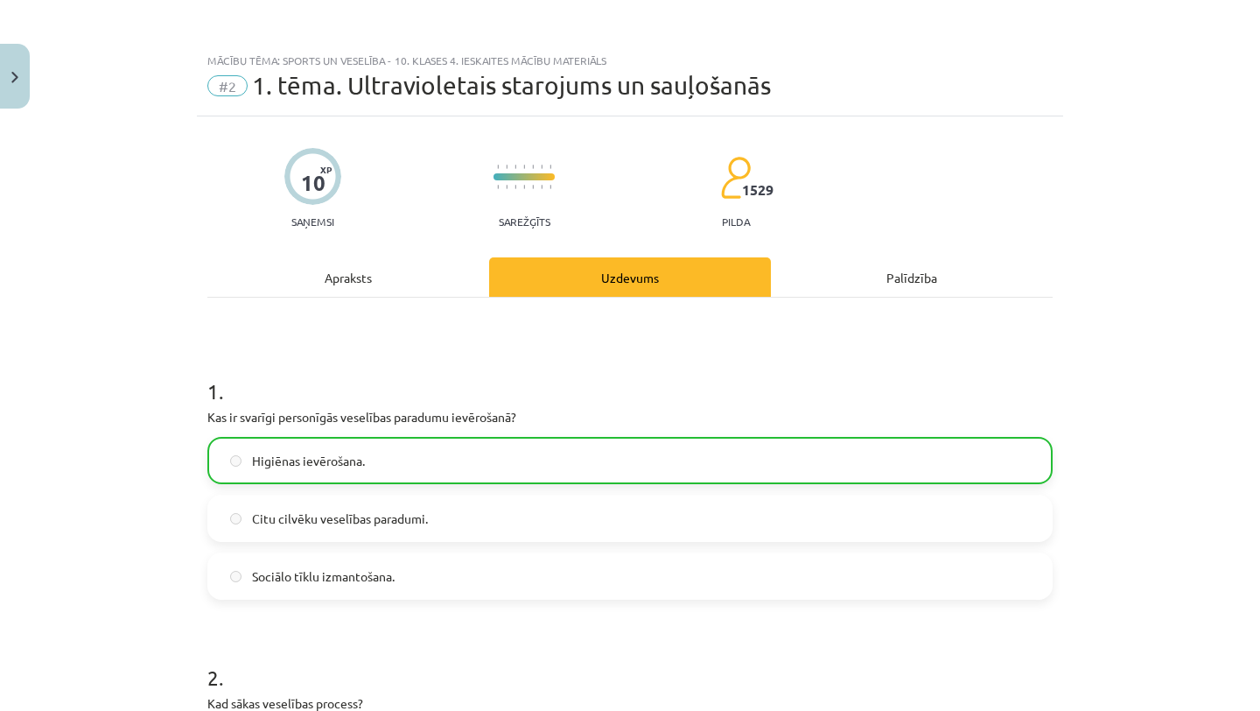
scroll to position [1292, 0]
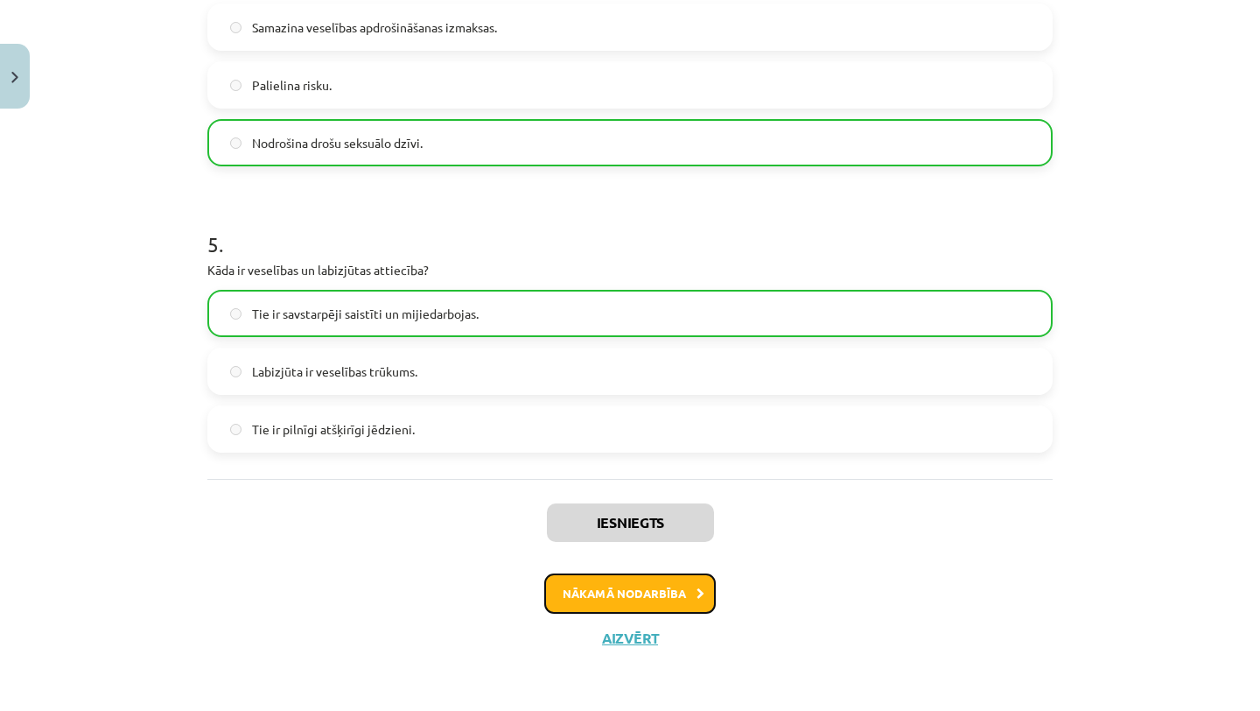
click at [593, 602] on button "Nākamā nodarbība" at bounding box center [630, 593] width 172 height 40
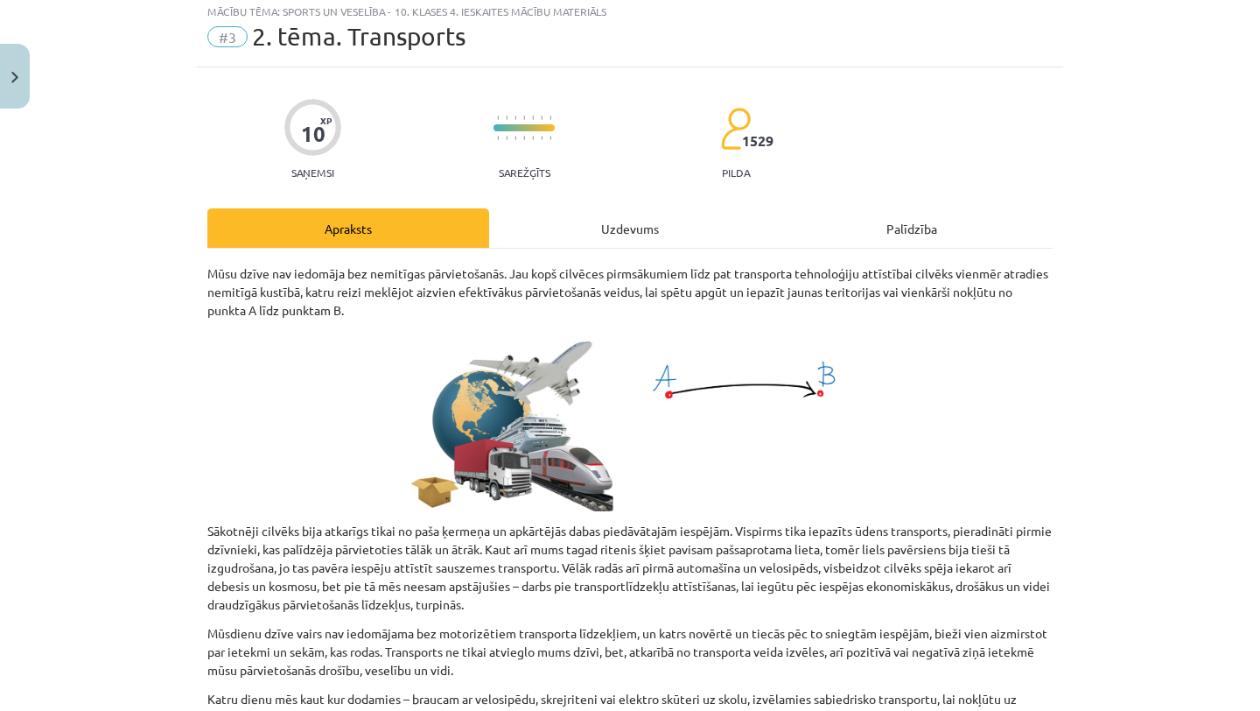
scroll to position [44, 0]
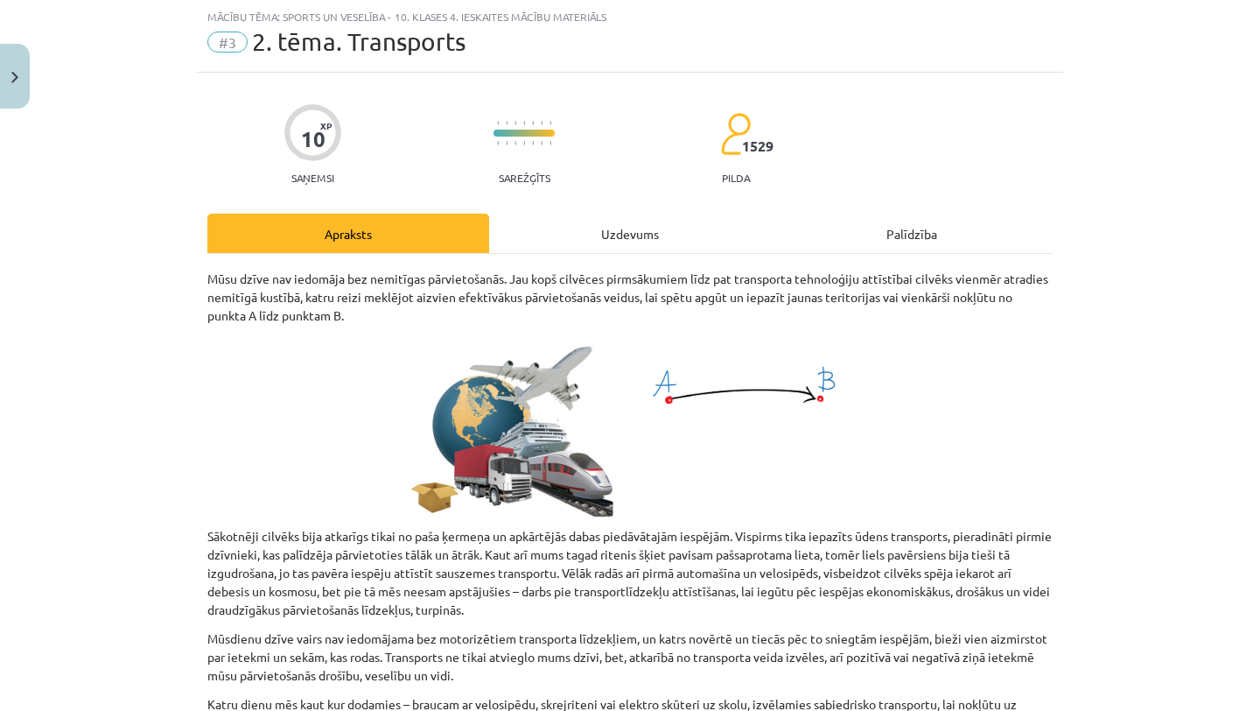
click at [642, 235] on div "Uzdevums" at bounding box center [630, 233] width 282 height 39
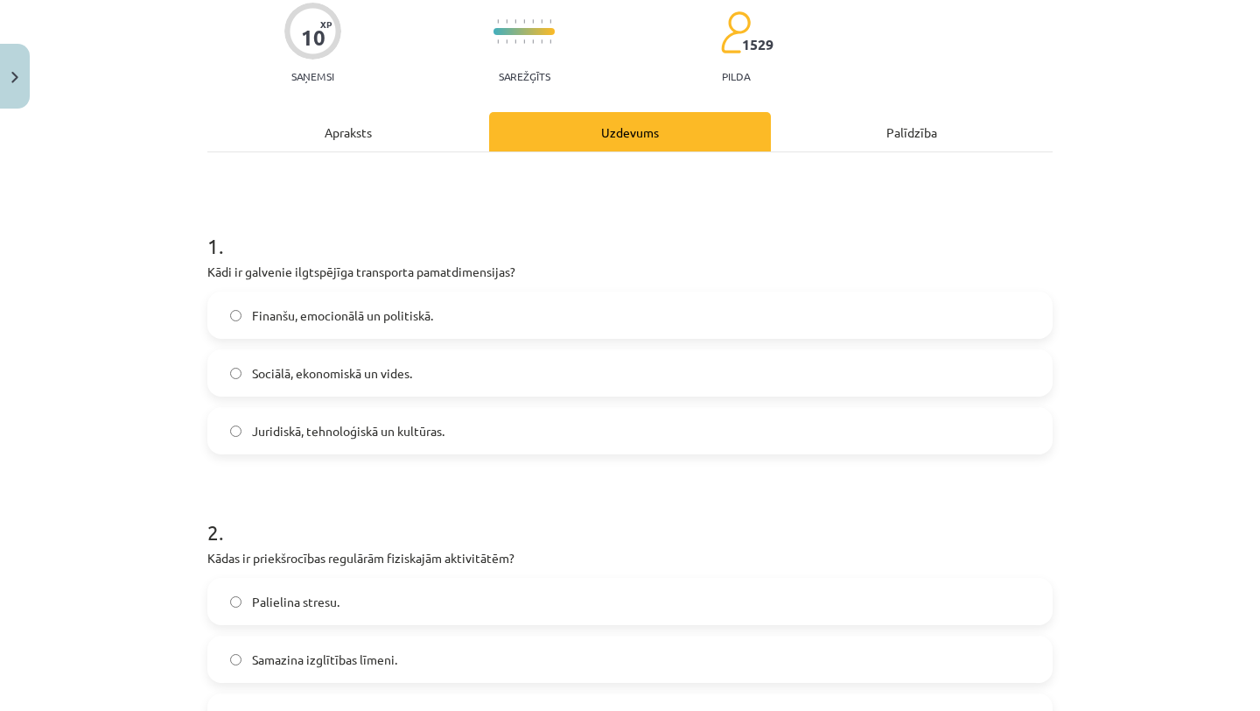
scroll to position [149, 0]
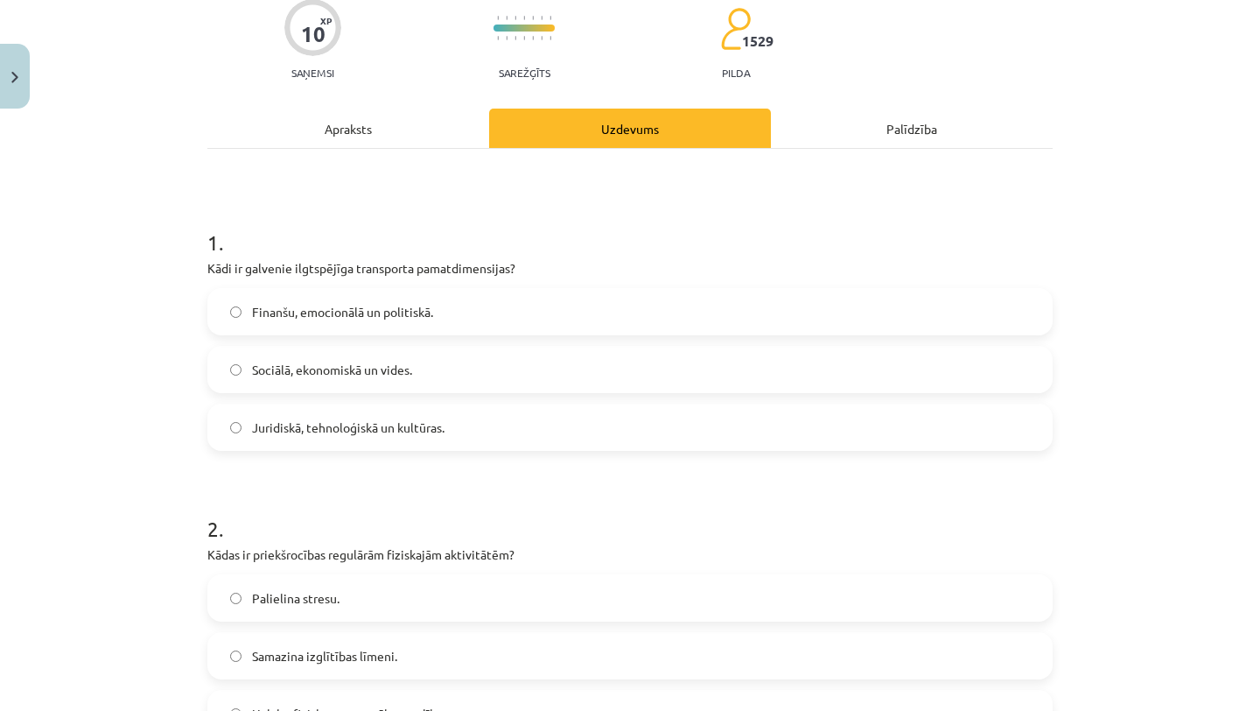
click at [610, 355] on label "Sociālā, ekonomiskā un vides." at bounding box center [630, 369] width 842 height 44
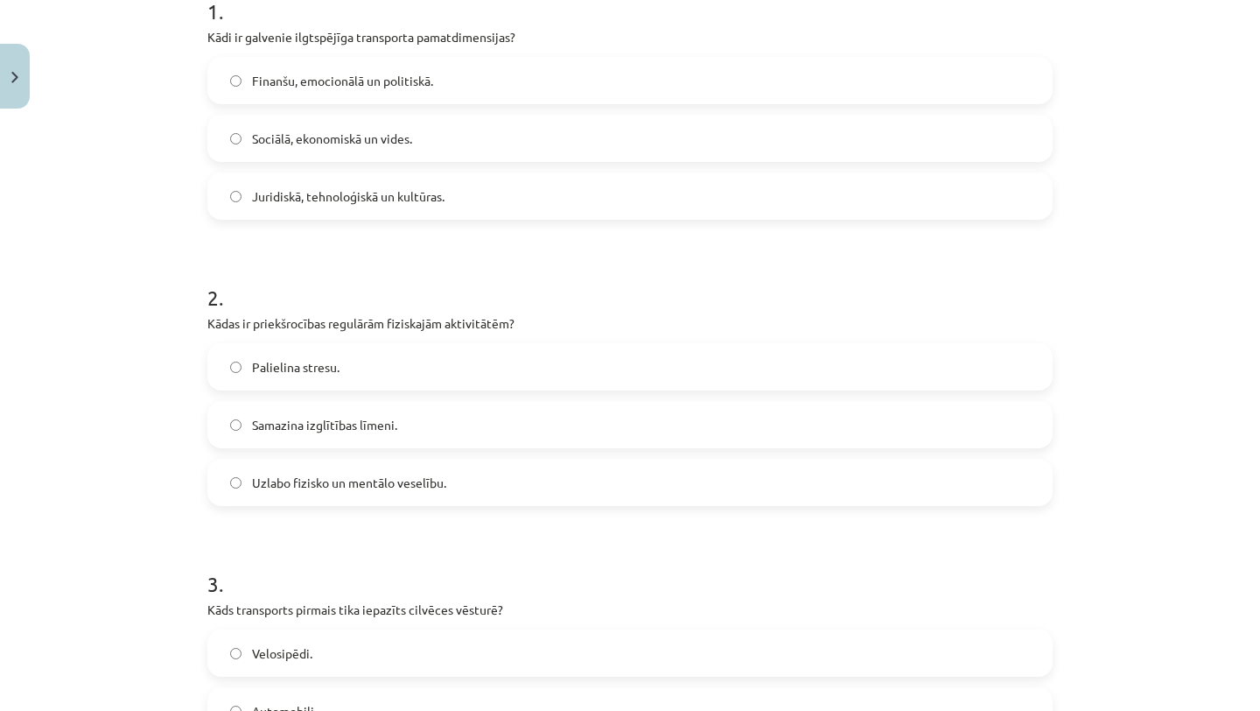
scroll to position [384, 0]
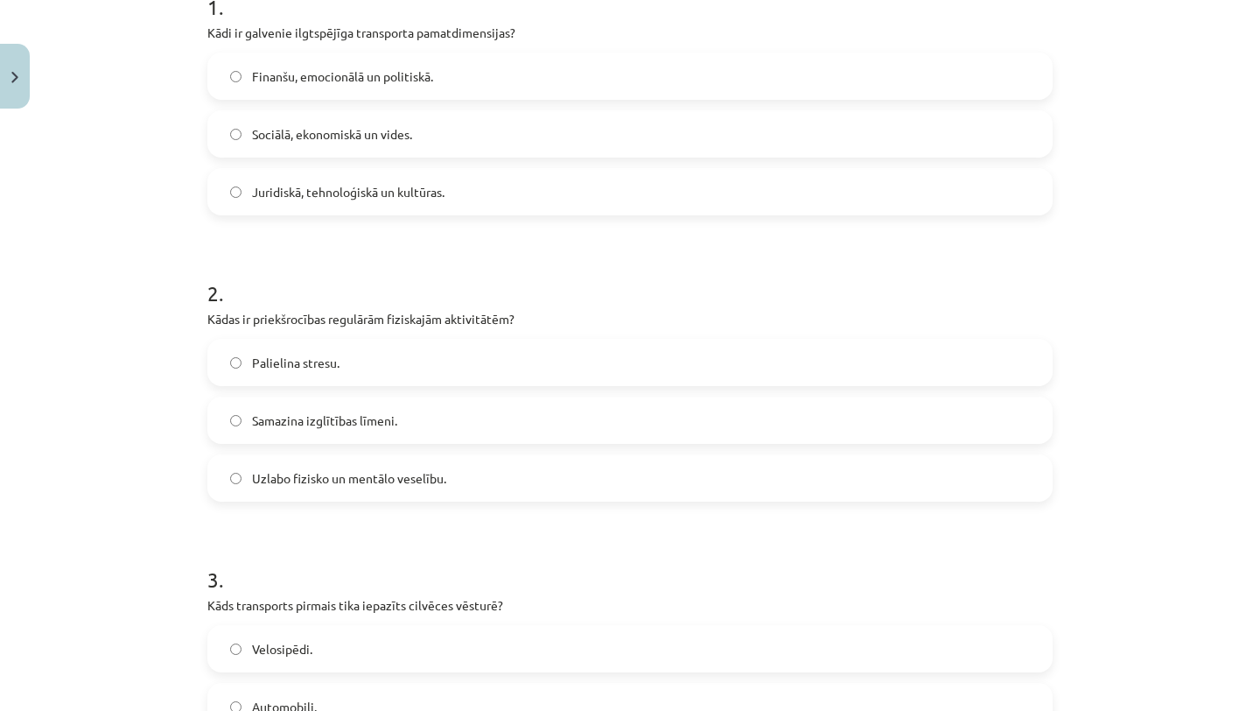
click at [583, 477] on label "Uzlabo fizisko un mentālo veselību." at bounding box center [630, 478] width 842 height 44
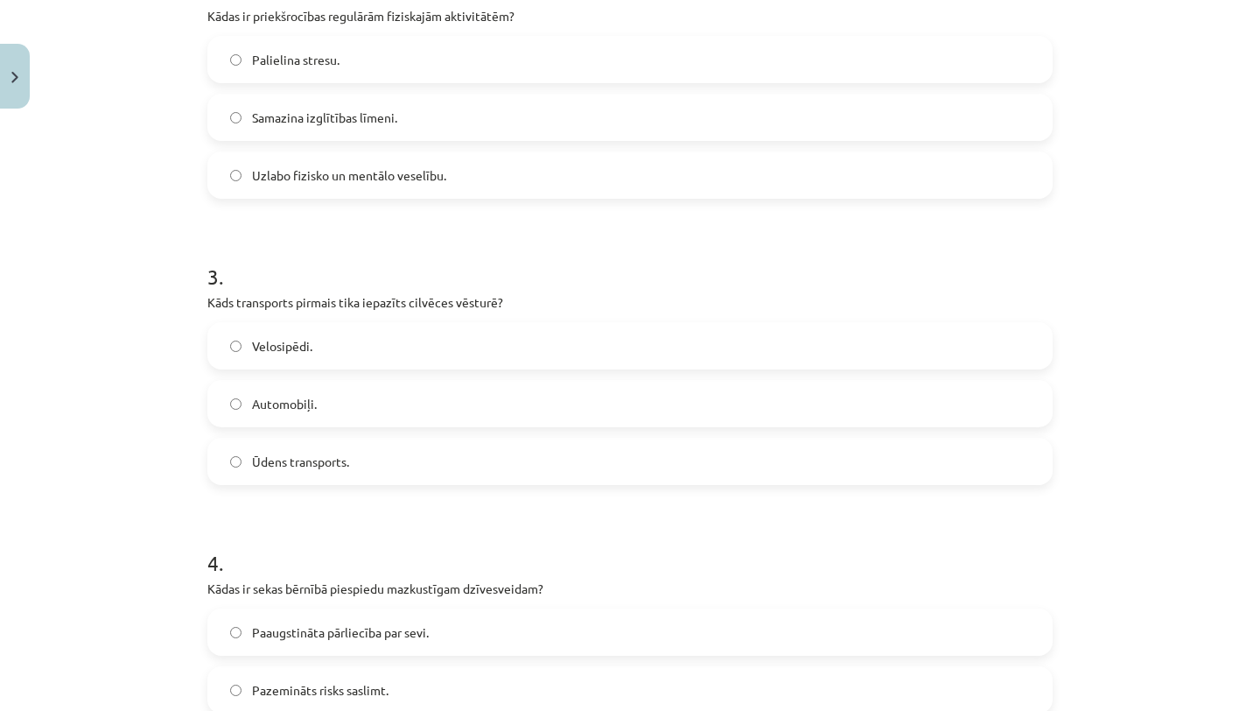
scroll to position [690, 0]
click at [534, 335] on label "Velosipēdi." at bounding box center [630, 343] width 842 height 44
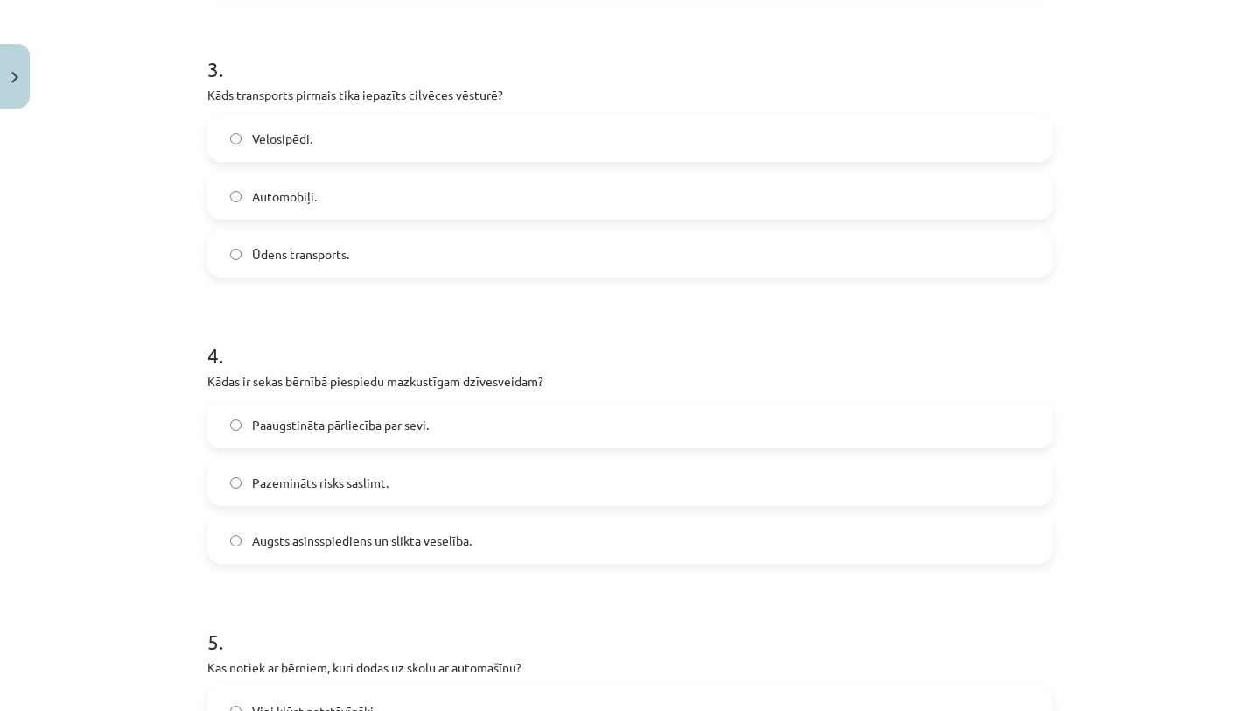
scroll to position [899, 0]
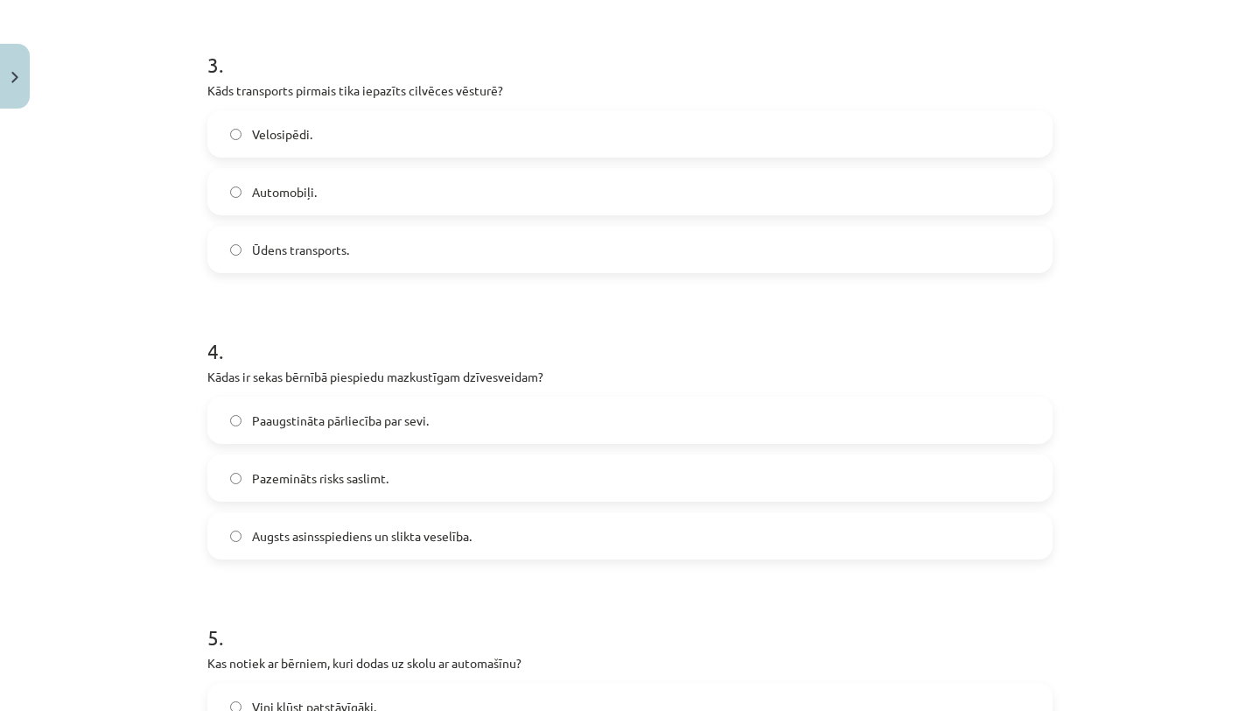
click at [516, 539] on label "Augsts asinsspiediens un slikta veselība." at bounding box center [630, 536] width 842 height 44
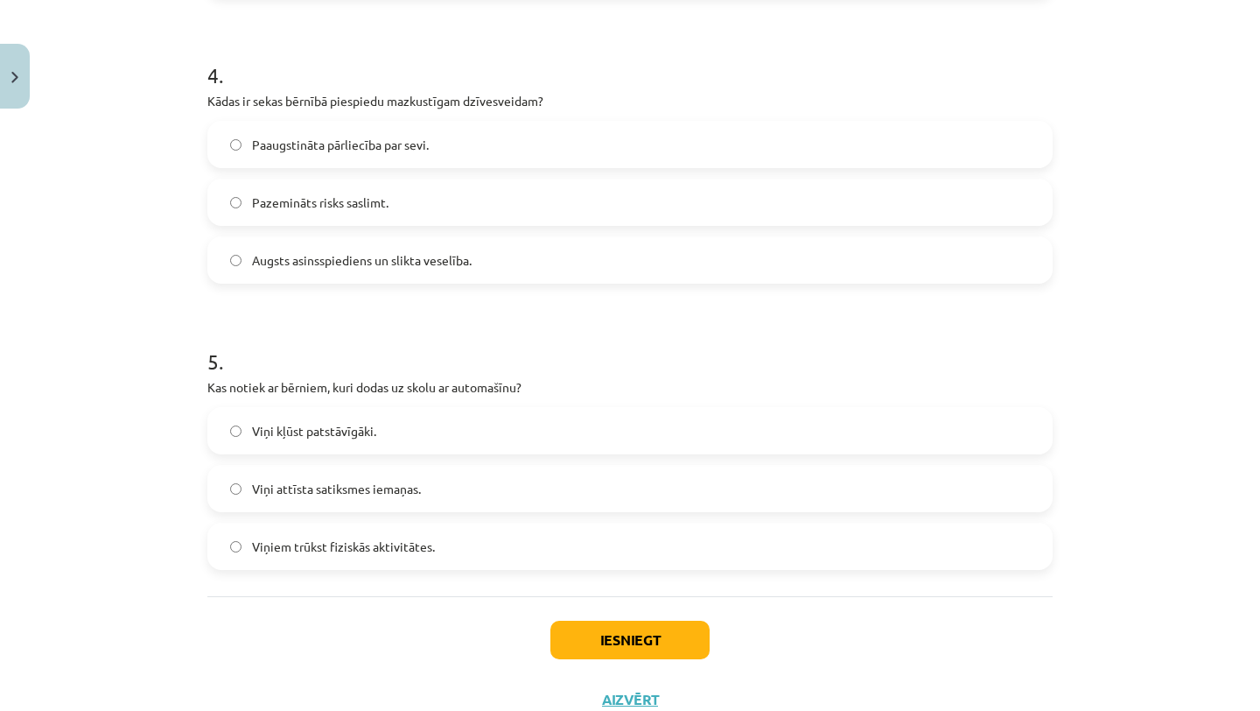
scroll to position [1237, 0]
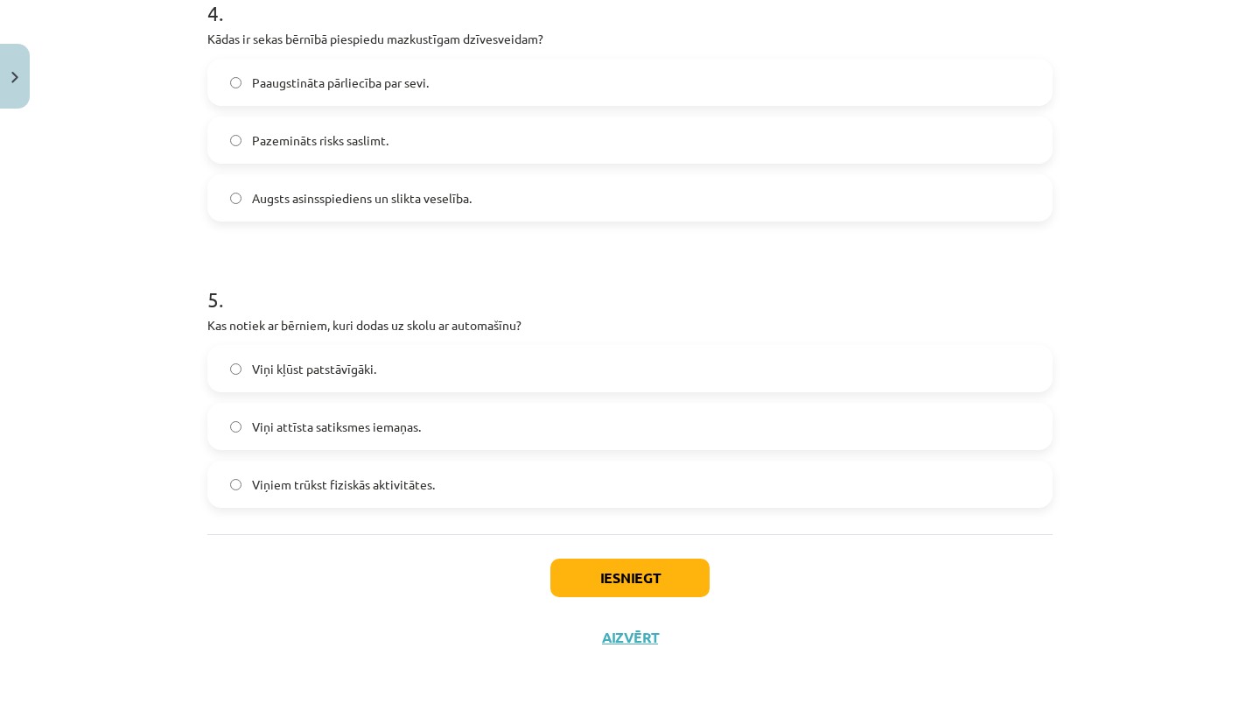
click at [543, 480] on label "Viņiem trūkst fiziskās aktivitātes." at bounding box center [630, 484] width 842 height 44
click at [644, 573] on button "Iesniegt" at bounding box center [630, 577] width 159 height 39
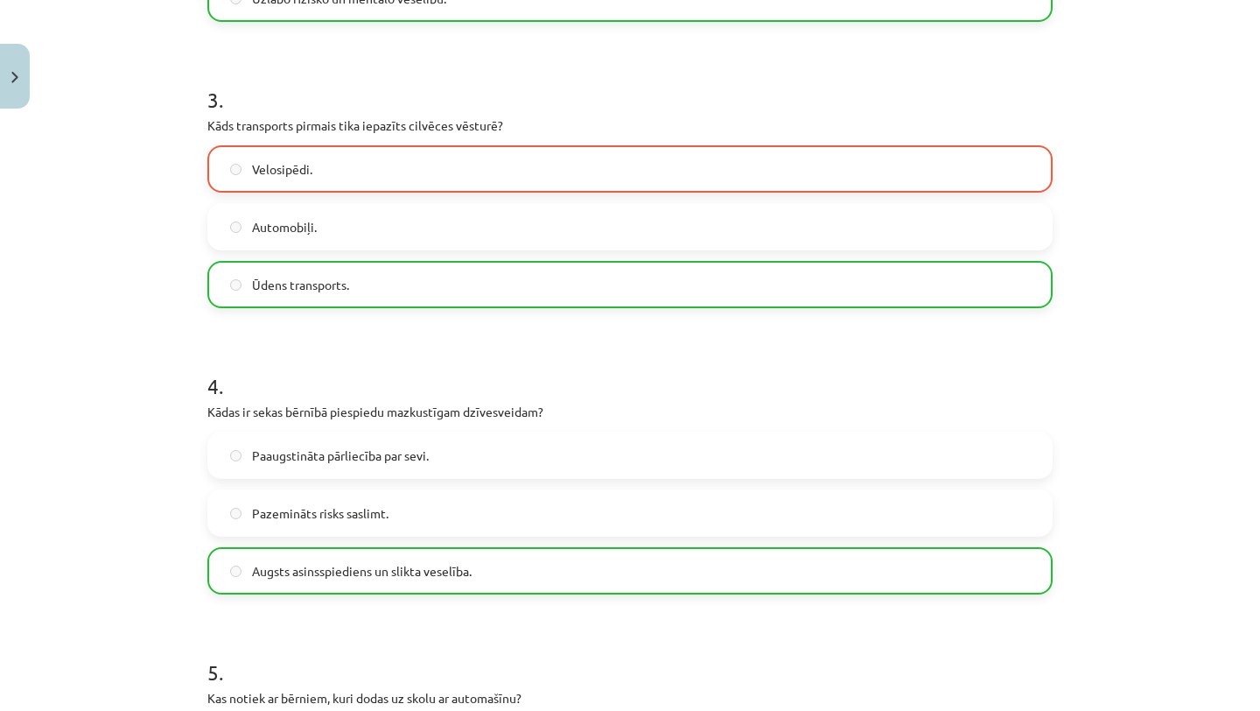
scroll to position [846, 0]
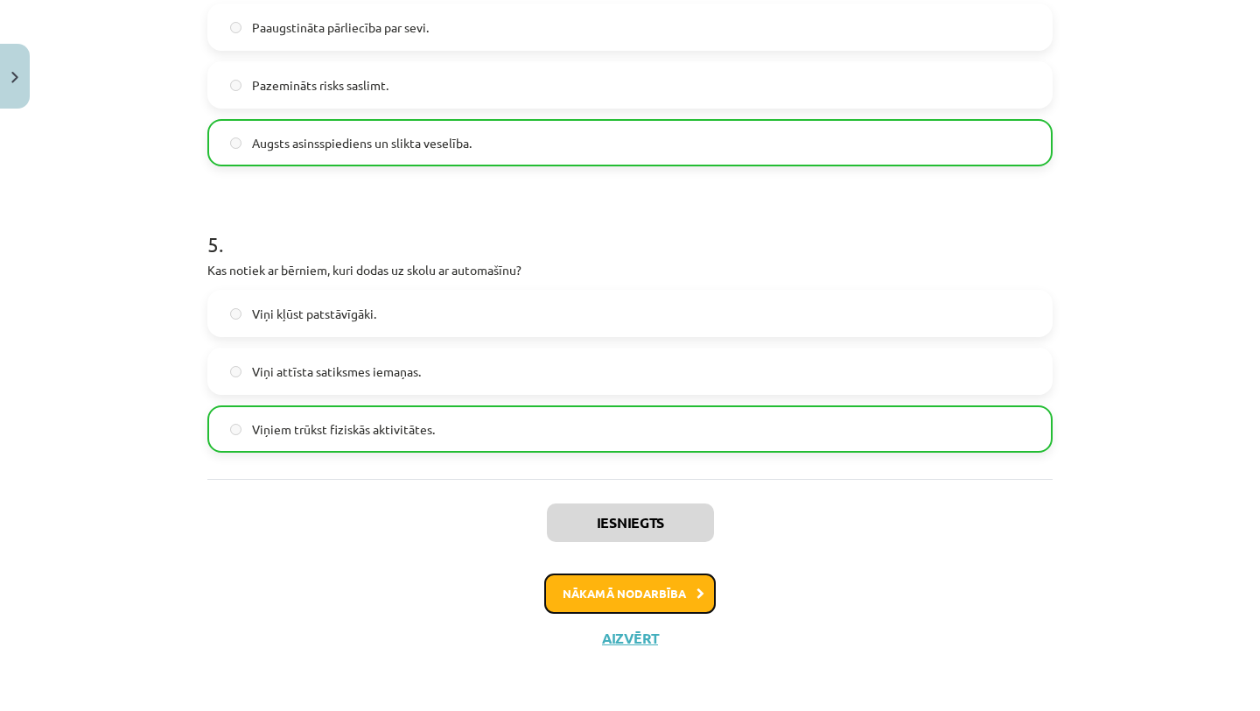
click at [647, 600] on button "Nākamā nodarbība" at bounding box center [630, 593] width 172 height 40
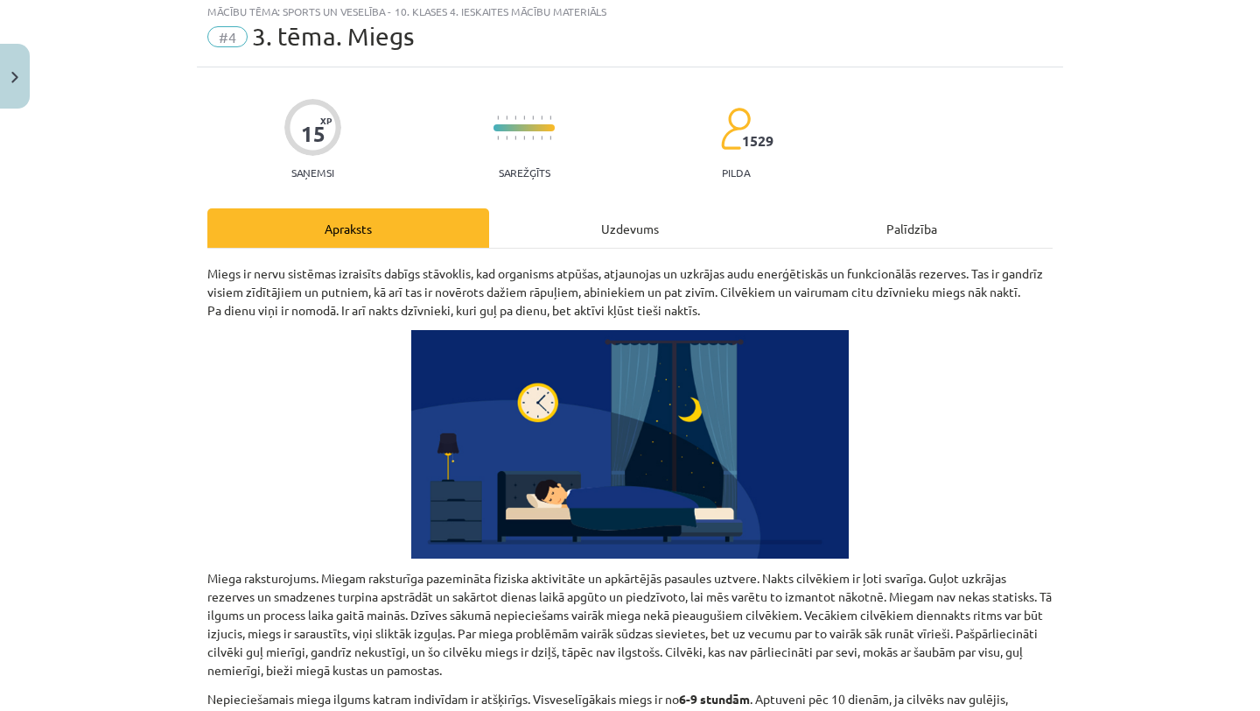
scroll to position [44, 0]
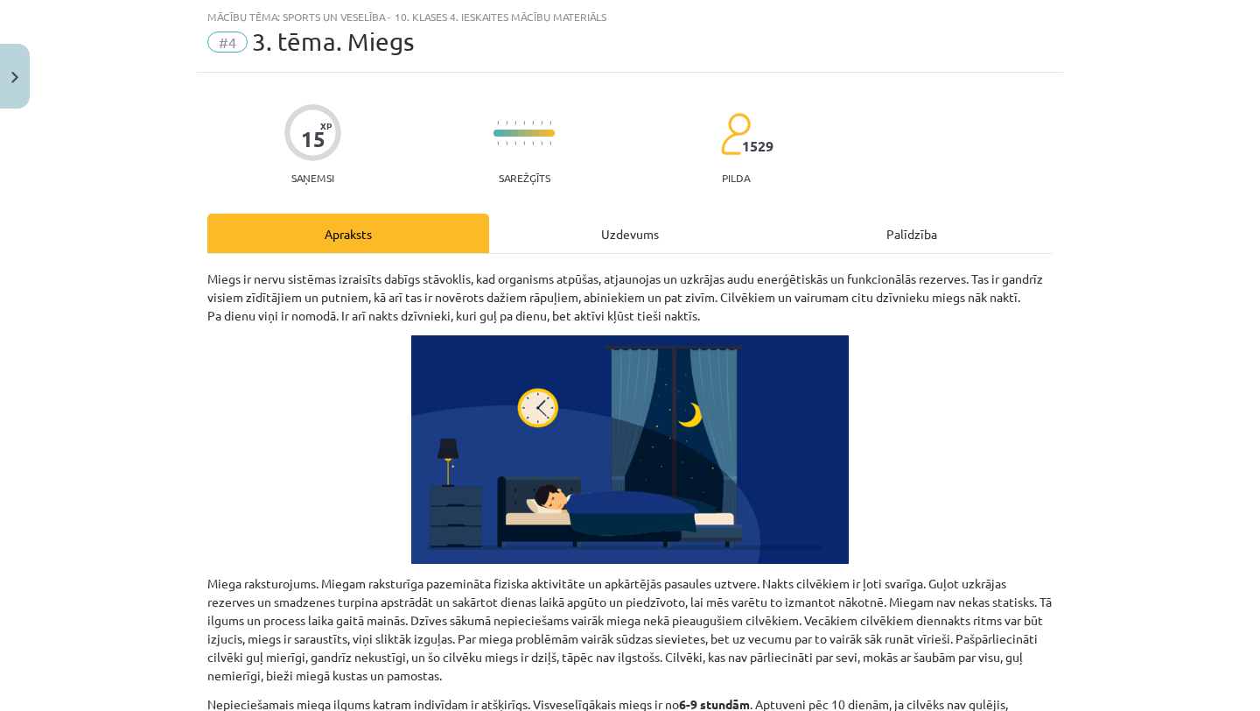
click at [607, 235] on div "Uzdevums" at bounding box center [630, 233] width 282 height 39
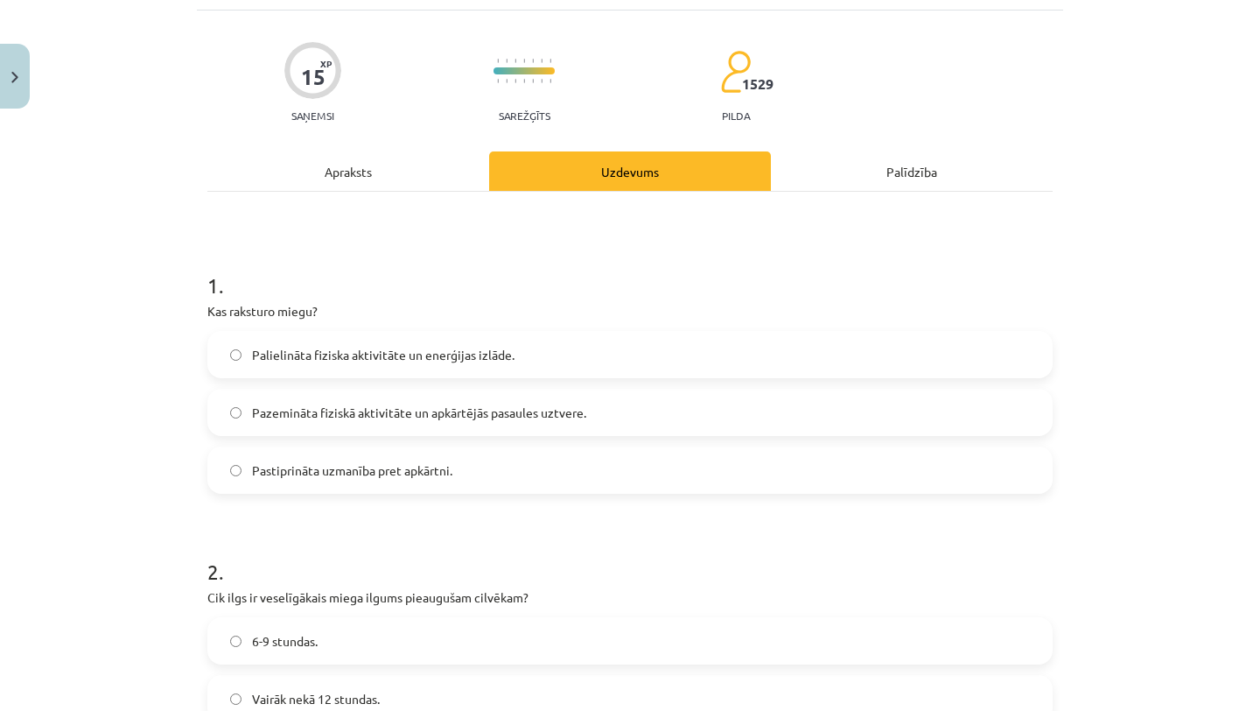
scroll to position [107, 0]
click at [605, 403] on label "Pazemināta fiziskā aktivitāte un apkārtējās pasaules uztvere." at bounding box center [630, 411] width 842 height 44
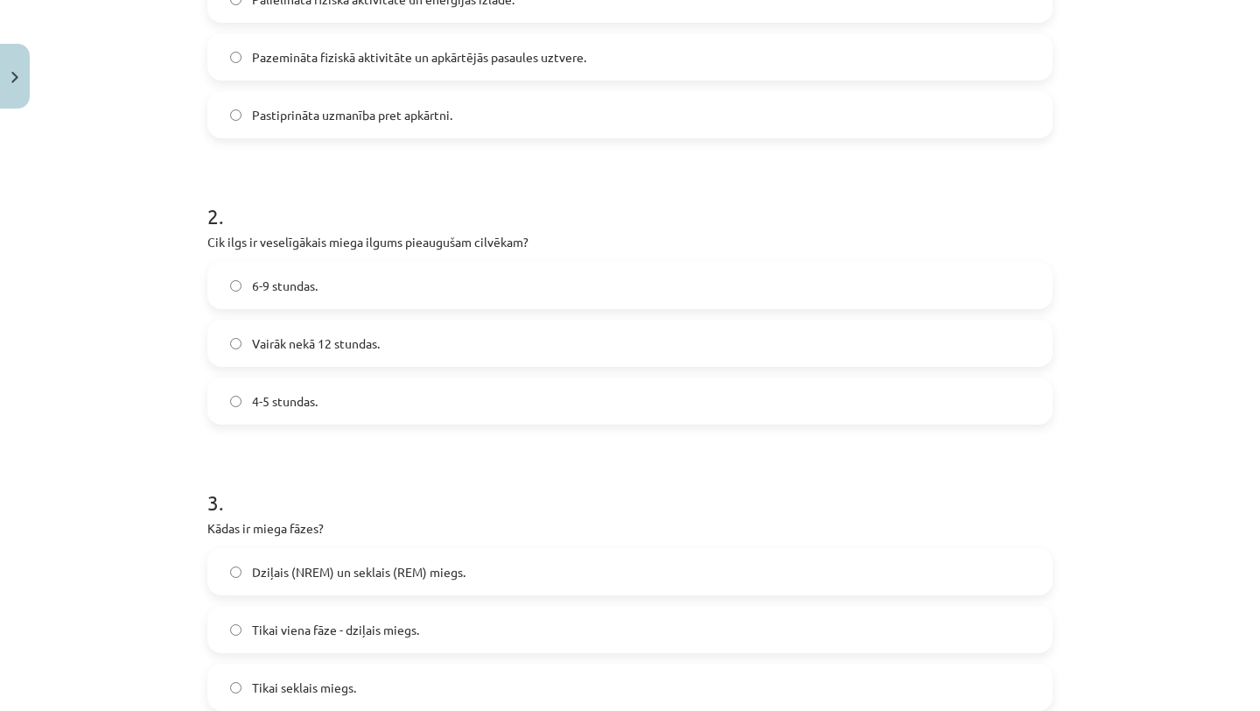
scroll to position [466, 0]
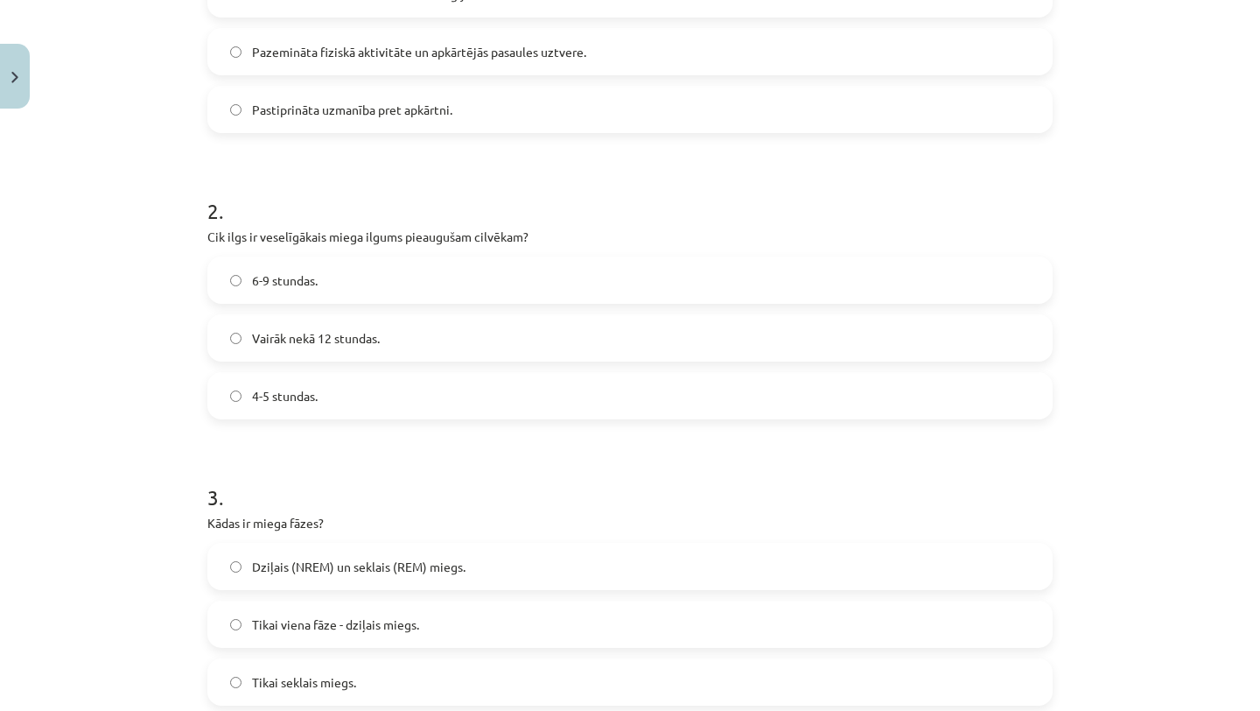
click at [537, 271] on label "6-9 stundas." at bounding box center [630, 280] width 842 height 44
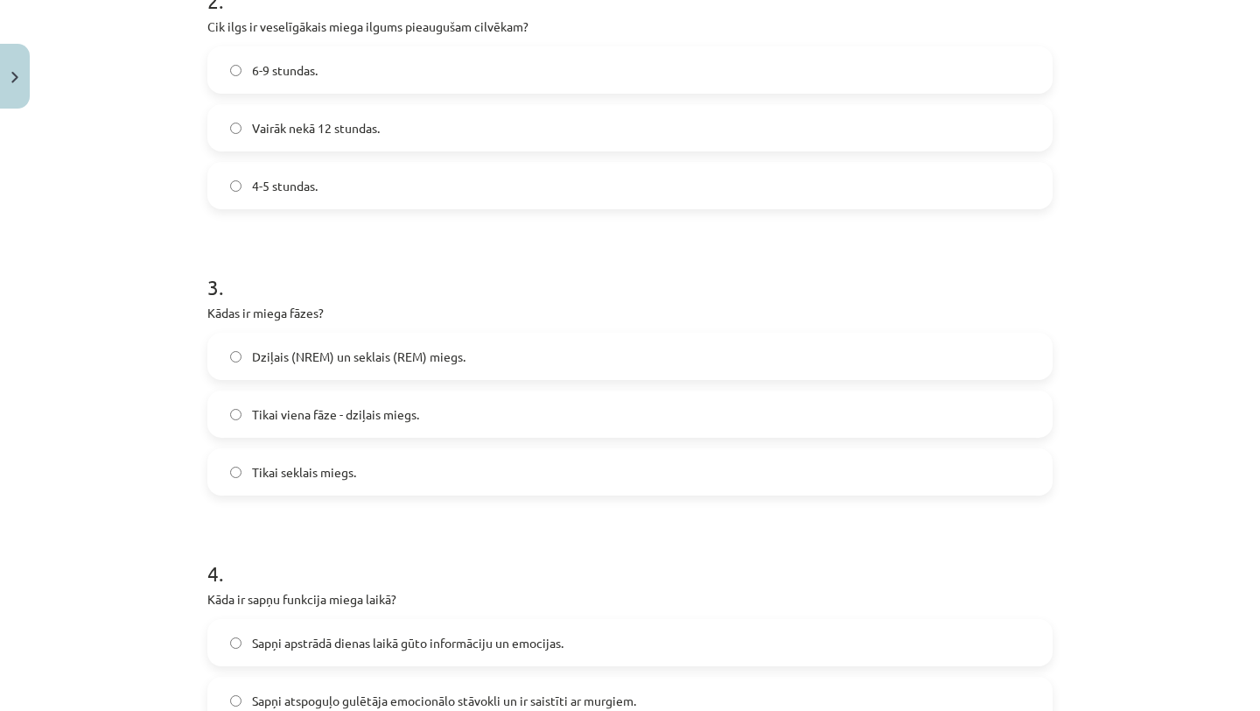
scroll to position [677, 0]
click at [537, 361] on label "Dziļais (NREM) un seklais (REM) miegs." at bounding box center [630, 355] width 842 height 44
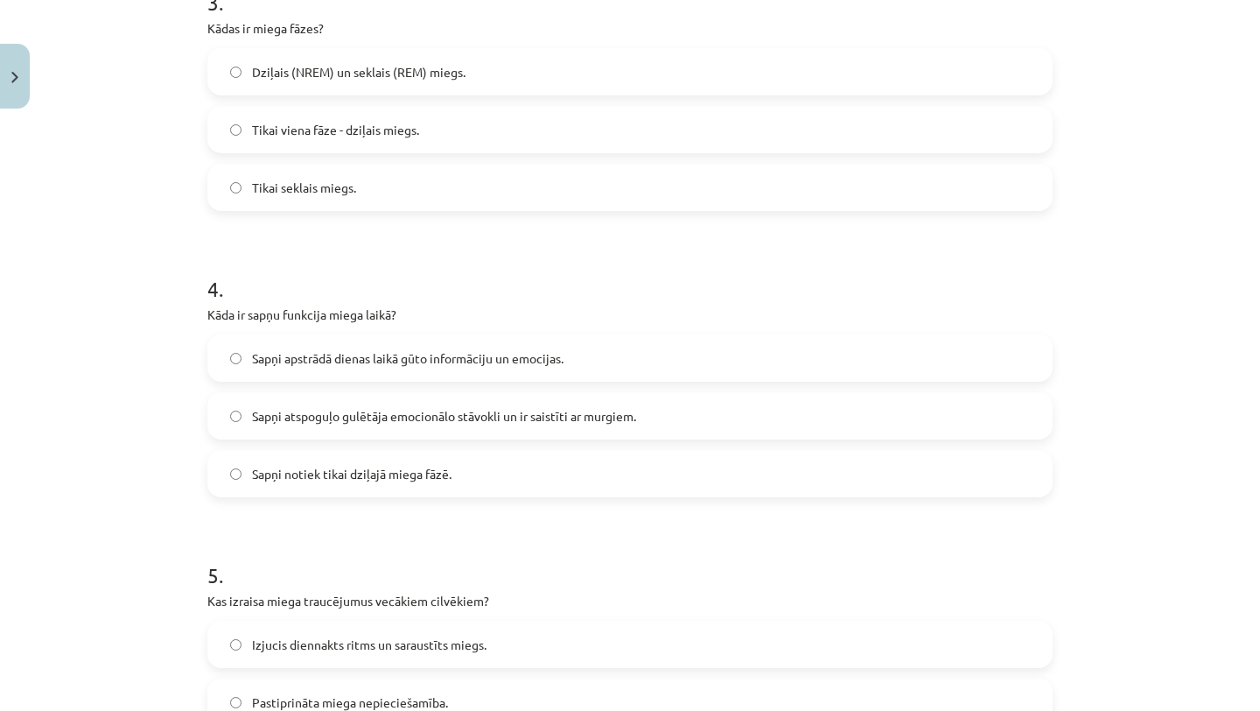
scroll to position [964, 0]
click at [594, 417] on span "Sapņi atspoguļo gulētāja emocionālo stāvokli un ir saistīti ar murgiem." at bounding box center [444, 413] width 384 height 18
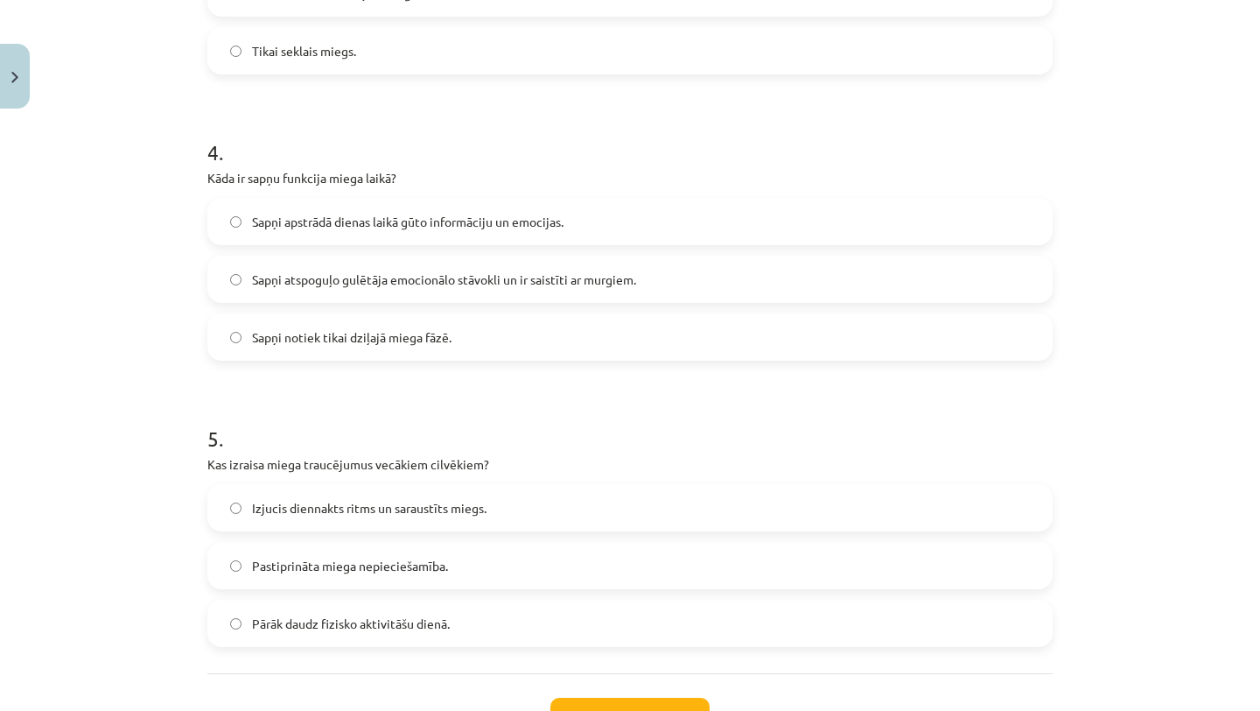
scroll to position [1098, 0]
click at [570, 229] on label "Sapņi apstrādā dienas laikā gūto informāciju un emocijas." at bounding box center [630, 221] width 842 height 44
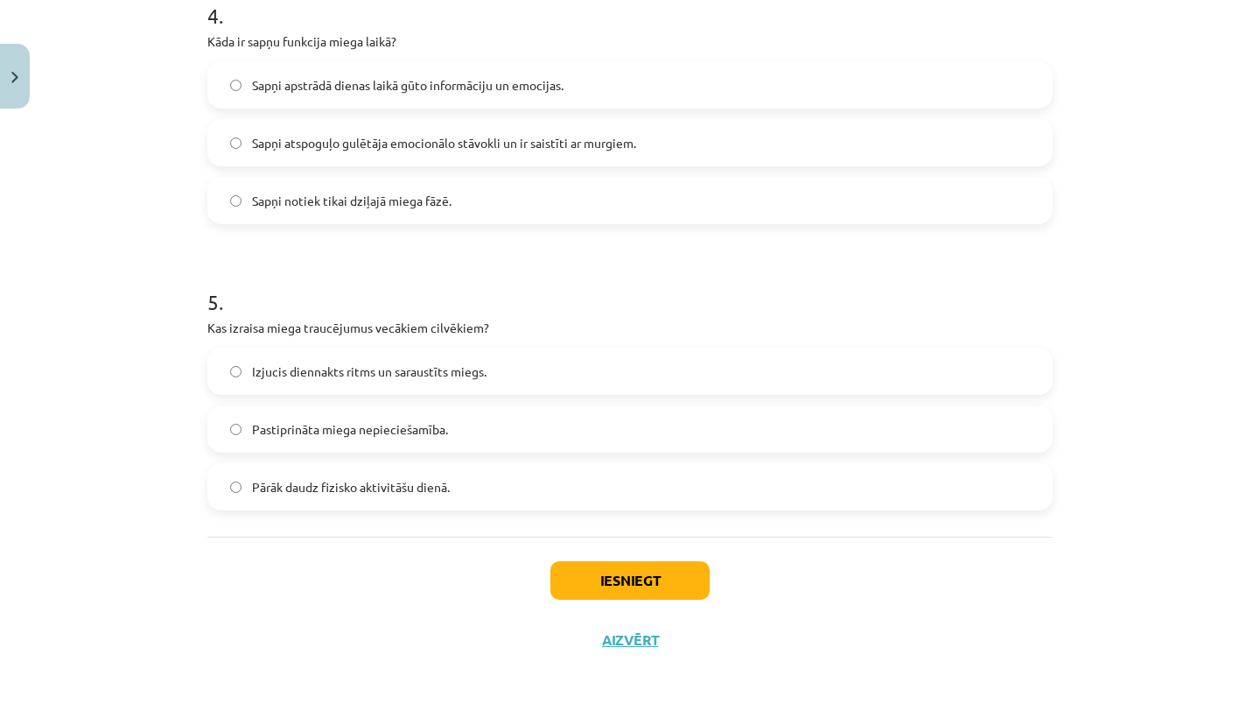
scroll to position [1237, 0]
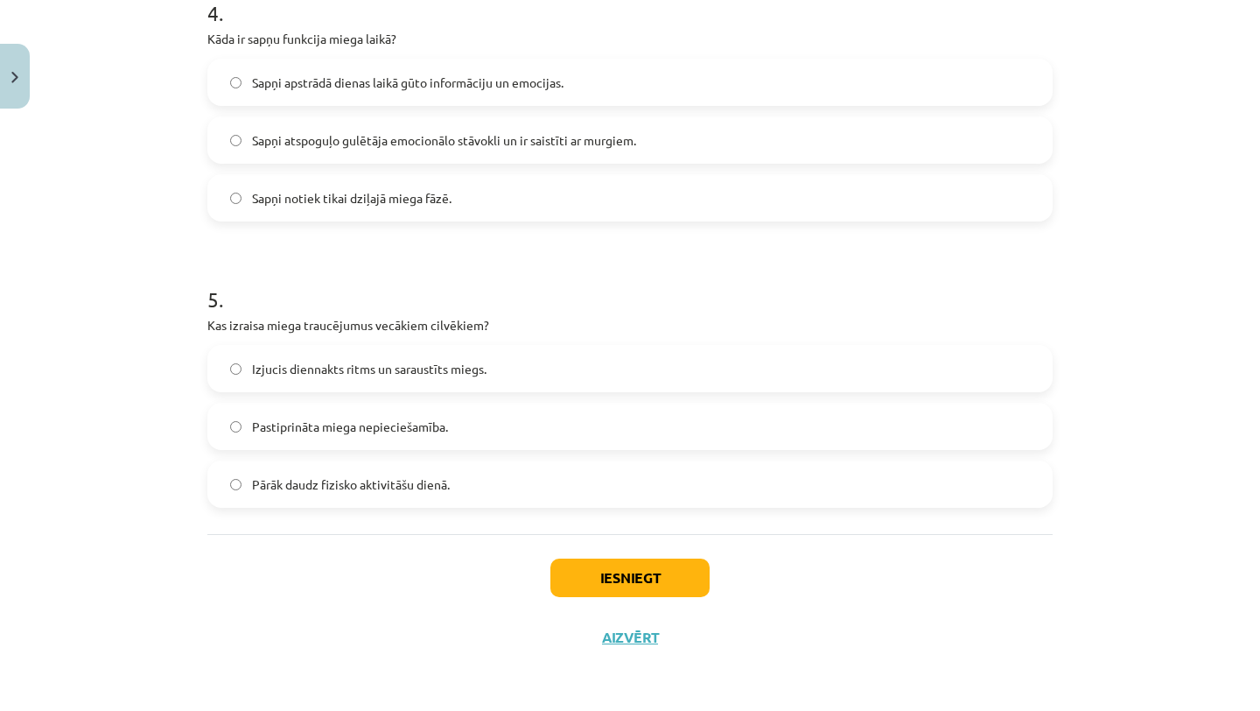
click at [591, 358] on label "Izjucis diennakts ritms un saraustīts miegs." at bounding box center [630, 369] width 842 height 44
click at [614, 570] on button "Iesniegt" at bounding box center [630, 577] width 159 height 39
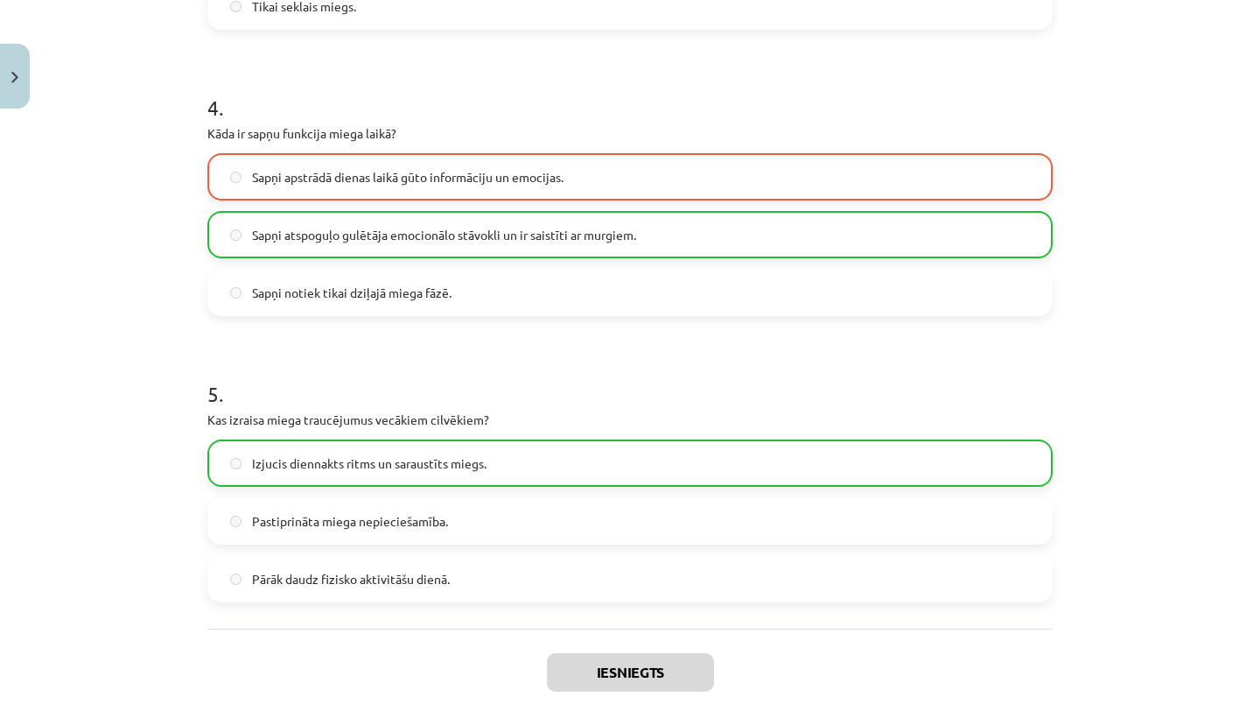
scroll to position [1292, 0]
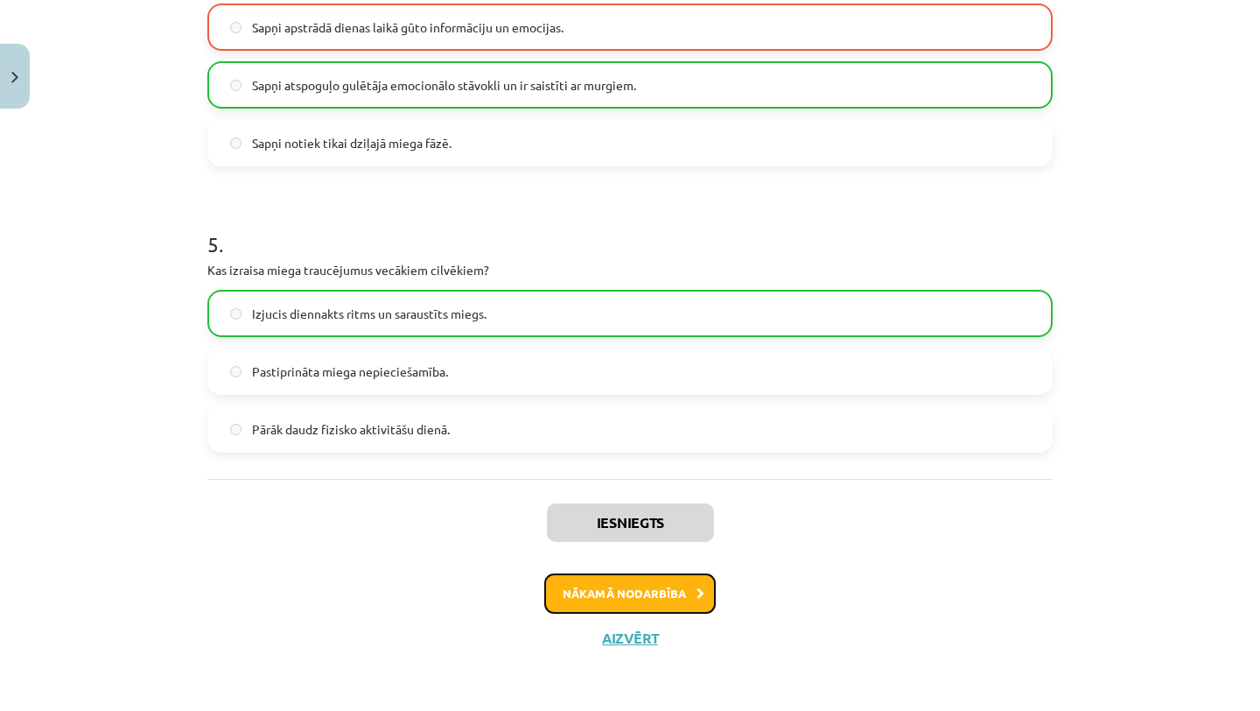
click at [695, 583] on button "Nākamā nodarbība" at bounding box center [630, 593] width 172 height 40
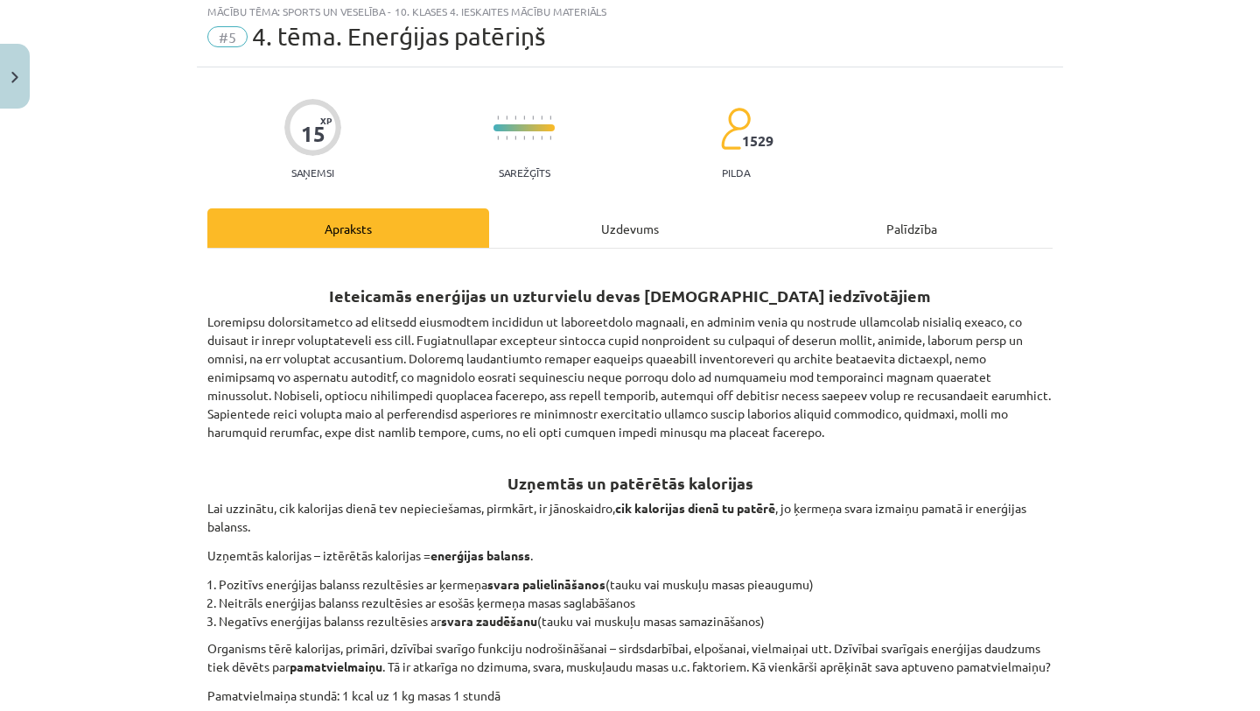
scroll to position [44, 0]
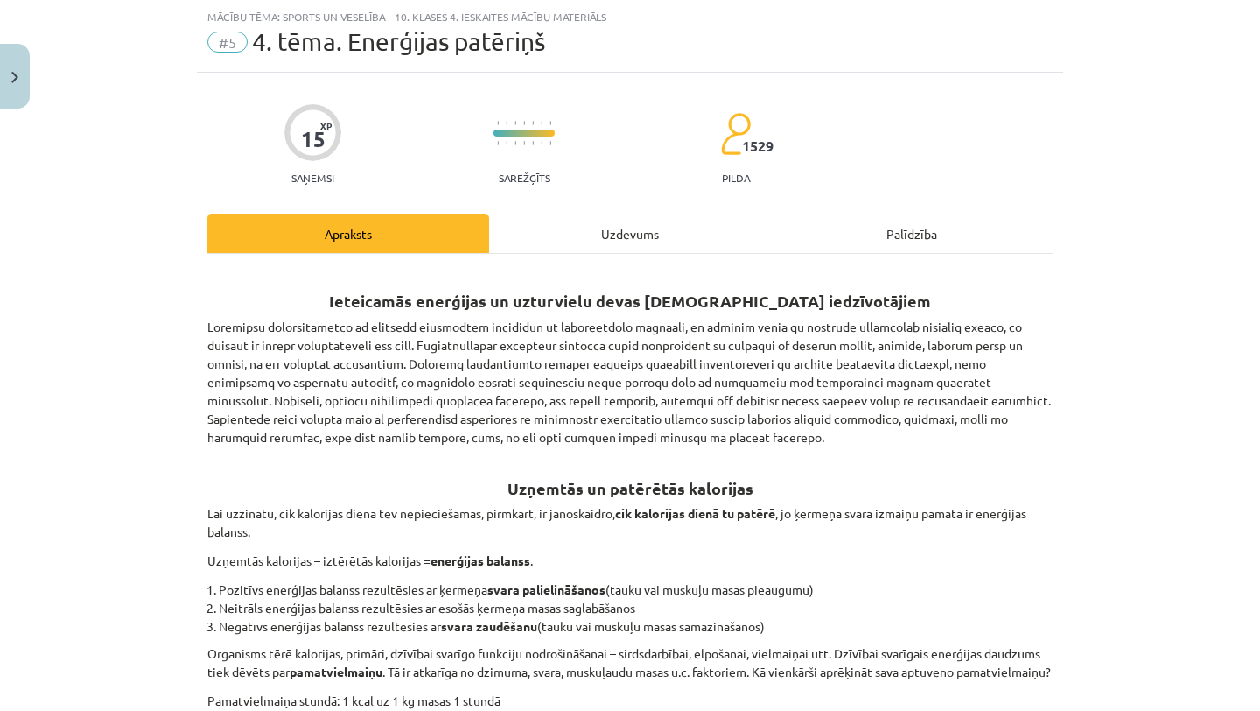
click at [615, 234] on div "Uzdevums" at bounding box center [630, 233] width 282 height 39
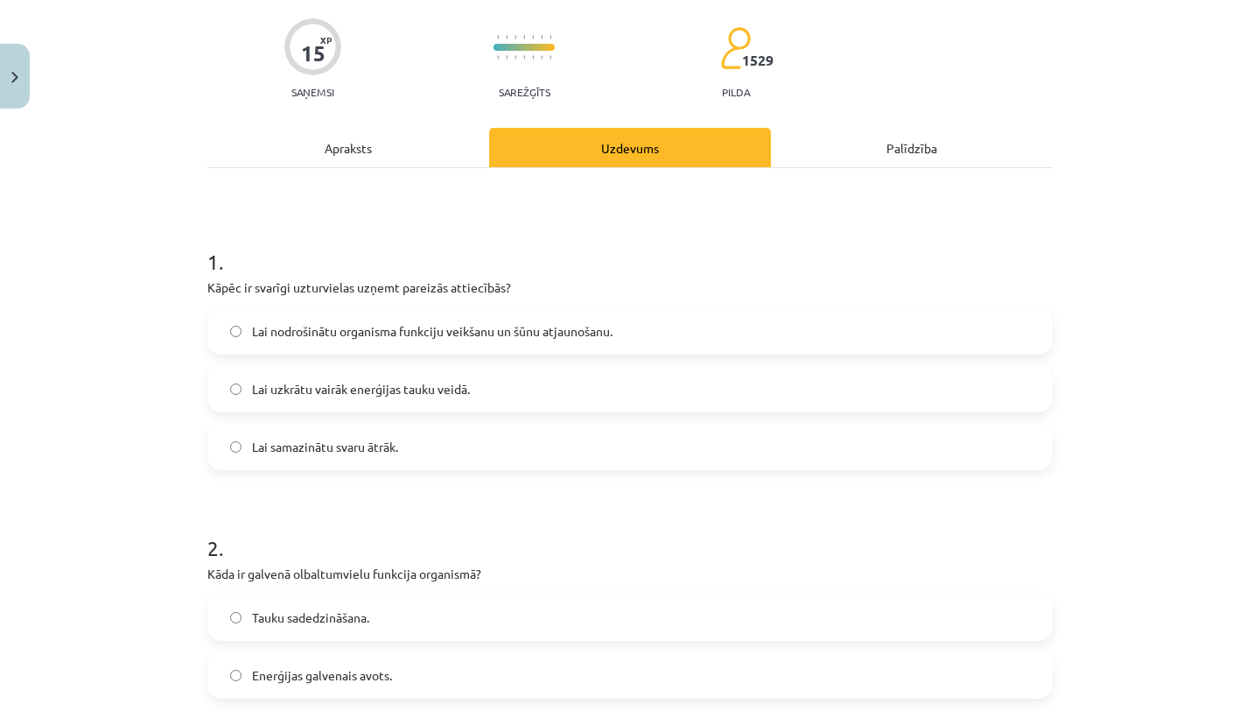
scroll to position [131, 0]
click at [612, 325] on span "Lai nodrošinātu organisma funkciju veikšanu un šūnu atjaunošanu." at bounding box center [432, 329] width 361 height 18
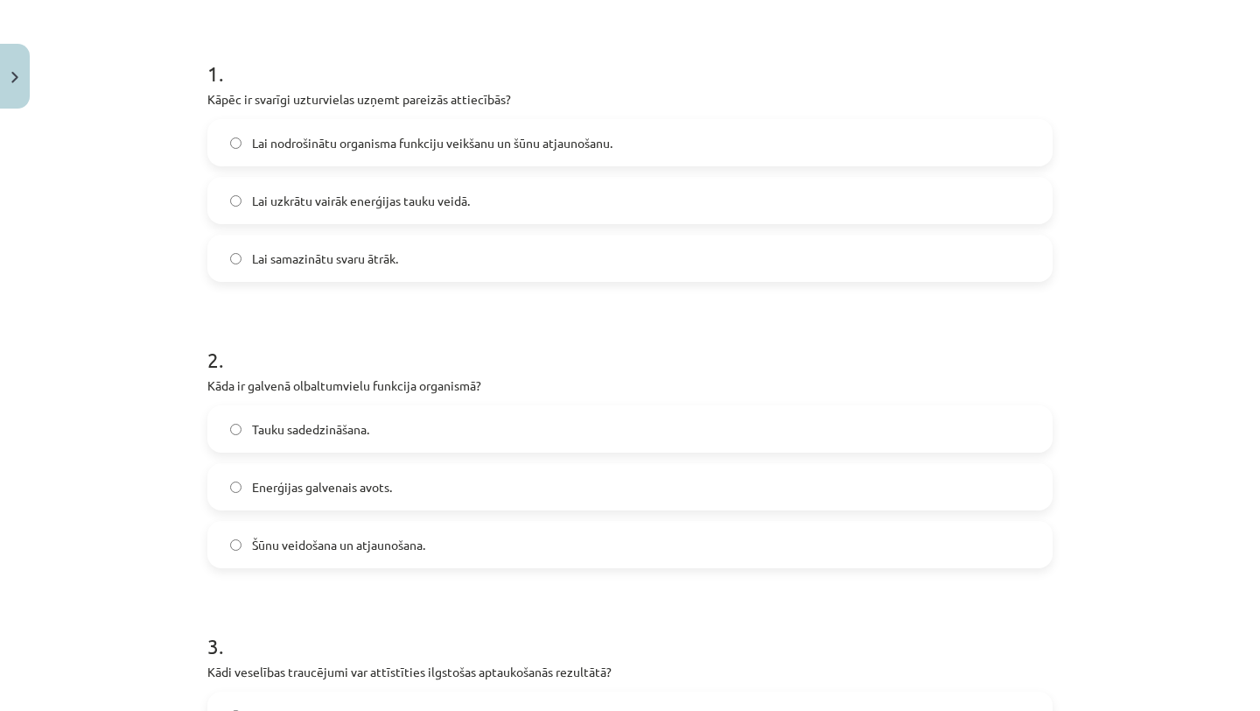
scroll to position [321, 0]
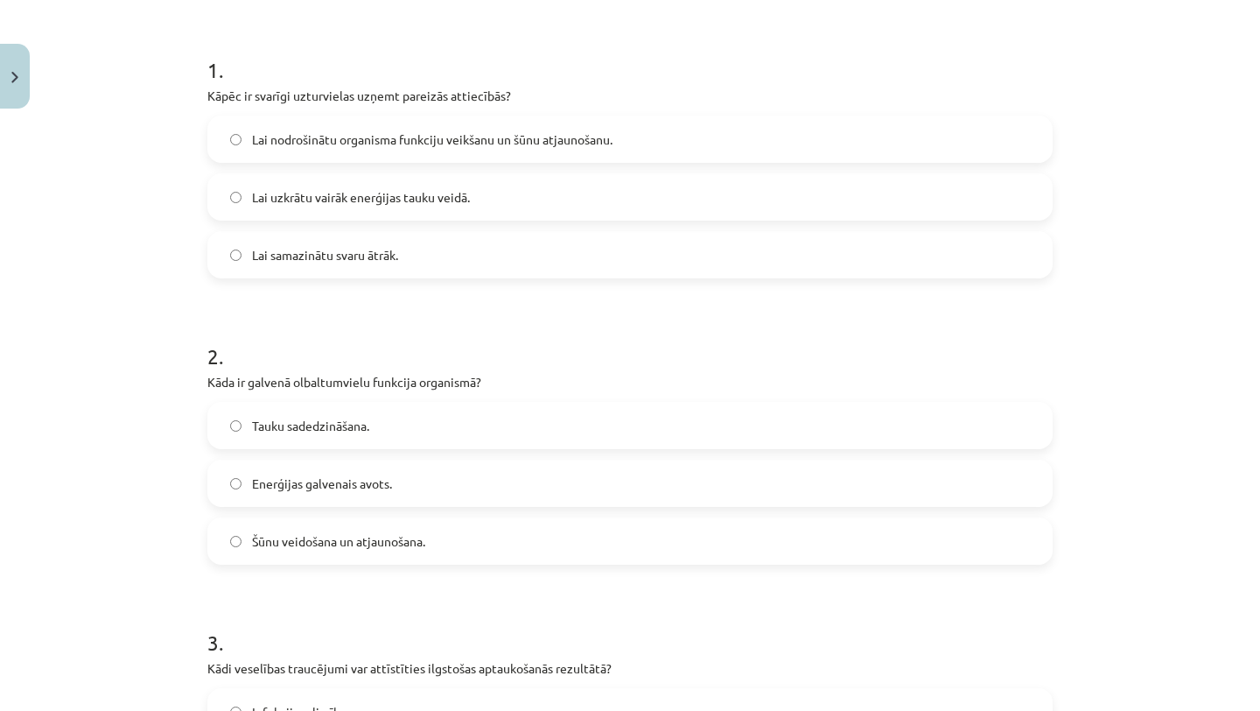
click at [530, 568] on form "1 . Kāpēc ir svarīgi uzturvielas uzņemt pareizās attiecībās? Lai nodrošinātu or…" at bounding box center [629, 725] width 845 height 1396
click at [530, 547] on label "Šūnu veidošana un atjaunošana." at bounding box center [630, 541] width 842 height 44
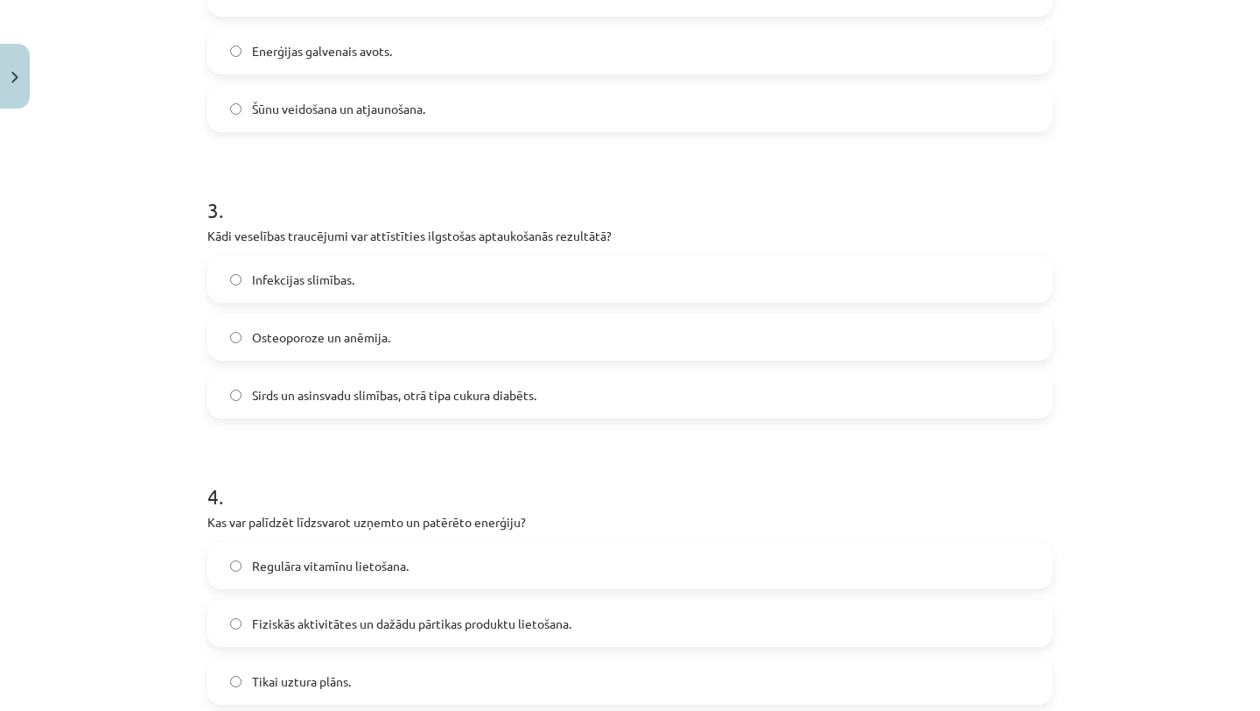
scroll to position [759, 0]
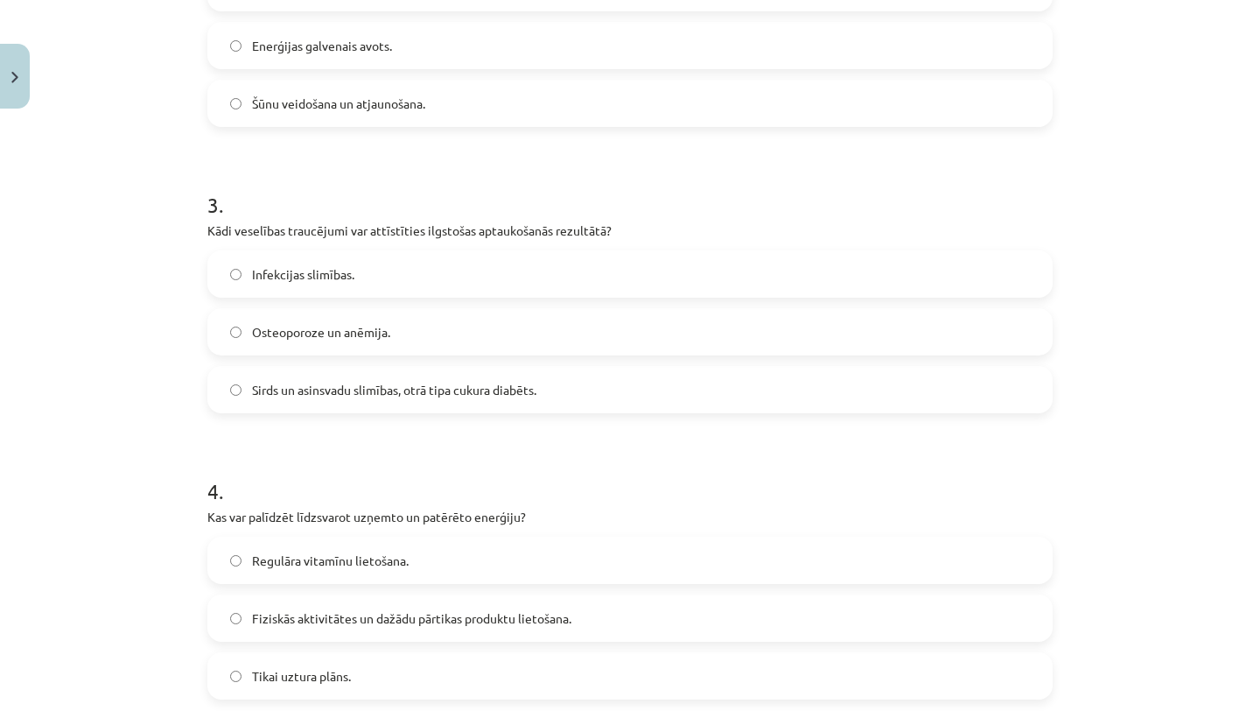
click at [476, 396] on span "Sirds un asinsvadu slimības, otrā tipa cukura diabēts." at bounding box center [394, 390] width 284 height 18
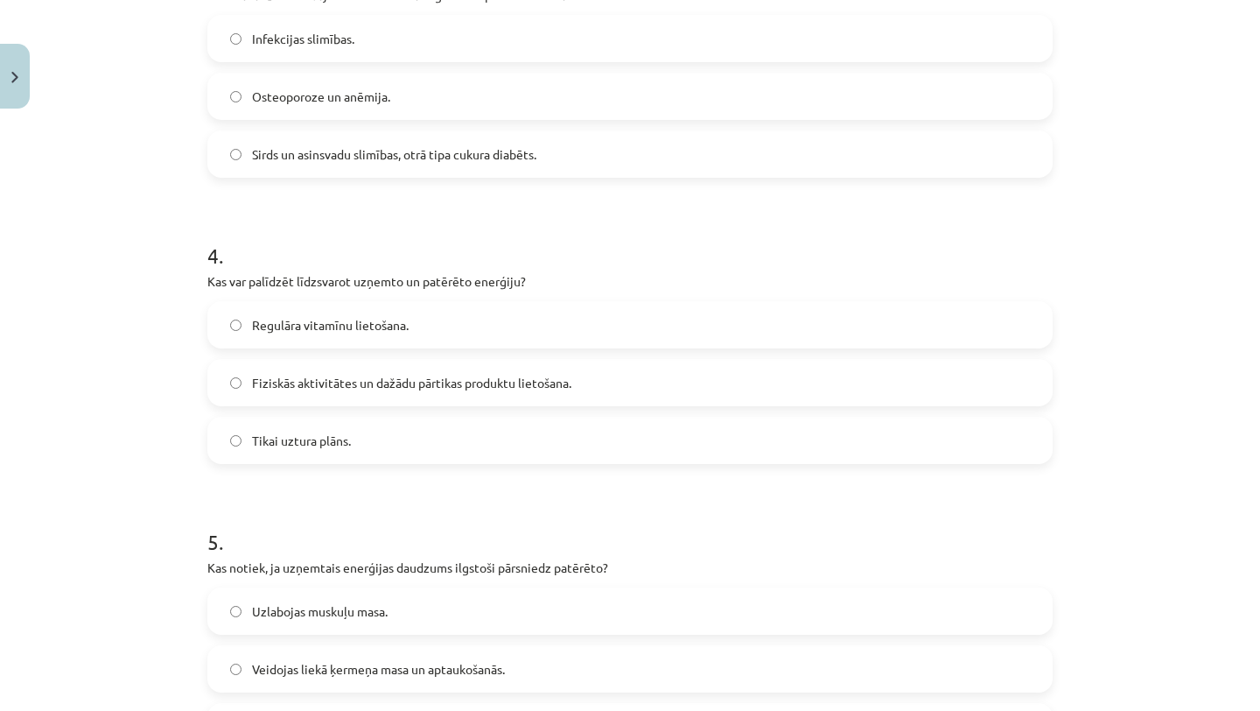
scroll to position [996, 0]
click at [475, 376] on span "Fiziskās aktivitātes un dažādu pārtikas produktu lietošana." at bounding box center [411, 381] width 319 height 18
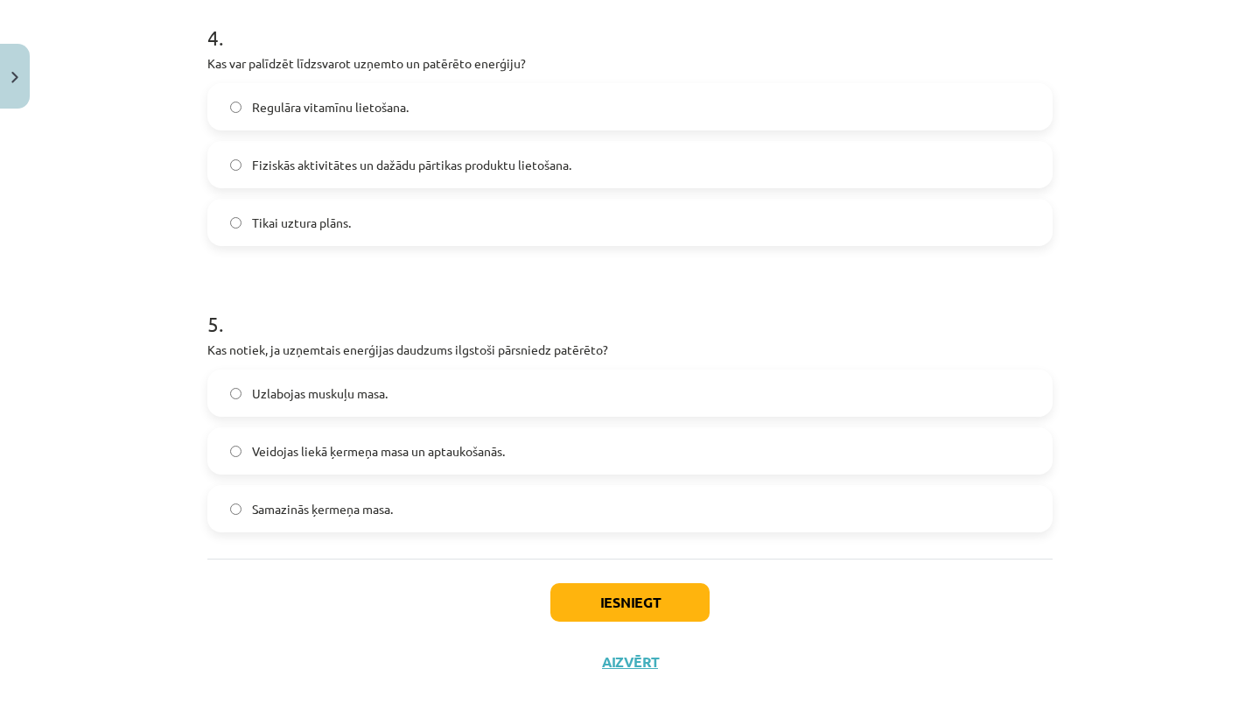
scroll to position [1215, 0]
click at [488, 460] on label "Veidojas liekā ķermeņa masa un aptaukošanās." at bounding box center [630, 448] width 842 height 44
click at [575, 601] on button "Iesniegt" at bounding box center [630, 599] width 159 height 39
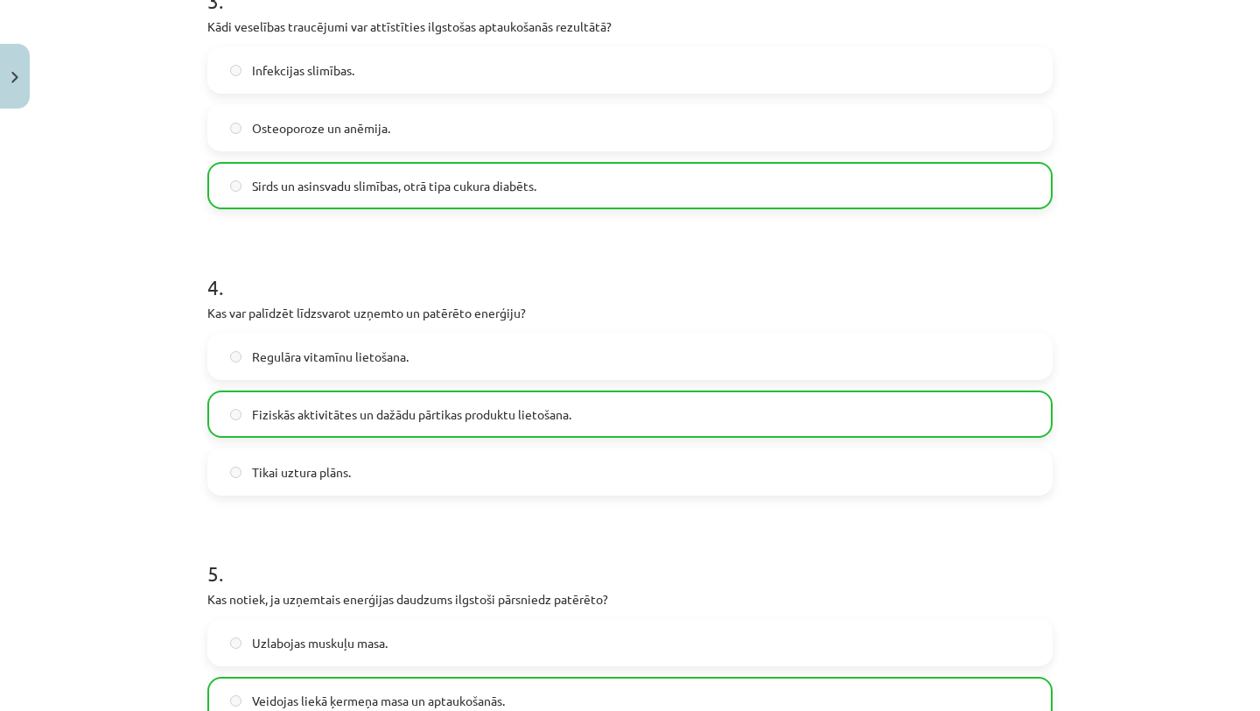
scroll to position [1292, 0]
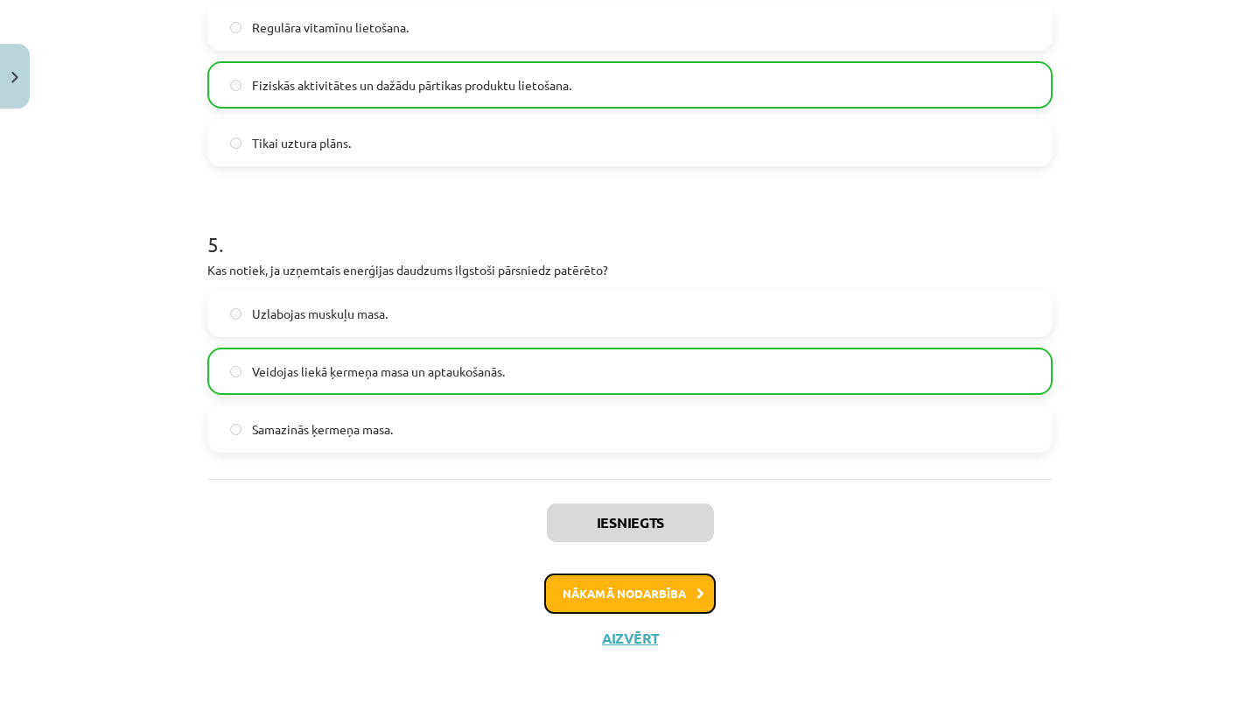
click at [685, 602] on button "Nākamā nodarbība" at bounding box center [630, 593] width 172 height 40
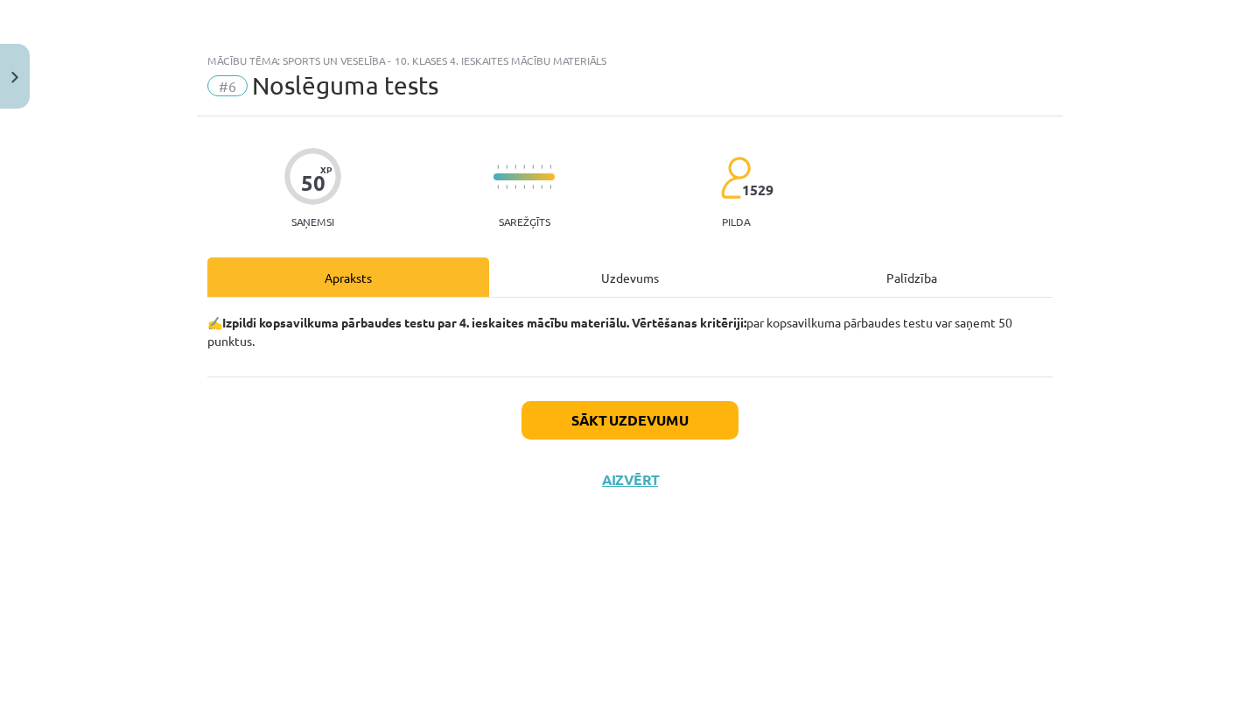
scroll to position [0, 0]
click at [595, 409] on button "Sākt uzdevumu" at bounding box center [630, 420] width 217 height 39
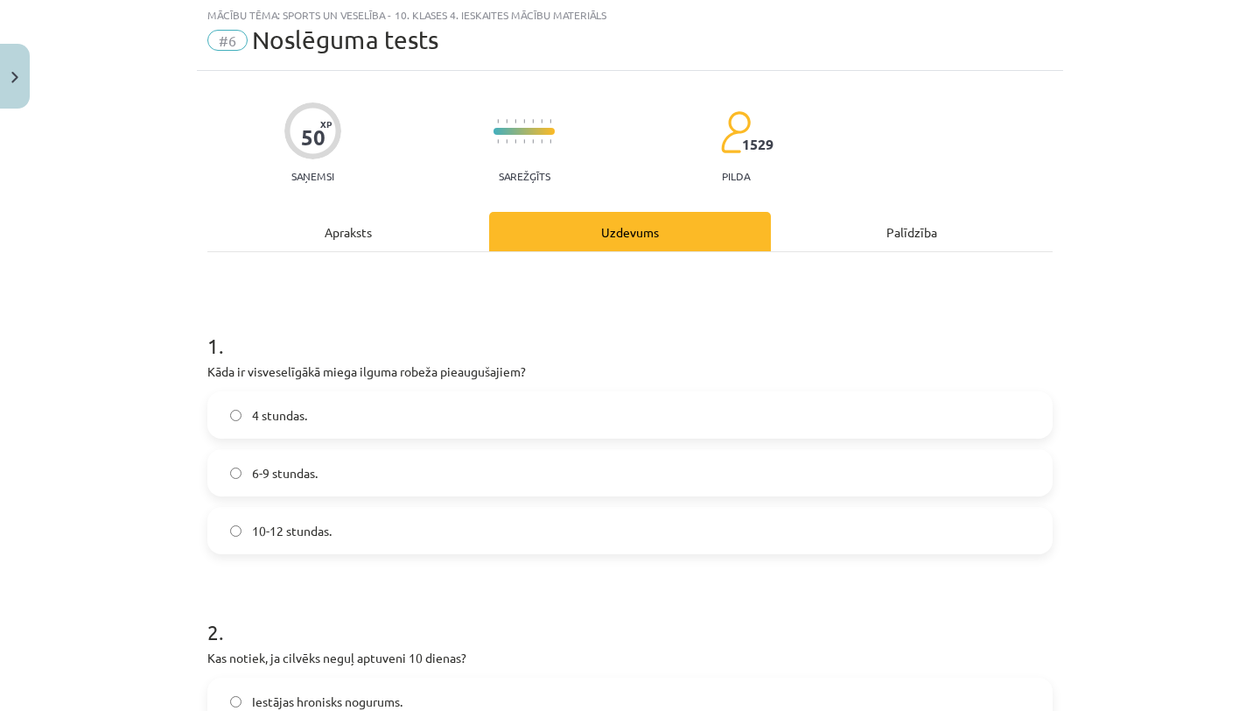
scroll to position [54, 0]
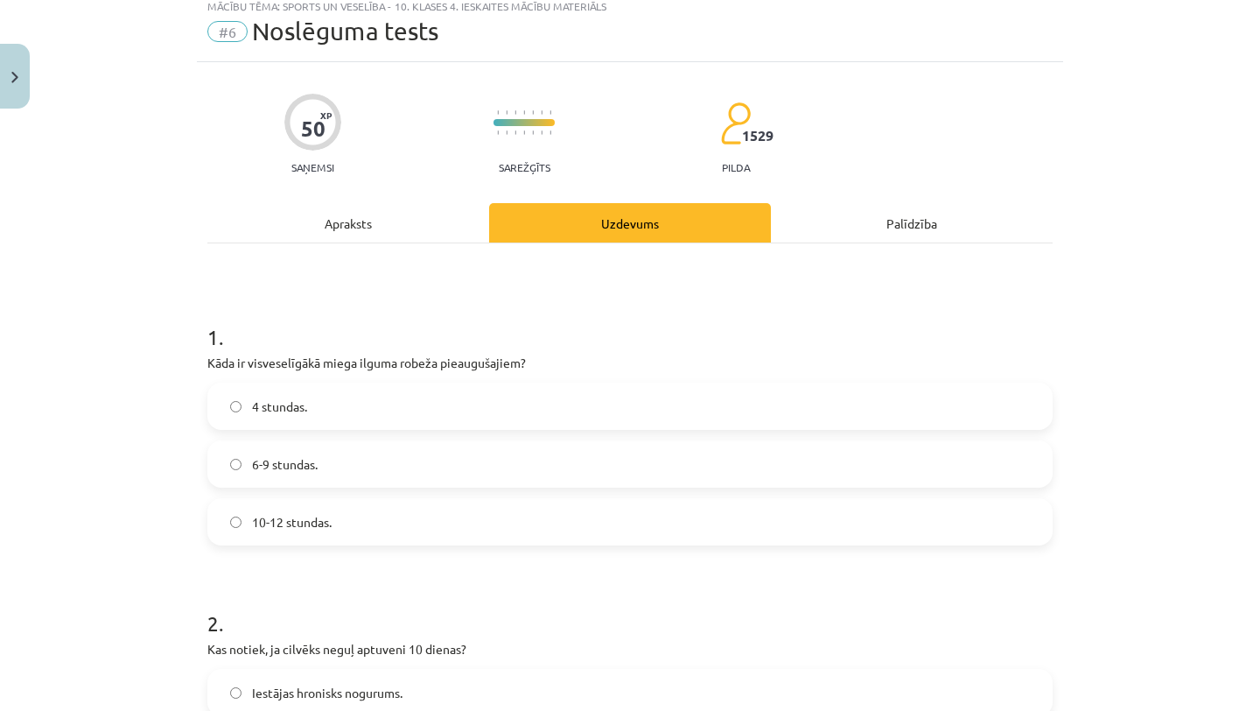
click at [553, 470] on label "6-9 stundas." at bounding box center [630, 464] width 842 height 44
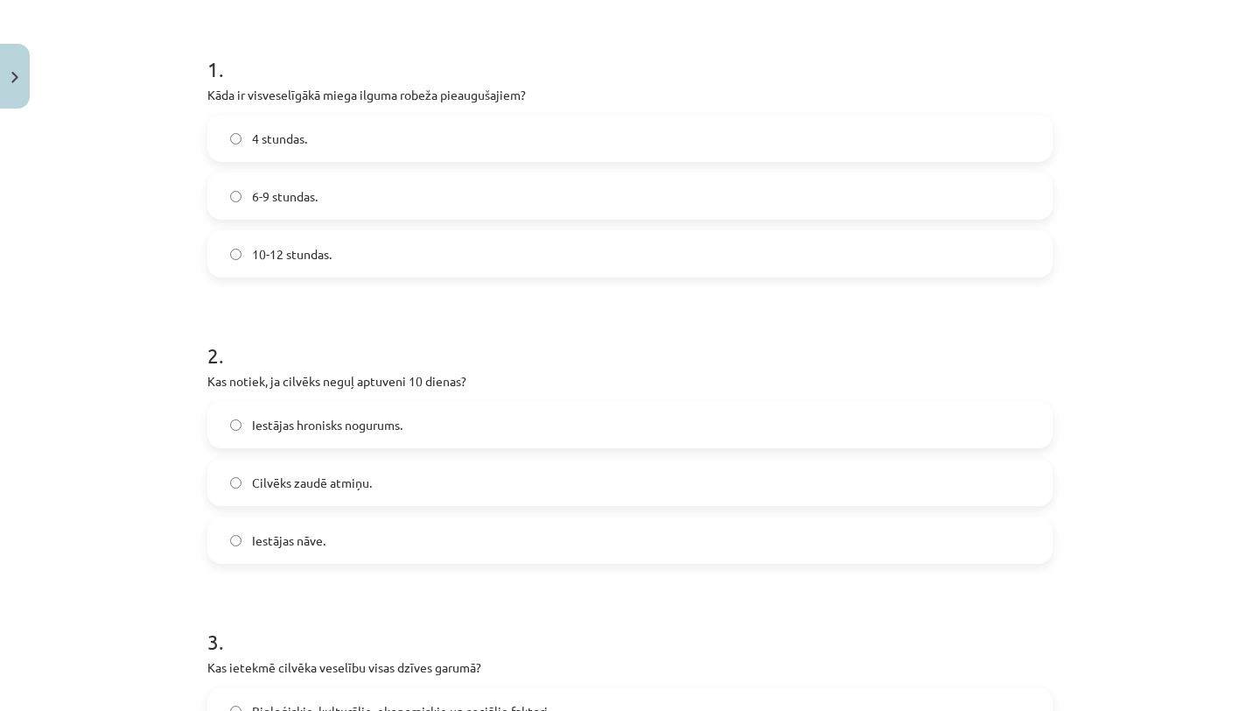
scroll to position [326, 0]
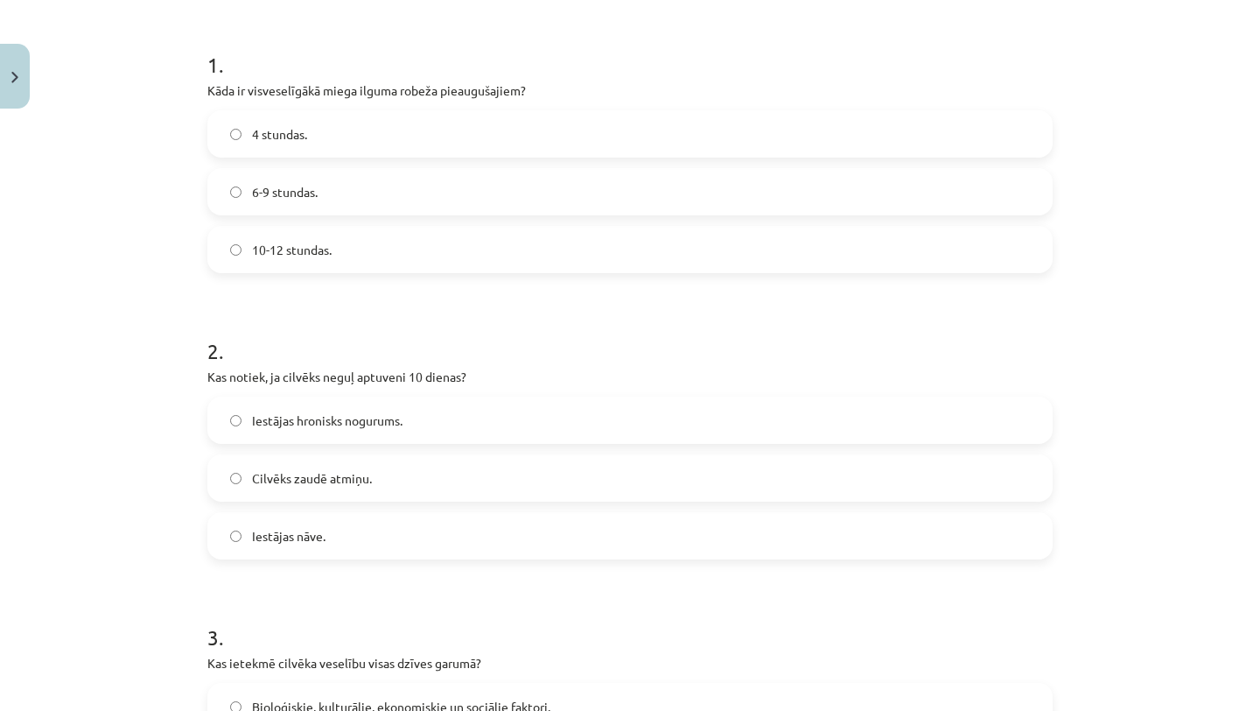
click at [521, 530] on label "Iestājas nāve." at bounding box center [630, 536] width 842 height 44
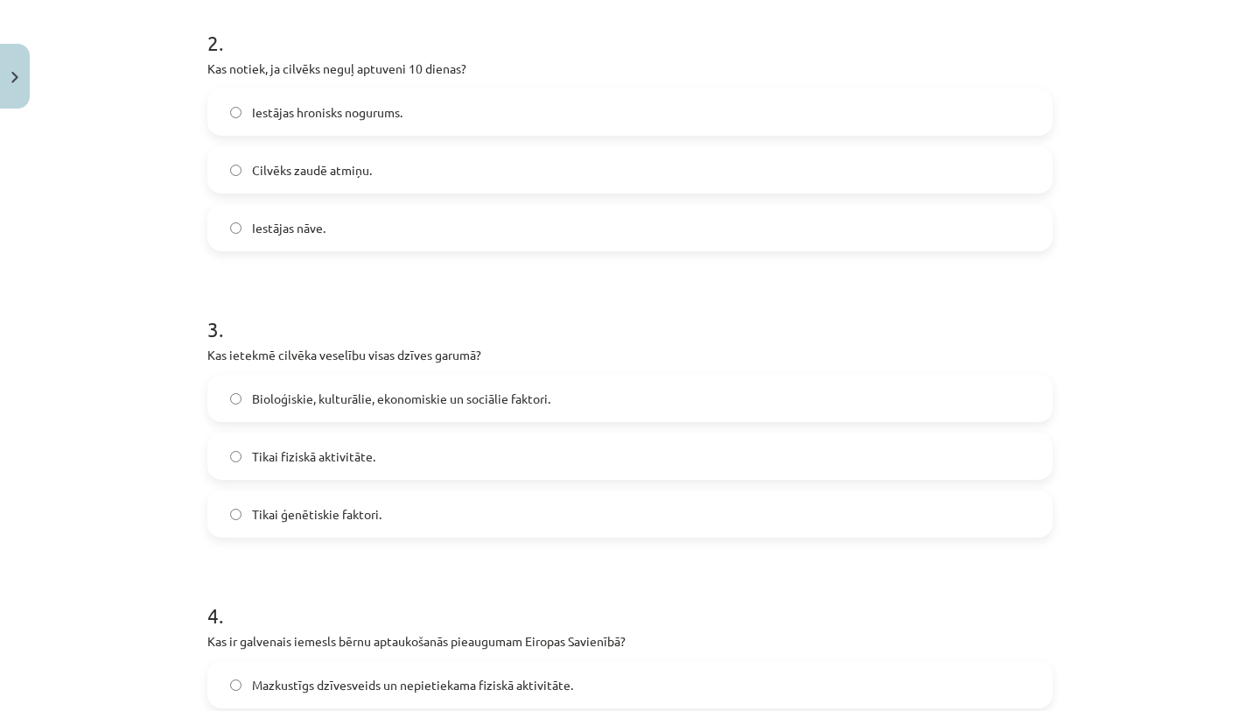
scroll to position [635, 0]
click at [527, 410] on label "Bioloģiskie, kulturālie, ekonomiskie un sociālie faktori." at bounding box center [630, 397] width 842 height 44
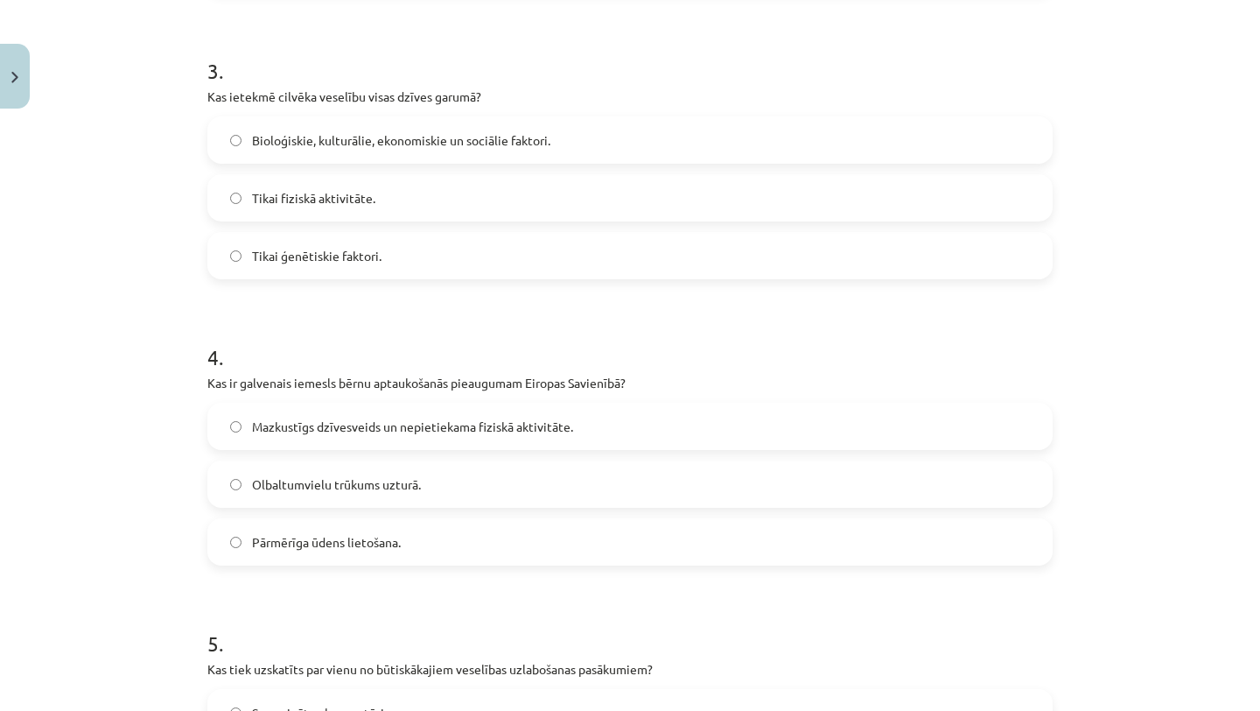
scroll to position [897, 0]
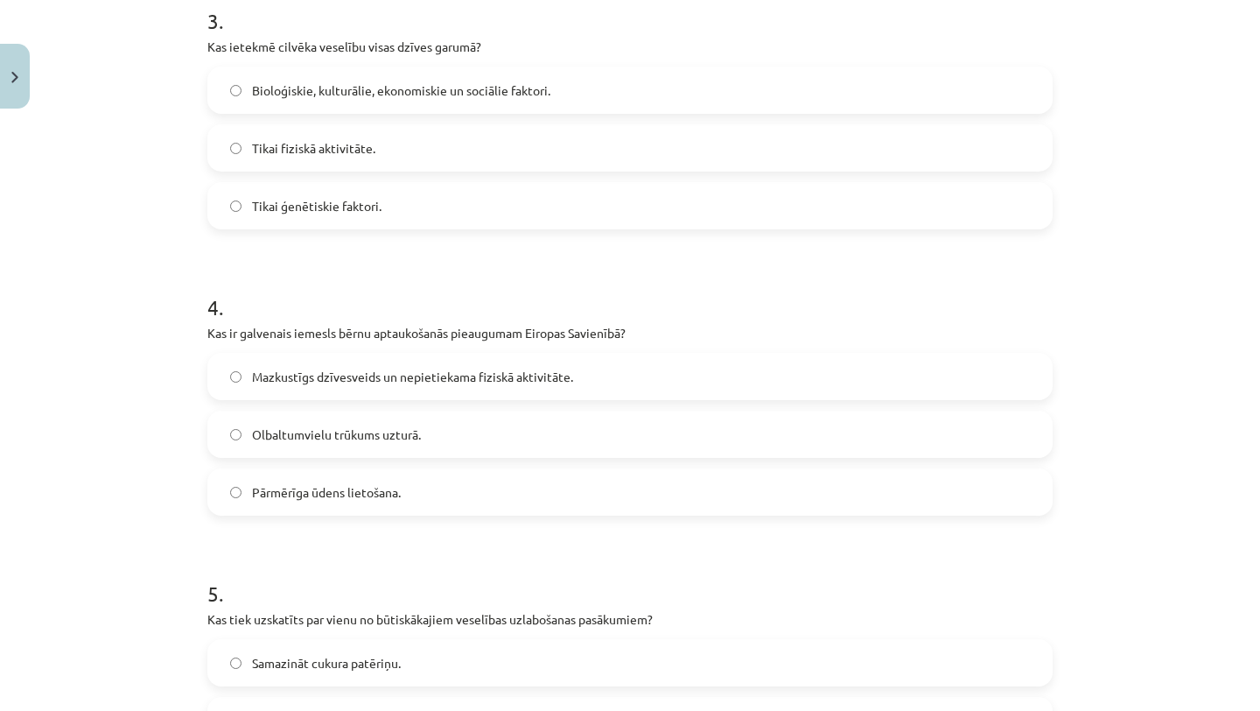
click at [536, 375] on span "Mazkustīgs dzīvesveids un nepietiekama fiziskā aktivitāte." at bounding box center [412, 377] width 321 height 18
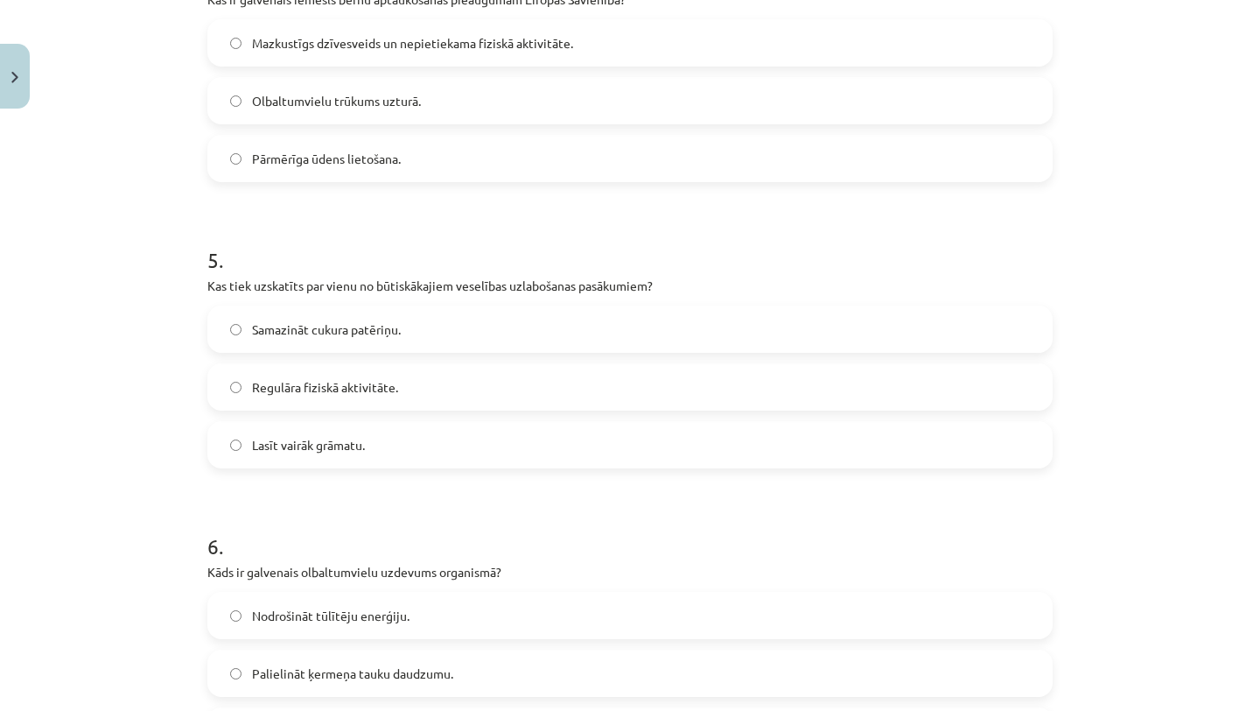
scroll to position [1294, 0]
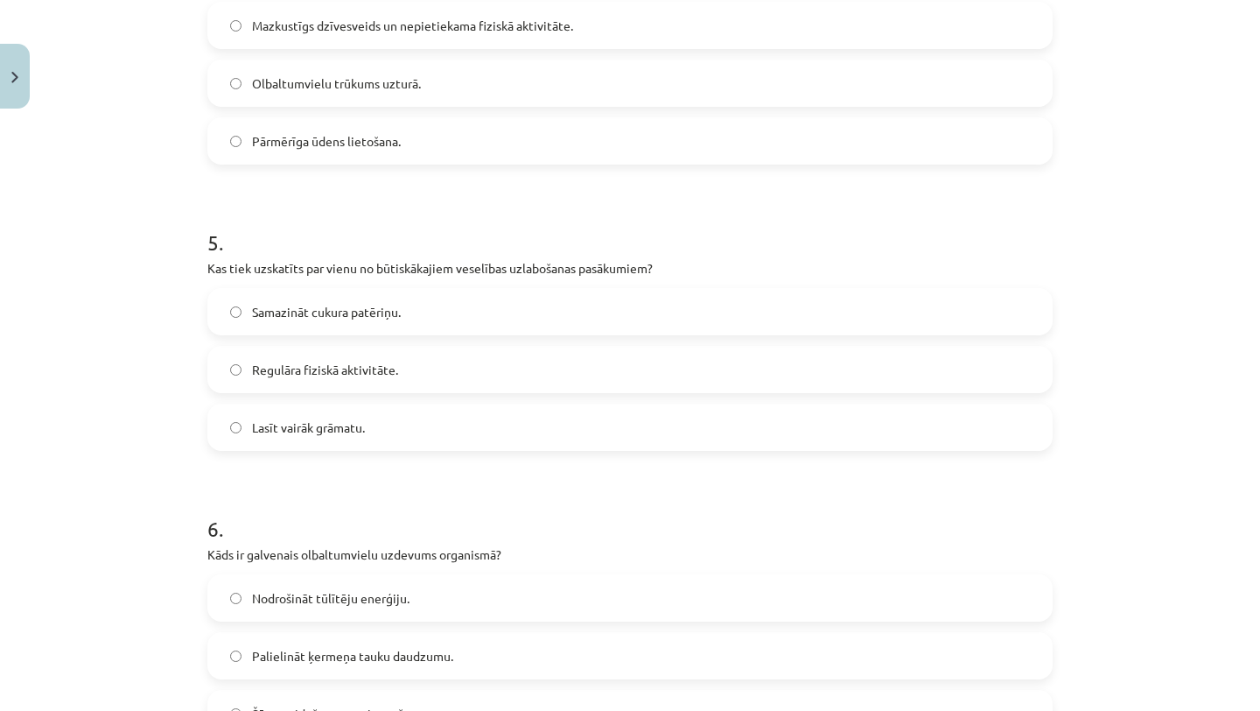
click at [509, 379] on label "Regulāra fiziskā aktivitāte." at bounding box center [630, 369] width 842 height 44
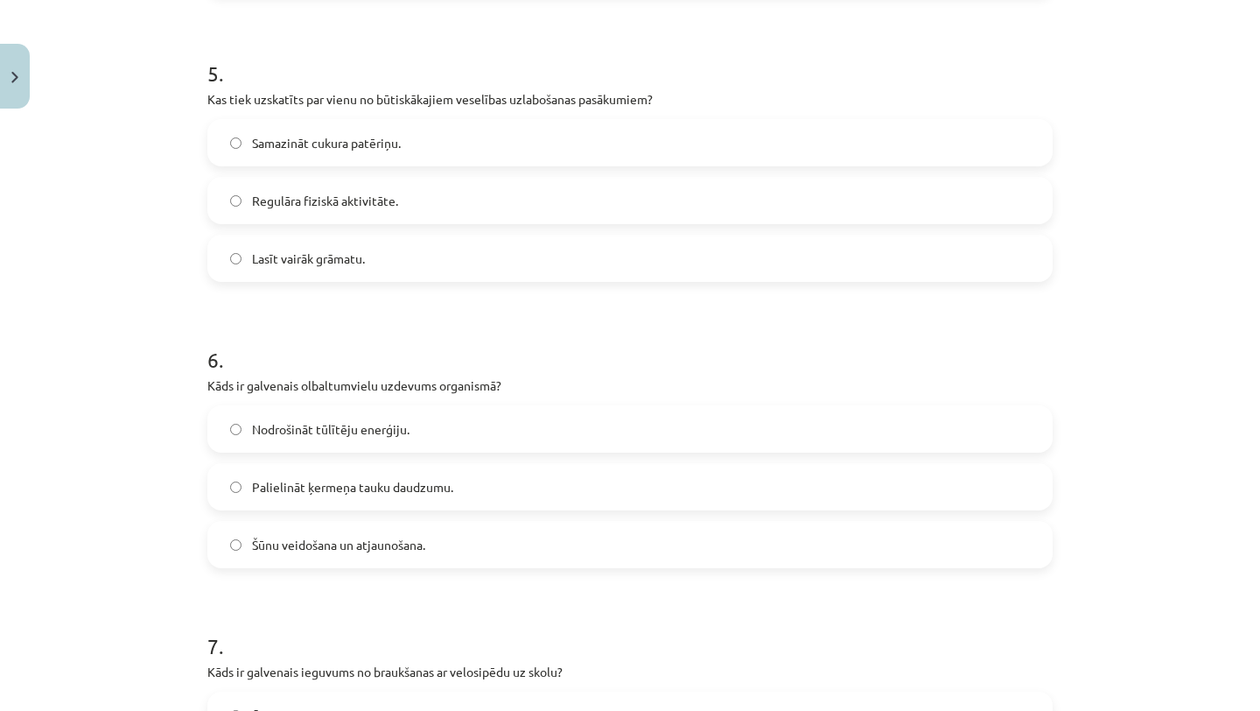
scroll to position [1470, 0]
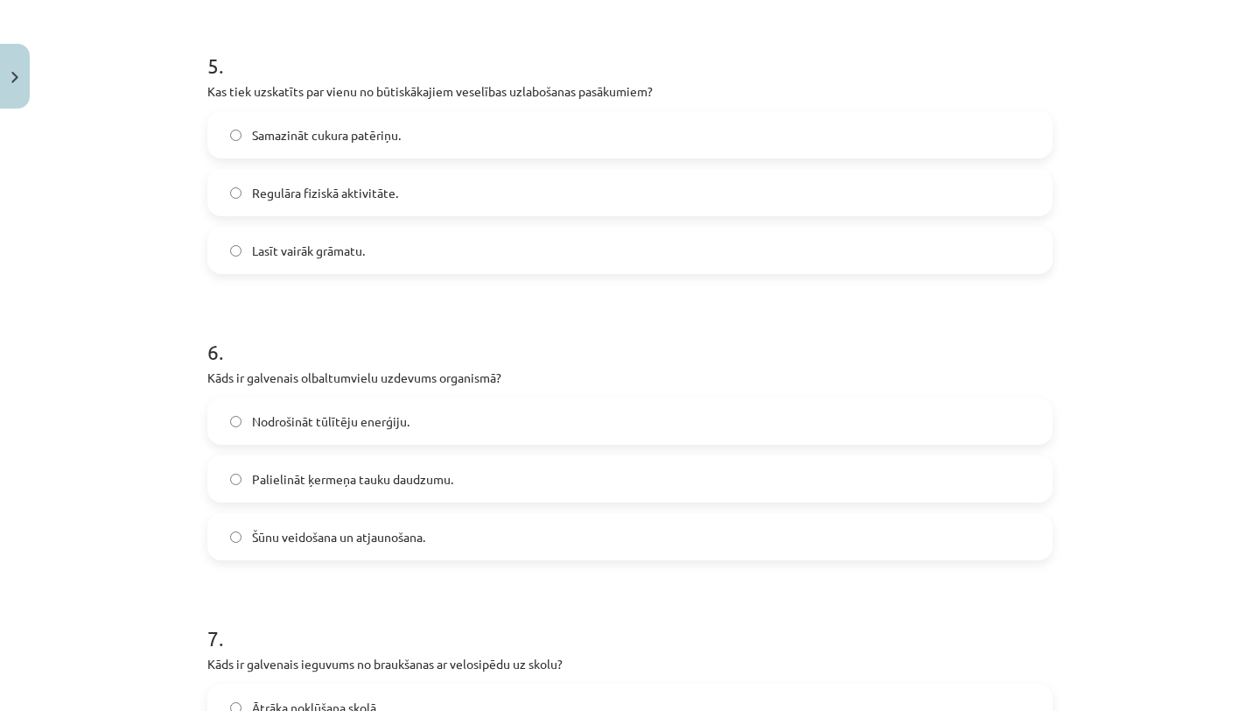
click at [488, 550] on label "Šūnu veidošana un atjaunošana." at bounding box center [630, 537] width 842 height 44
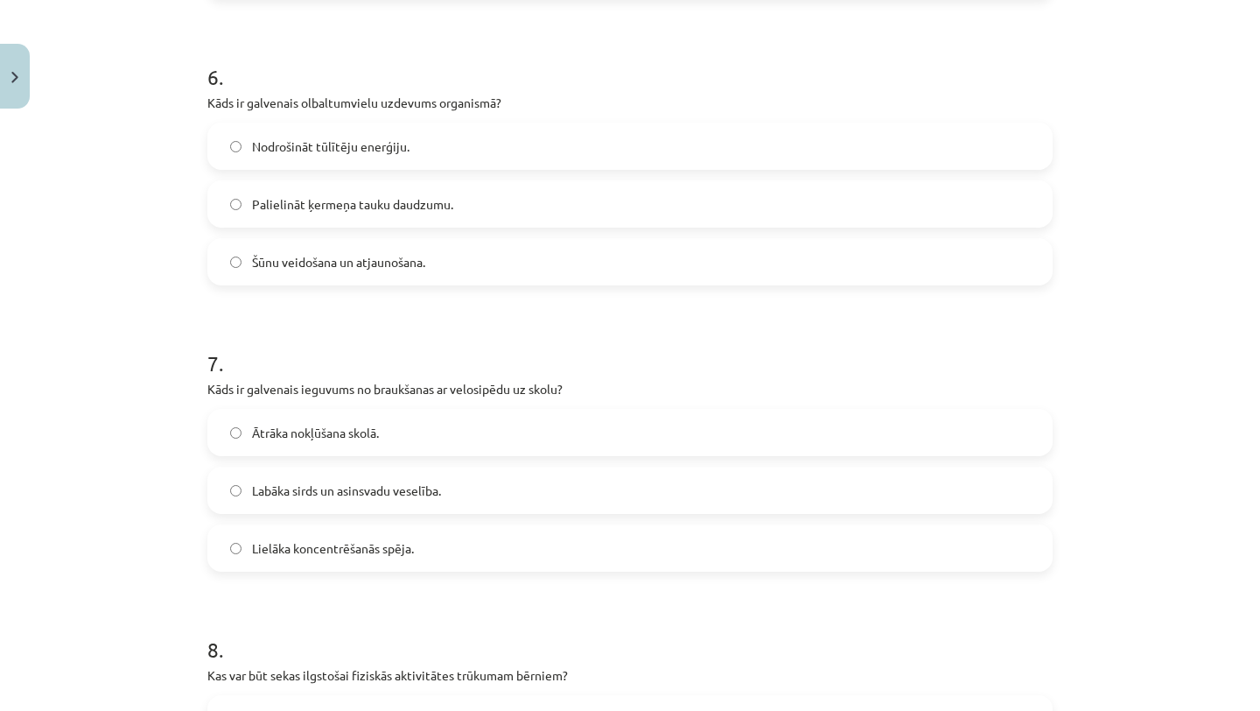
scroll to position [1749, 0]
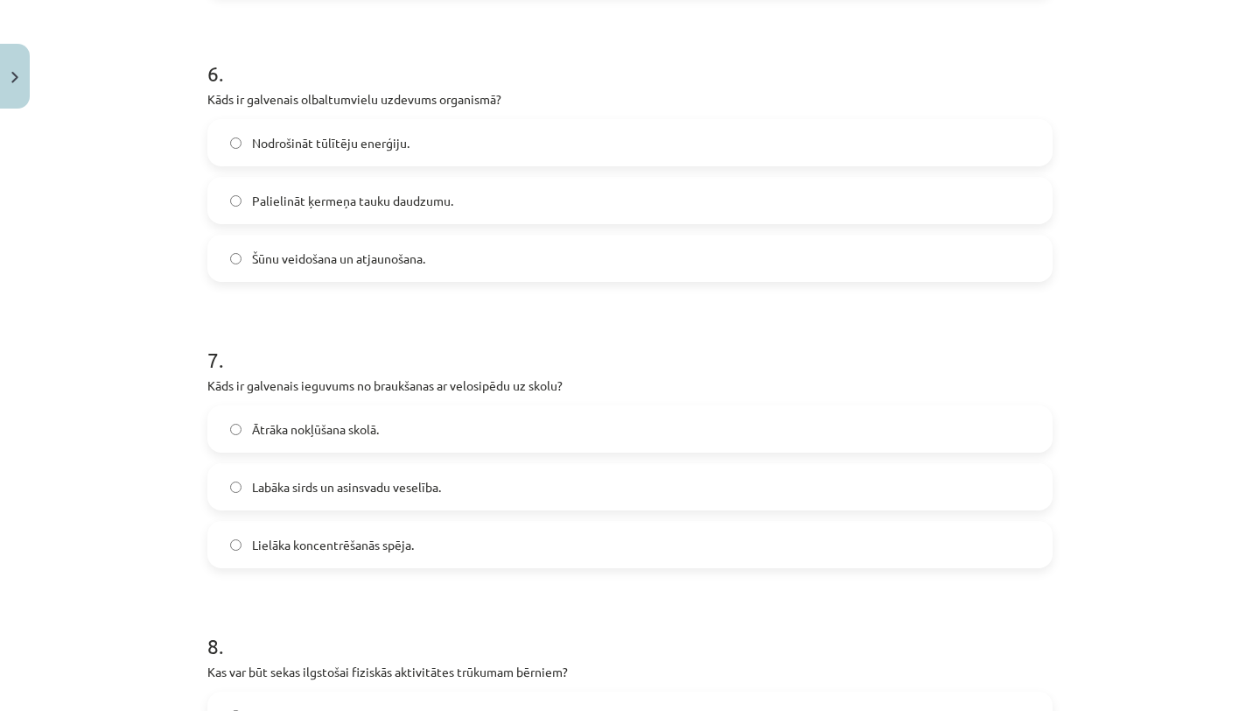
click at [484, 492] on label "Labāka sirds un asinsvadu veselība." at bounding box center [630, 487] width 842 height 44
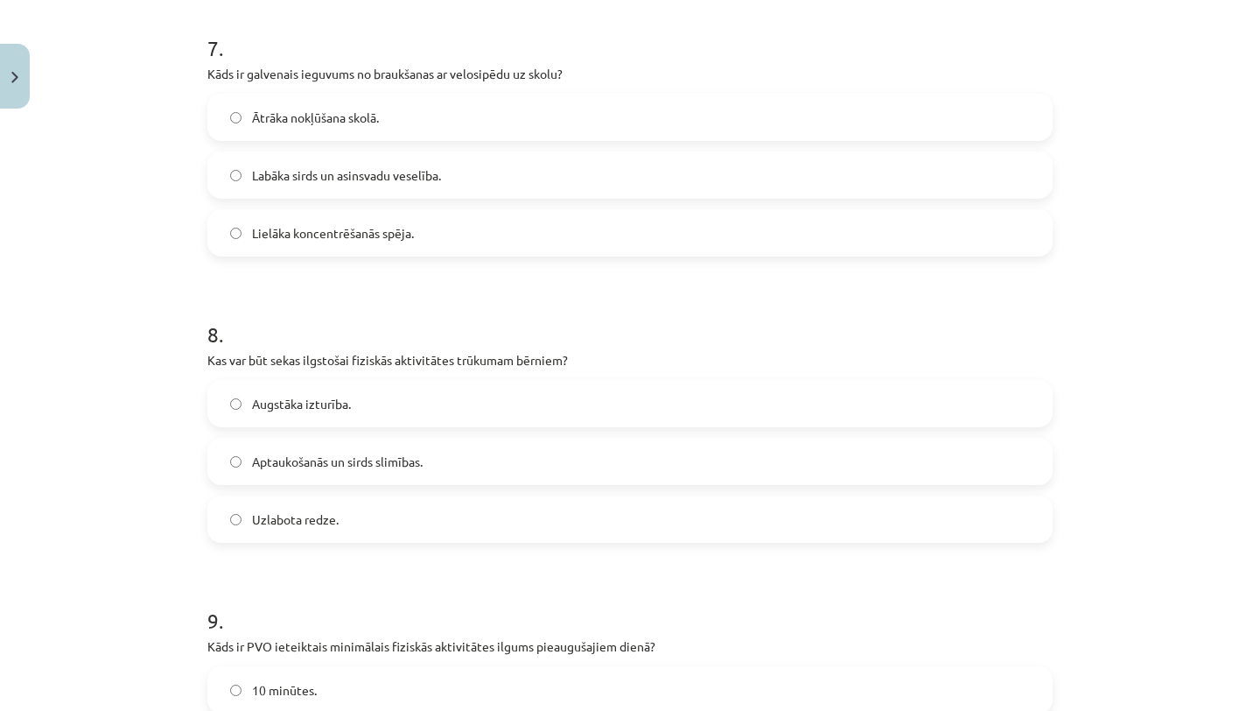
scroll to position [2067, 0]
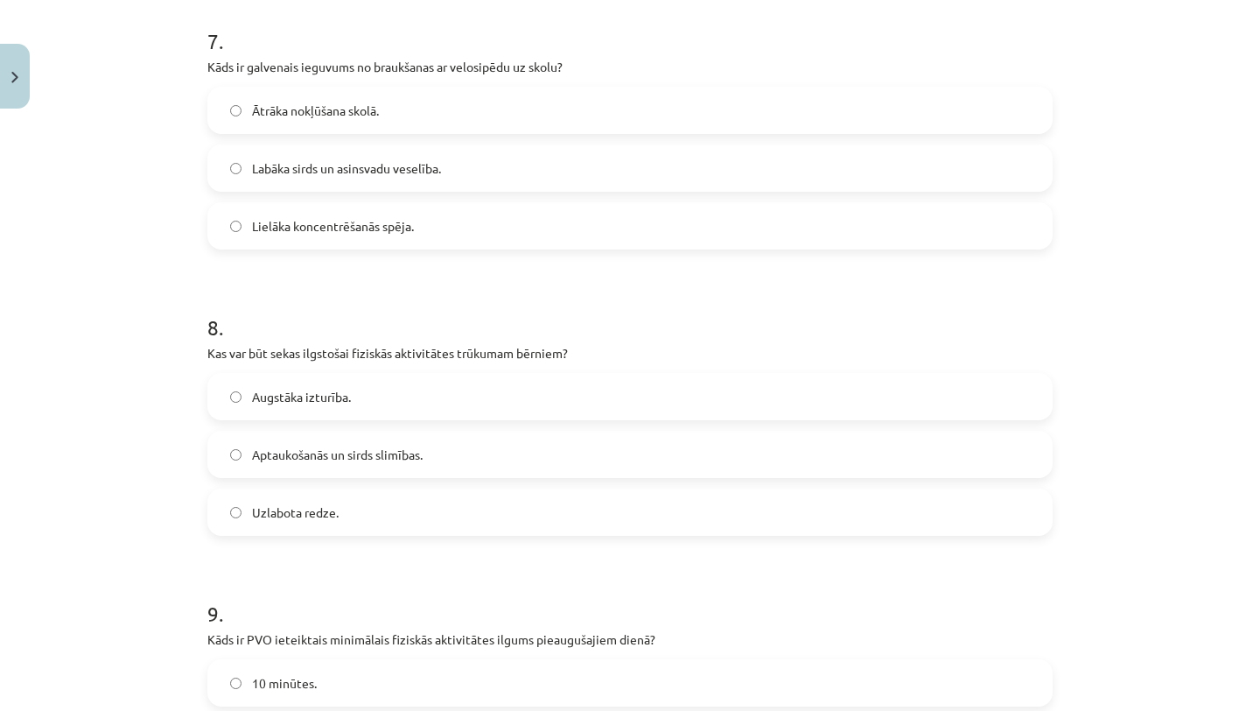
click at [488, 459] on label "Aptaukošanās un sirds slimības." at bounding box center [630, 454] width 842 height 44
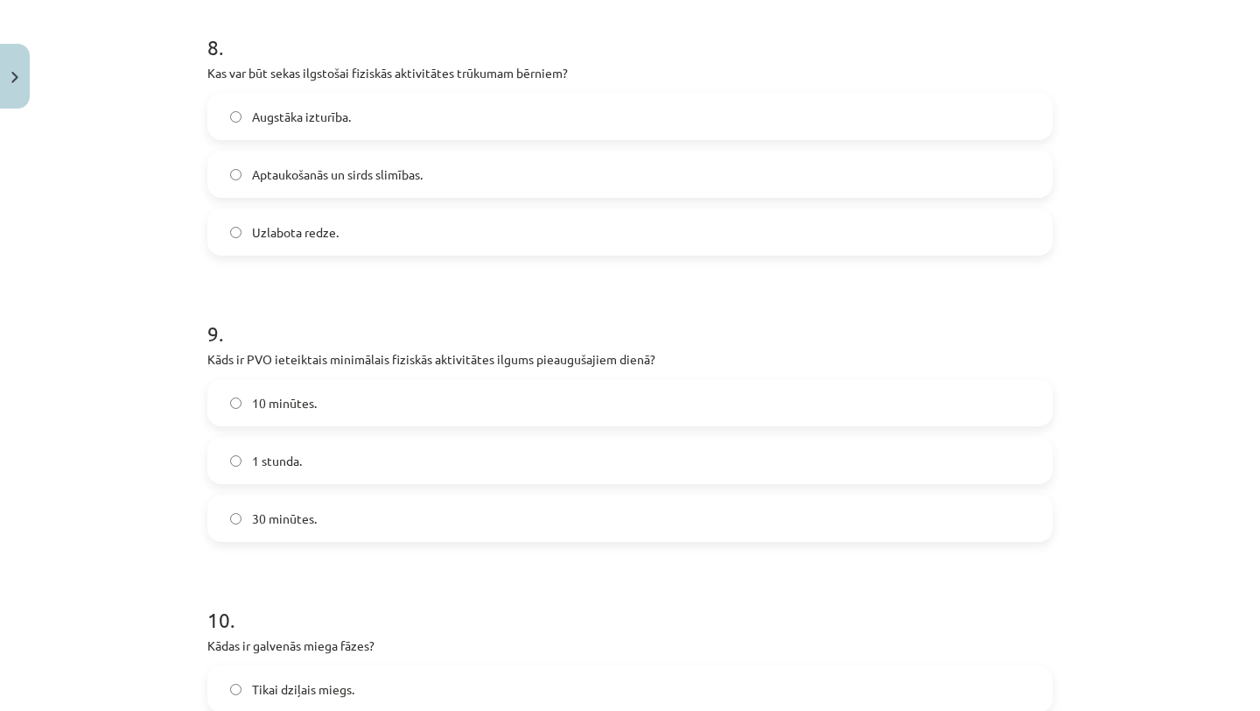
scroll to position [2371, 0]
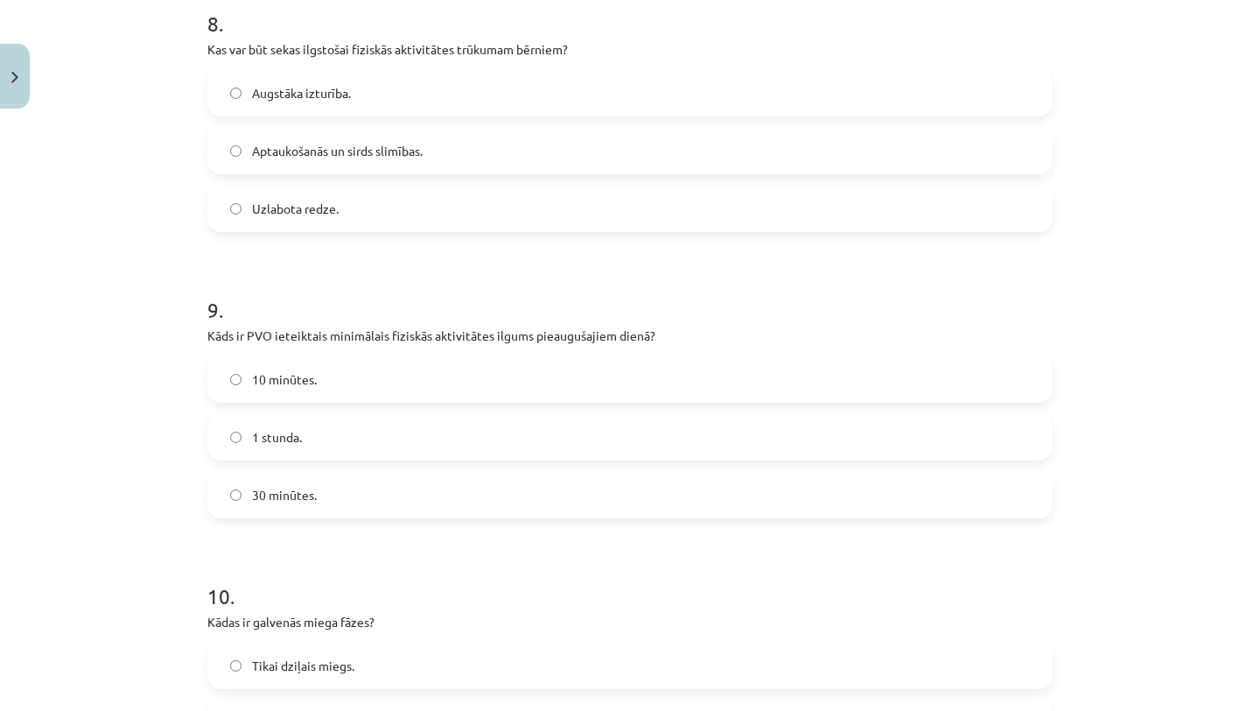
click at [488, 488] on label "30 minūtes." at bounding box center [630, 495] width 842 height 44
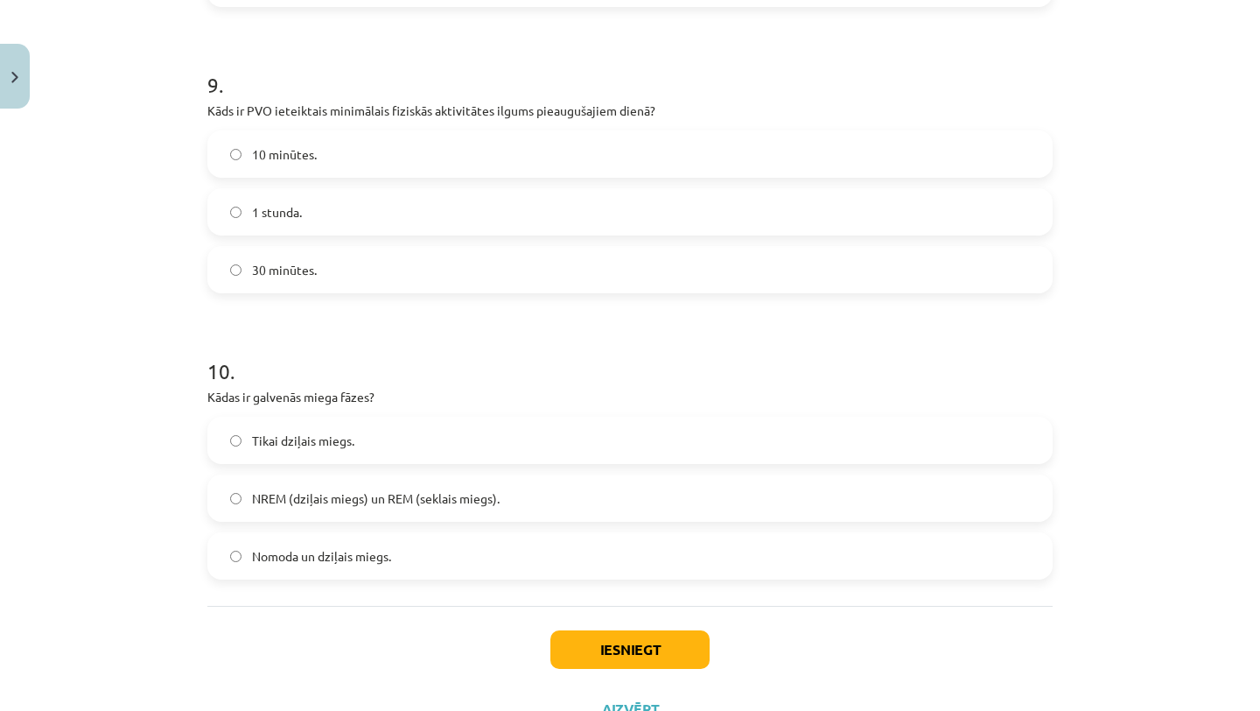
scroll to position [2613, 0]
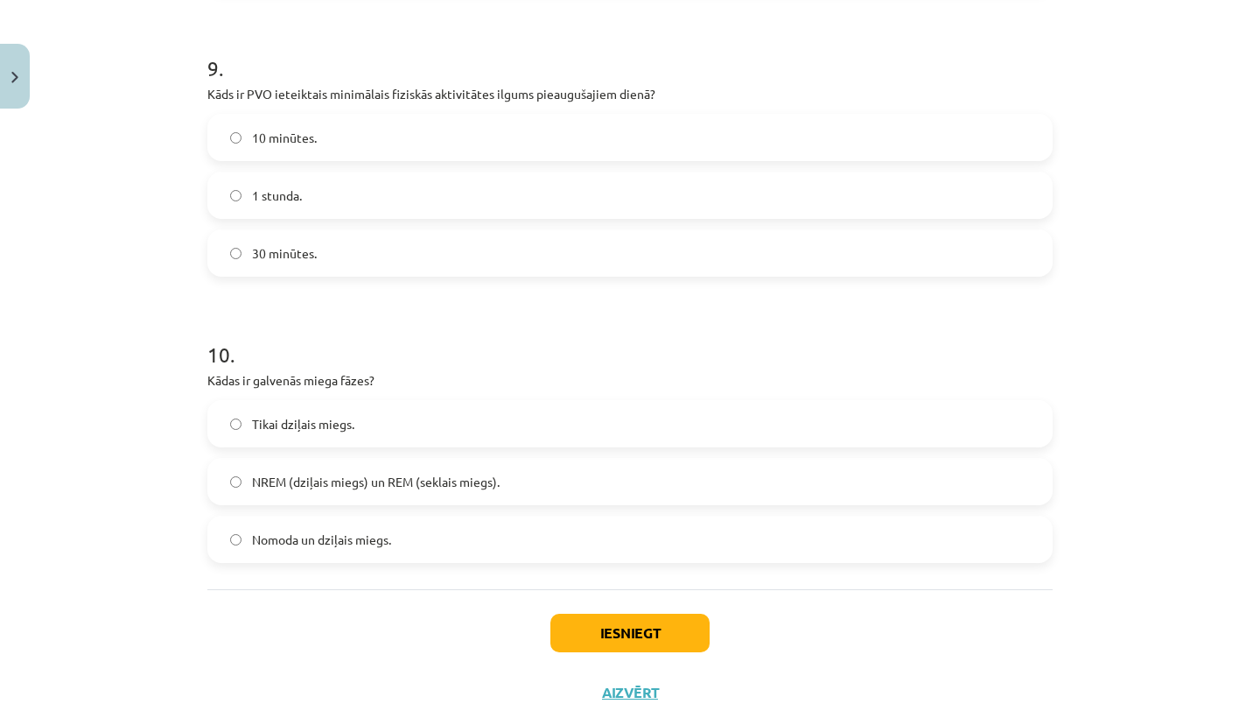
click at [488, 486] on span "NREM (dziļais miegs) un REM (seklais miegs)." at bounding box center [376, 482] width 248 height 18
click at [617, 637] on button "Iesniegt" at bounding box center [630, 633] width 159 height 39
click at [631, 632] on button "Iesniegt" at bounding box center [630, 633] width 159 height 39
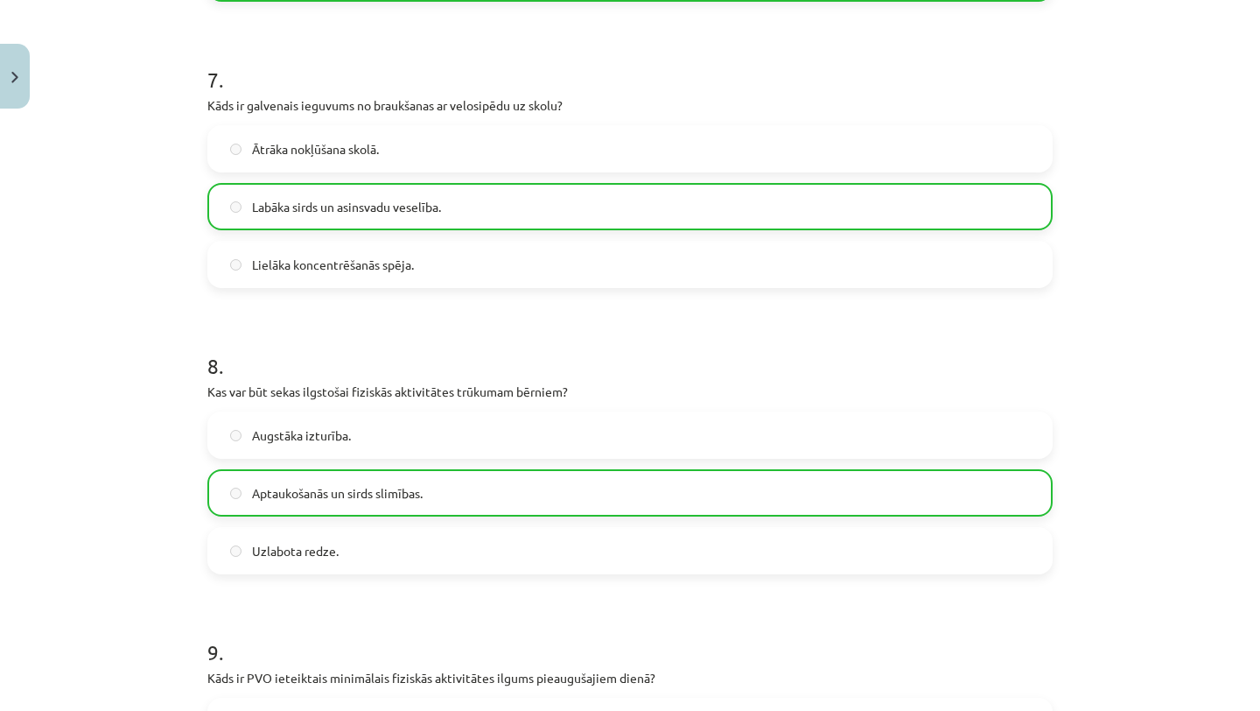
scroll to position [2723, 0]
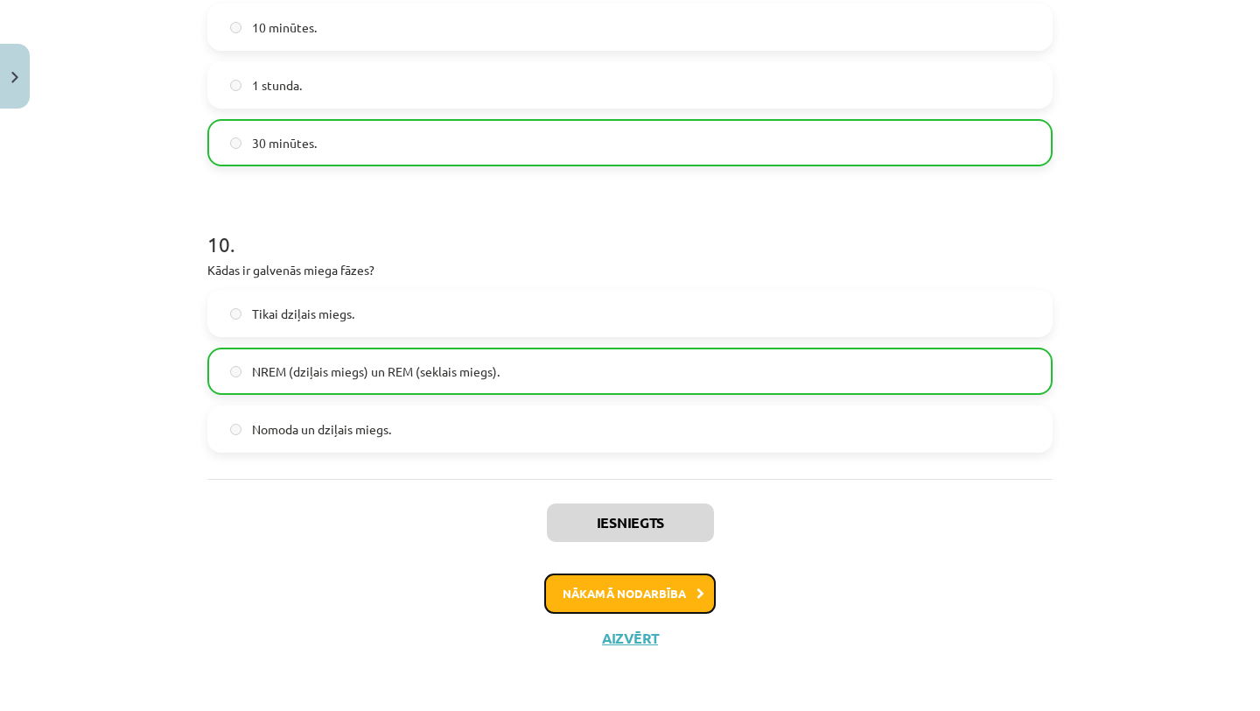
click at [623, 595] on button "Nākamā nodarbība" at bounding box center [630, 593] width 172 height 40
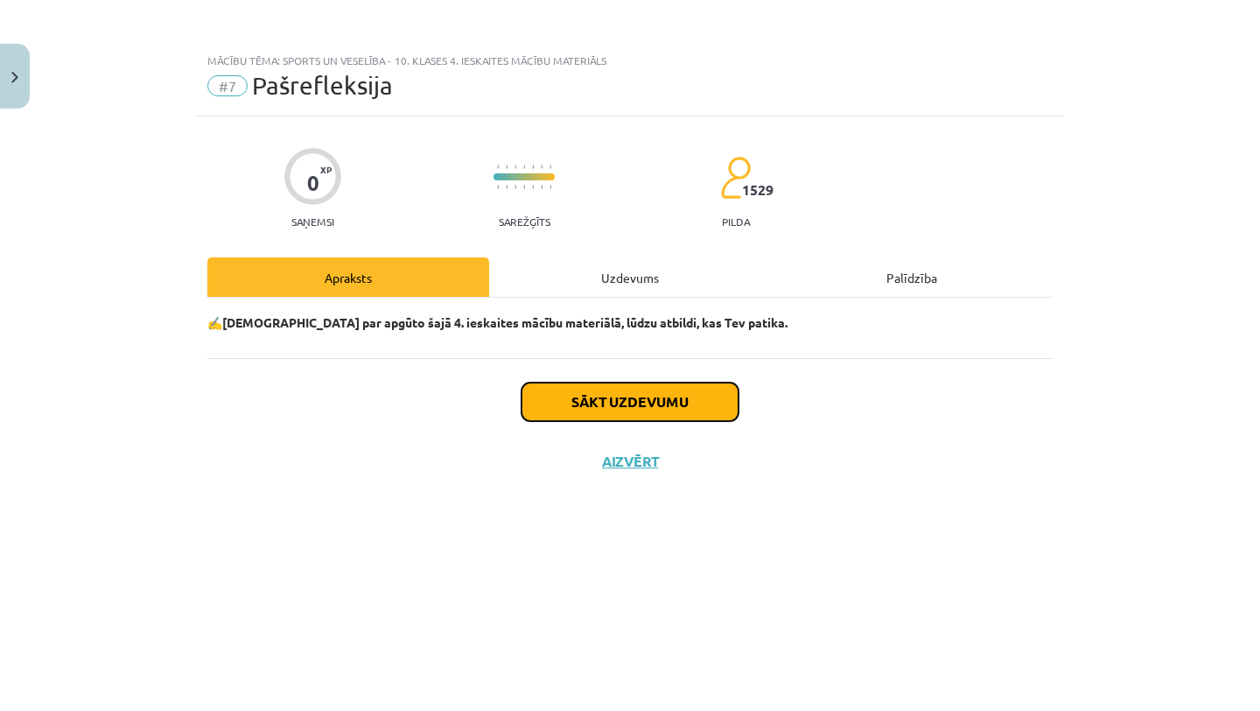
click at [654, 418] on button "Sākt uzdevumu" at bounding box center [630, 401] width 217 height 39
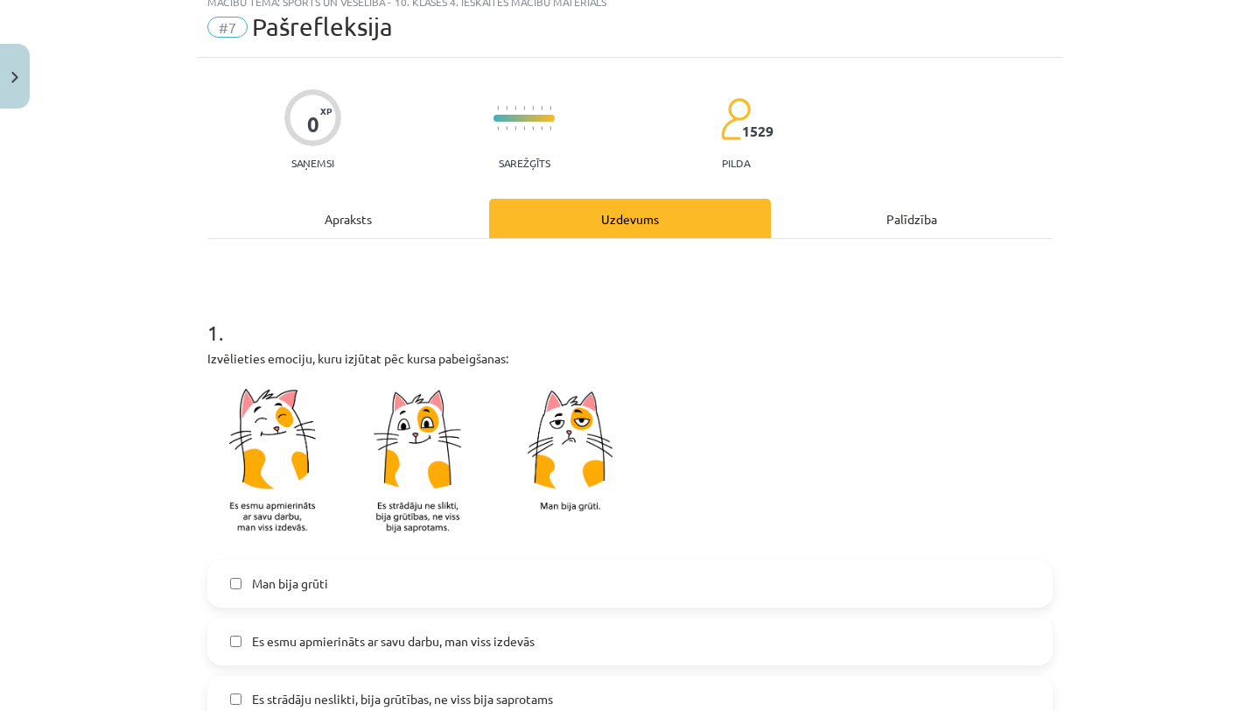
scroll to position [75, 0]
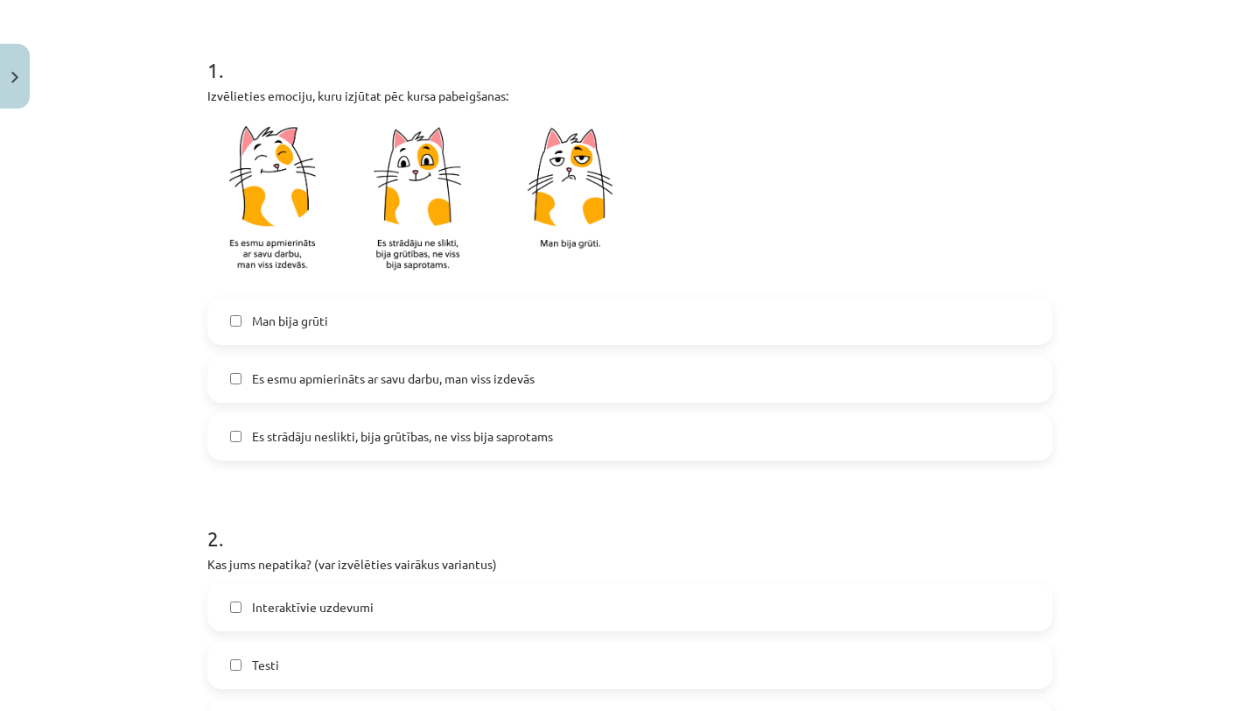
click at [576, 382] on label "Es esmu apmierināts ar savu darbu, man viss izdevās" at bounding box center [630, 379] width 842 height 44
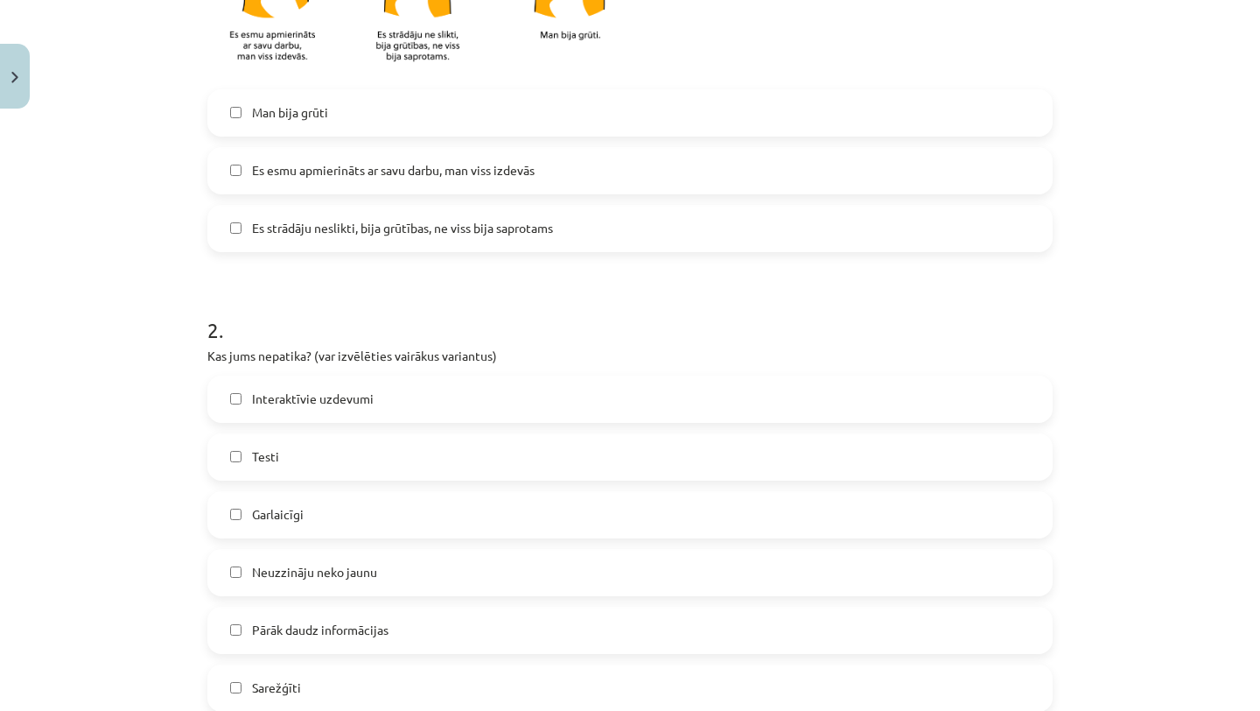
scroll to position [547, 0]
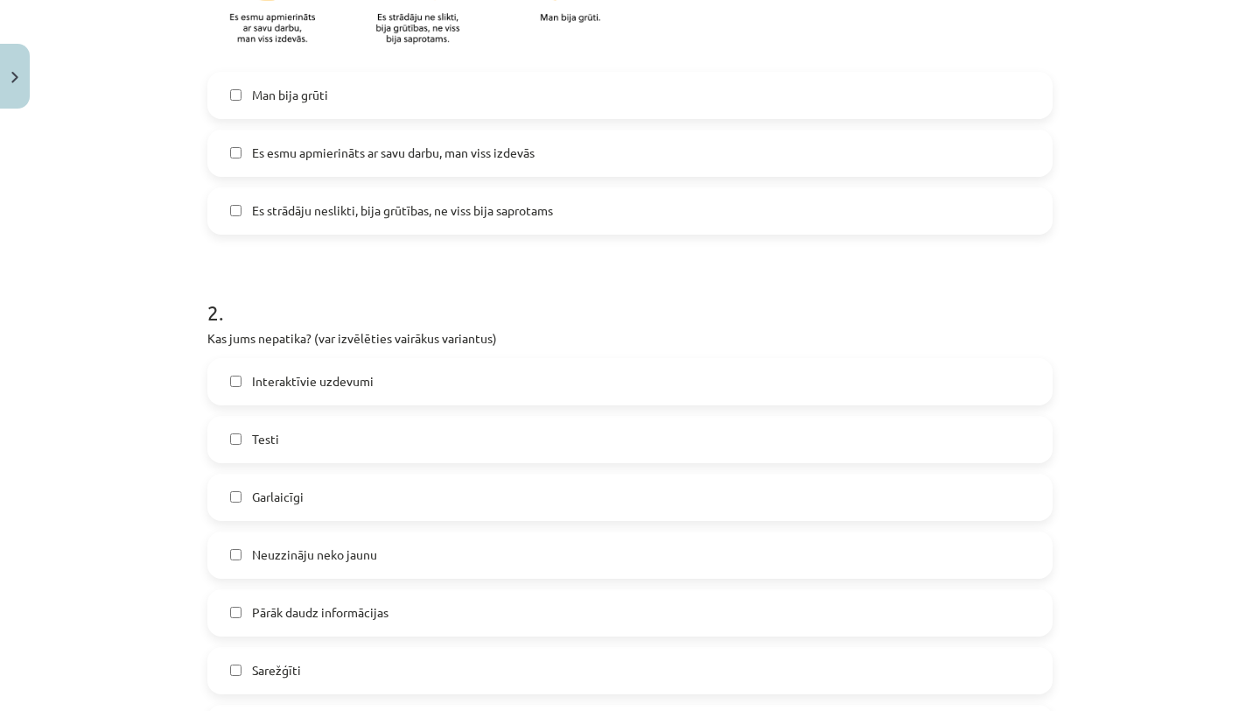
click at [406, 502] on label "Garlaicīgi" at bounding box center [630, 497] width 842 height 44
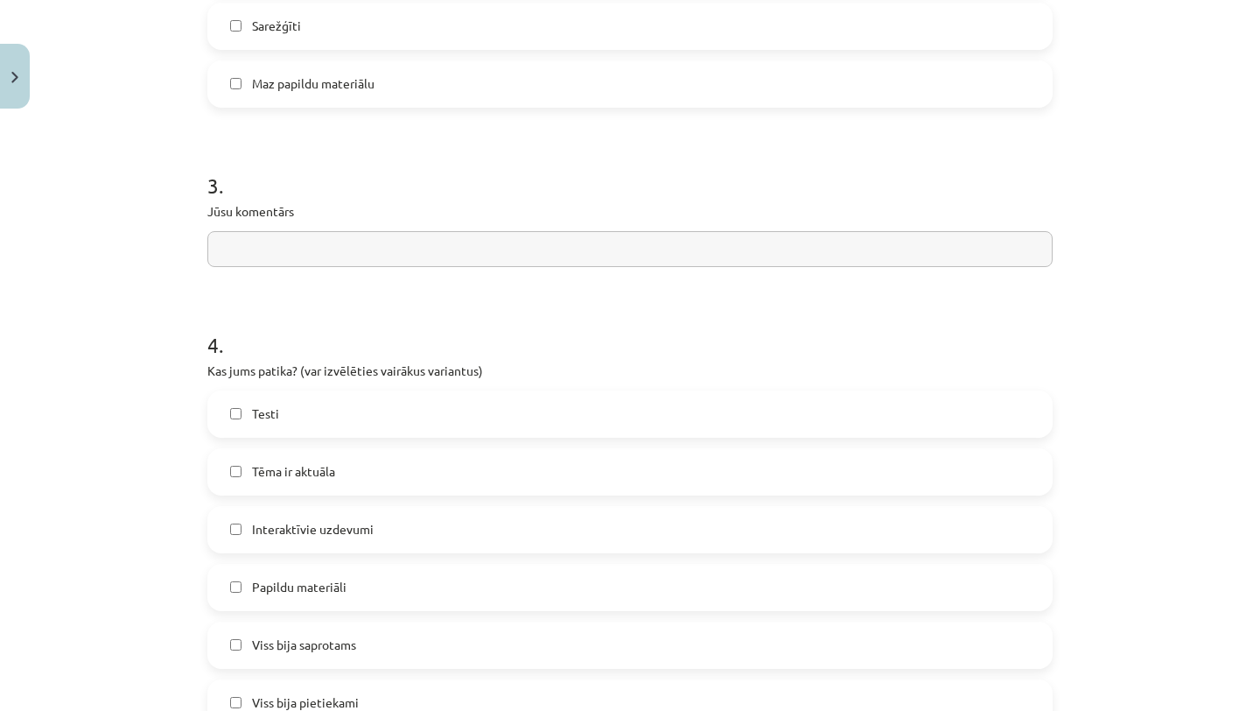
scroll to position [1192, 0]
click at [409, 481] on label "Tēma ir aktuāla" at bounding box center [630, 471] width 842 height 44
click at [410, 426] on label "Testi" at bounding box center [630, 413] width 842 height 44
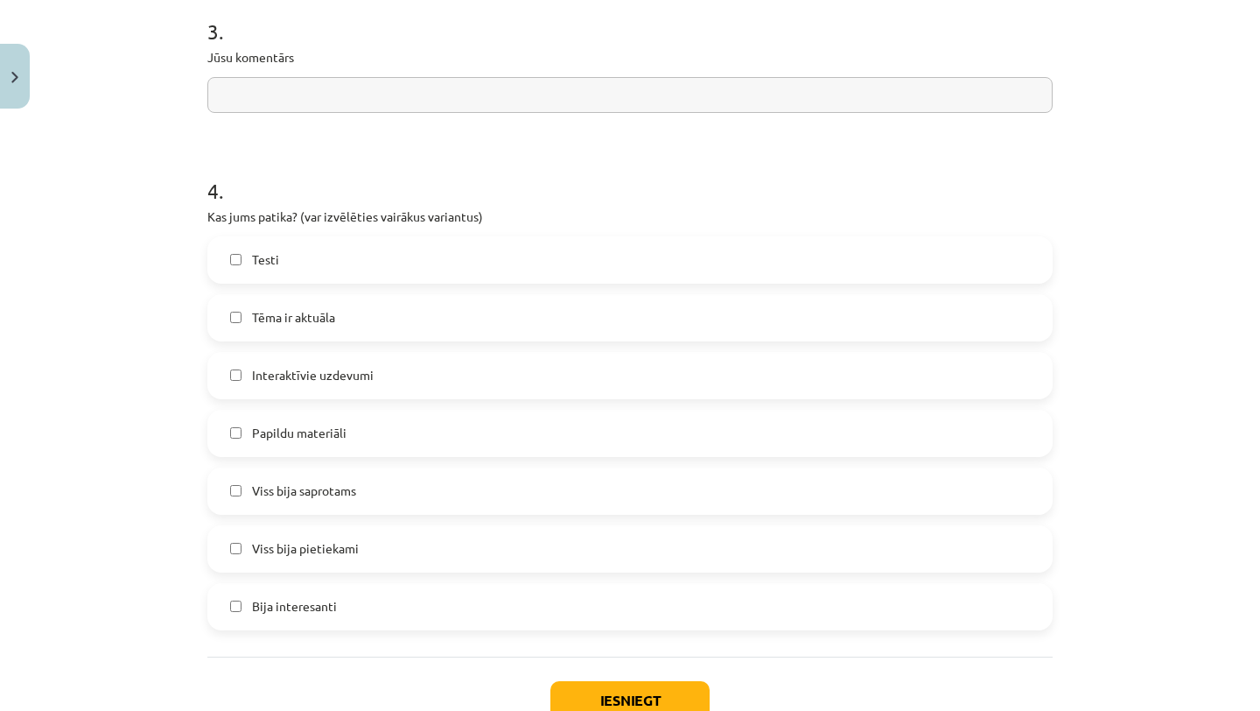
scroll to position [1467, 0]
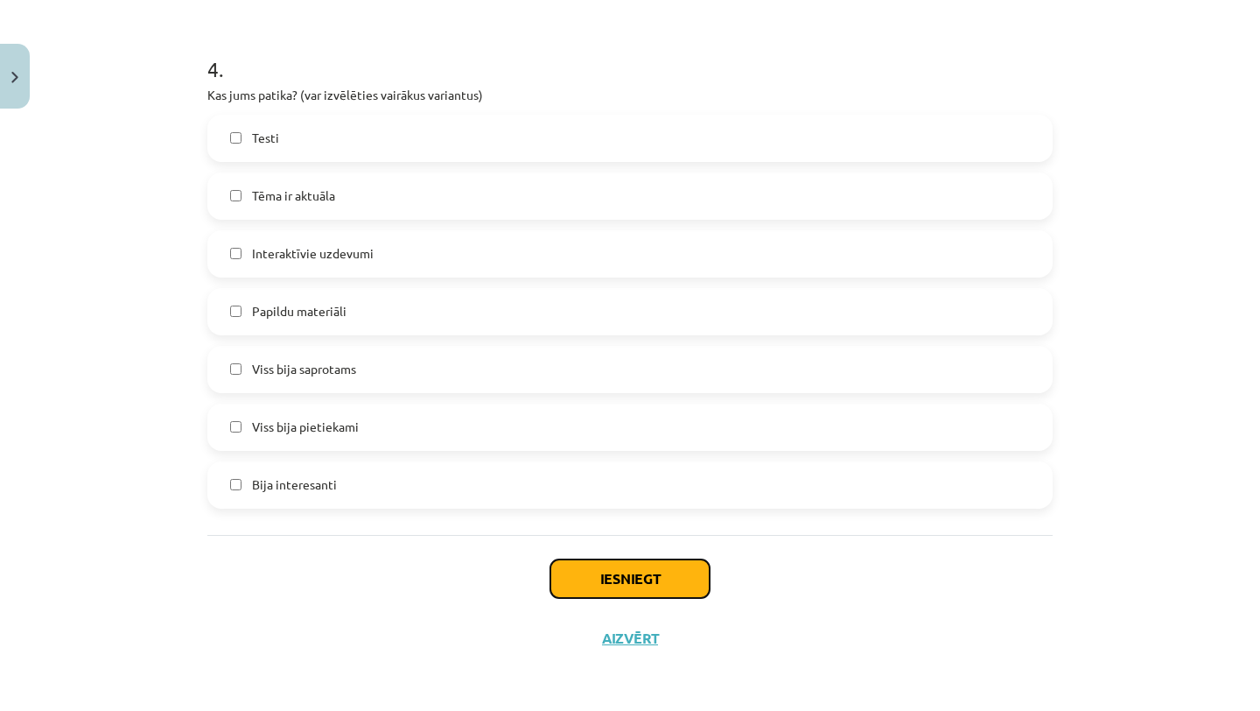
click at [583, 565] on button "Iesniegt" at bounding box center [630, 578] width 159 height 39
click at [583, 571] on button "Iesniegt" at bounding box center [630, 578] width 159 height 39
click at [592, 579] on button "Iesniegt" at bounding box center [630, 578] width 159 height 39
click at [594, 571] on button "Iesniegt" at bounding box center [630, 578] width 159 height 39
click at [1180, 274] on div "Mācību tēma: Sports un veselība - 10. klases 4. ieskaites mācību materiāls #7 P…" at bounding box center [630, 355] width 1260 height 711
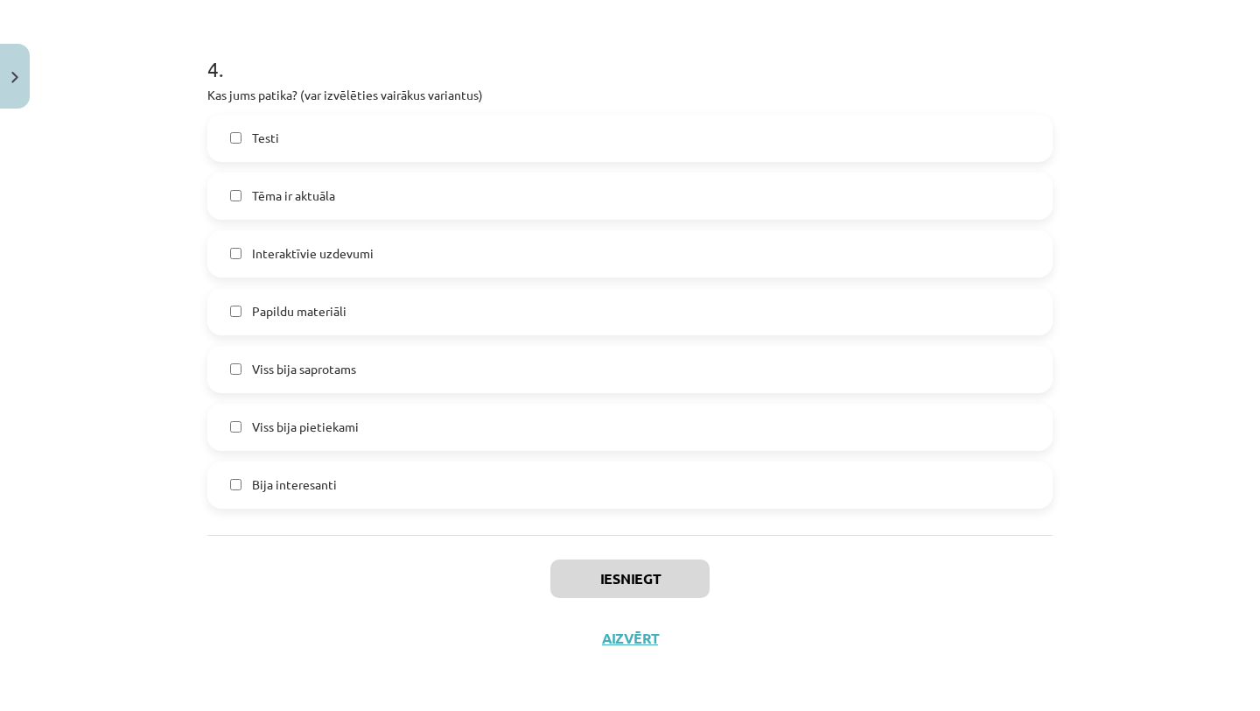
click at [1210, 437] on div "Mācību tēma: Sports un veselība - 10. klases 4. ieskaites mācību materiāls #7 P…" at bounding box center [630, 355] width 1260 height 711
click at [1197, 267] on div "Mācību tēma: Sports un veselība - 10. klases 4. ieskaites mācību materiāls #7 P…" at bounding box center [630, 355] width 1260 height 711
click at [817, 591] on div "Iesniegt Aizvērt" at bounding box center [629, 596] width 845 height 123
click at [667, 566] on button "Iesniegt" at bounding box center [630, 578] width 159 height 39
click at [1189, 305] on div "Mācību tēma: Sports un veselība - 10. klases 4. ieskaites mācību materiāls #7 P…" at bounding box center [630, 355] width 1260 height 711
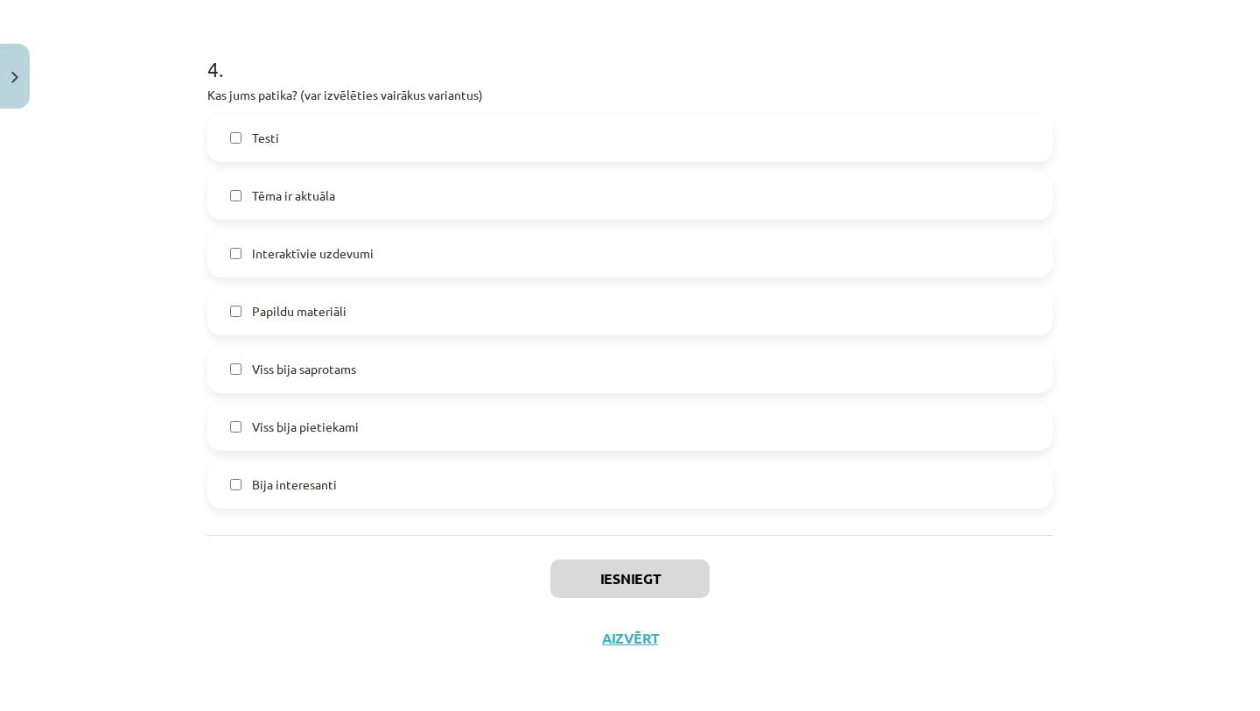
click at [1134, 292] on div "Mācību tēma: Sports un veselība - 10. klases 4. ieskaites mācību materiāls #7 P…" at bounding box center [630, 355] width 1260 height 711
click at [31, 81] on div "Mācību tēma: Sports un veselība - 10. klases 4. ieskaites mācību materiāls #7 P…" at bounding box center [630, 355] width 1260 height 711
click at [26, 81] on button "Close" at bounding box center [15, 76] width 30 height 65
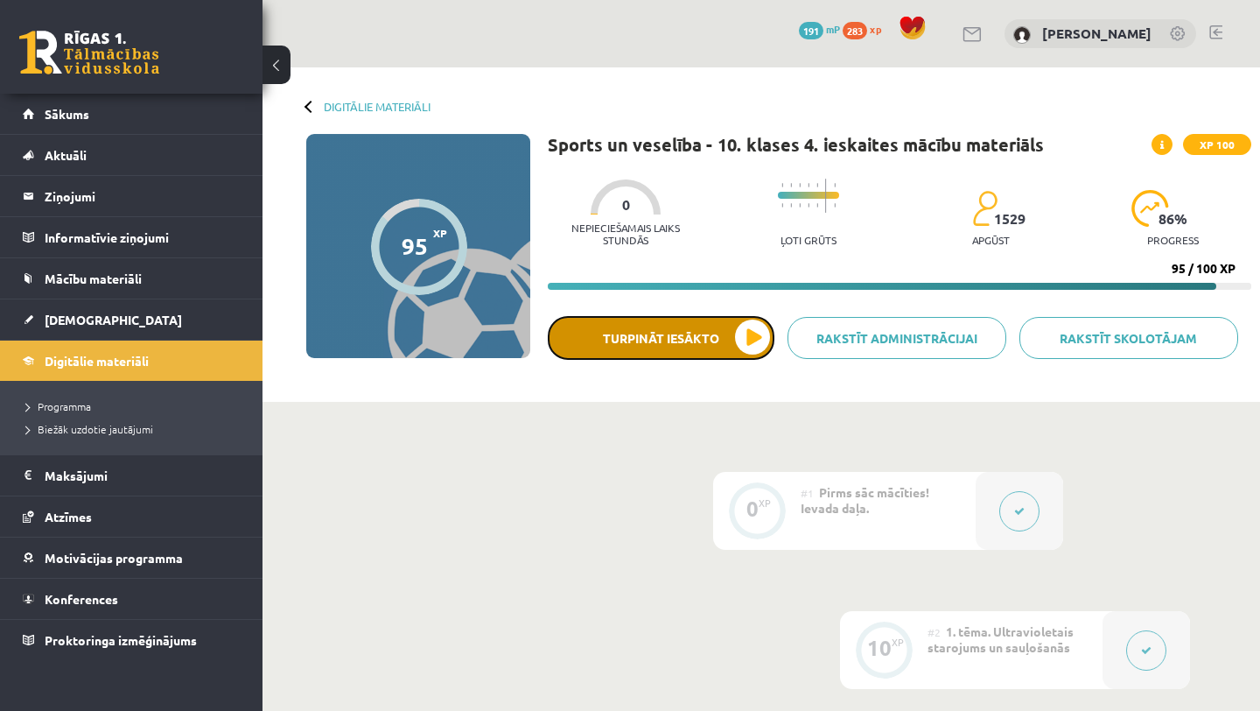
click at [741, 334] on button "Turpināt iesākto" at bounding box center [661, 338] width 227 height 44
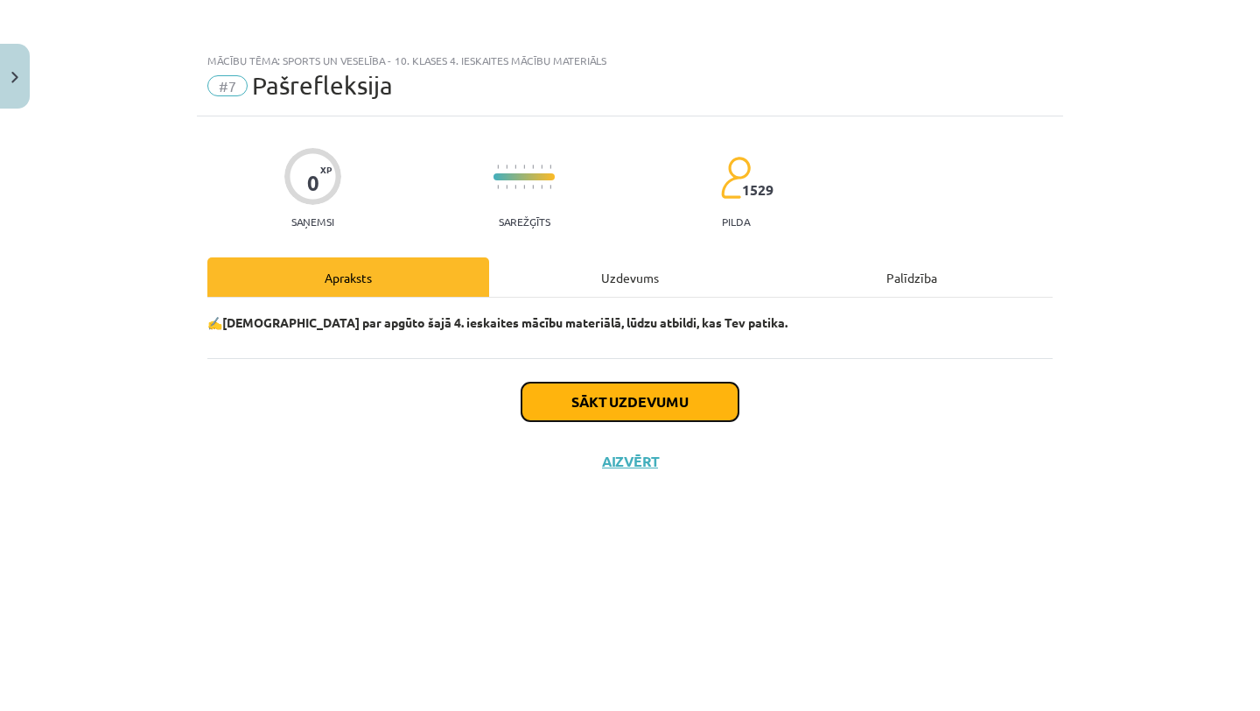
click at [701, 411] on button "Sākt uzdevumu" at bounding box center [630, 401] width 217 height 39
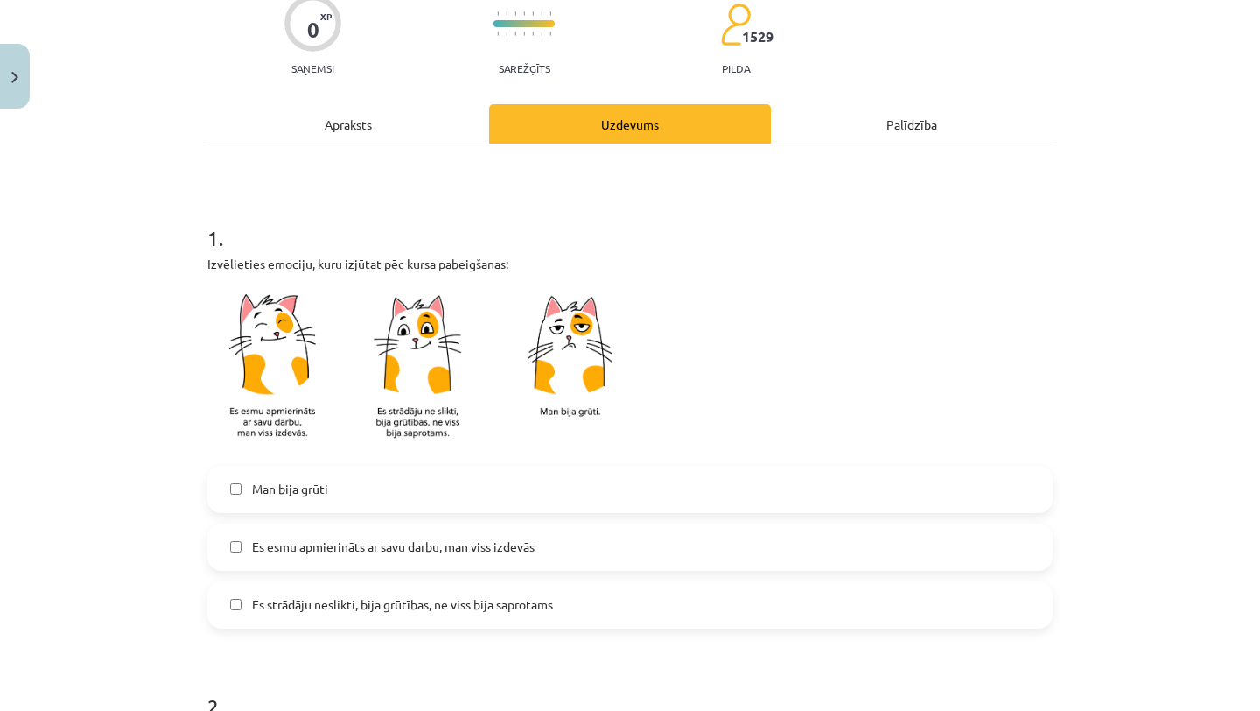
scroll to position [227, 0]
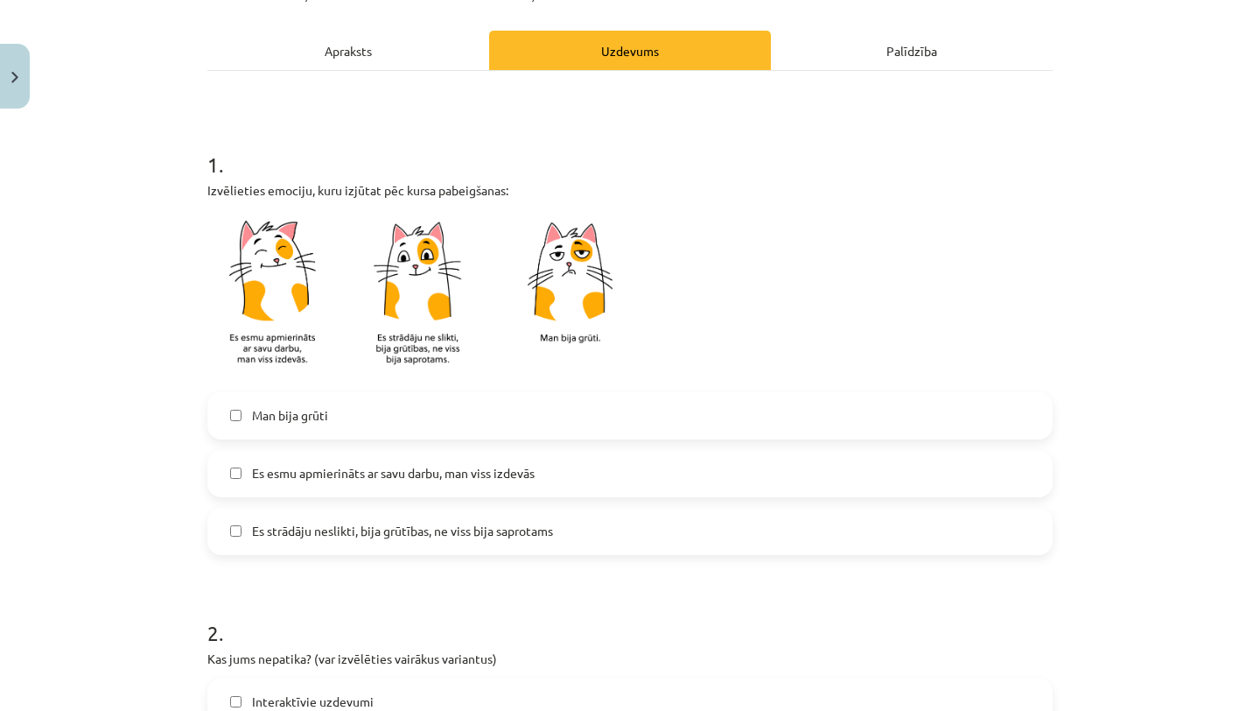
click at [662, 485] on label "Es esmu apmierināts ar savu darbu, man viss izdevās" at bounding box center [630, 474] width 842 height 44
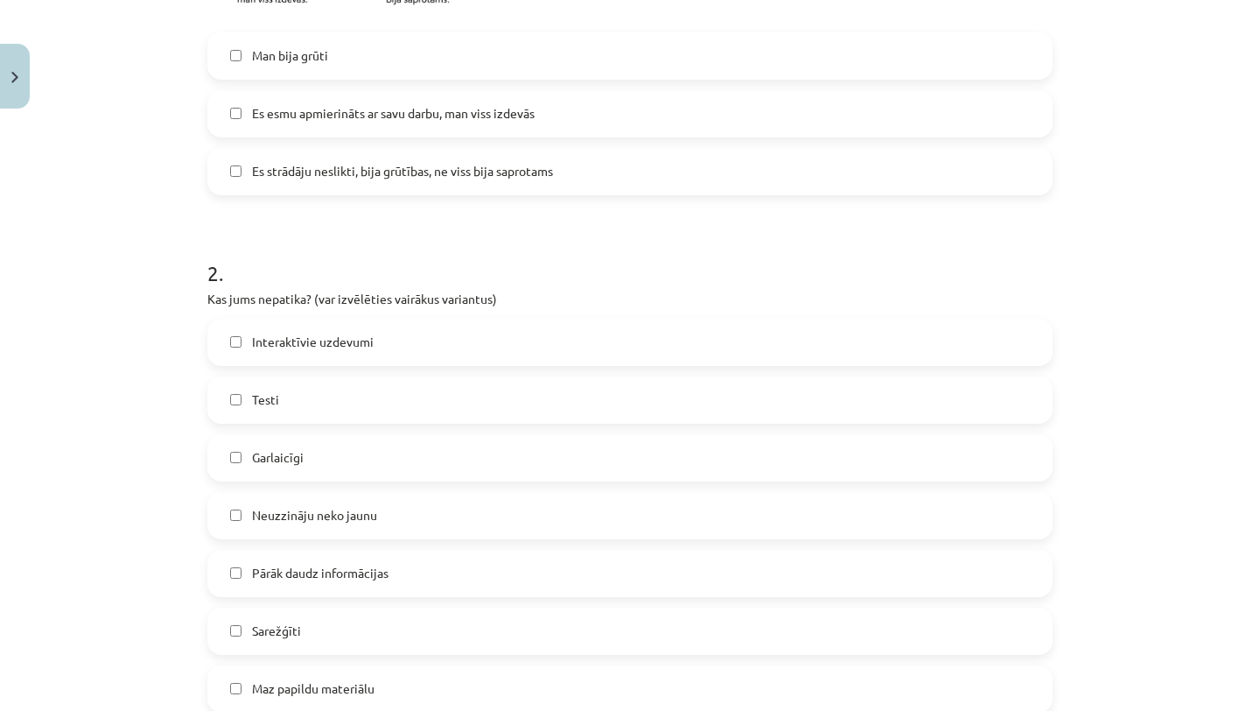
scroll to position [823, 0]
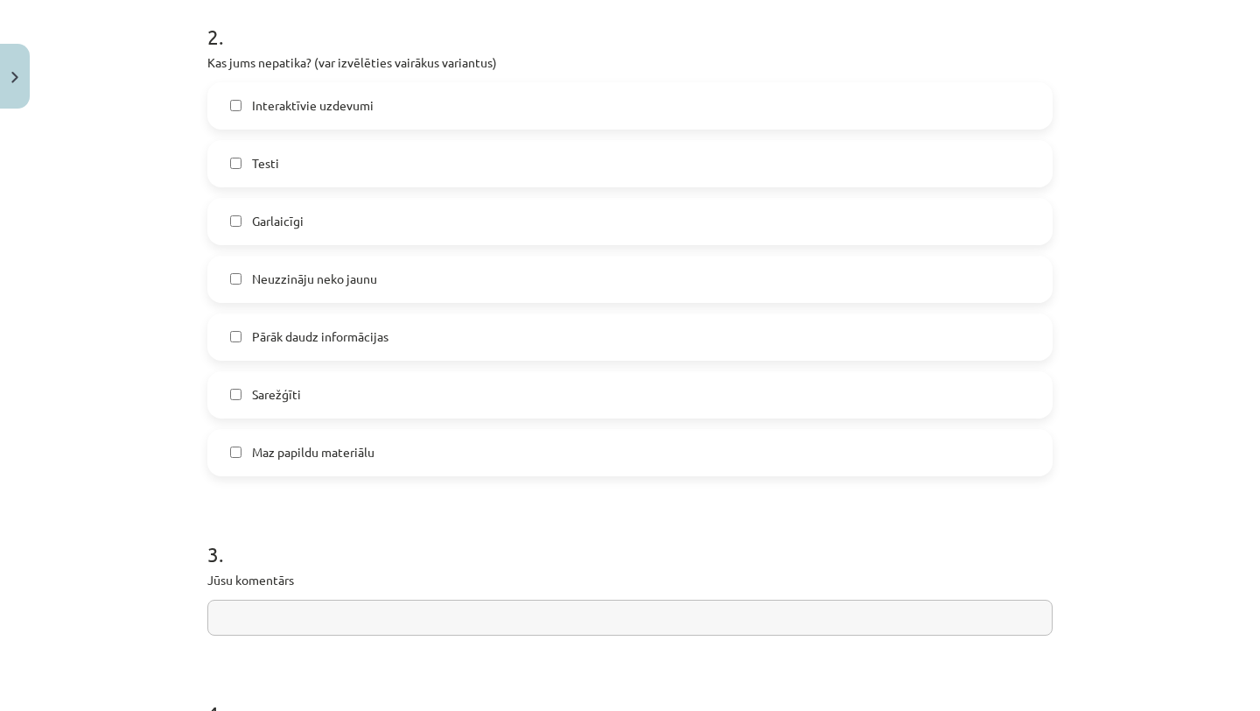
click at [499, 228] on label "Garlaicīgi" at bounding box center [630, 222] width 842 height 44
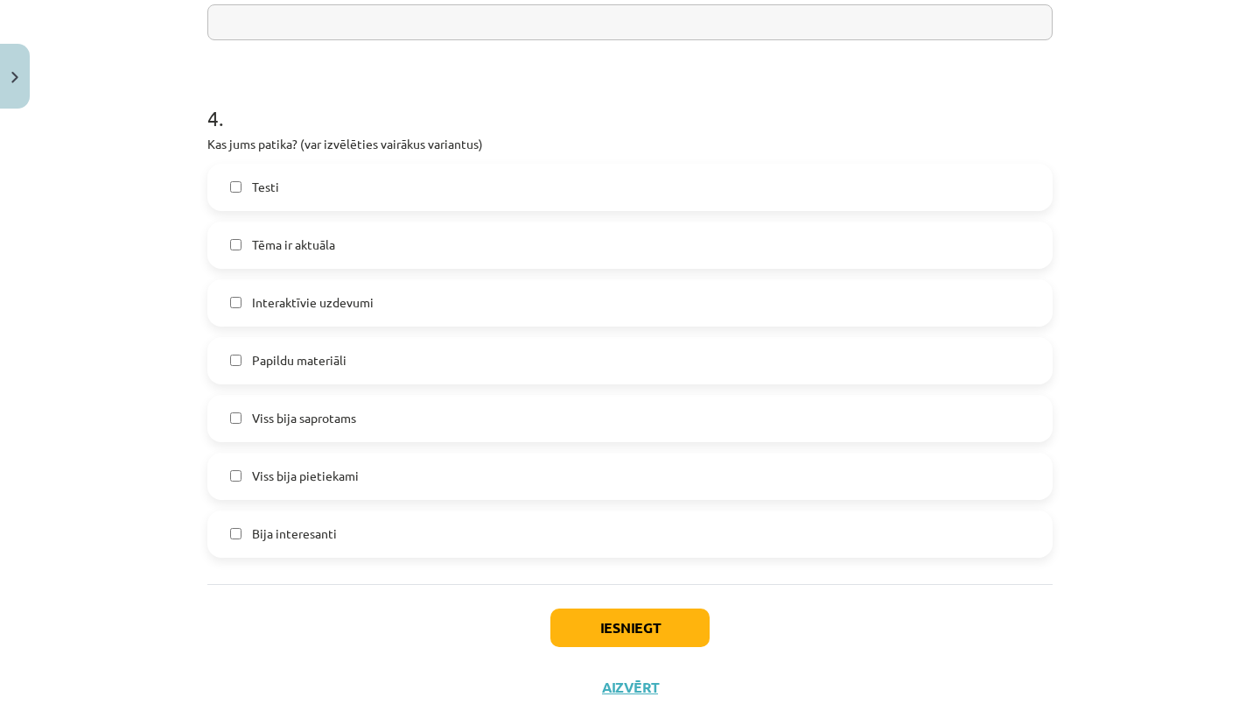
scroll to position [1467, 0]
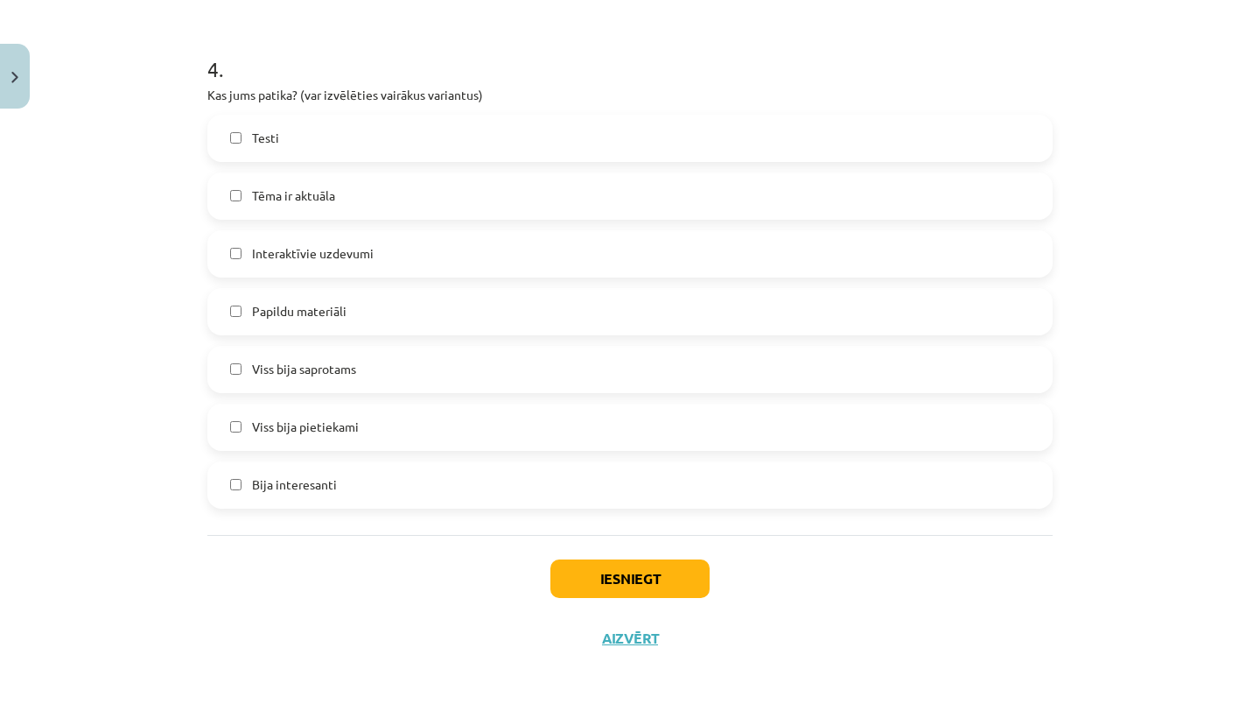
click at [488, 200] on label "Tēma ir aktuāla" at bounding box center [630, 196] width 842 height 44
click at [609, 564] on button "Iesniegt" at bounding box center [630, 578] width 159 height 39
click at [647, 587] on button "Iesniegt" at bounding box center [630, 578] width 159 height 39
click at [20, 81] on button "Close" at bounding box center [15, 76] width 30 height 65
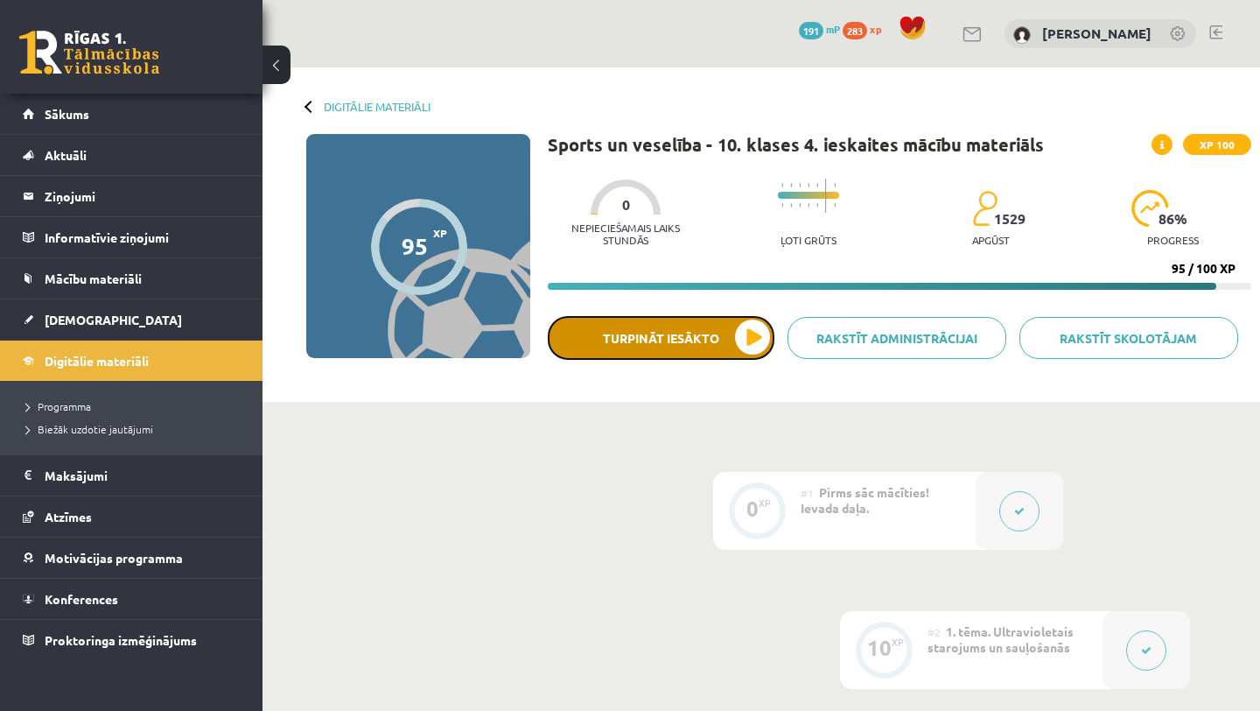
click at [684, 359] on button "Turpināt iesākto" at bounding box center [661, 338] width 227 height 44
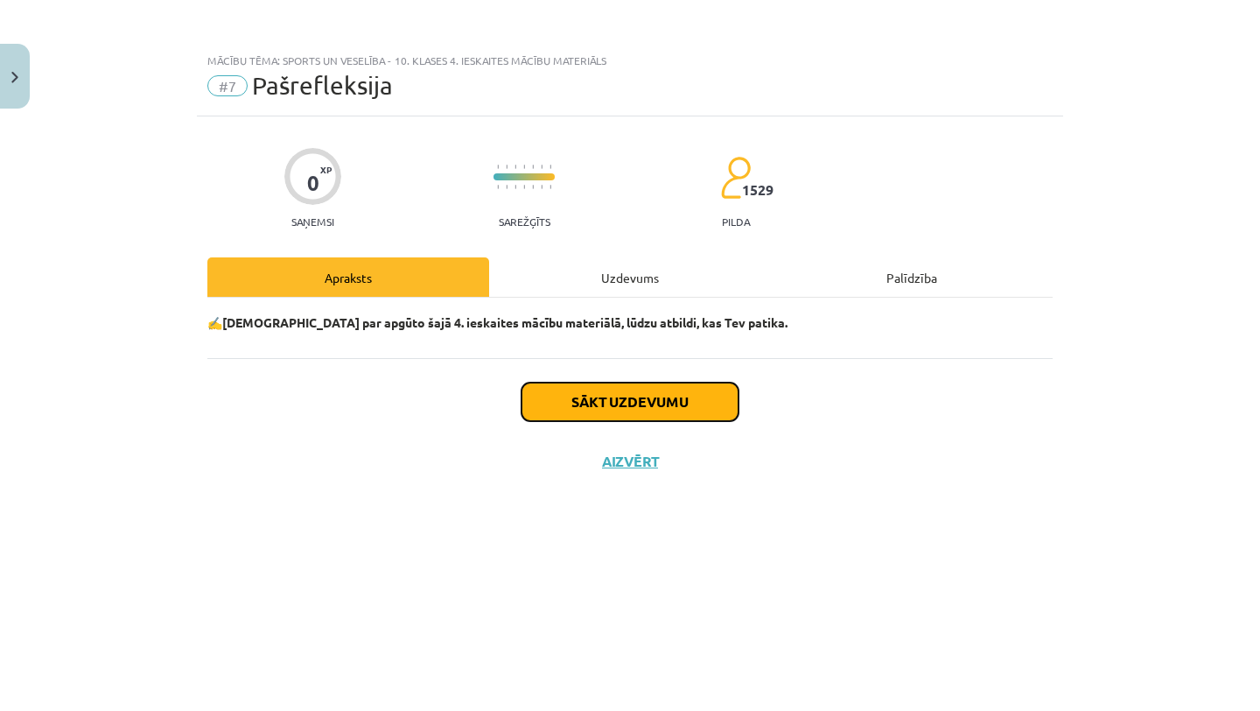
click at [700, 385] on button "Sākt uzdevumu" at bounding box center [630, 401] width 217 height 39
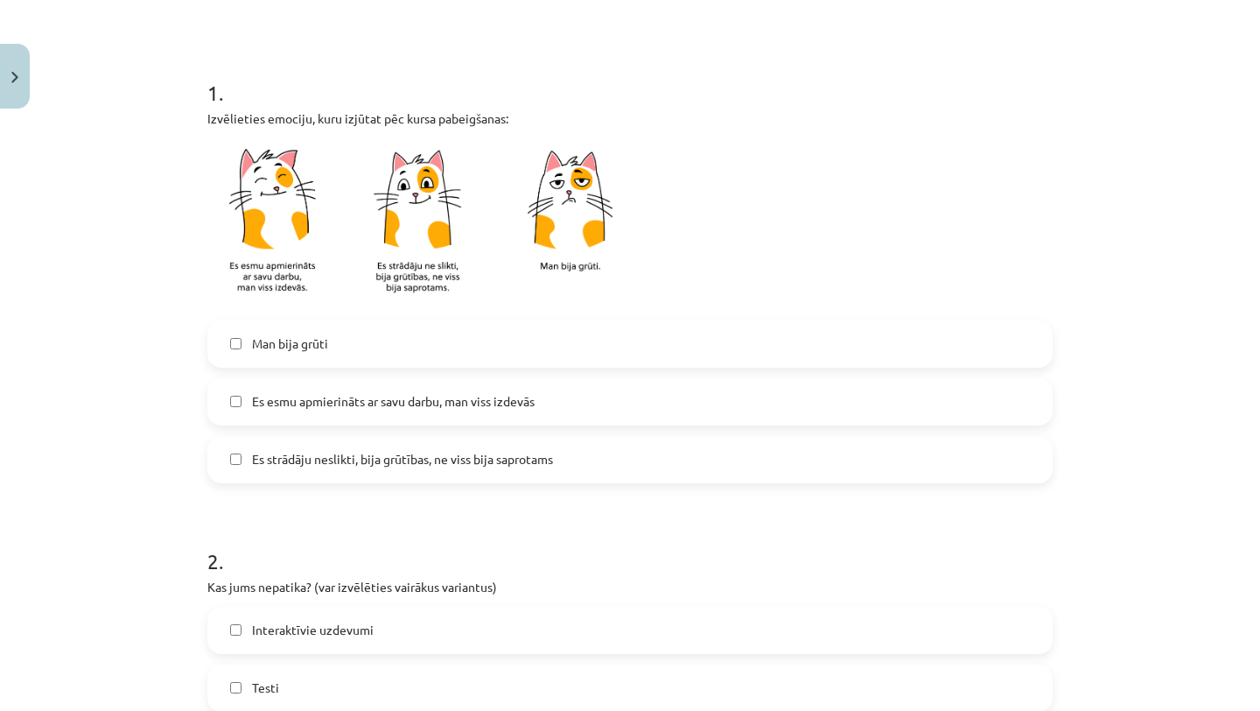
scroll to position [302, 0]
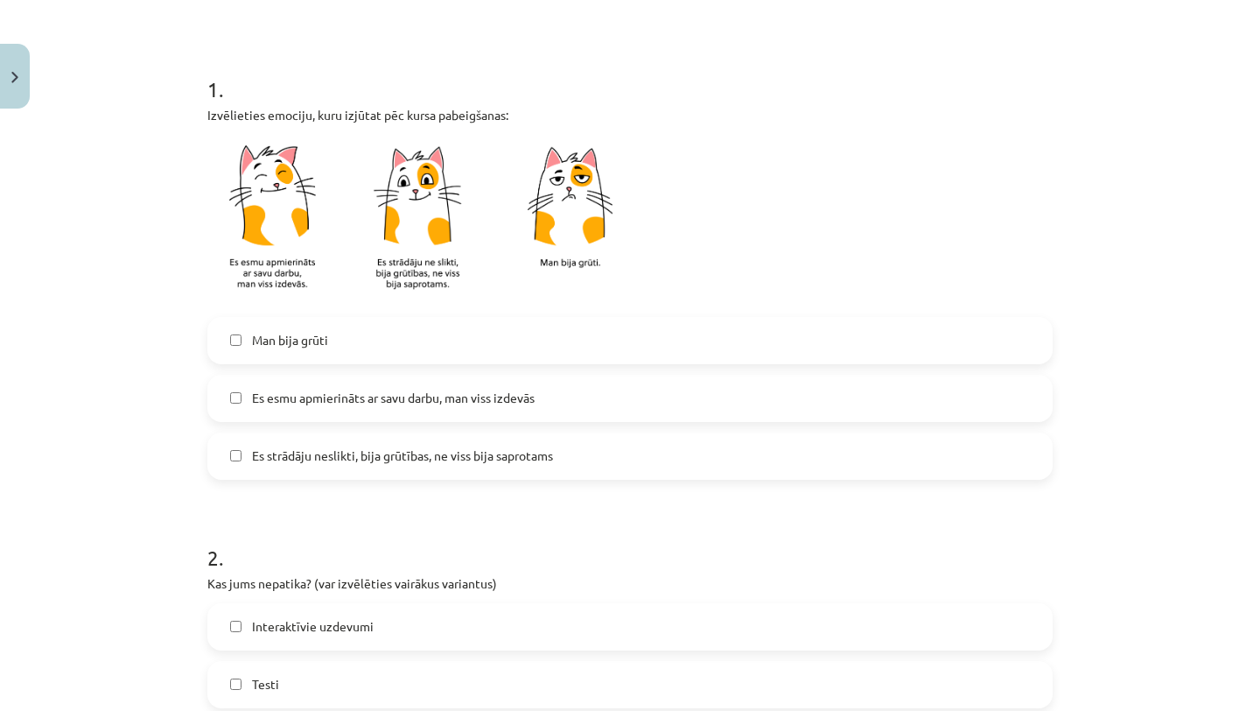
click at [436, 392] on span "Es esmu apmierināts ar savu darbu, man viss izdevās" at bounding box center [393, 398] width 283 height 18
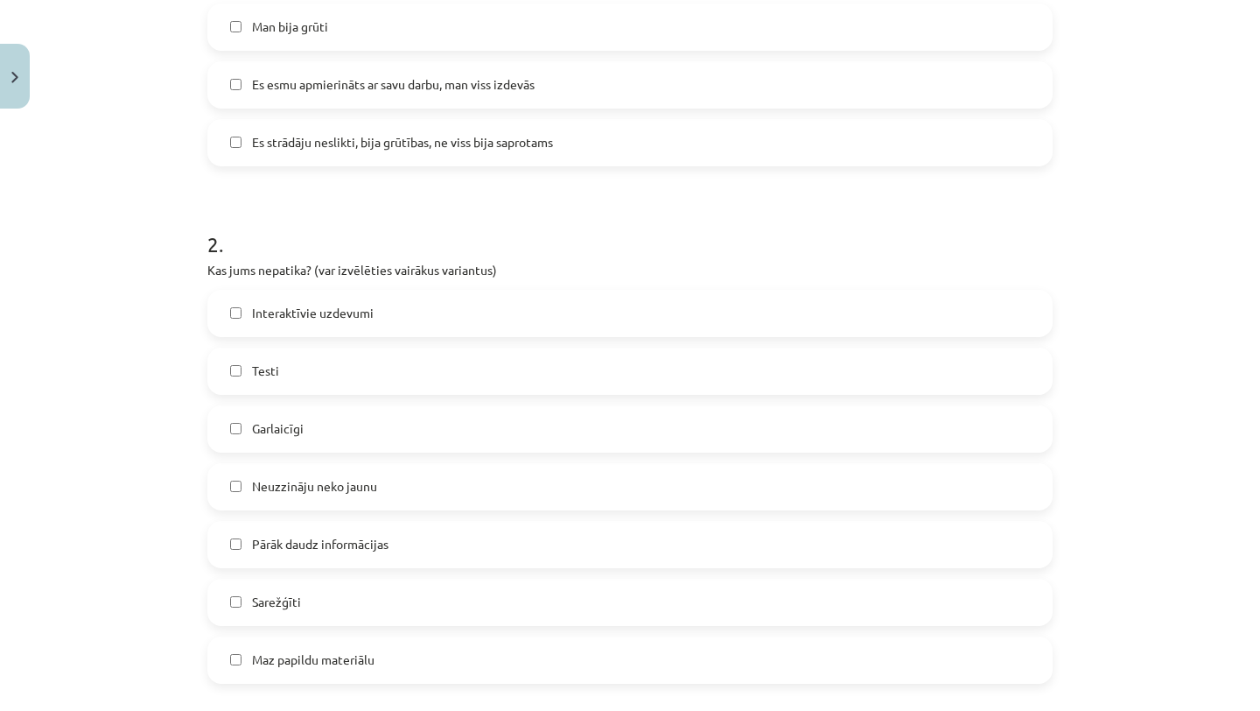
click at [412, 428] on label "Garlaicīgi" at bounding box center [630, 429] width 842 height 44
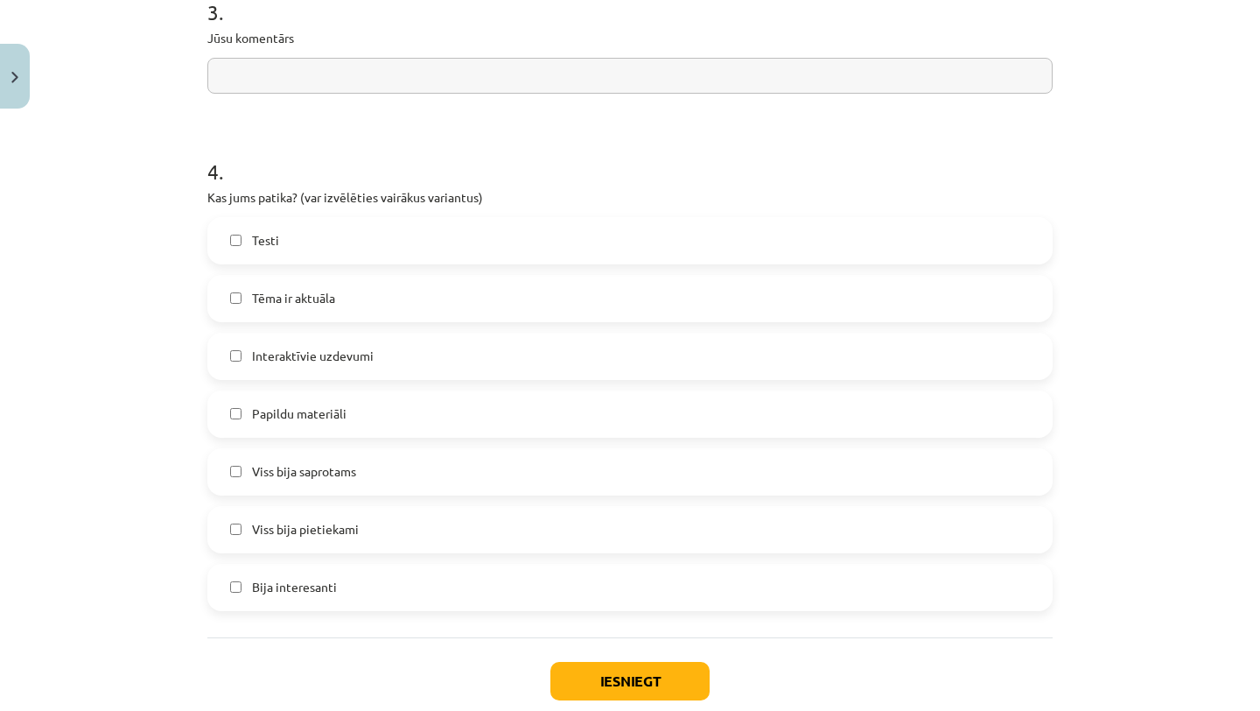
scroll to position [1467, 0]
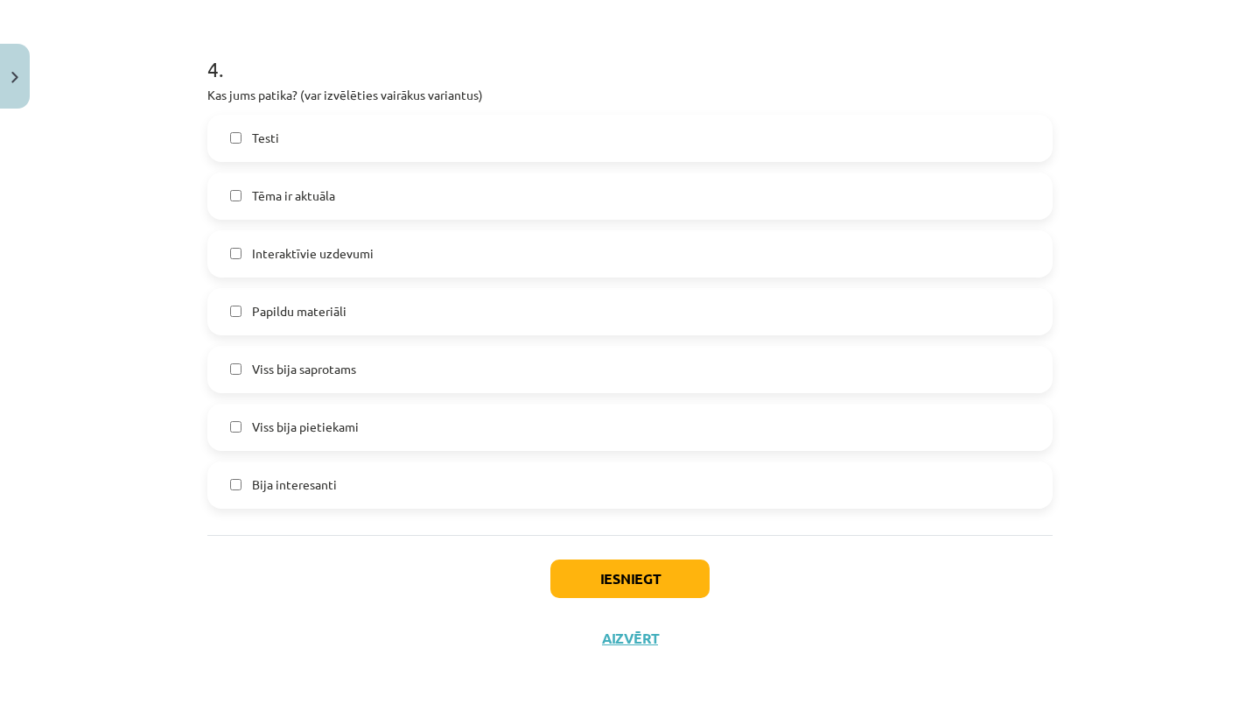
click at [428, 194] on label "Tēma ir aktuāla" at bounding box center [630, 196] width 842 height 44
click at [605, 591] on button "Iesniegt" at bounding box center [630, 578] width 159 height 39
click at [605, 593] on button "Iesniegt" at bounding box center [630, 578] width 159 height 39
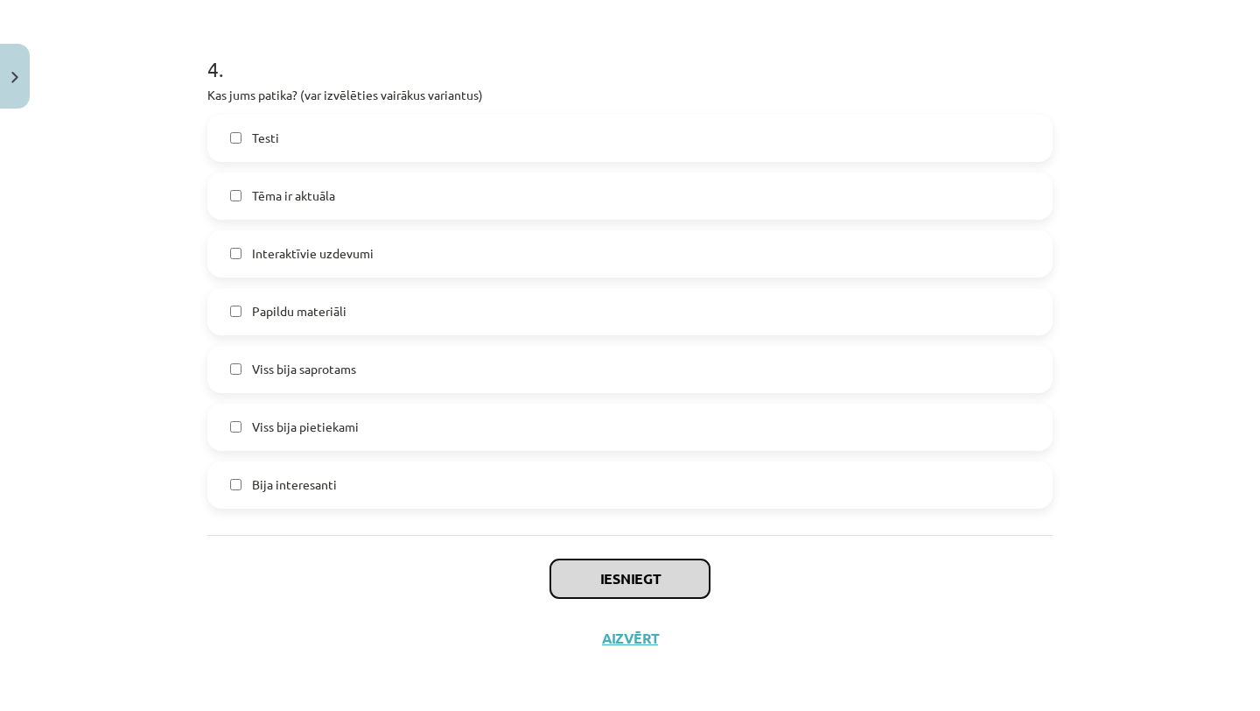
click at [605, 593] on button "Iesniegt" at bounding box center [630, 578] width 159 height 39
click at [597, 588] on button "Iesniegt" at bounding box center [630, 578] width 159 height 39
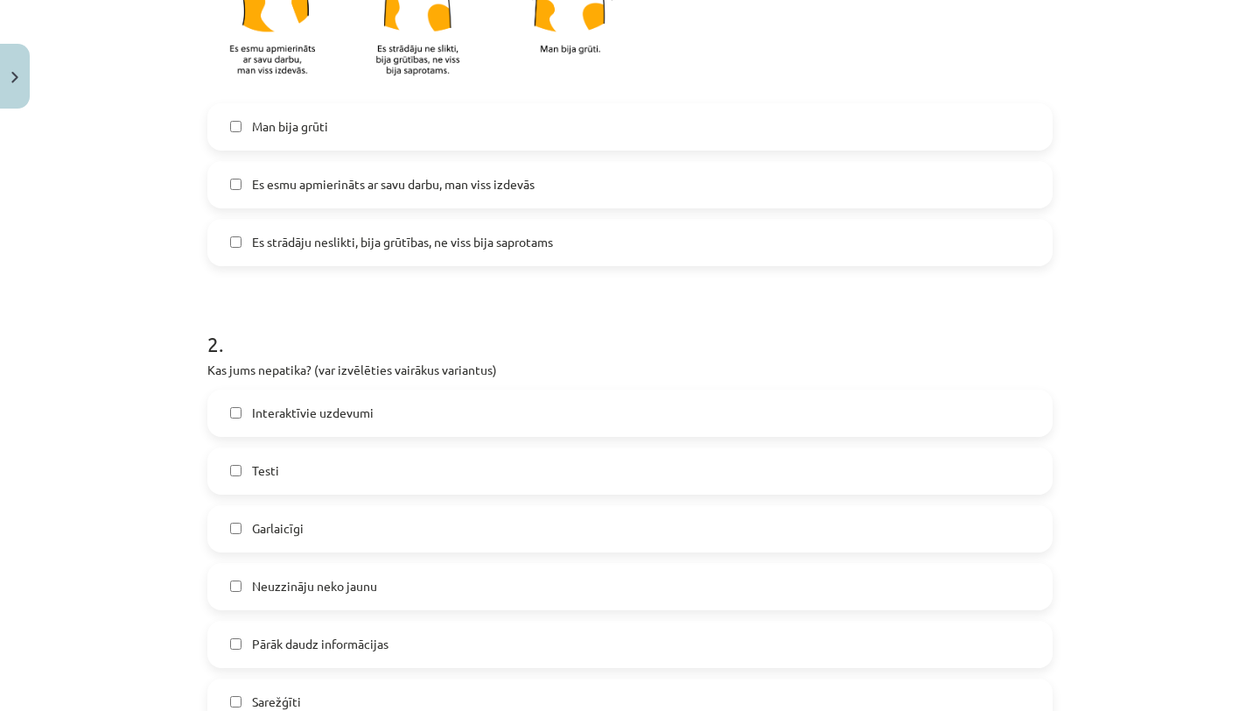
scroll to position [392, 0]
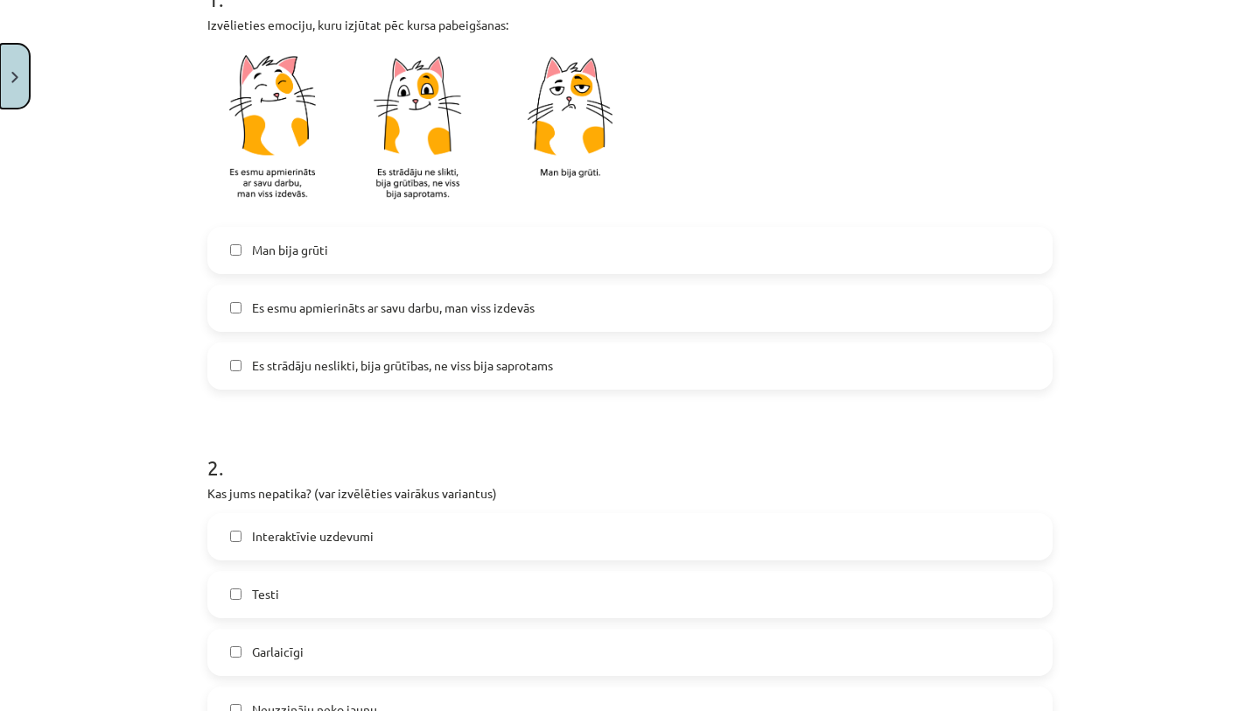
click at [16, 80] on img "Close" at bounding box center [14, 77] width 7 height 11
click at [280, 61] on div "Mācību tēma: Sports un veselība - 10. klases 4. ieskaites mācību materiāls #7 P…" at bounding box center [630, 355] width 1260 height 711
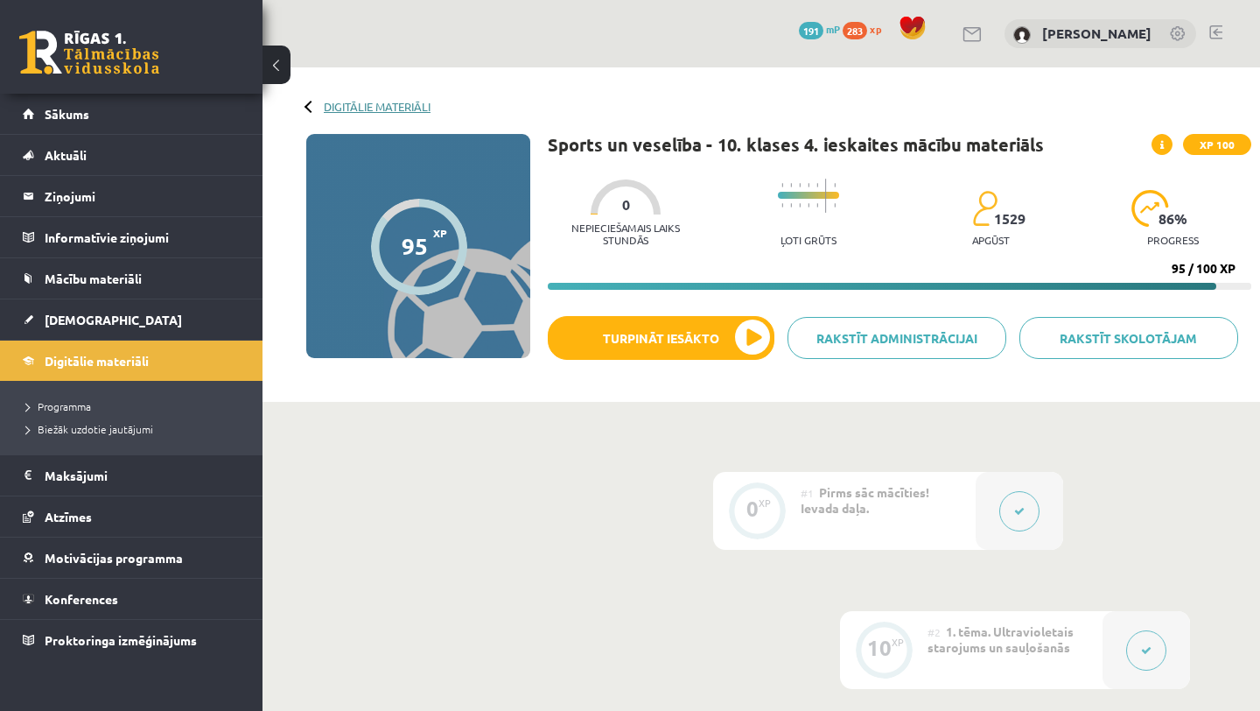
click at [349, 107] on link "Digitālie materiāli" at bounding box center [377, 106] width 107 height 13
click at [134, 109] on link "Sākums" at bounding box center [132, 114] width 218 height 40
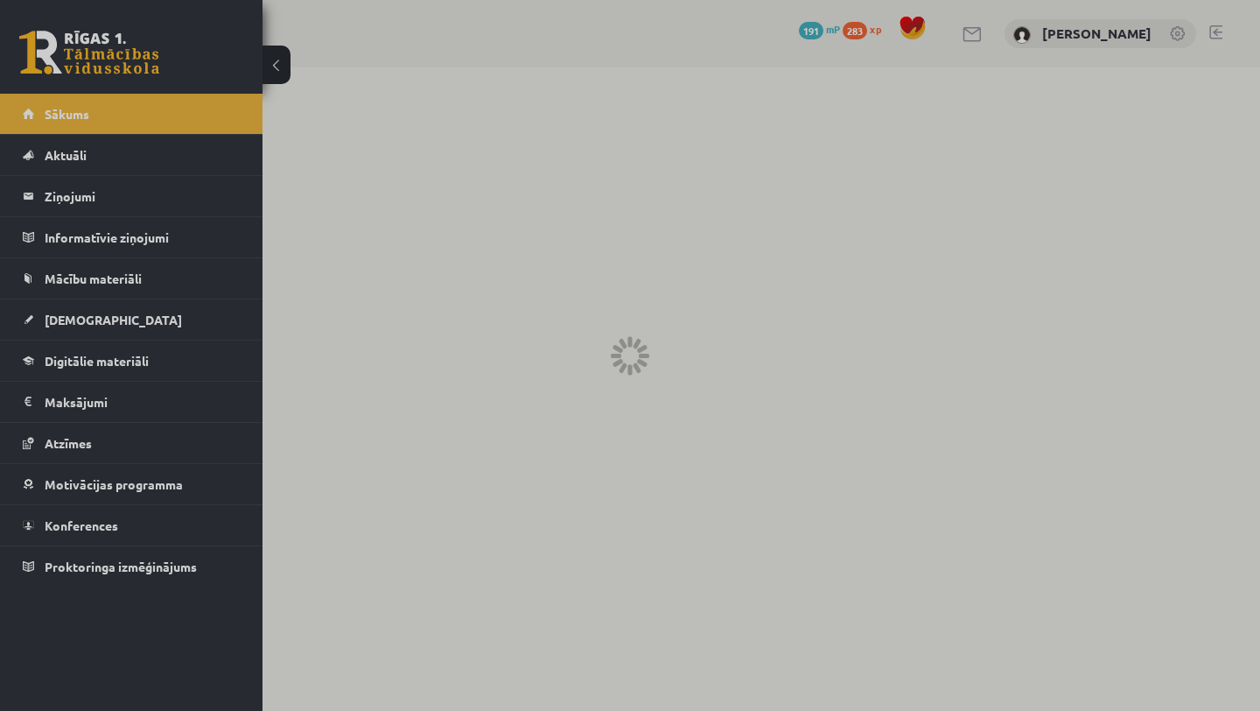
click at [993, 263] on div at bounding box center [630, 355] width 1260 height 711
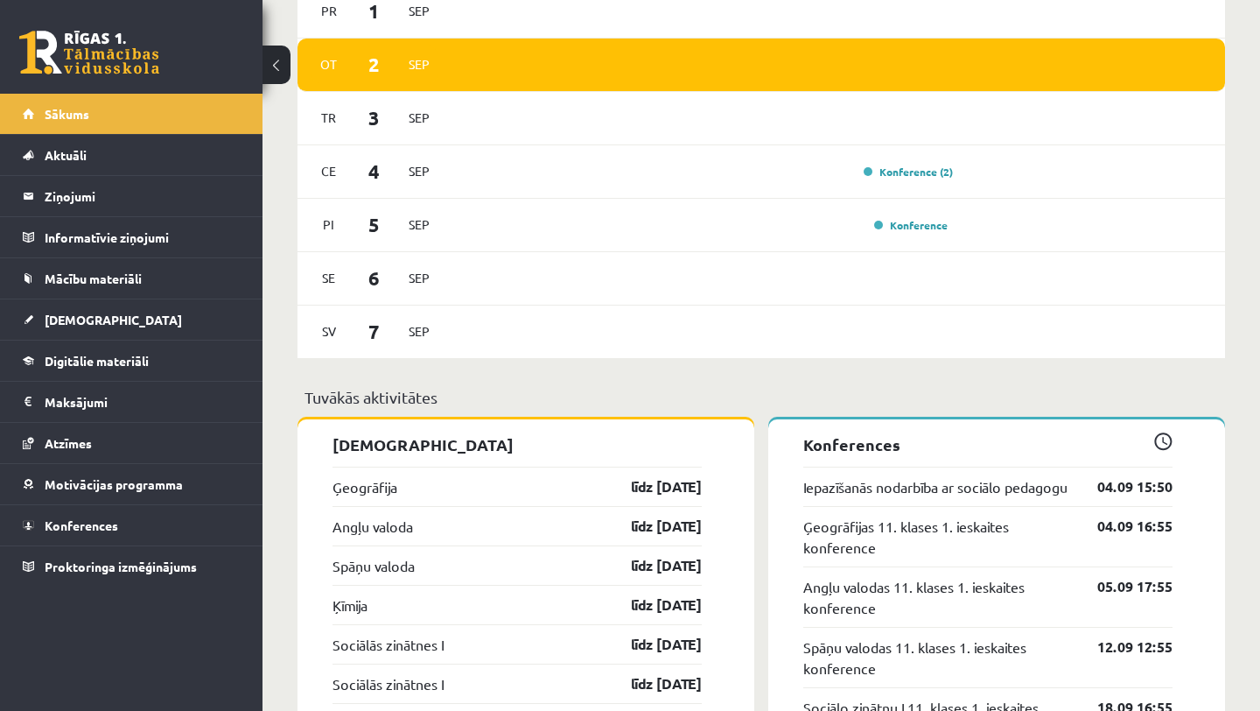
scroll to position [1187, 0]
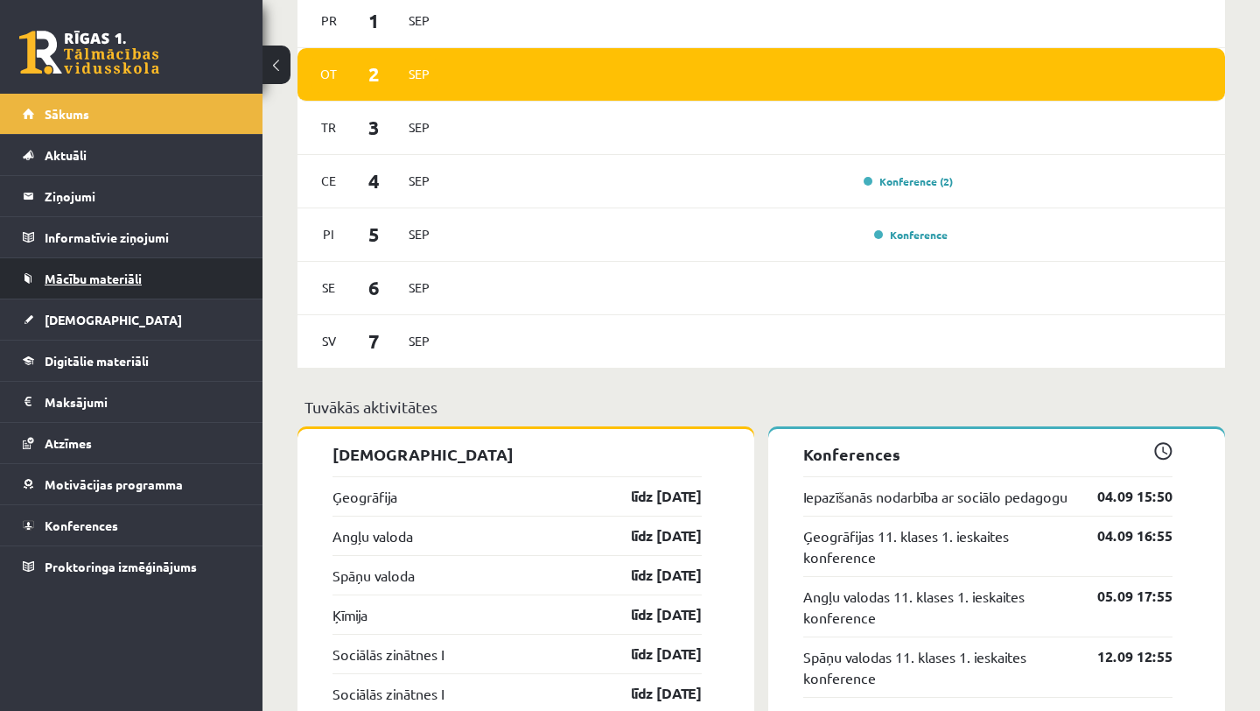
click at [207, 281] on link "Mācību materiāli" at bounding box center [132, 278] width 218 height 40
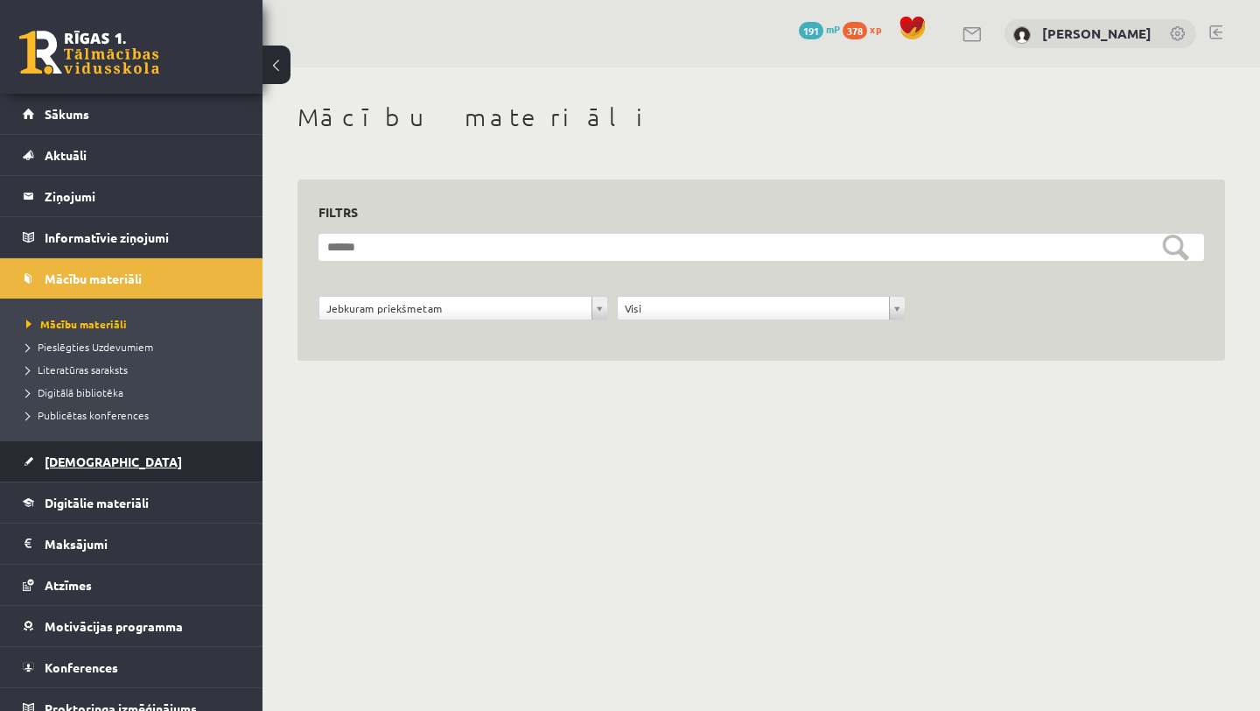
click at [155, 457] on link "[DEMOGRAPHIC_DATA]" at bounding box center [132, 461] width 218 height 40
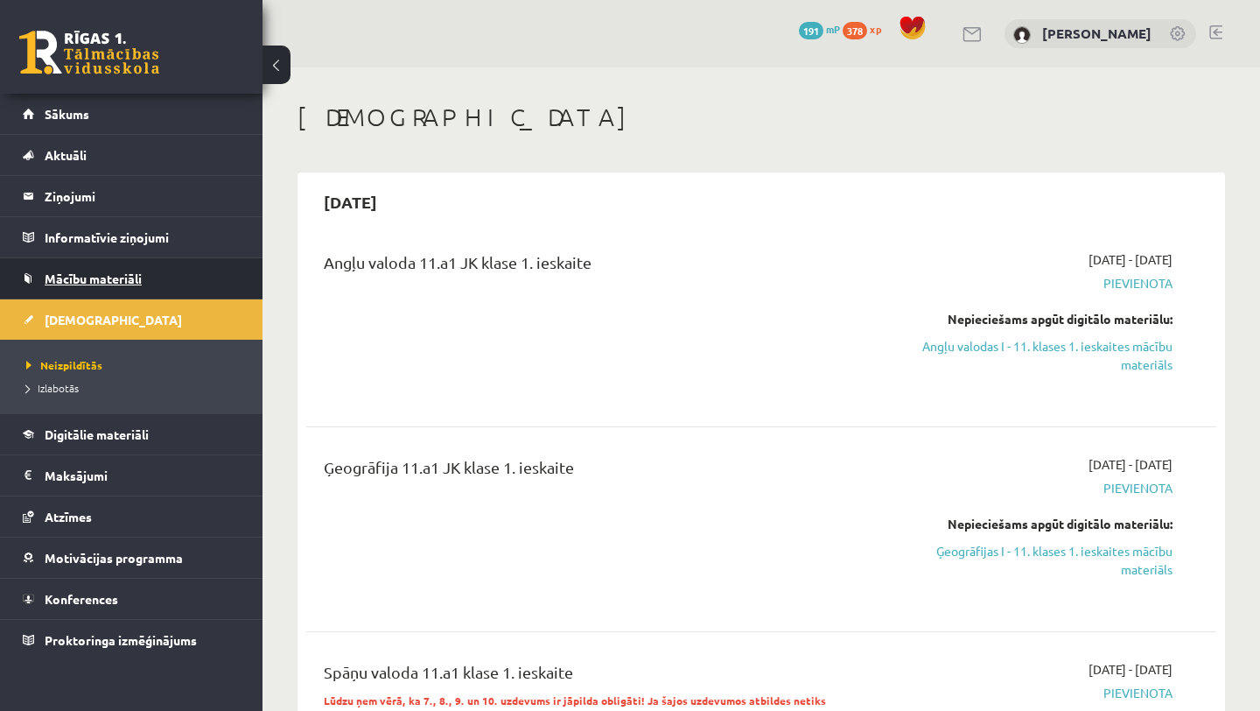
click at [163, 280] on link "Mācību materiāli" at bounding box center [132, 278] width 218 height 40
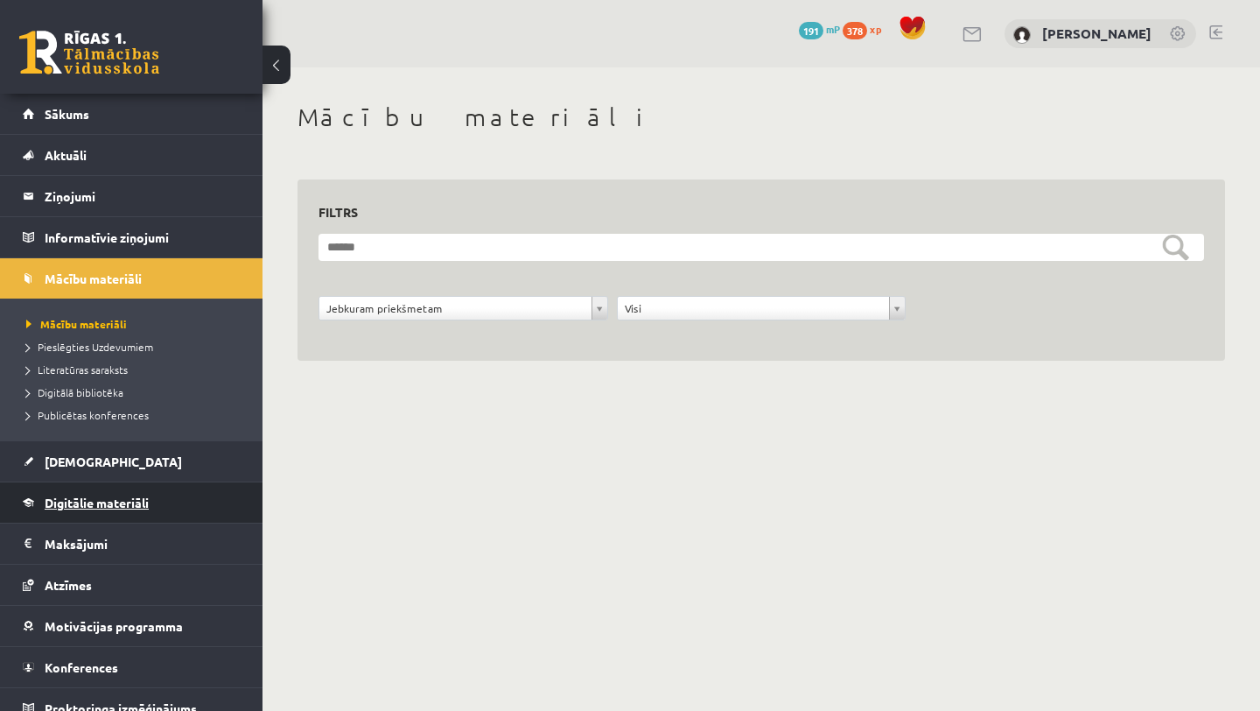
click at [140, 492] on link "Digitālie materiāli" at bounding box center [132, 502] width 218 height 40
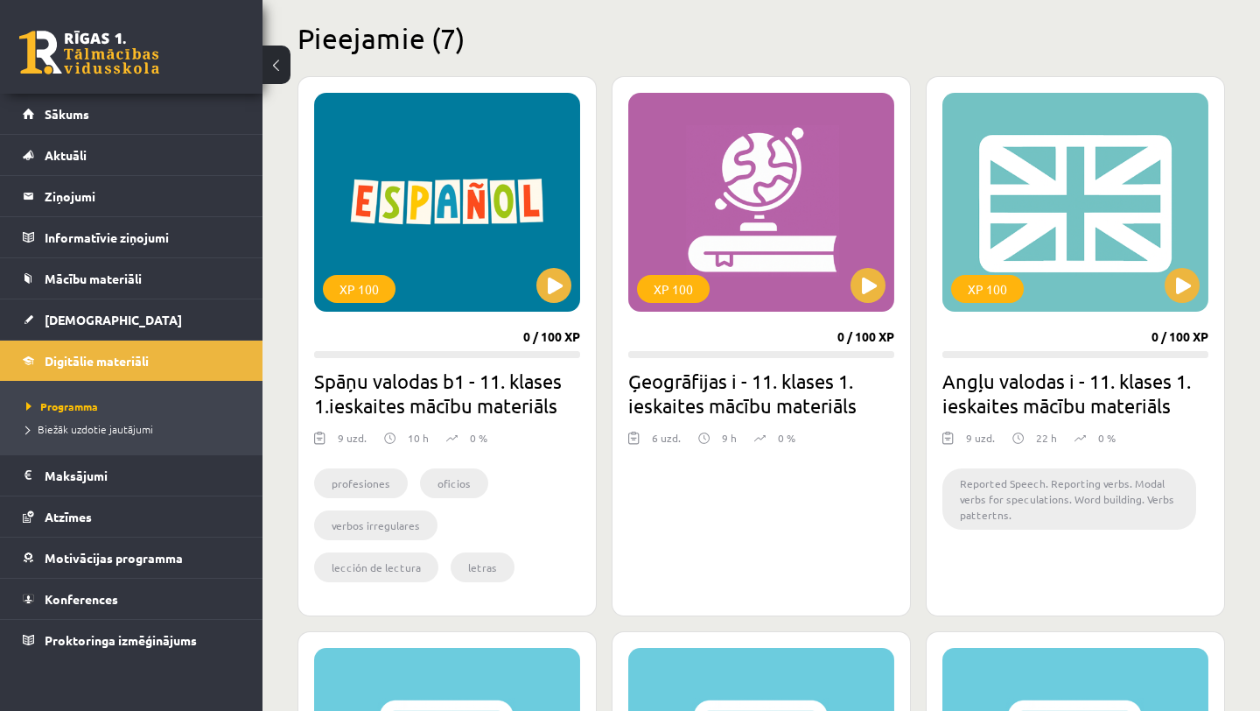
scroll to position [433, 0]
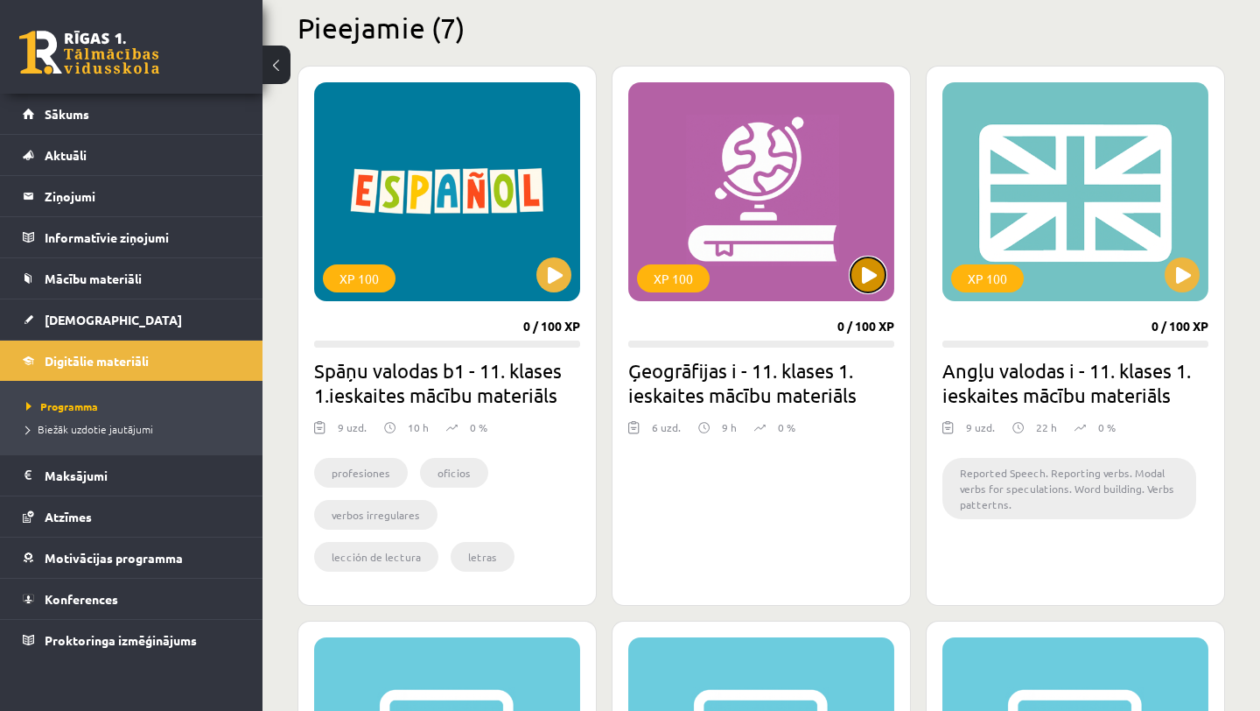
click at [862, 281] on button at bounding box center [868, 274] width 35 height 35
click at [120, 114] on link "Sākums" at bounding box center [132, 114] width 218 height 40
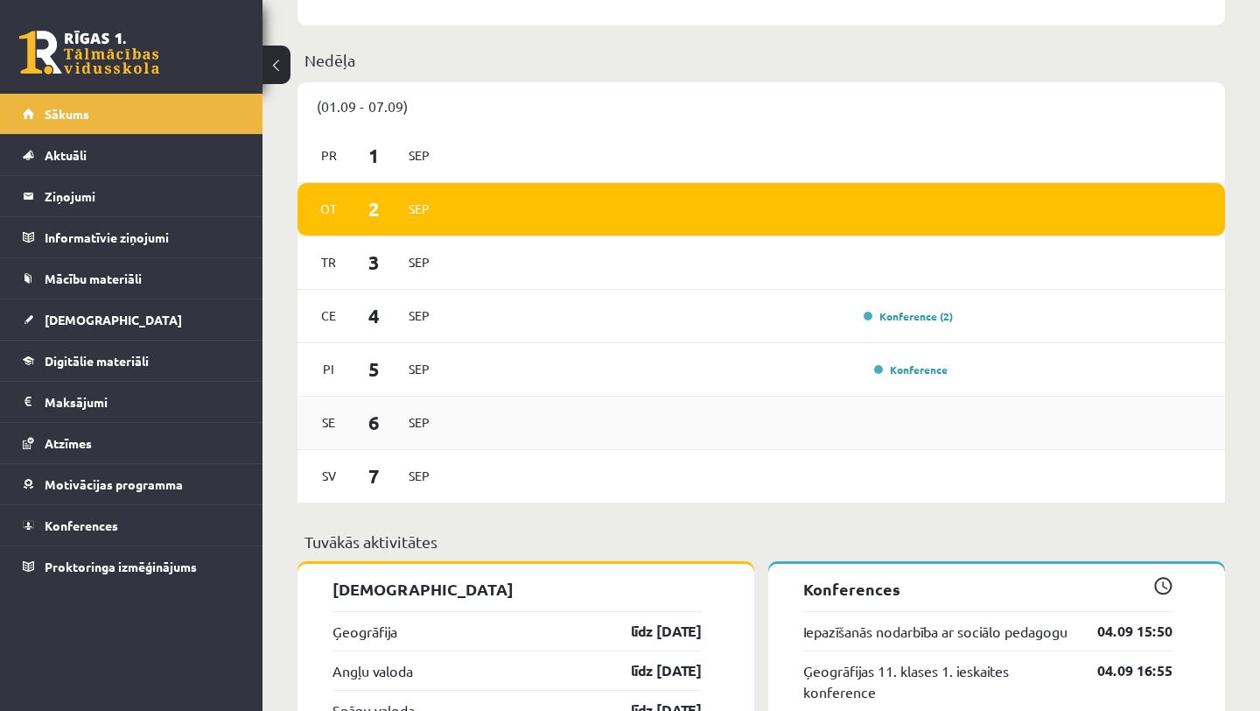
scroll to position [1054, 0]
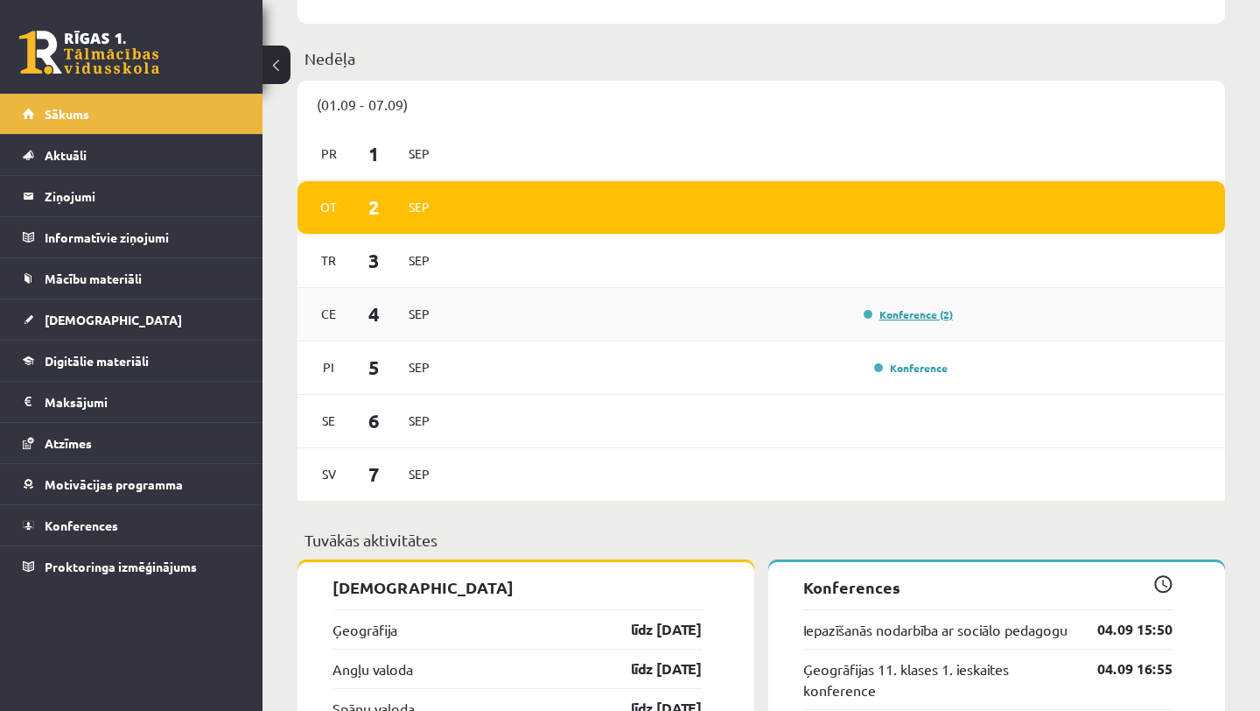
click at [919, 319] on link "Konference (2)" at bounding box center [908, 314] width 89 height 14
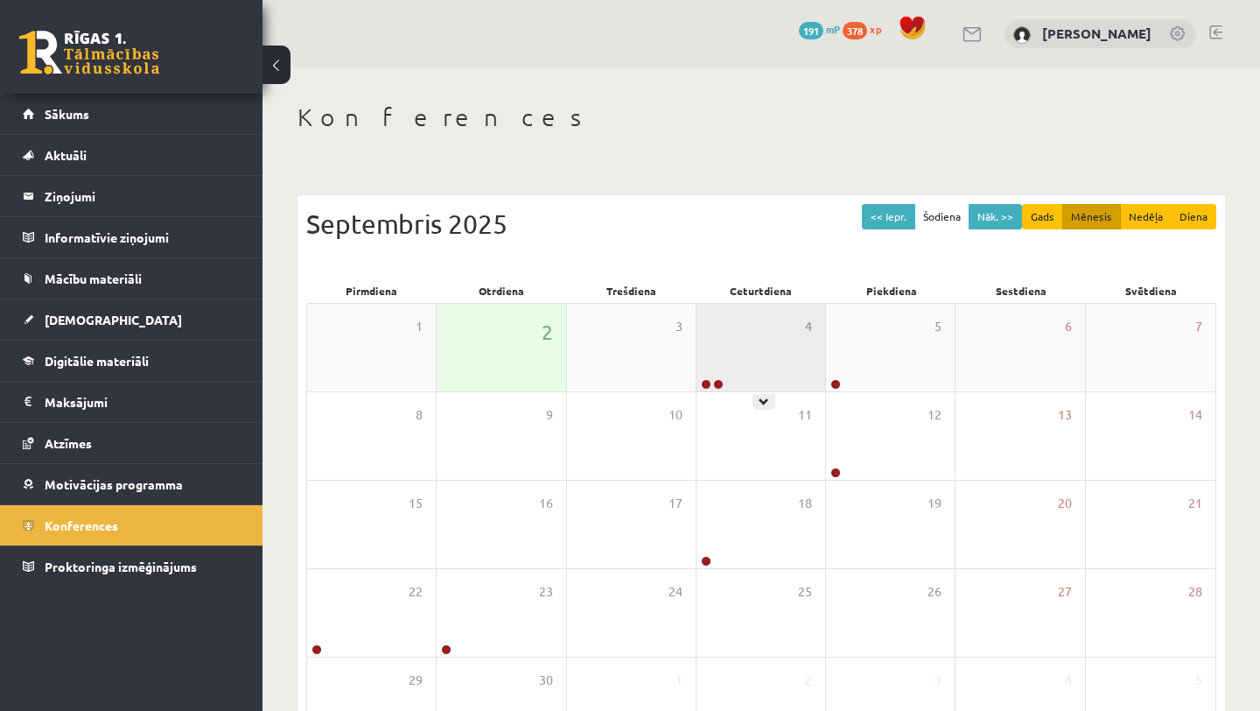
click at [785, 344] on div "4" at bounding box center [761, 348] width 129 height 88
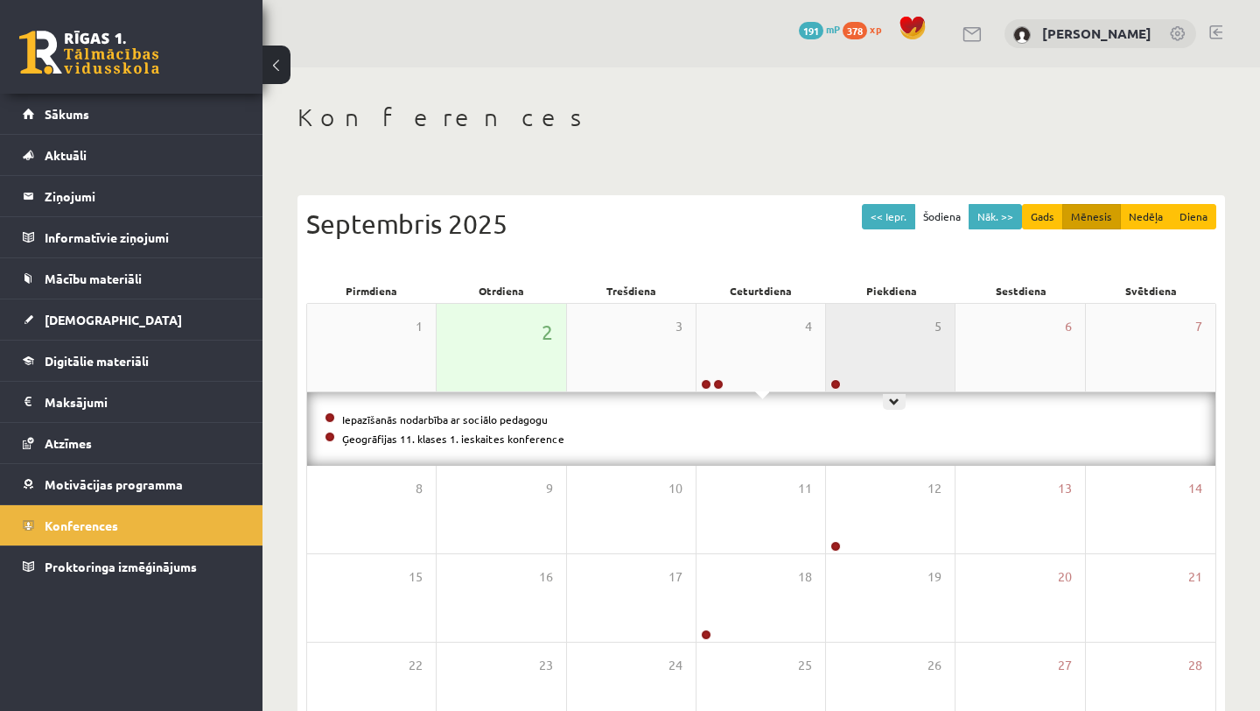
click at [919, 361] on div "5" at bounding box center [890, 348] width 129 height 88
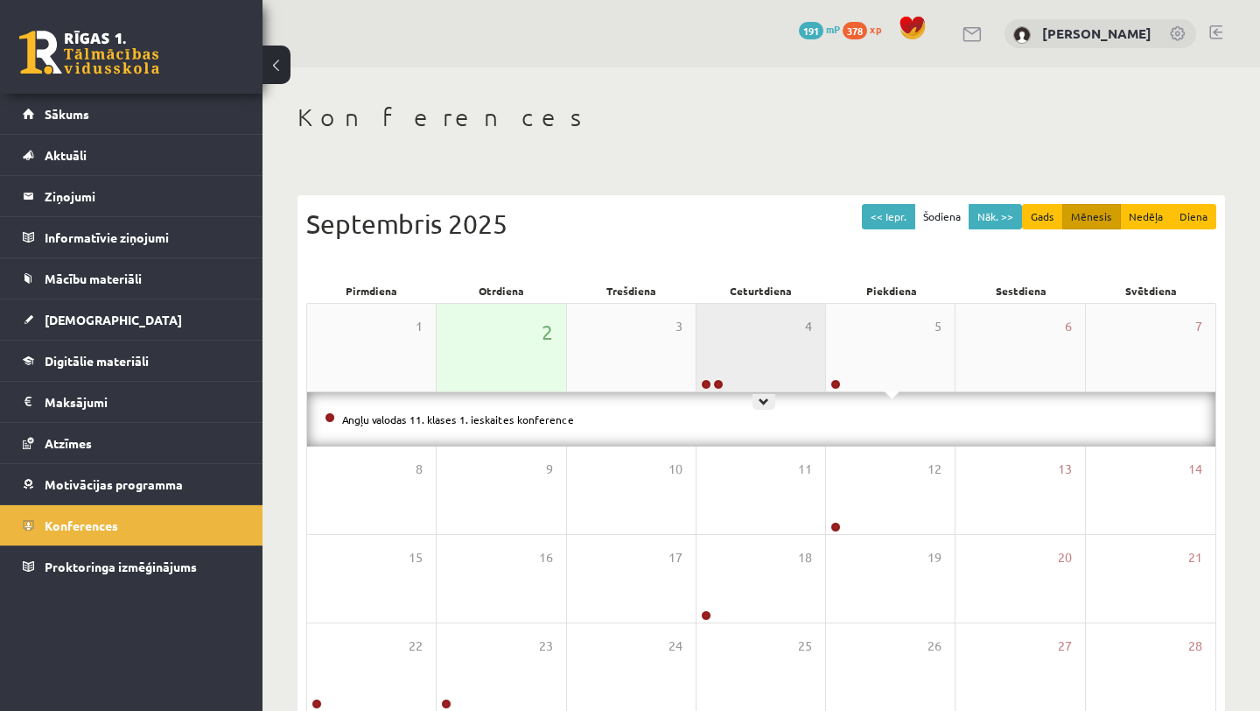
click at [764, 344] on div "4" at bounding box center [761, 348] width 129 height 88
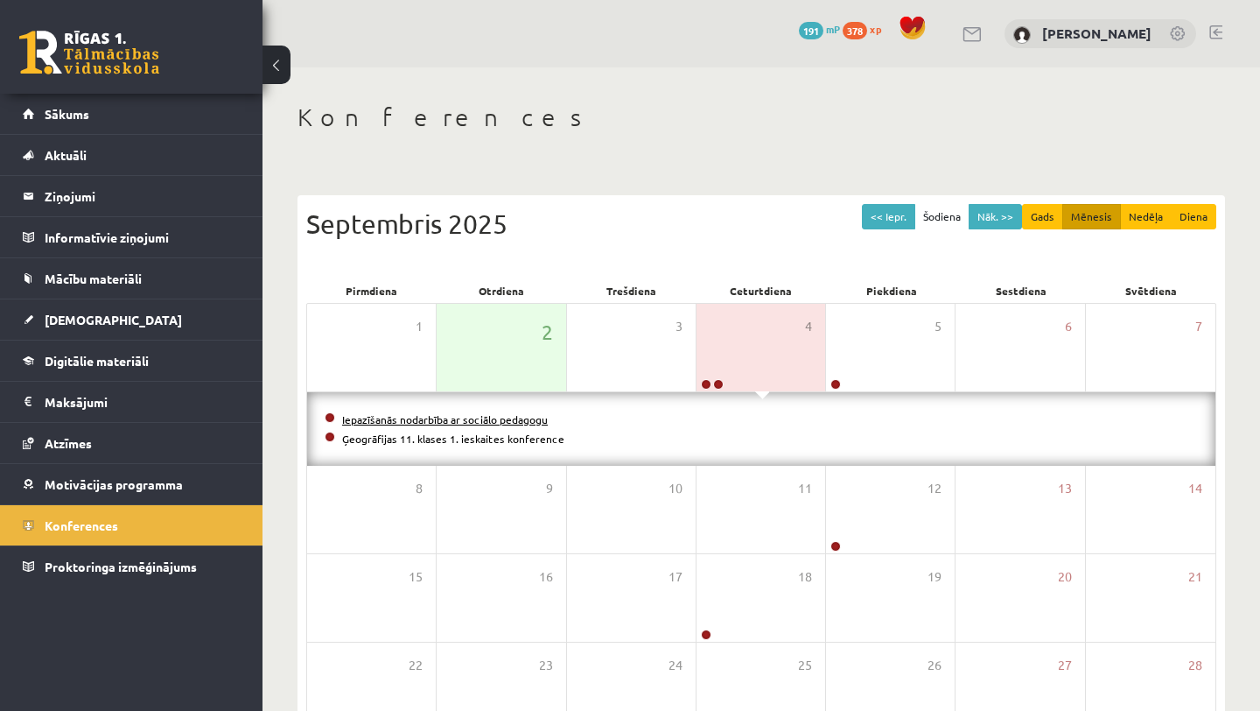
click at [530, 422] on link "Iepazīšanās nodarbība ar sociālo pedagogu" at bounding box center [445, 419] width 206 height 14
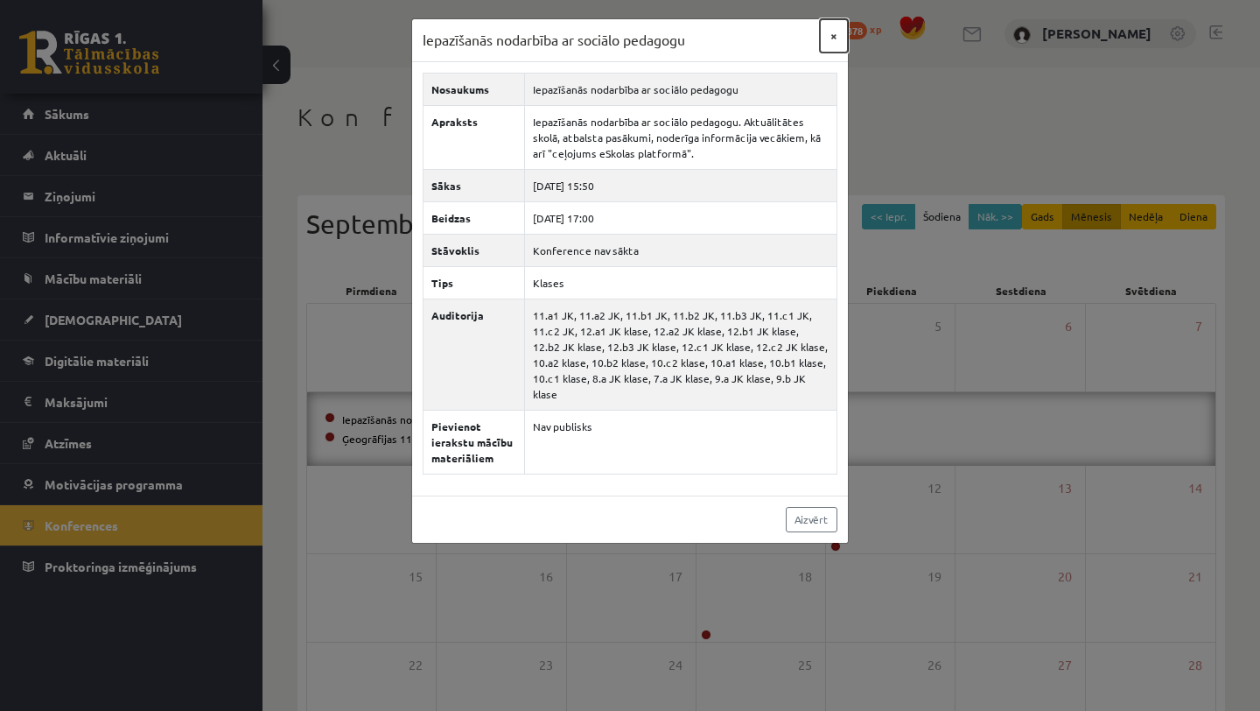
click at [832, 44] on button "×" at bounding box center [834, 35] width 28 height 33
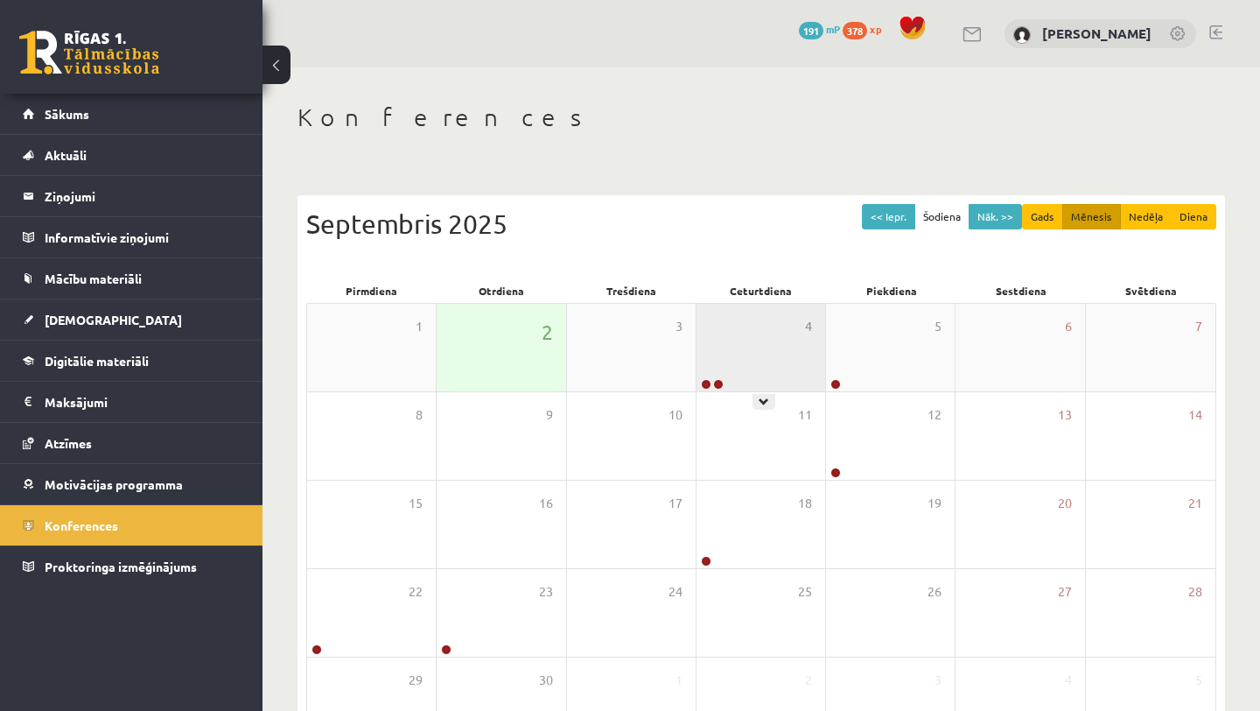
click at [749, 343] on div "4" at bounding box center [761, 348] width 129 height 88
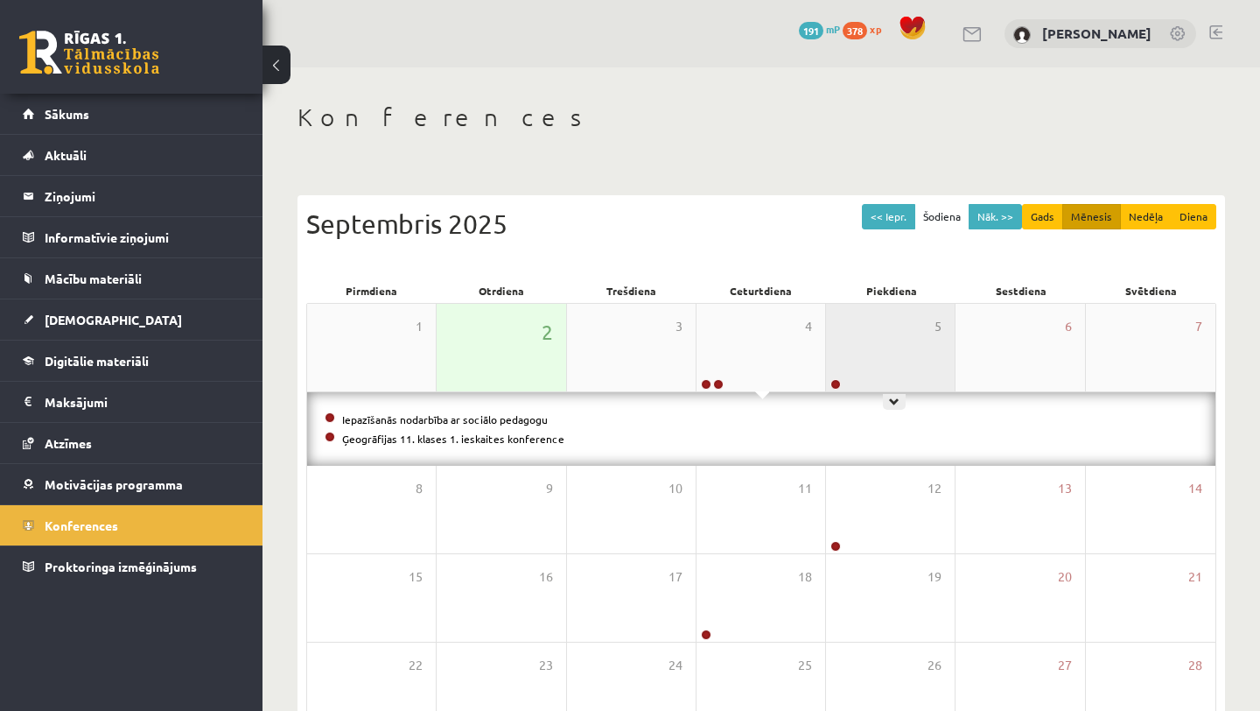
click at [899, 333] on div "5" at bounding box center [890, 348] width 129 height 88
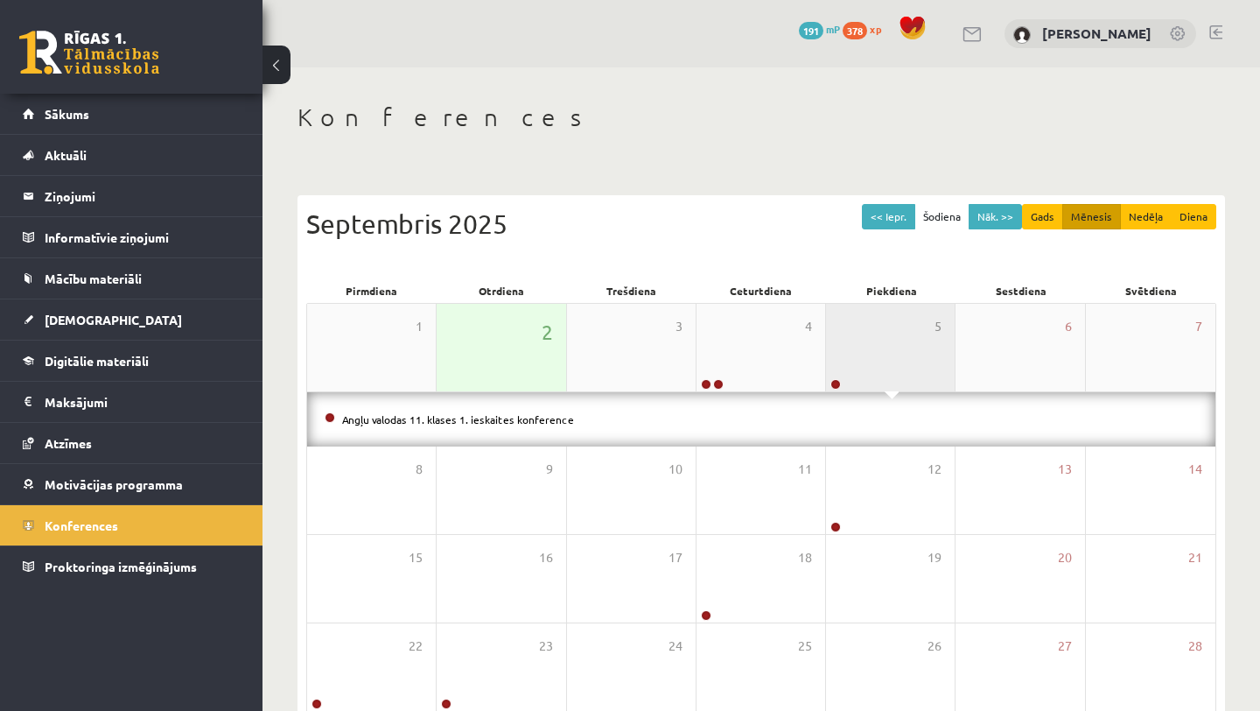
click at [897, 333] on div "5" at bounding box center [890, 348] width 129 height 88
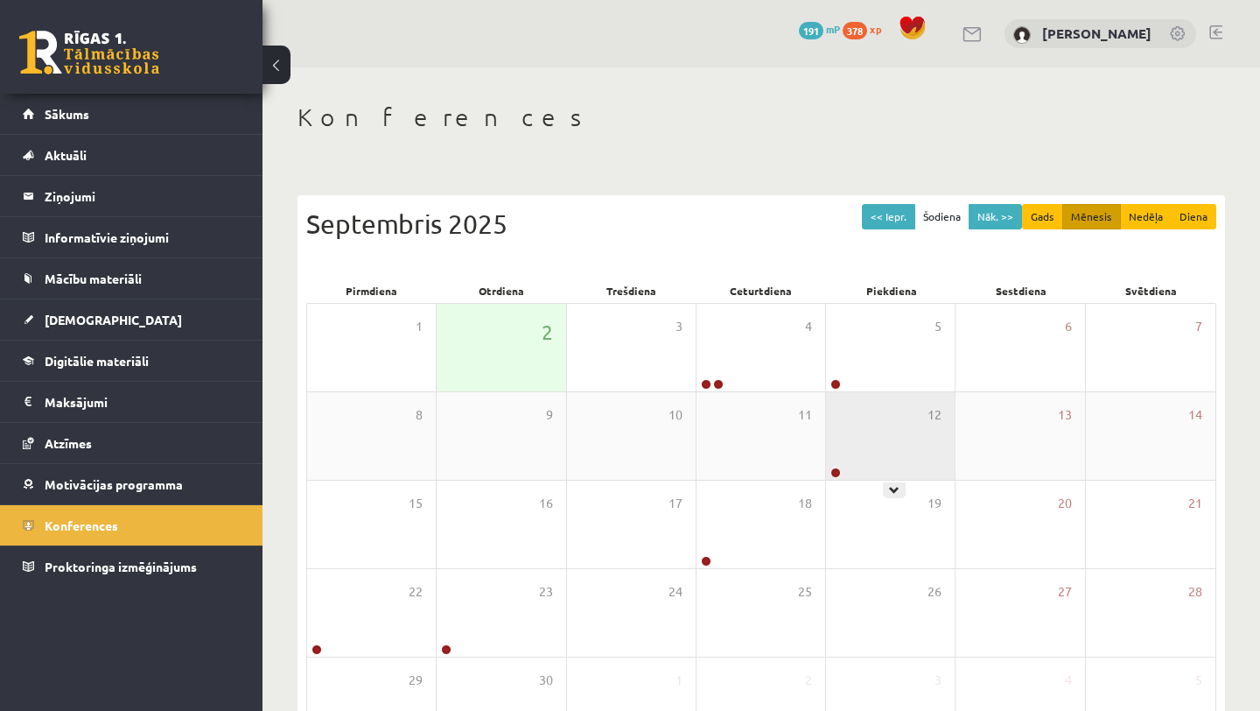
click at [898, 460] on div "12" at bounding box center [890, 436] width 129 height 88
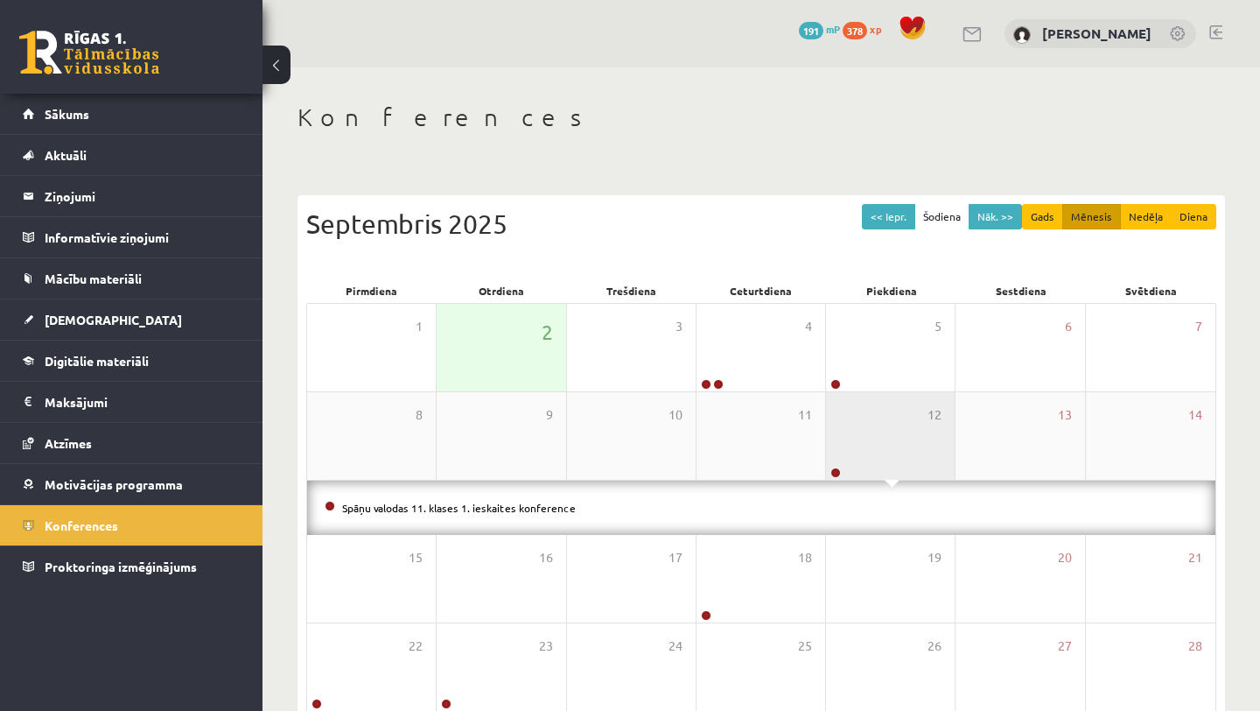
click at [898, 459] on div "12" at bounding box center [890, 436] width 129 height 88
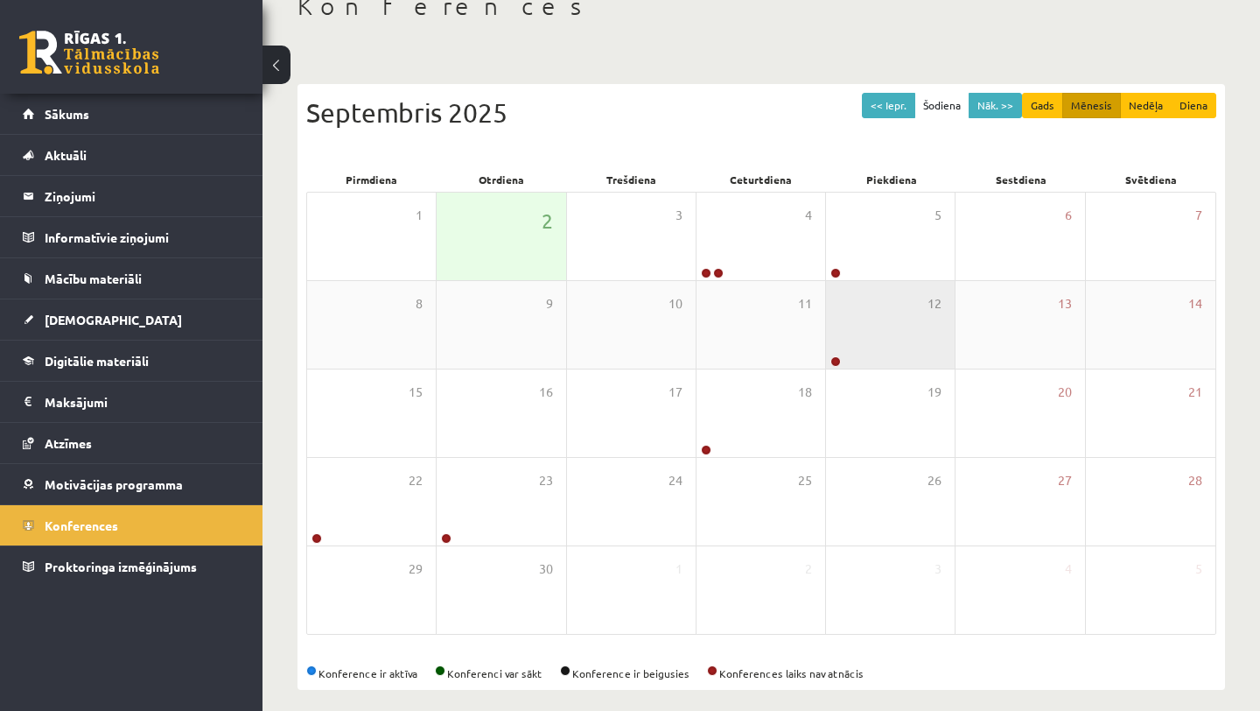
scroll to position [125, 0]
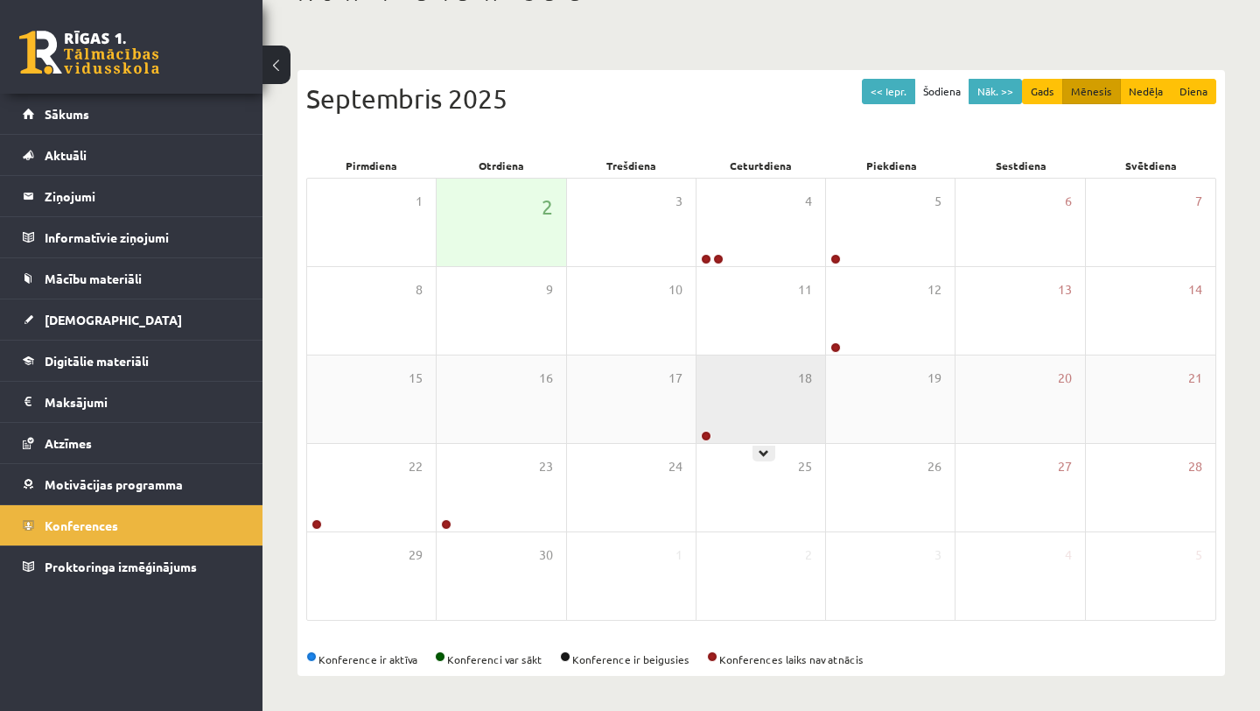
click at [798, 410] on div "18" at bounding box center [761, 399] width 129 height 88
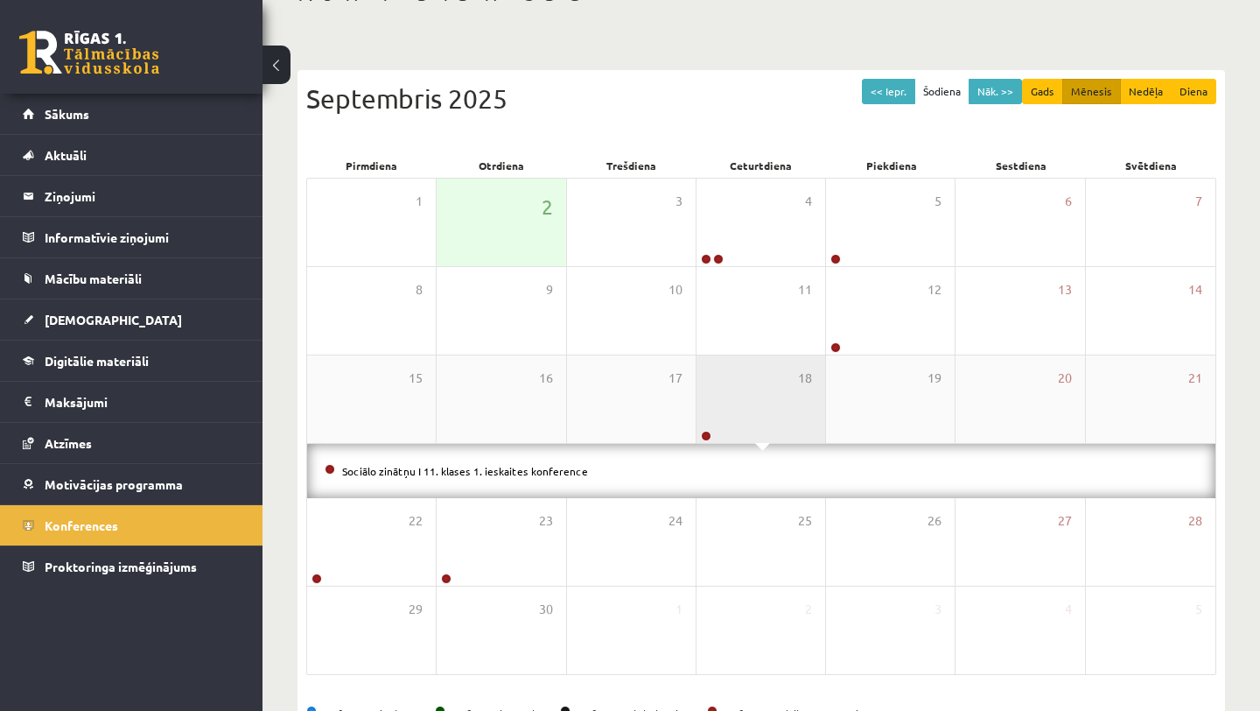
click at [798, 410] on div "18" at bounding box center [761, 399] width 129 height 88
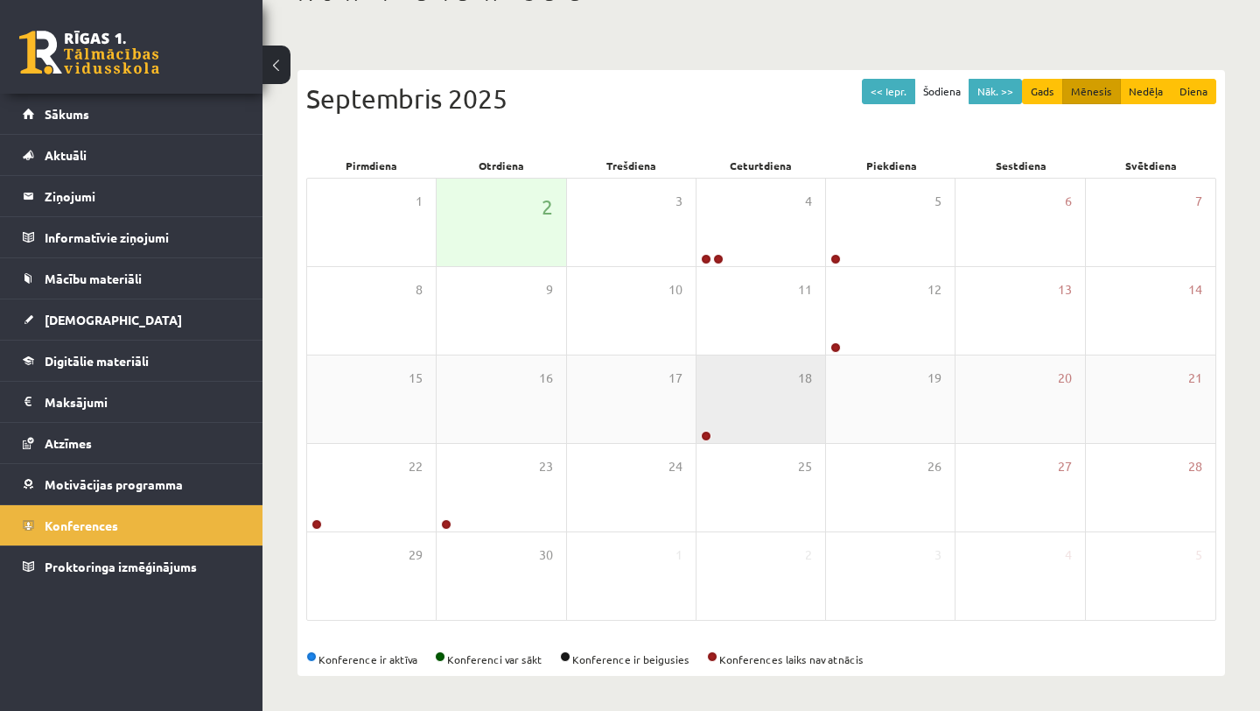
click at [798, 411] on div "18" at bounding box center [761, 399] width 129 height 88
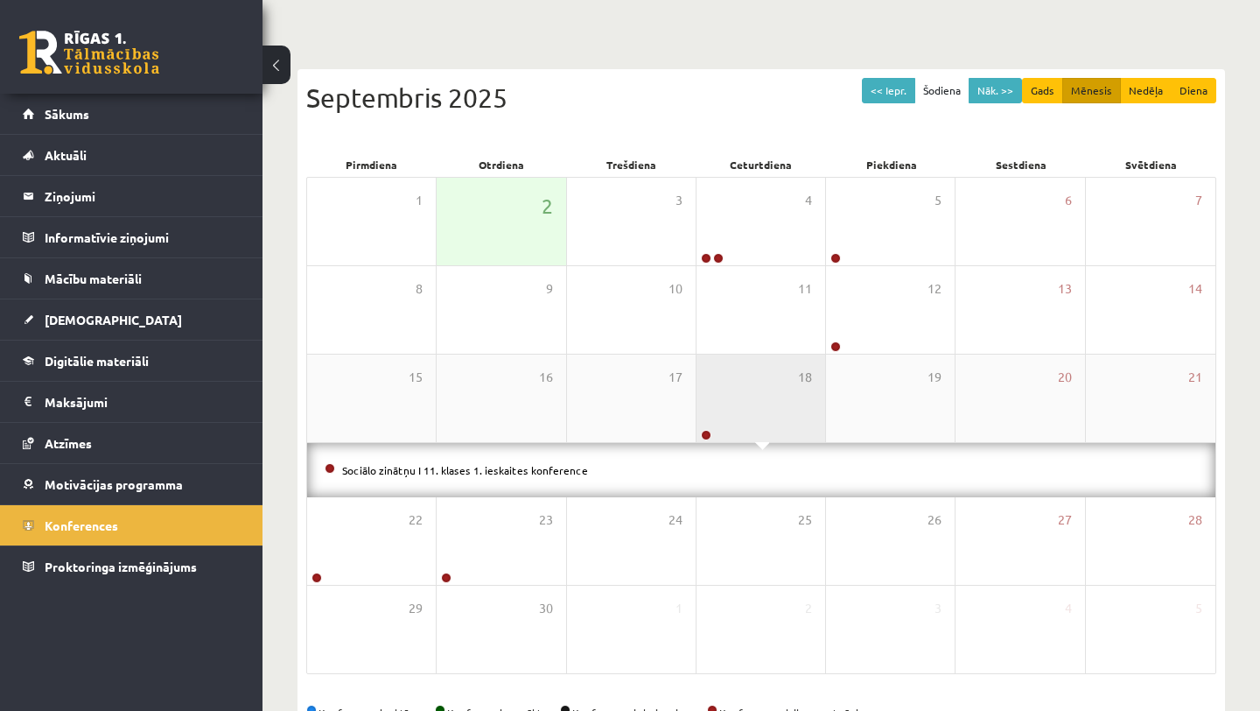
click at [798, 410] on div "18" at bounding box center [761, 398] width 129 height 88
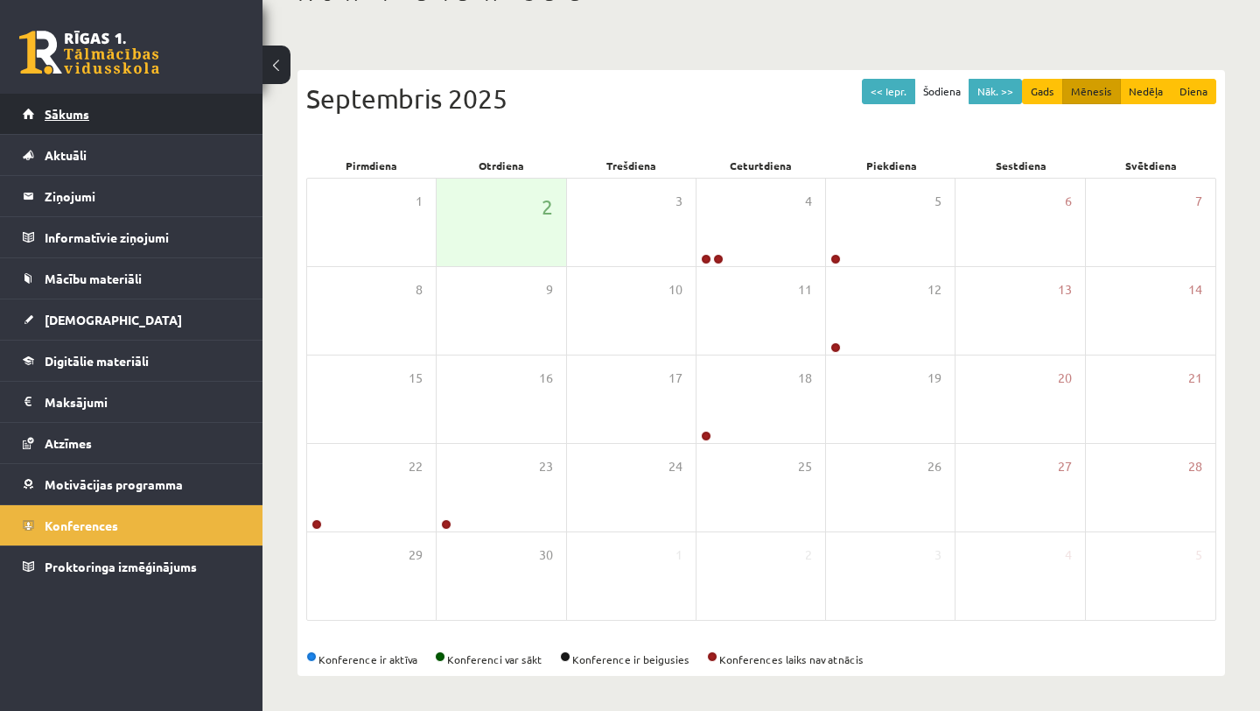
click at [100, 118] on link "Sākums" at bounding box center [132, 114] width 218 height 40
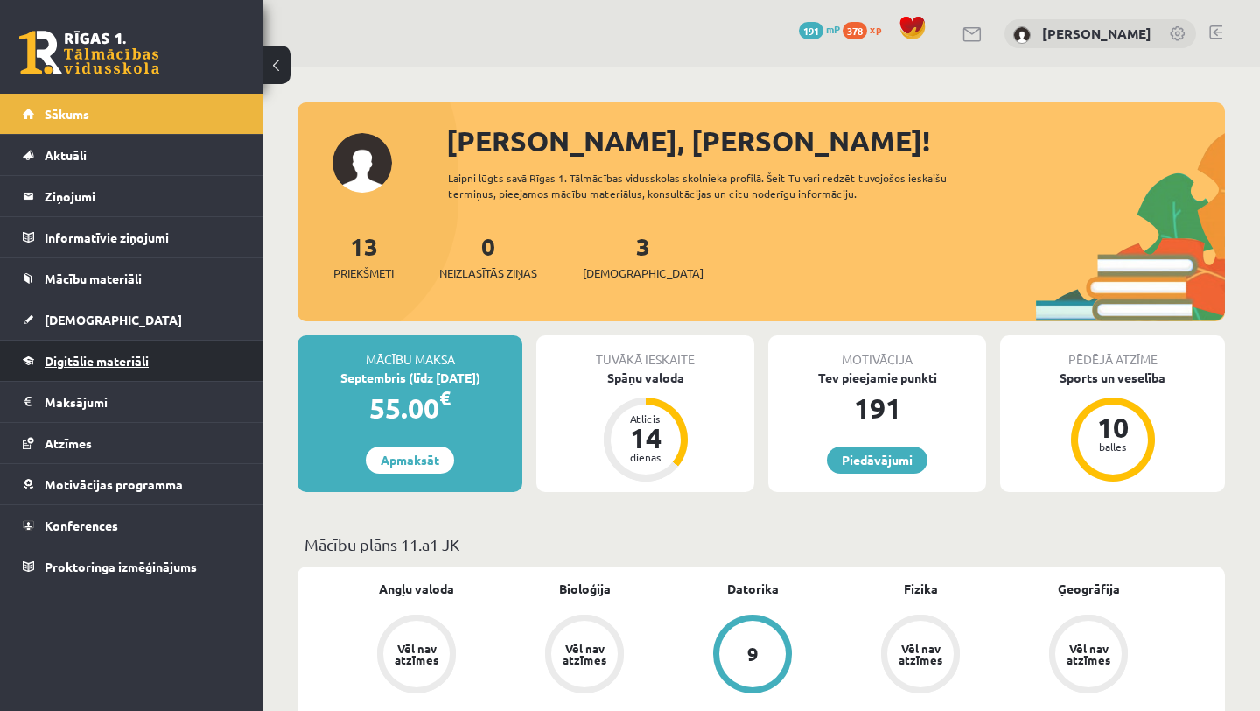
click at [174, 357] on link "Digitālie materiāli" at bounding box center [132, 360] width 218 height 40
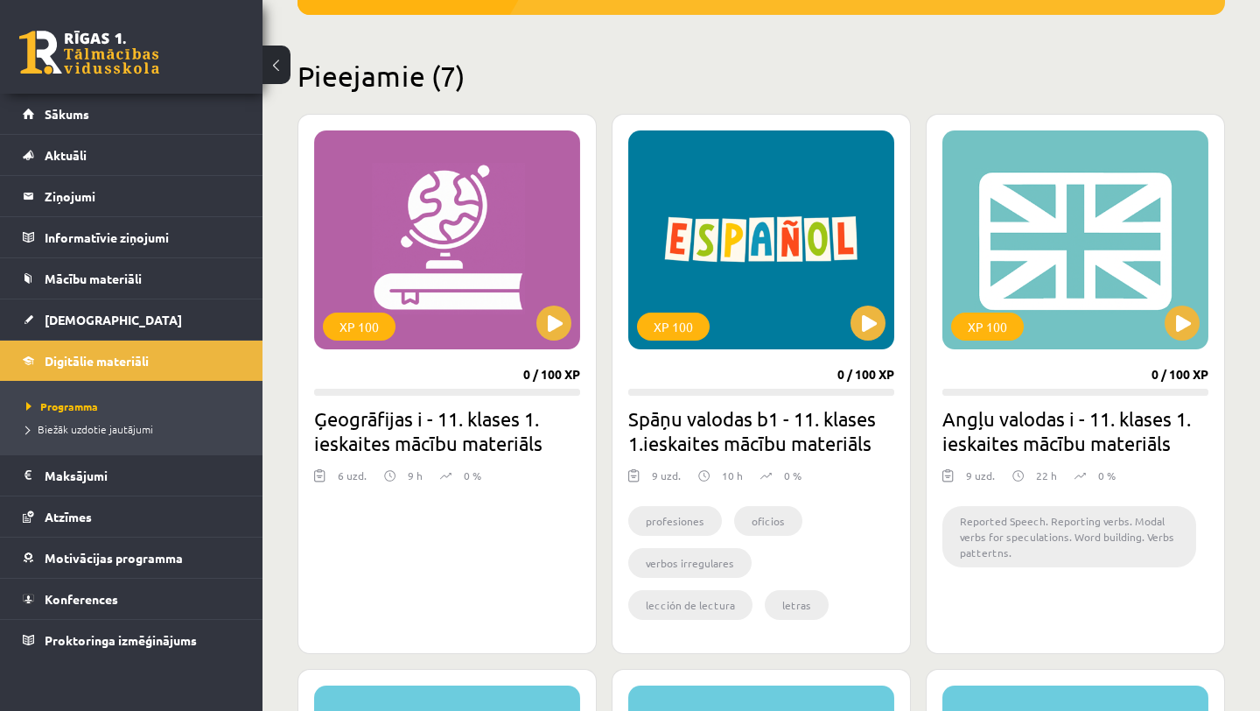
scroll to position [383, 0]
